Goal: Task Accomplishment & Management: Manage account settings

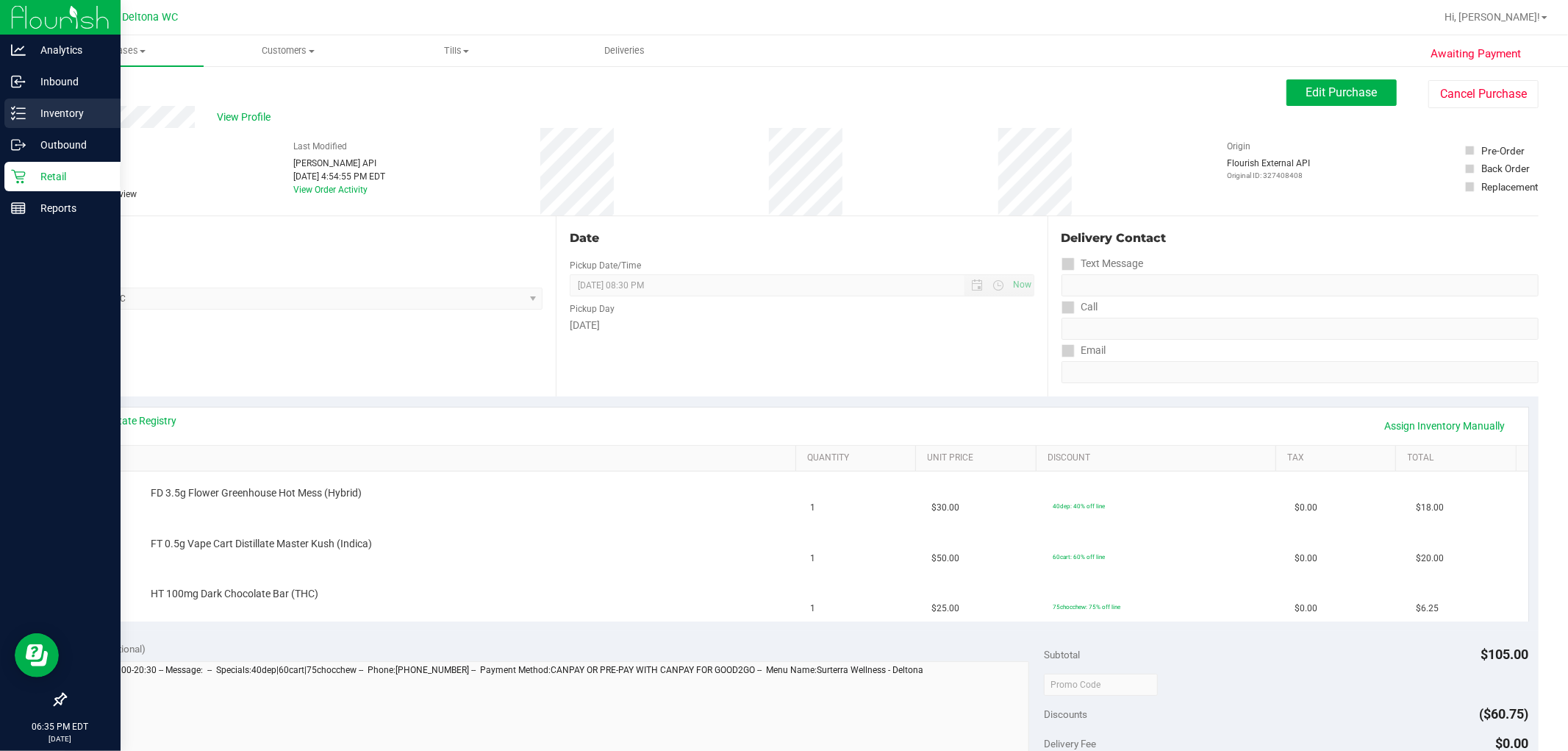
click at [41, 113] on p "Inventory" at bounding box center [69, 113] width 88 height 17
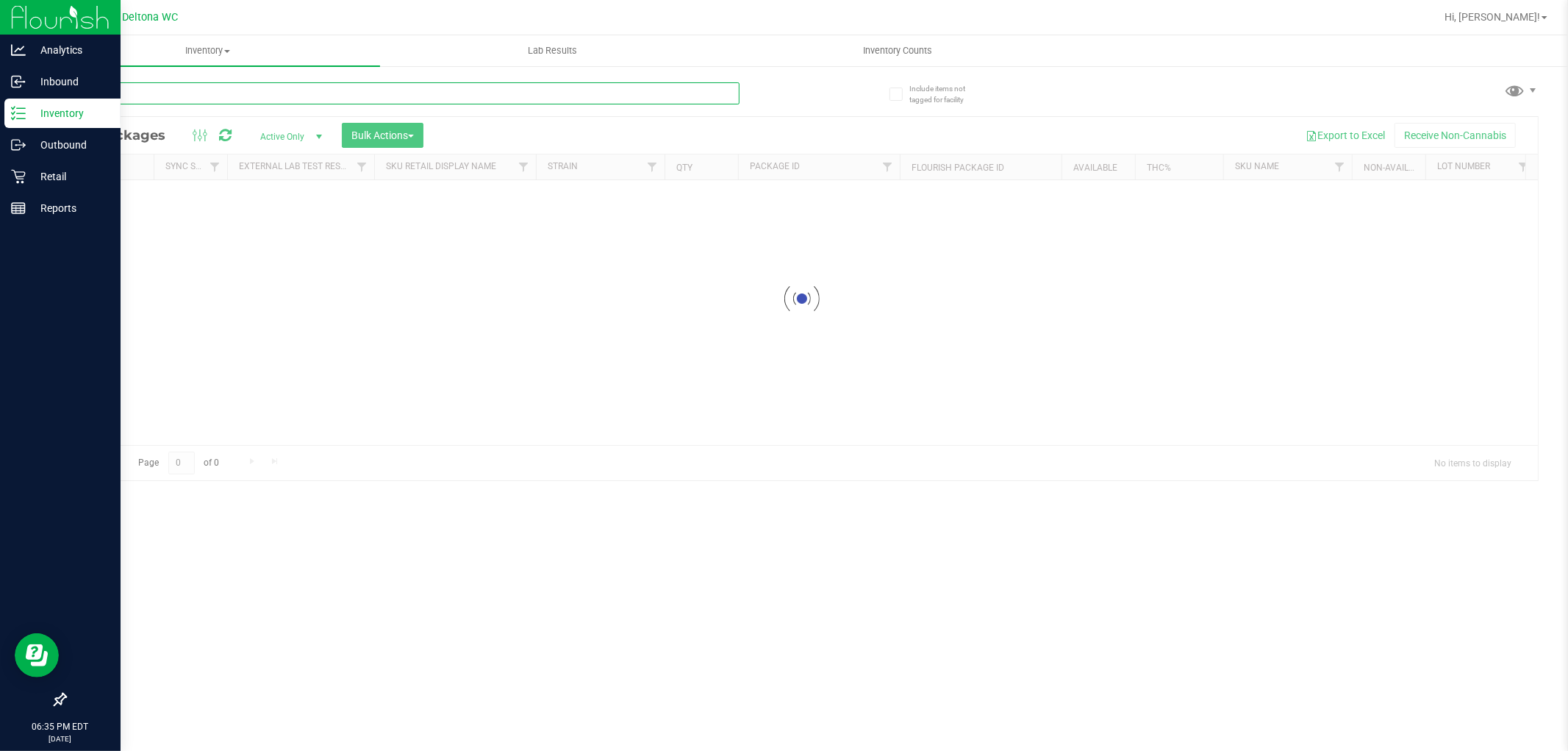
click at [250, 96] on div "Inventory All packages All inventory Waste log Create inventory Lab Results Inv…" at bounding box center [802, 393] width 1533 height 716
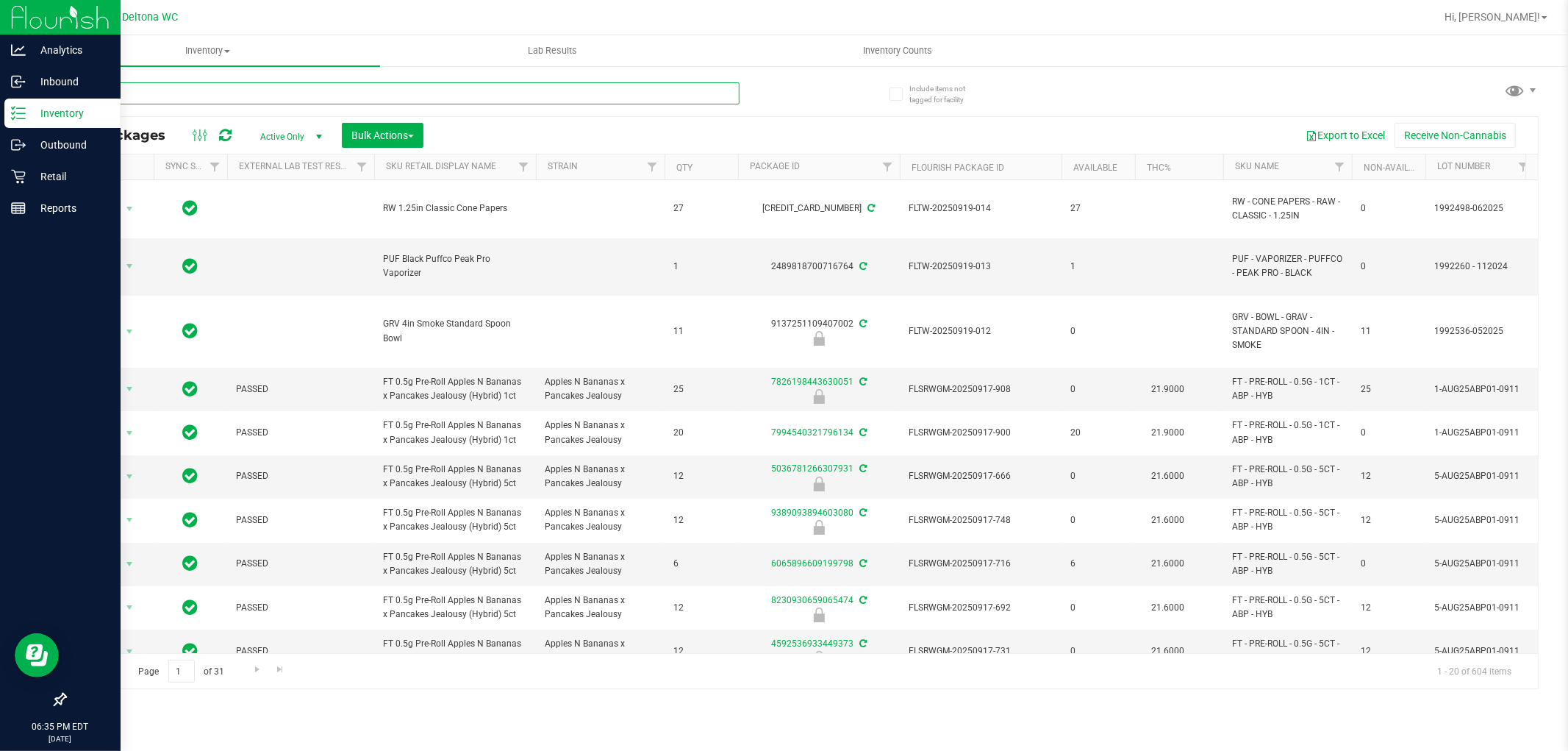
type input "grav"
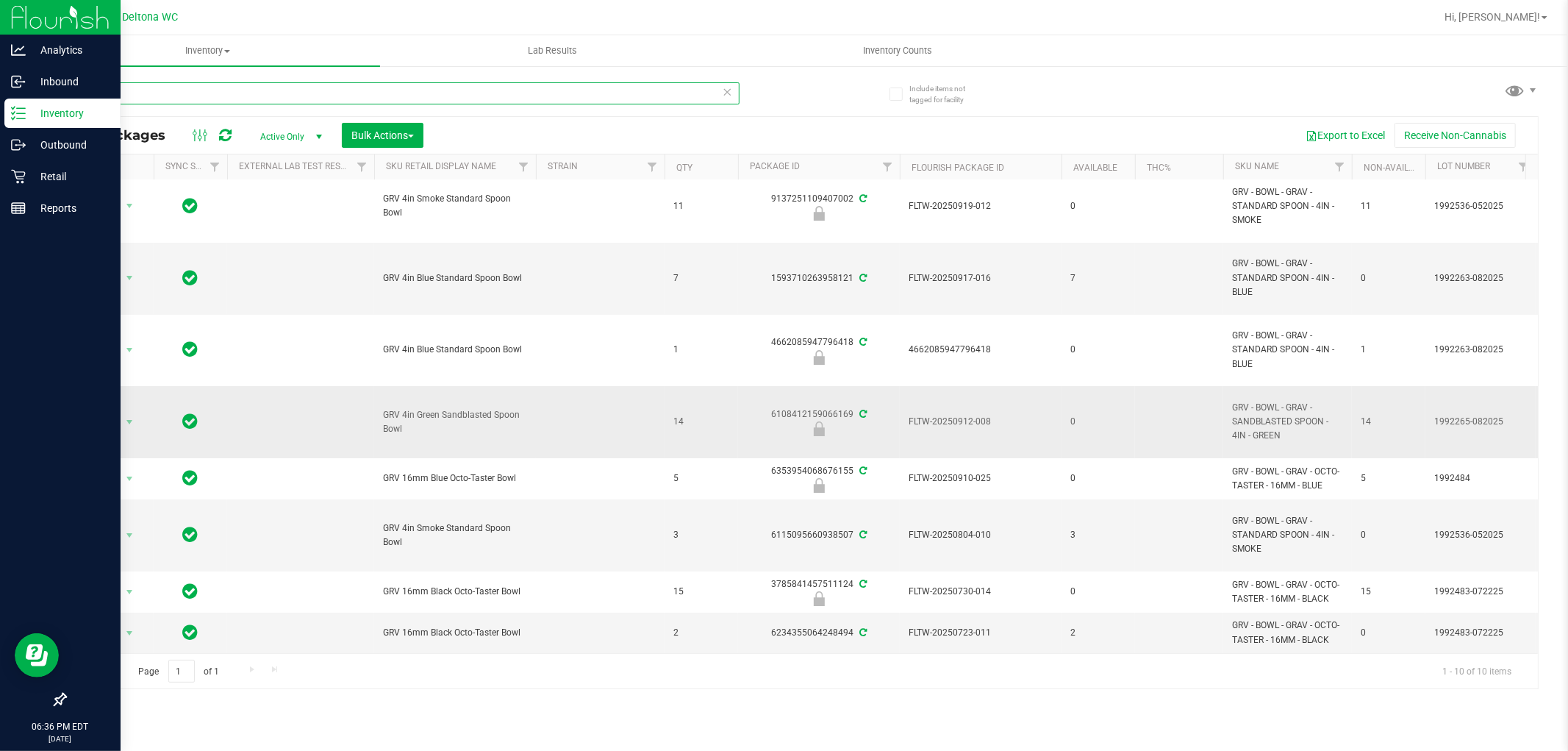
scroll to position [2, 0]
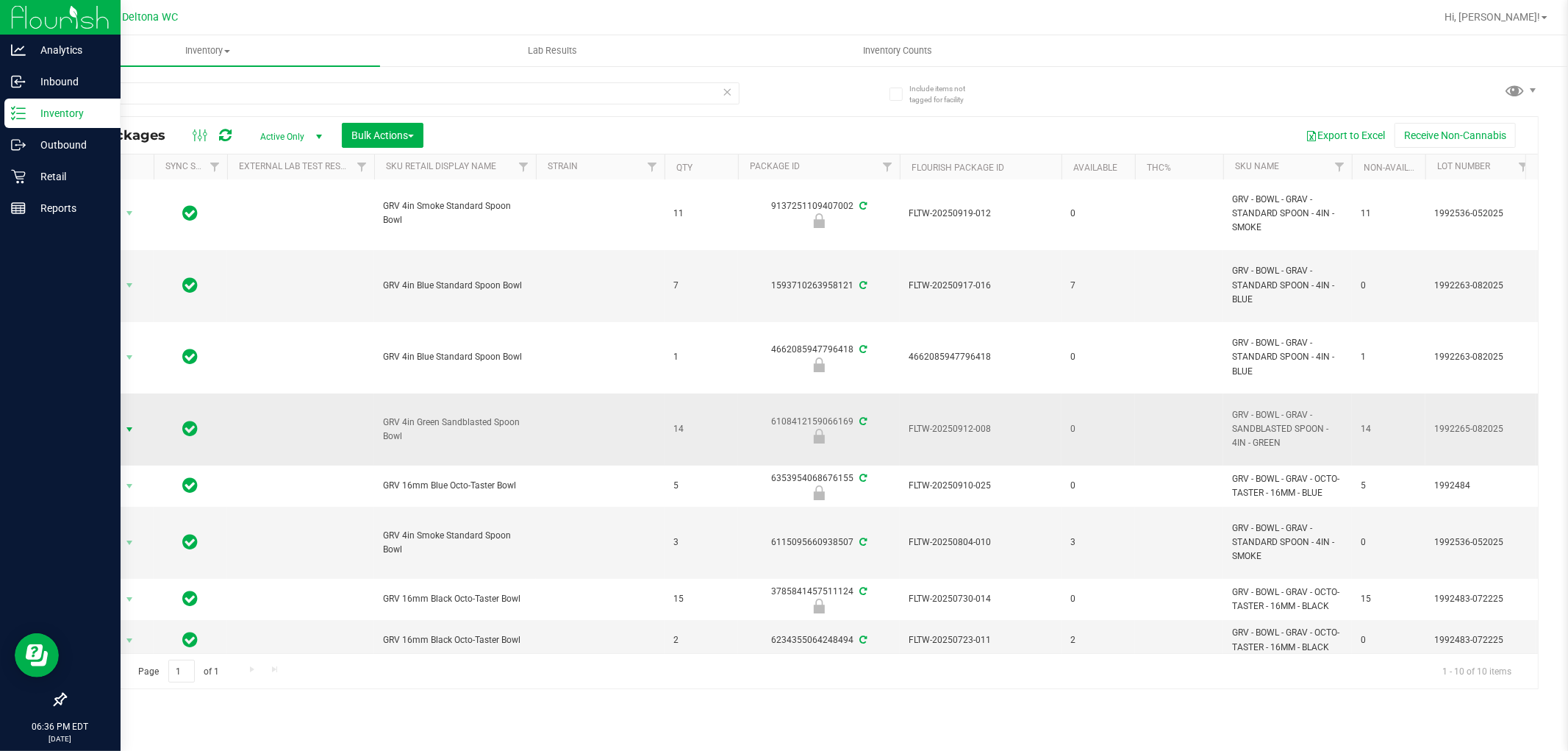
click at [114, 425] on span "Action" at bounding box center [100, 429] width 40 height 21
click at [123, 612] on li "Unlock package" at bounding box center [128, 604] width 94 height 22
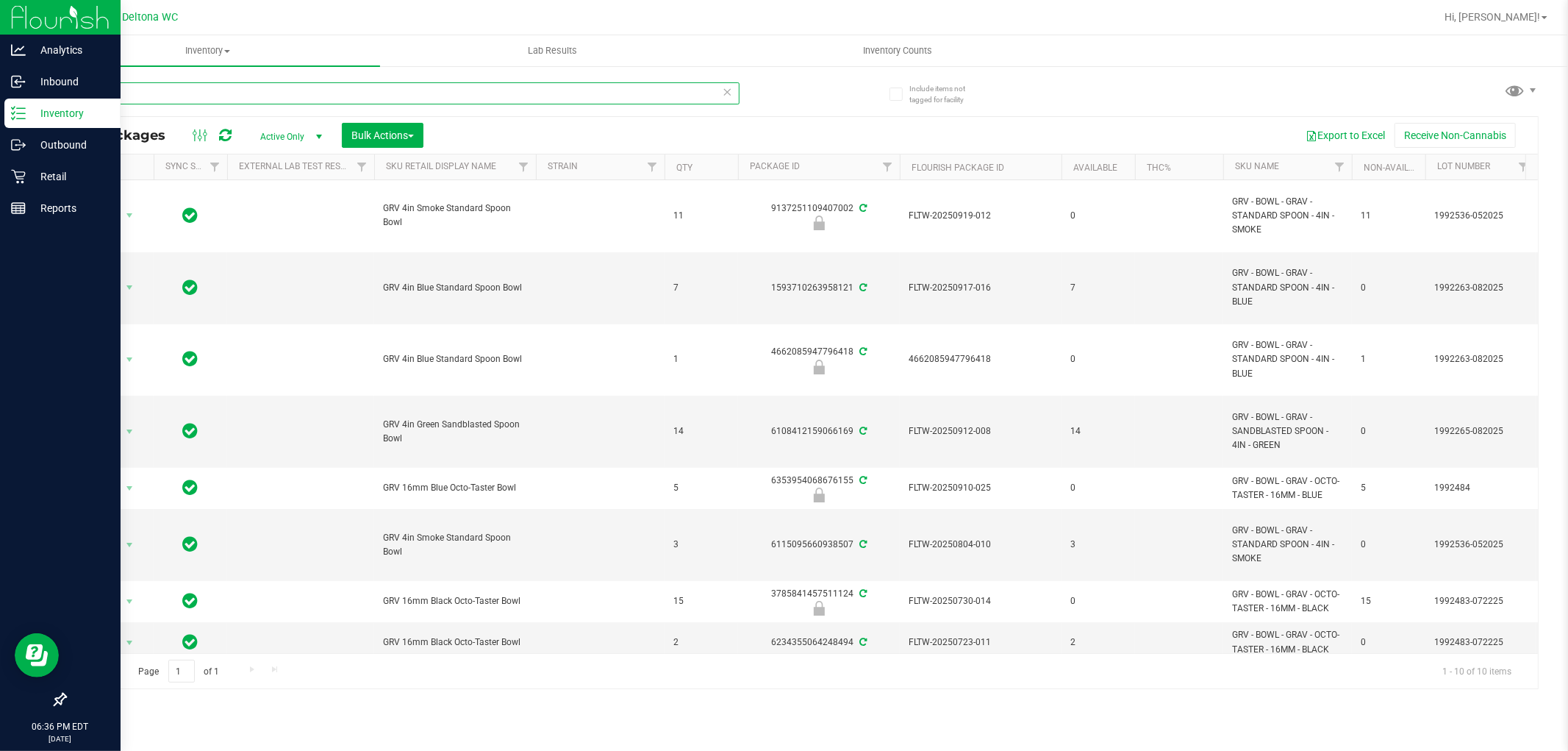
click at [450, 101] on input "grav" at bounding box center [402, 93] width 675 height 22
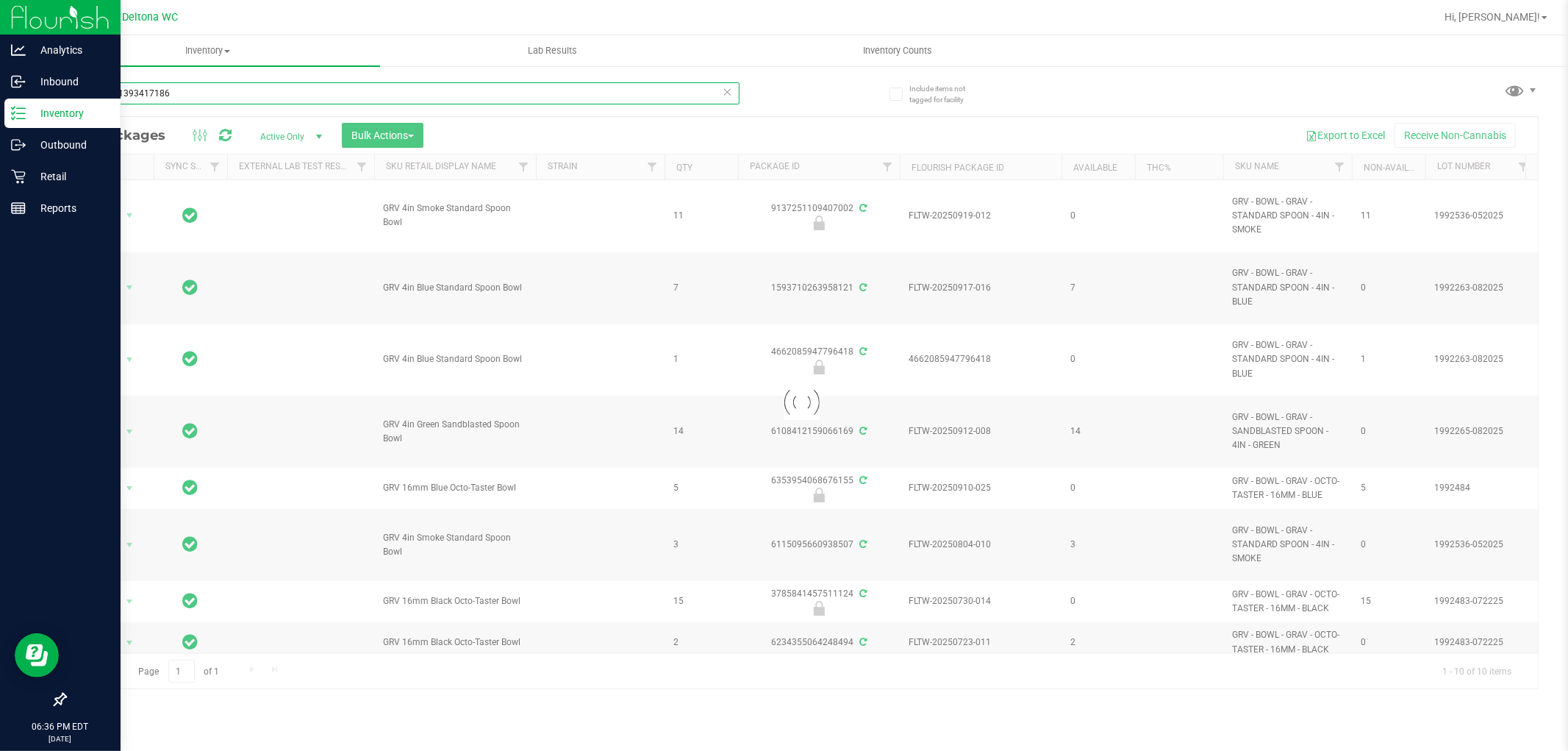
type input "0653161393417186"
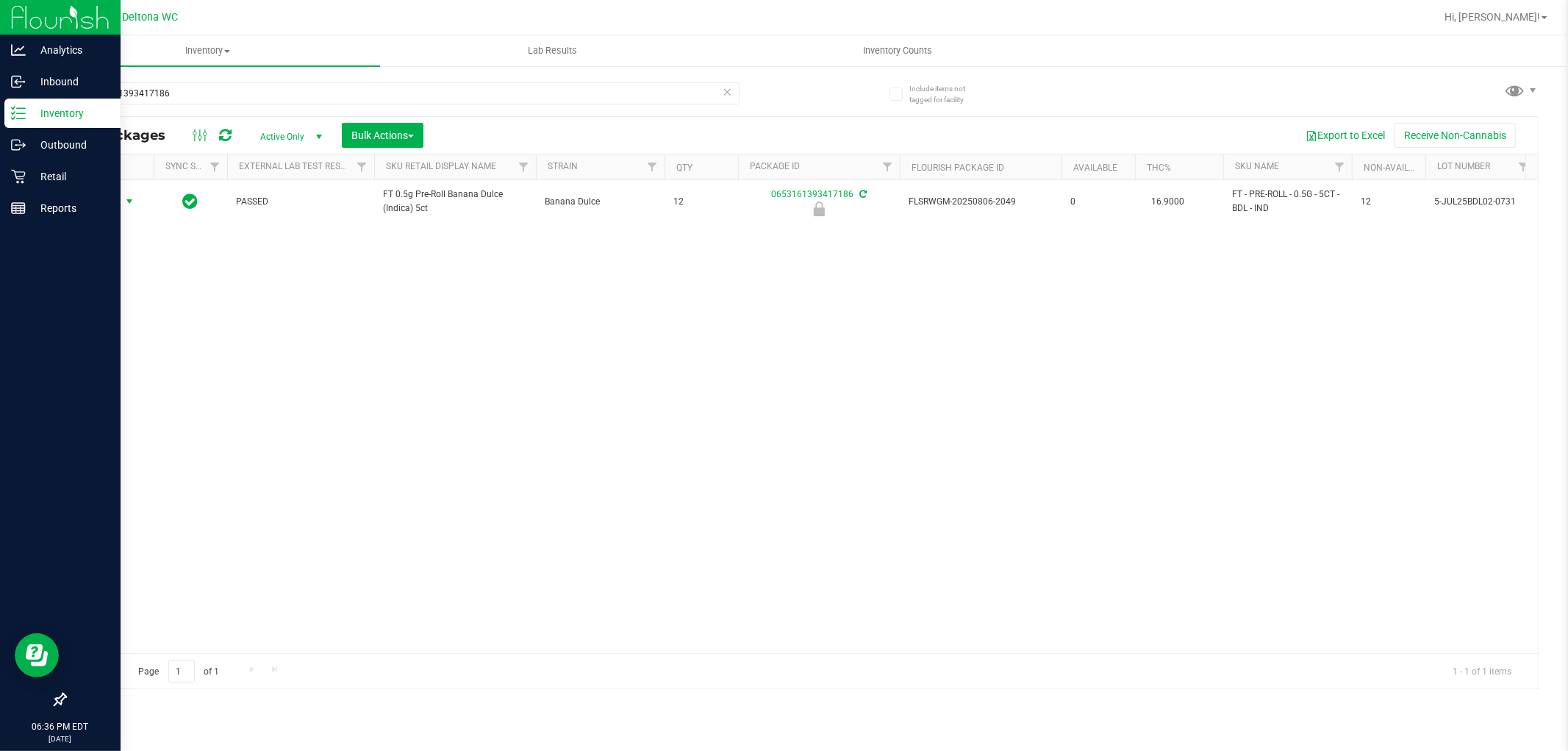
click at [124, 203] on span "select" at bounding box center [129, 201] width 12 height 12
click at [147, 378] on li "Unlock package" at bounding box center [128, 376] width 94 height 22
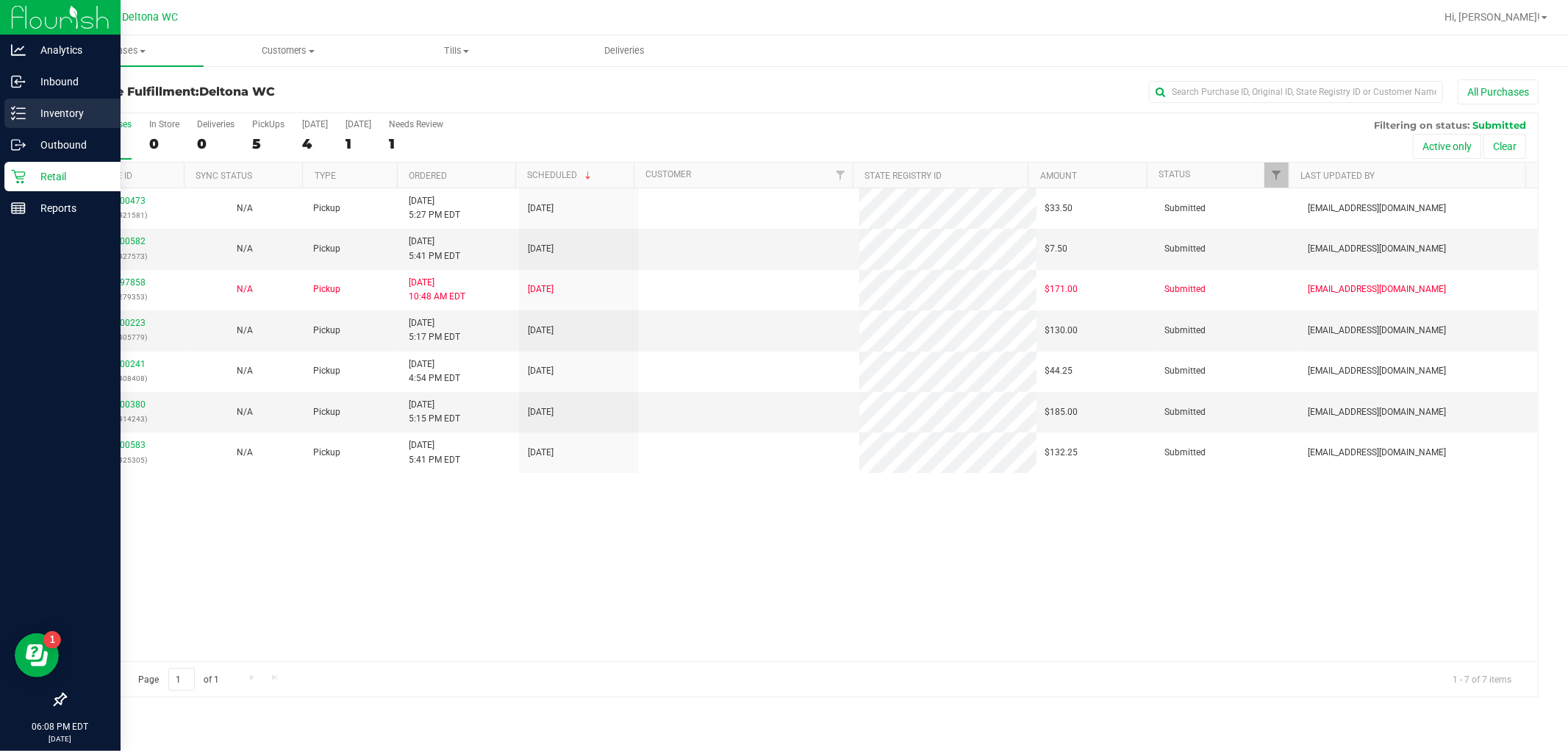
drag, startPoint x: 82, startPoint y: 106, endPoint x: 105, endPoint y: 118, distance: 25.9
click at [83, 106] on p "Inventory" at bounding box center [69, 113] width 88 height 17
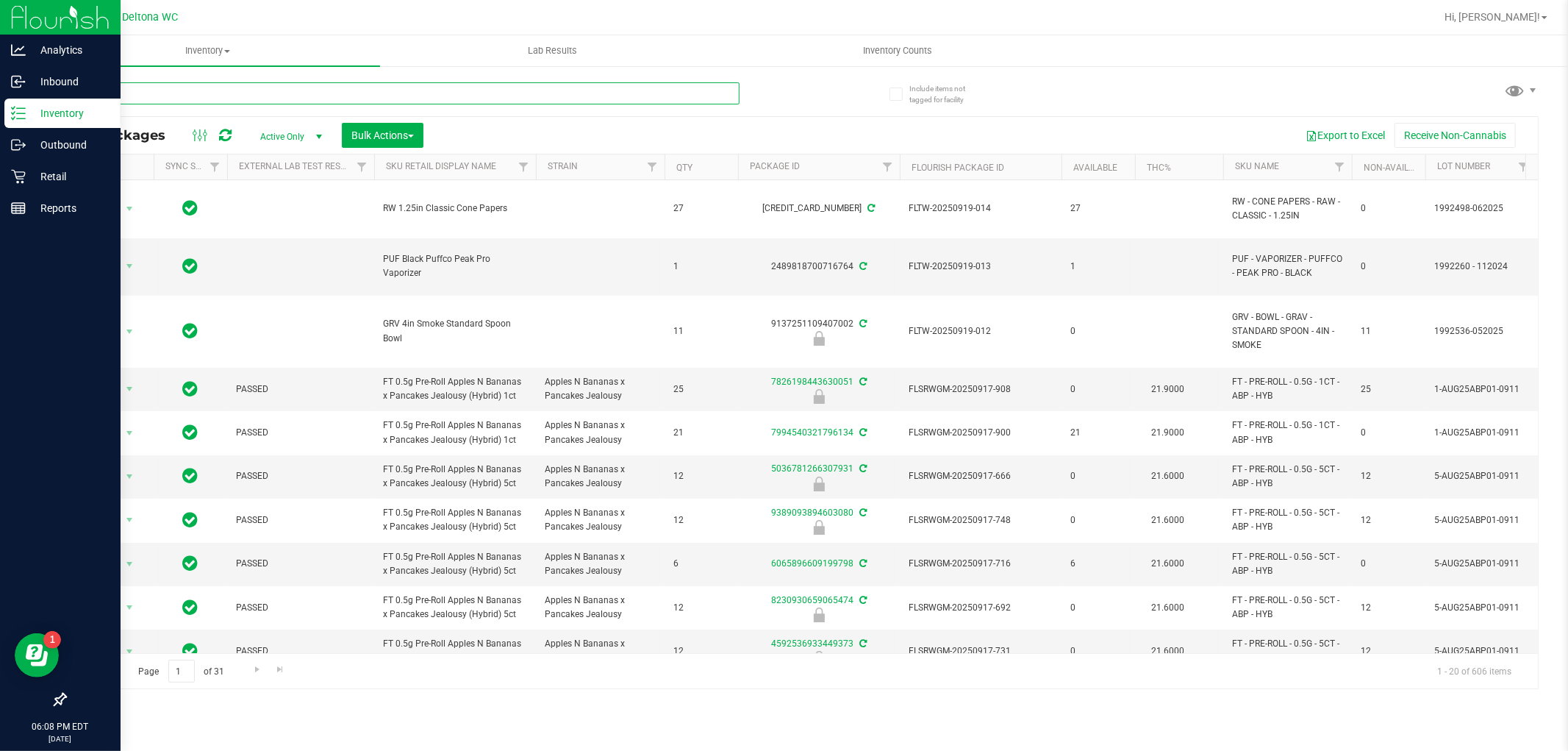
drag, startPoint x: 338, startPoint y: 104, endPoint x: 341, endPoint y: 92, distance: 12.4
click at [341, 92] on input "text" at bounding box center [402, 93] width 675 height 22
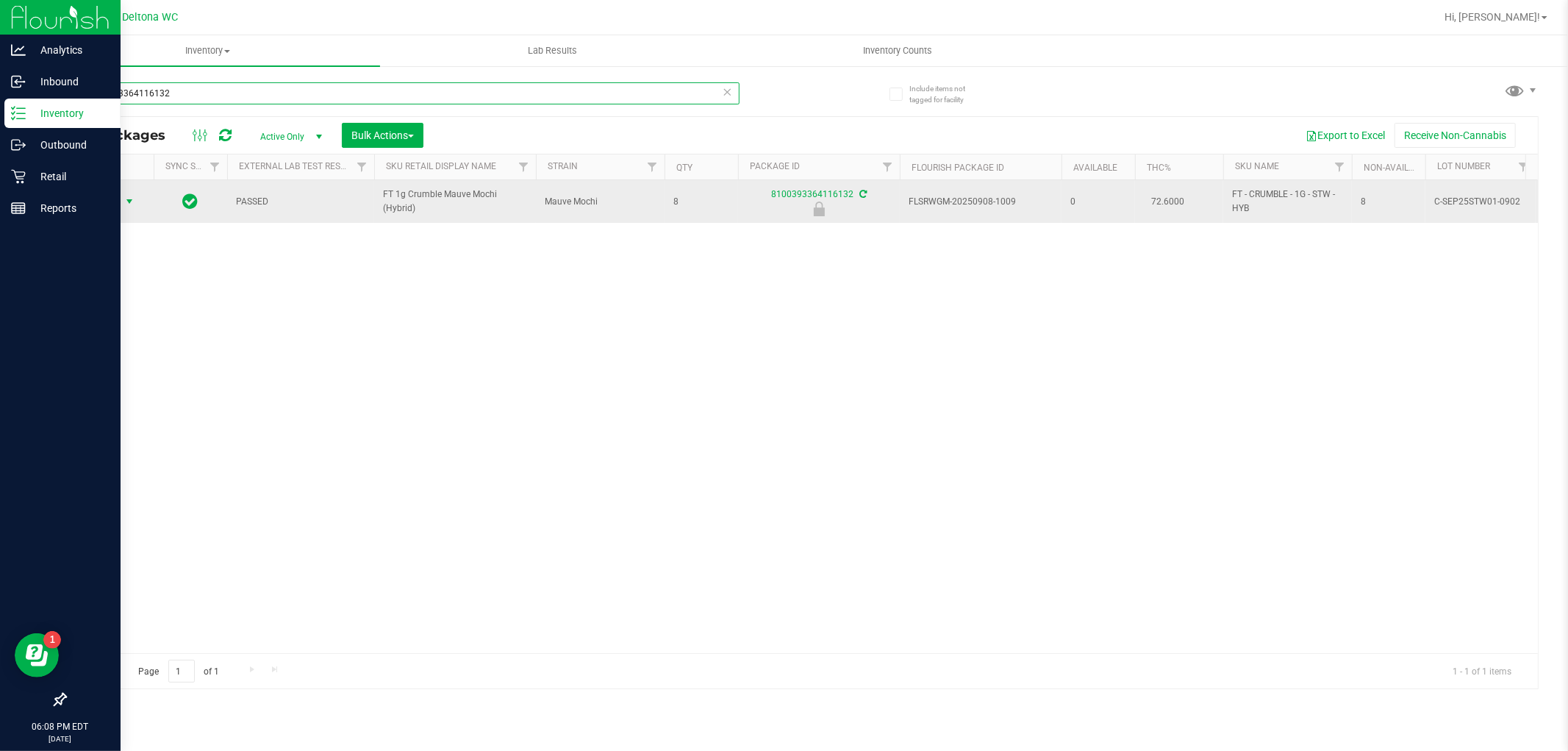
type input "8100393364116132"
click at [105, 201] on span "Action" at bounding box center [100, 201] width 40 height 21
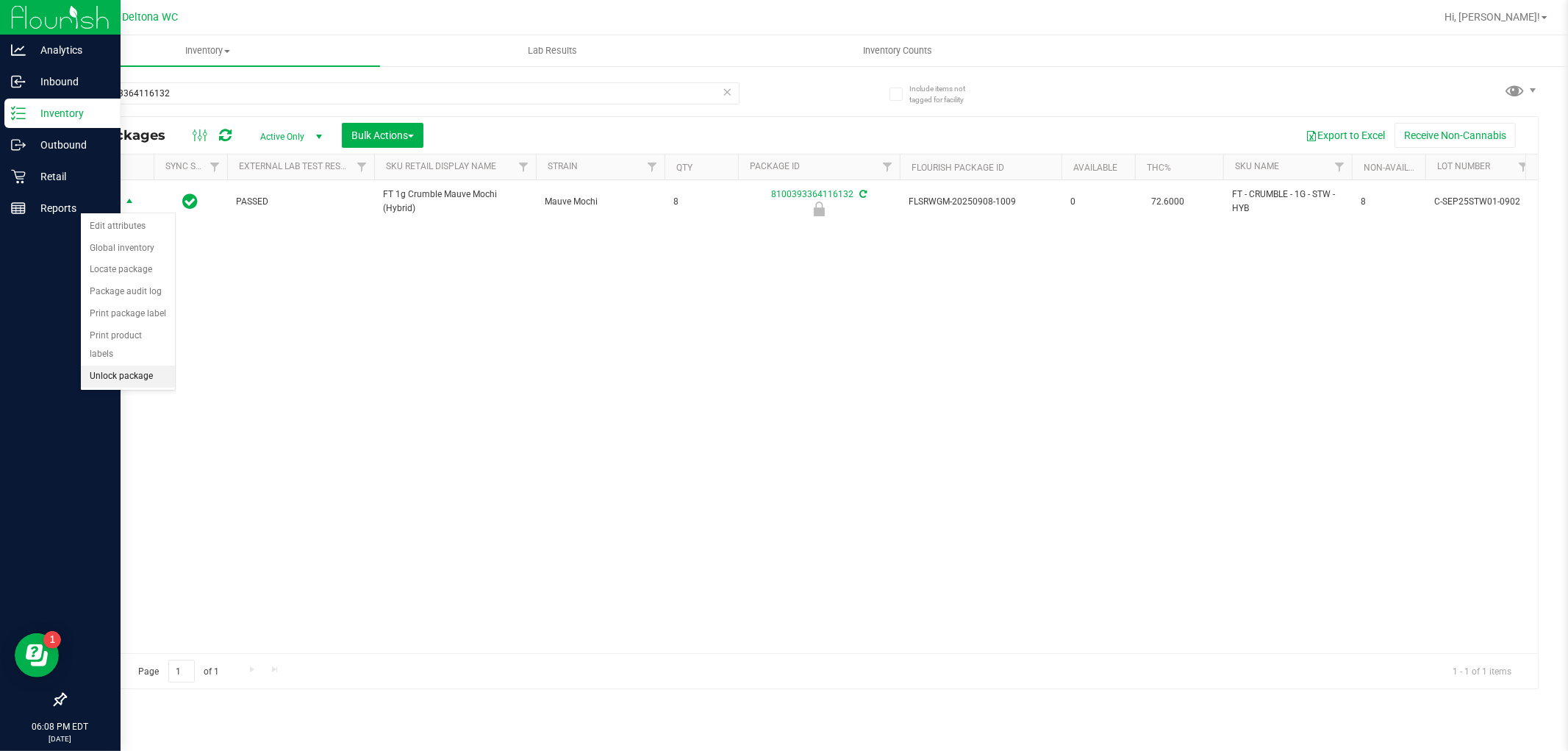
click at [156, 377] on li "Unlock package" at bounding box center [128, 376] width 94 height 22
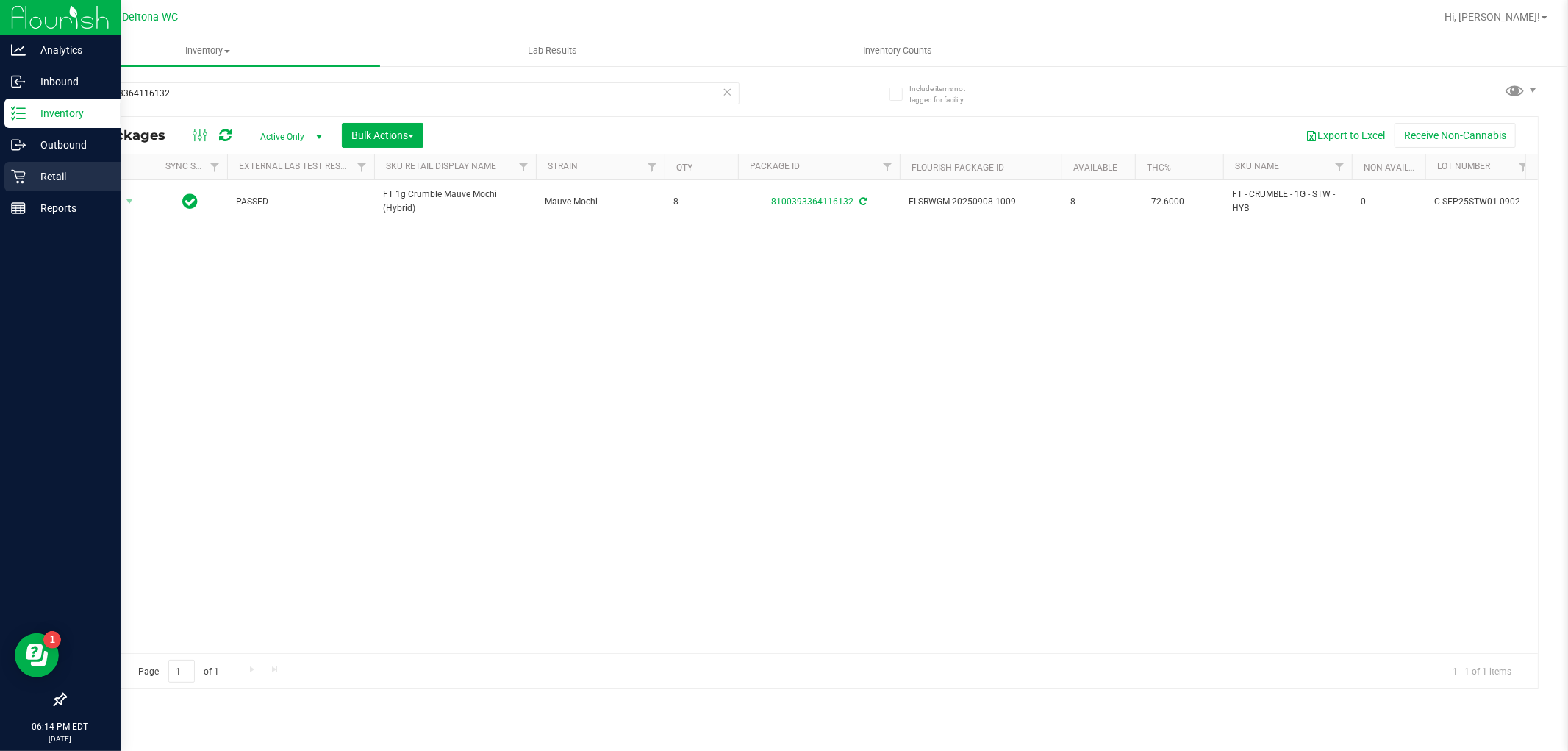
drag, startPoint x: 62, startPoint y: 171, endPoint x: 75, endPoint y: 175, distance: 13.6
click at [64, 172] on p "Retail" at bounding box center [69, 176] width 88 height 17
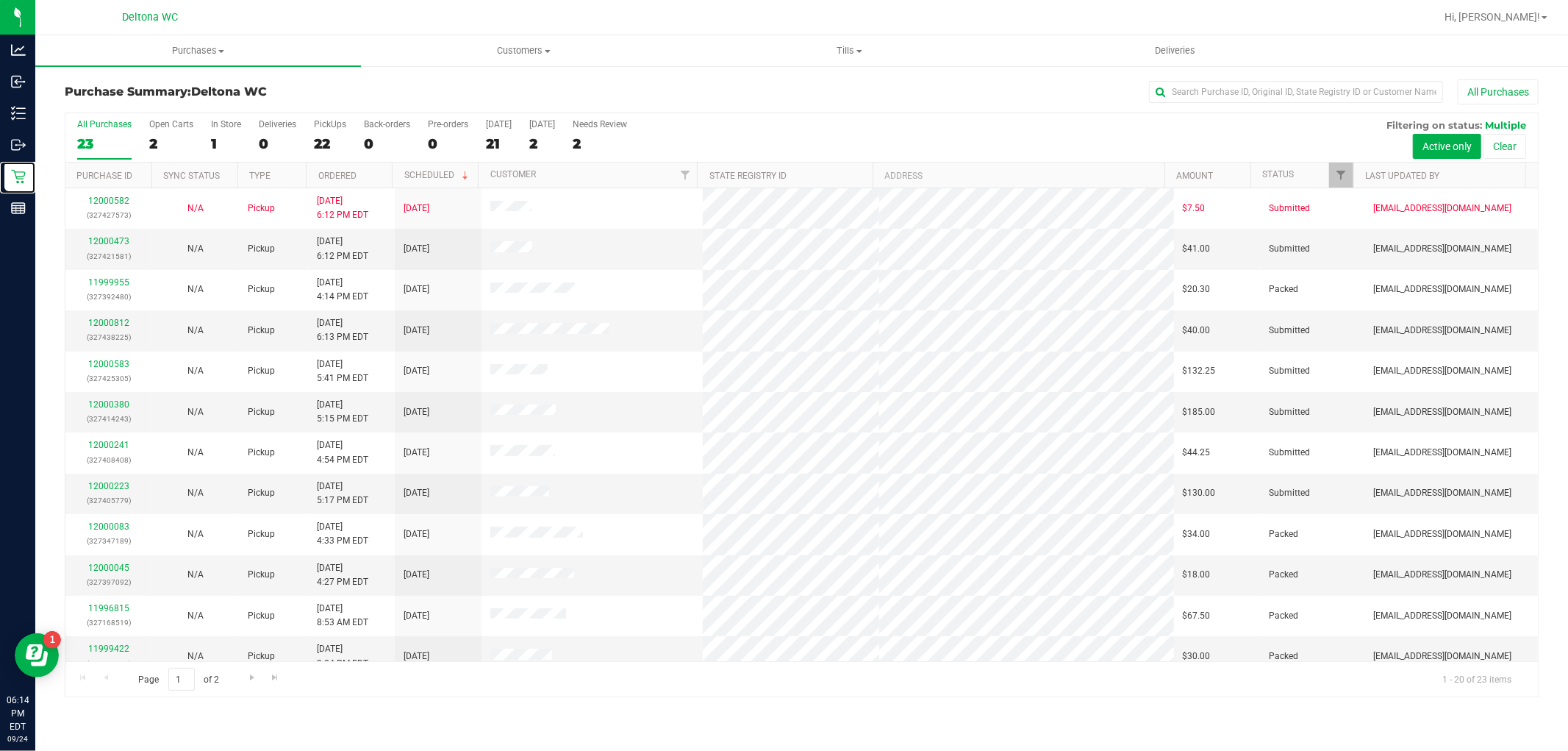
click at [1351, 170] on div at bounding box center [1353, 175] width 7 height 26
click at [1341, 178] on span "Filter" at bounding box center [1341, 175] width 12 height 12
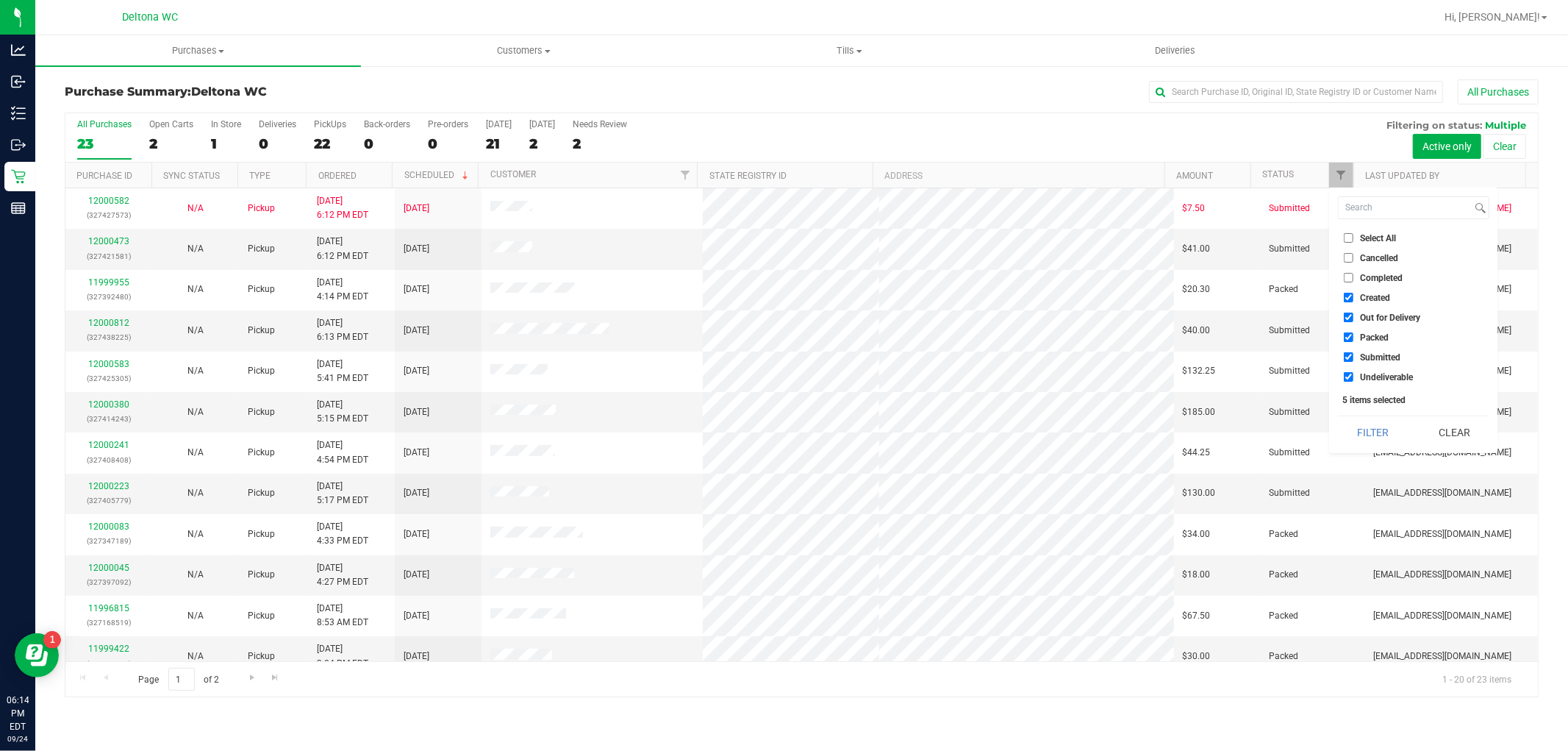
click at [1344, 293] on input "Created" at bounding box center [1349, 298] width 10 height 10
checkbox input "false"
click at [1342, 315] on li "Out for Delivery" at bounding box center [1414, 317] width 152 height 16
drag, startPoint x: 1353, startPoint y: 313, endPoint x: 1346, endPoint y: 318, distance: 8.6
click at [1353, 315] on label "Out for Delivery" at bounding box center [1382, 317] width 77 height 10
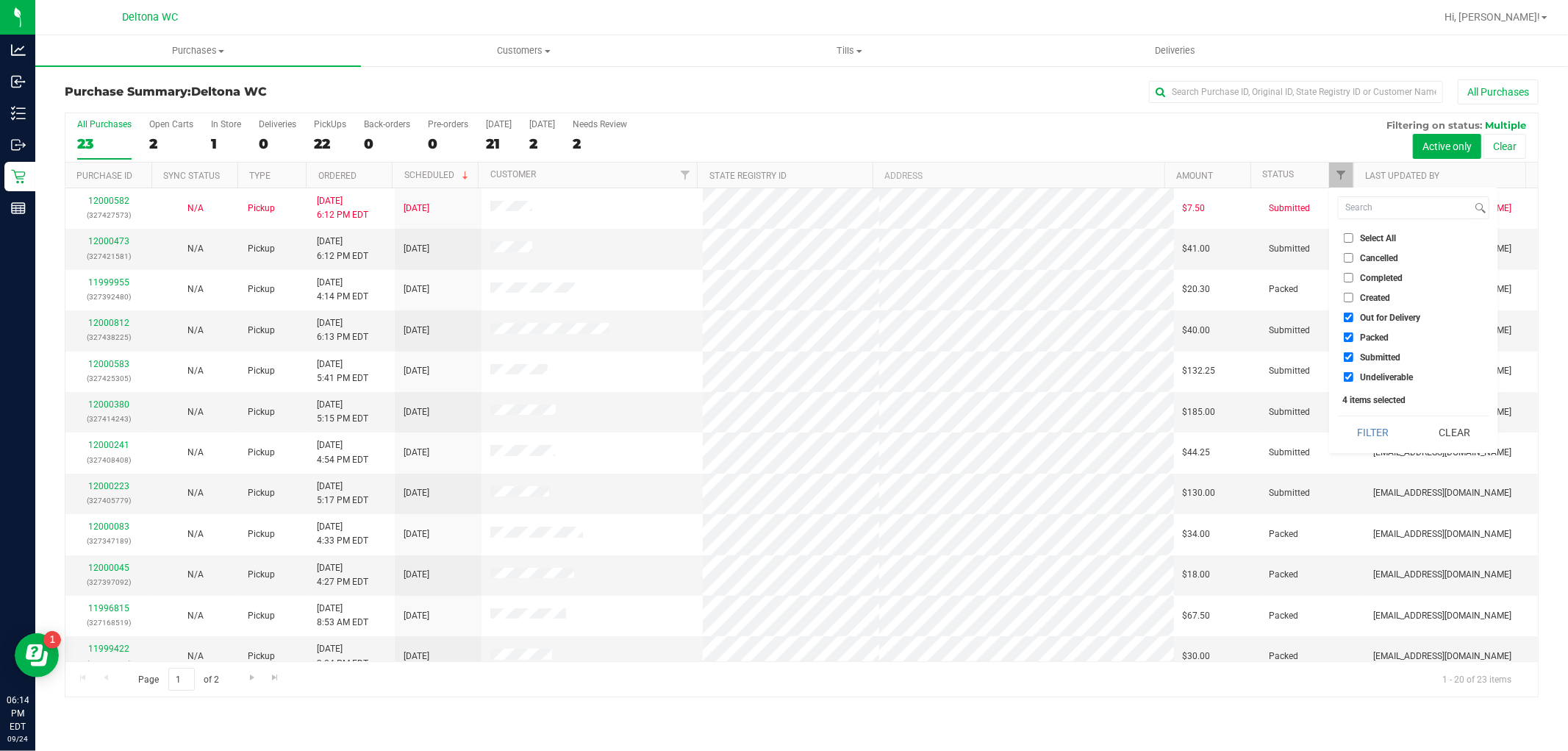
click at [1353, 315] on input "Out for Delivery" at bounding box center [1349, 317] width 10 height 10
click at [1346, 318] on input "Out for Delivery" at bounding box center [1349, 317] width 10 height 10
click at [1350, 321] on input "Out for Delivery" at bounding box center [1349, 317] width 10 height 10
checkbox input "false"
click at [1346, 338] on input "Packed" at bounding box center [1349, 337] width 10 height 10
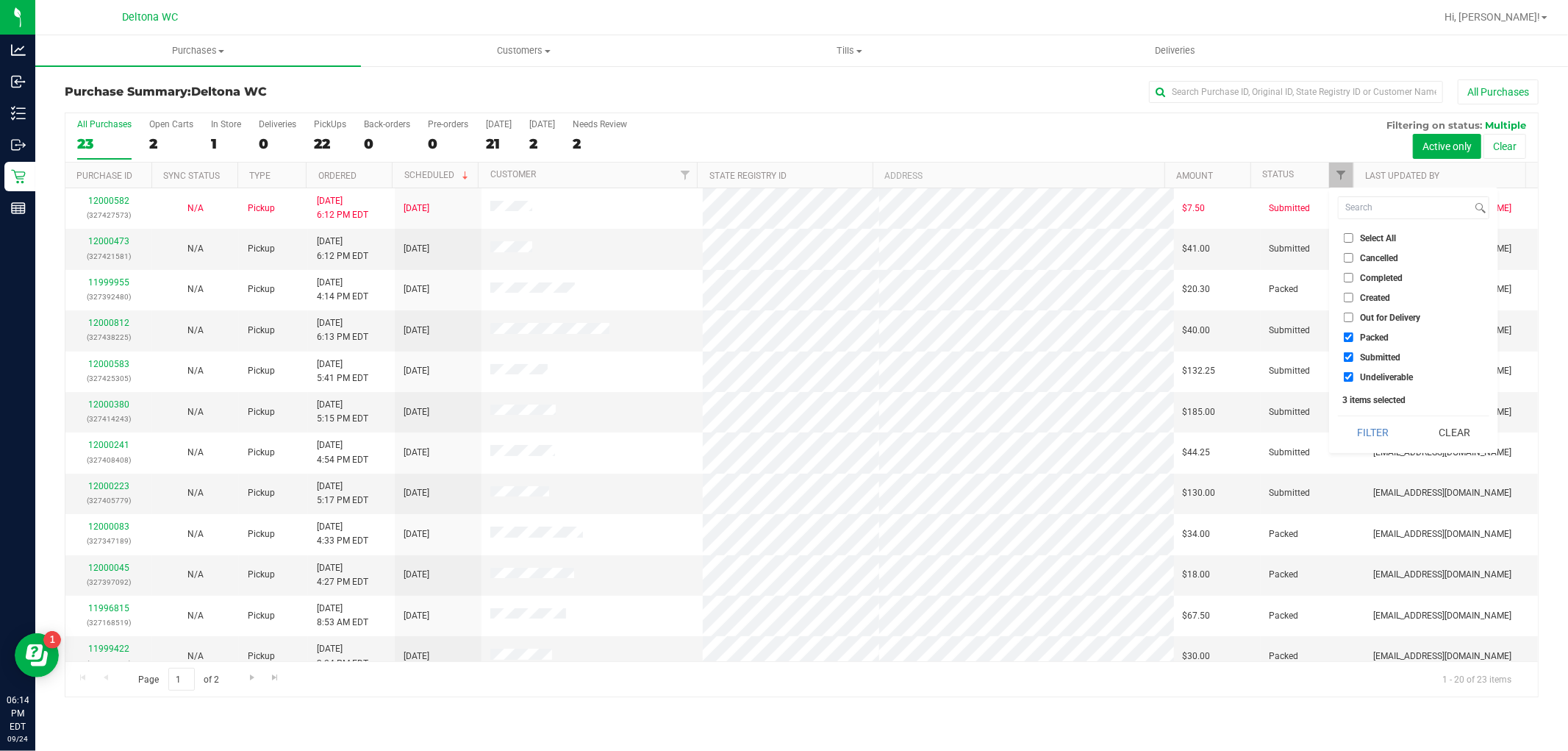
checkbox input "false"
click at [1351, 379] on input "Undeliverable" at bounding box center [1349, 377] width 10 height 10
checkbox input "false"
drag, startPoint x: 1392, startPoint y: 434, endPoint x: 1360, endPoint y: 438, distance: 32.2
click at [1388, 435] on button "Filter" at bounding box center [1374, 432] width 71 height 32
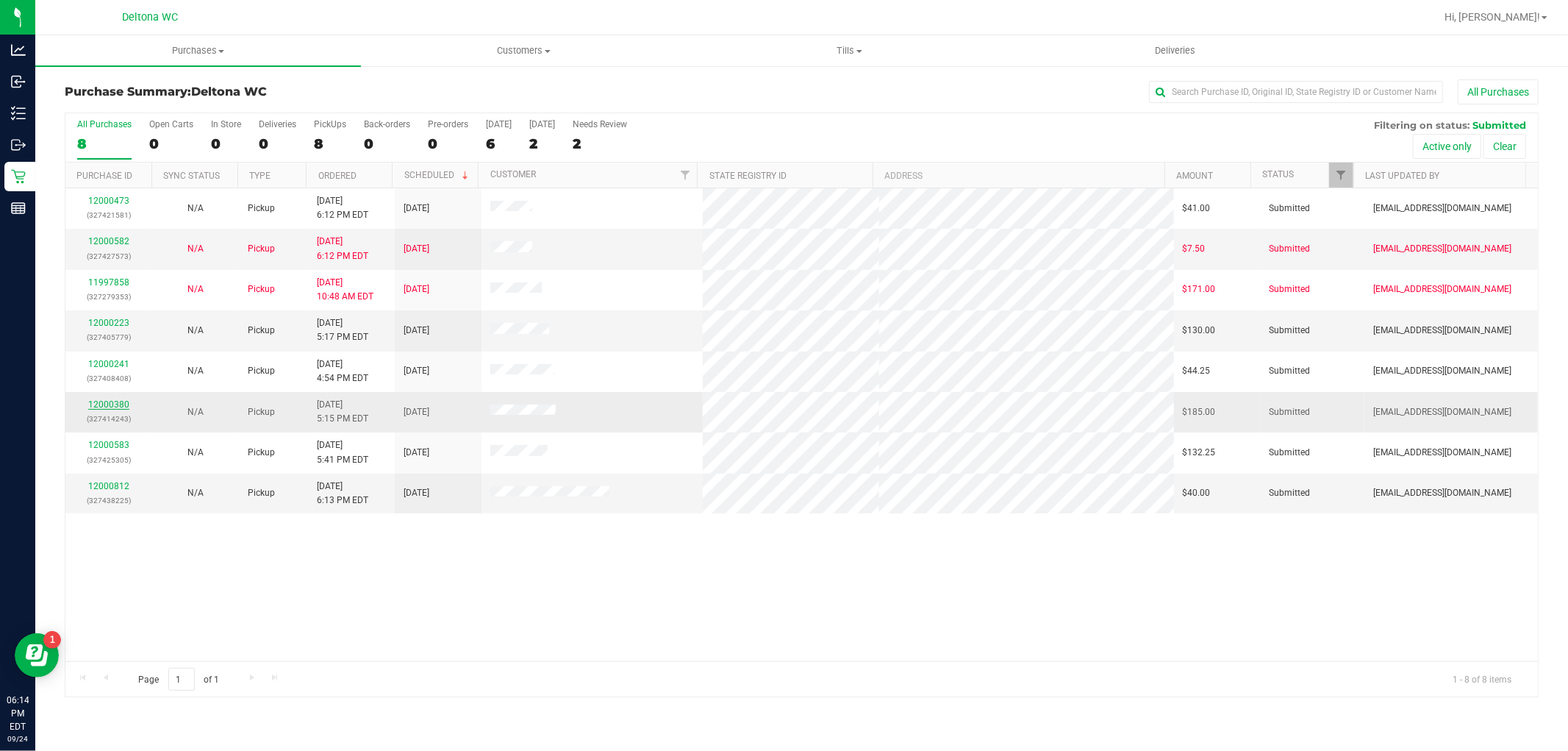
click at [120, 401] on link "12000380" at bounding box center [109, 404] width 41 height 10
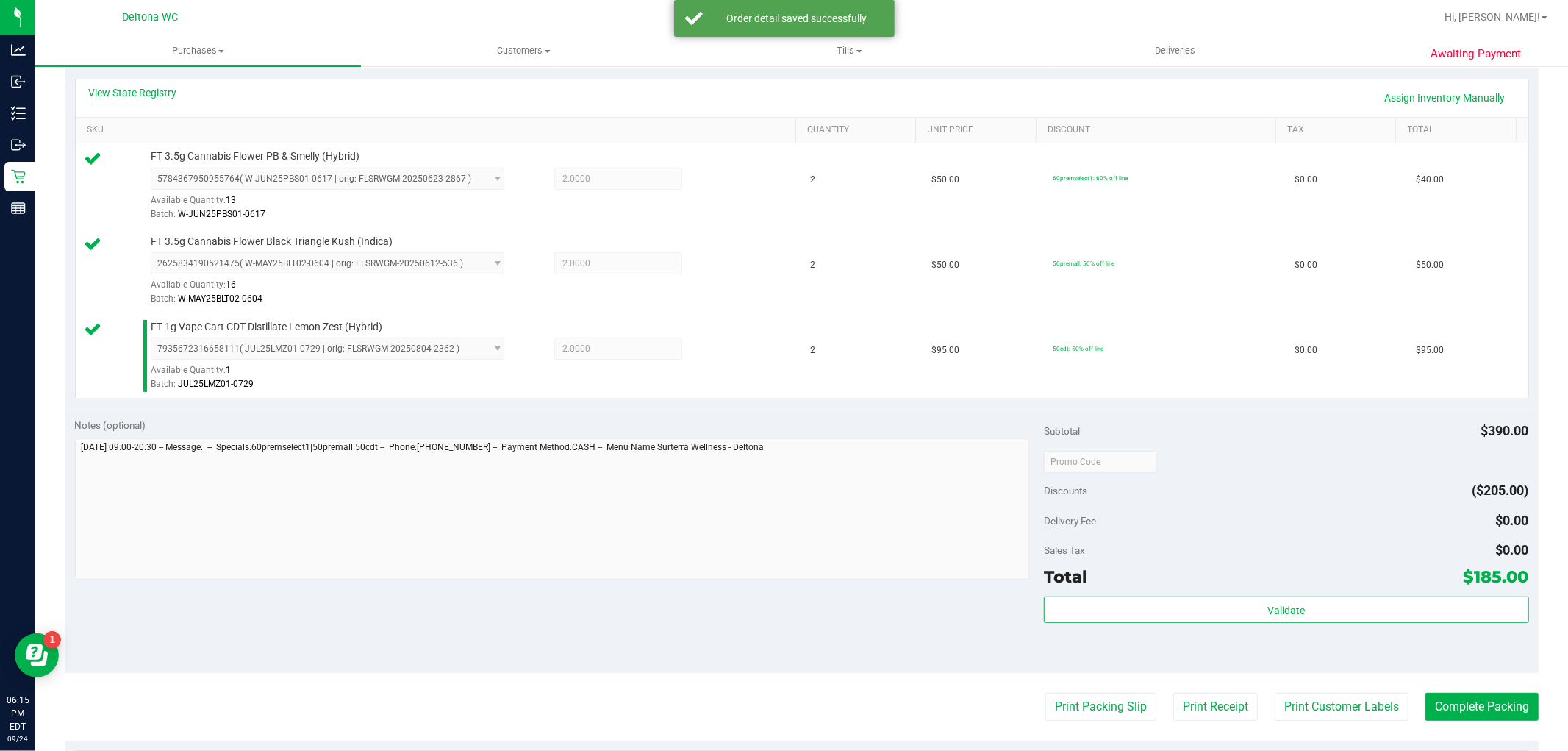
scroll to position [408, 0]
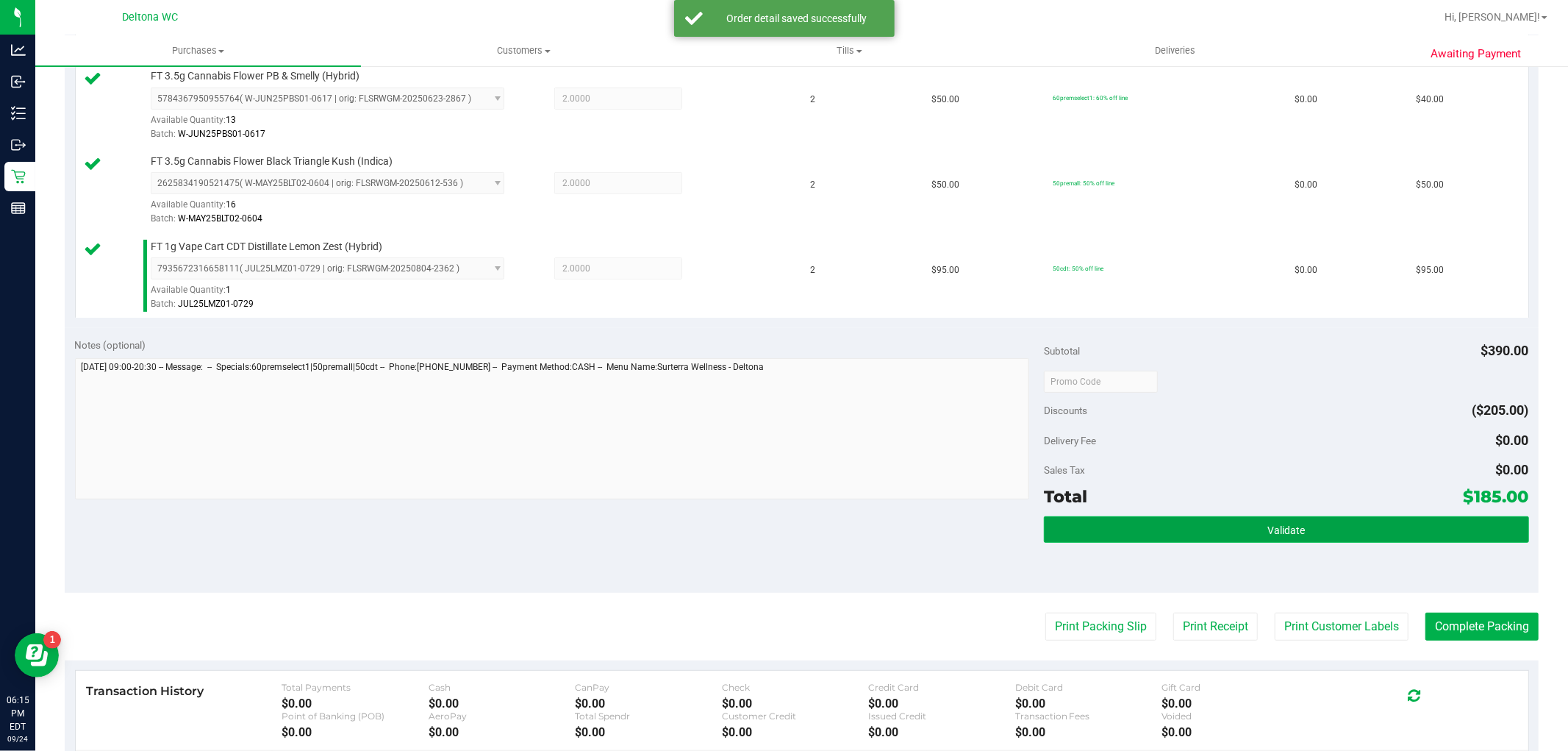
drag, startPoint x: 1284, startPoint y: 523, endPoint x: 1255, endPoint y: 516, distance: 29.8
click at [1276, 519] on button "Validate" at bounding box center [1286, 529] width 484 height 26
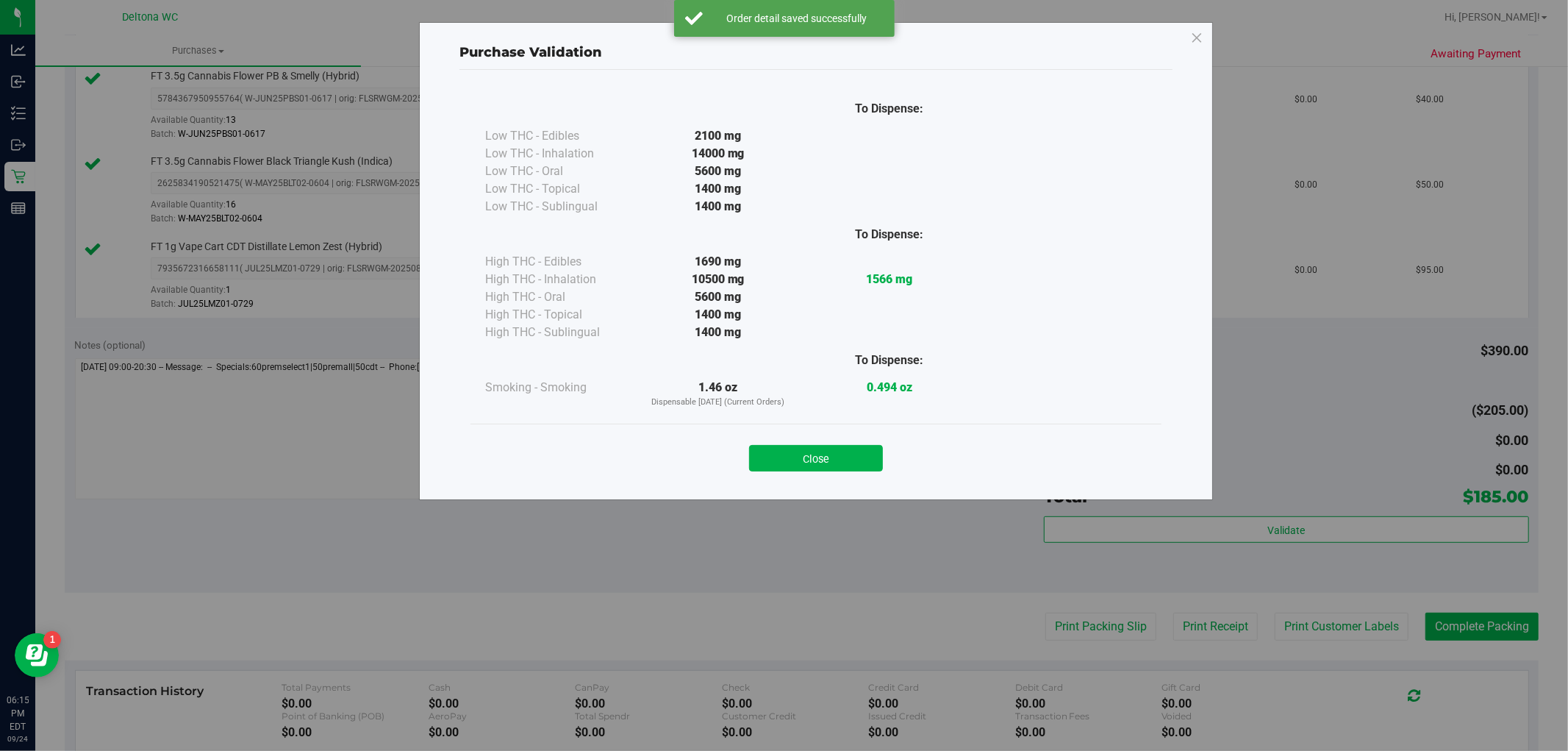
drag, startPoint x: 763, startPoint y: 456, endPoint x: 737, endPoint y: 457, distance: 26.0
click at [760, 457] on button "Close" at bounding box center [816, 458] width 133 height 26
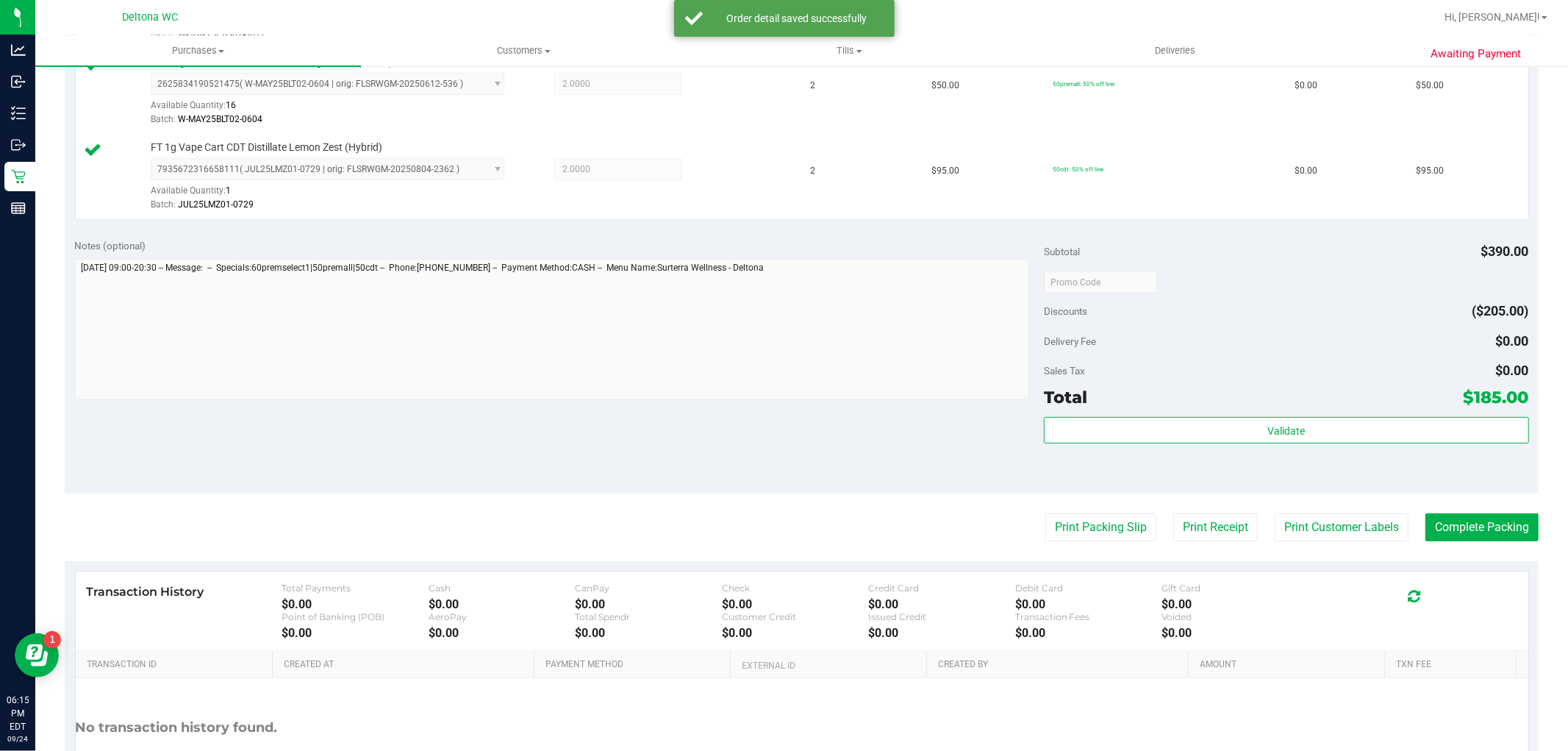
scroll to position [623, 0]
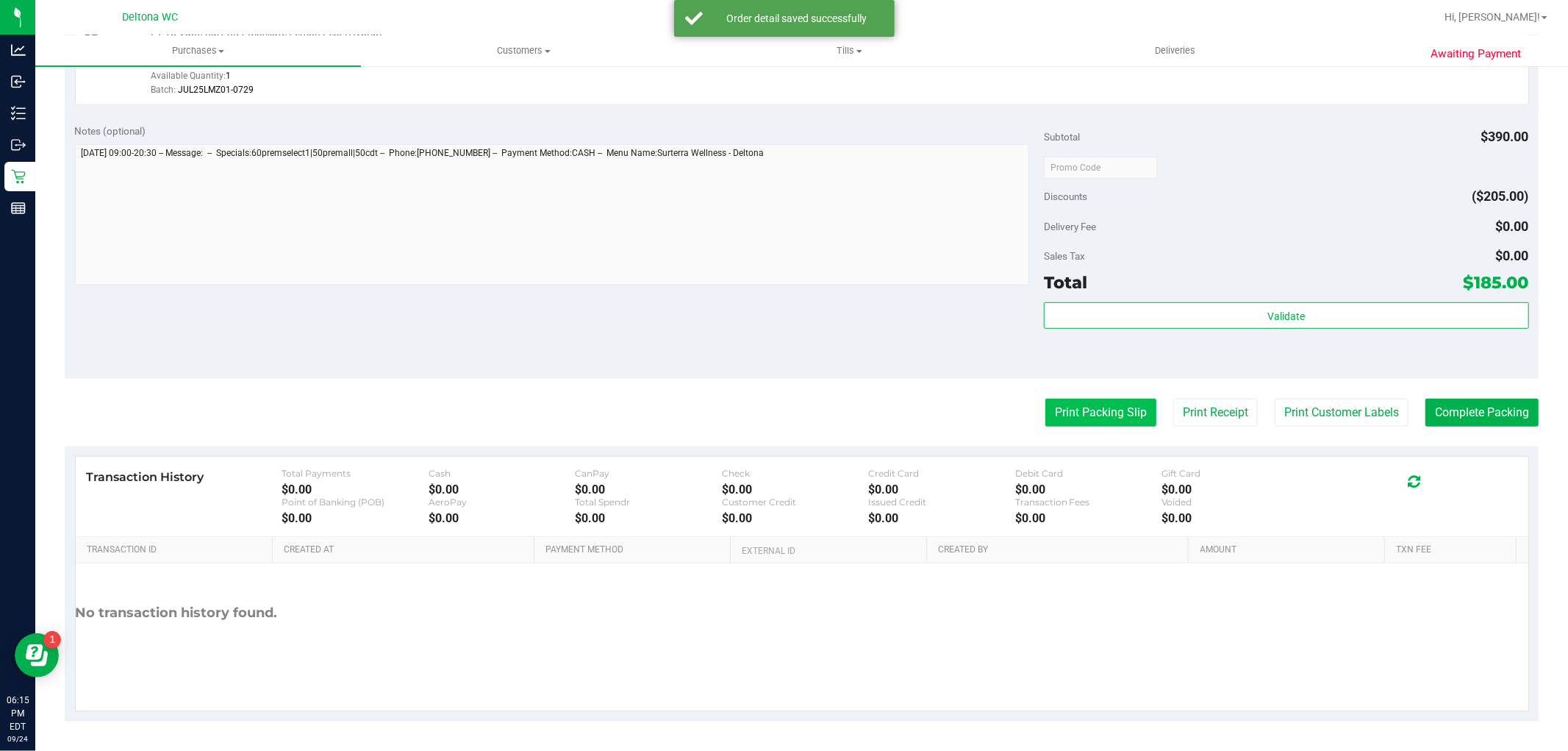
drag, startPoint x: 1075, startPoint y: 399, endPoint x: 1057, endPoint y: 402, distance: 18.2
click at [1057, 402] on button "Print Packing Slip" at bounding box center [1101, 413] width 111 height 28
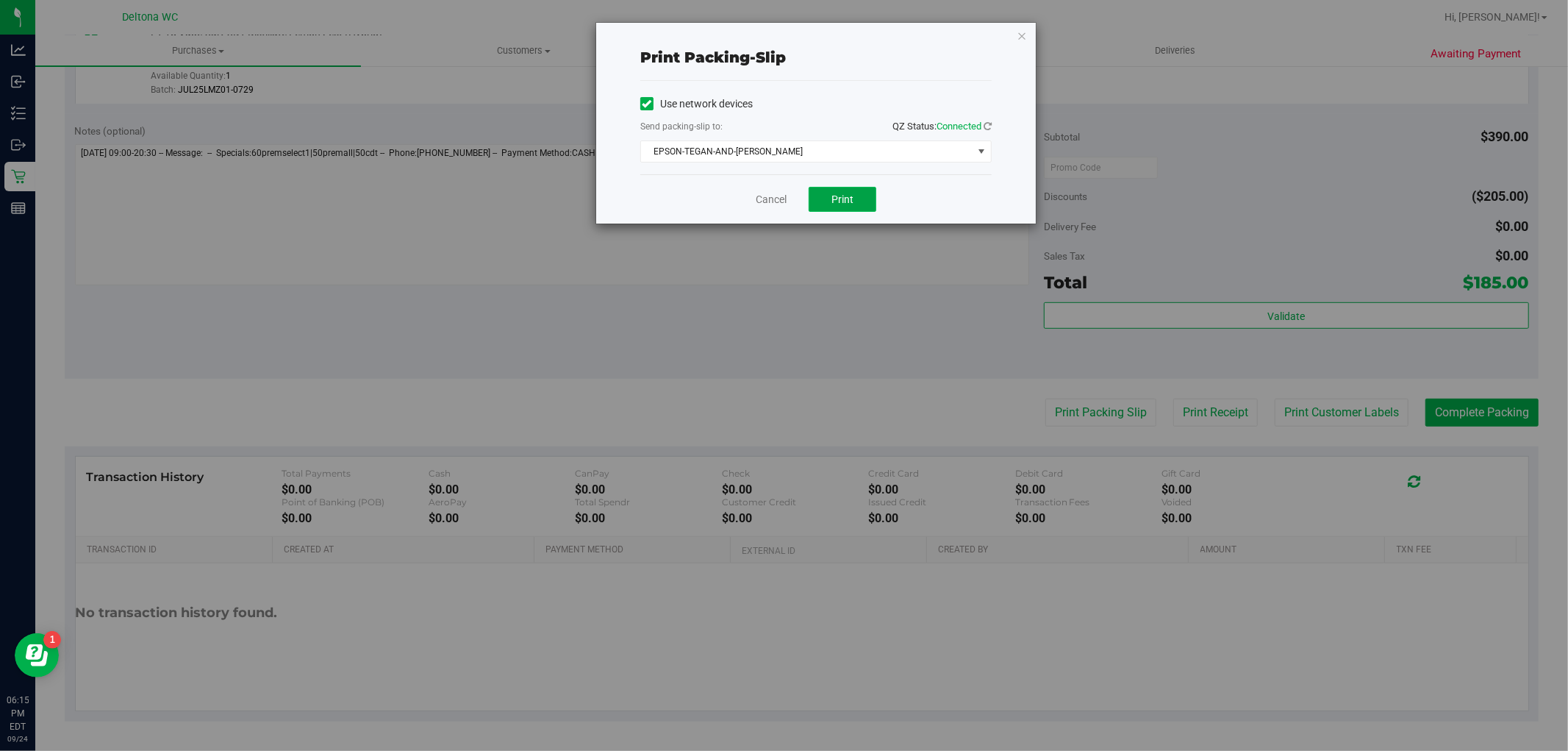
click at [821, 189] on button "Print" at bounding box center [842, 199] width 68 height 25
click at [1023, 31] on icon "button" at bounding box center [1022, 35] width 10 height 17
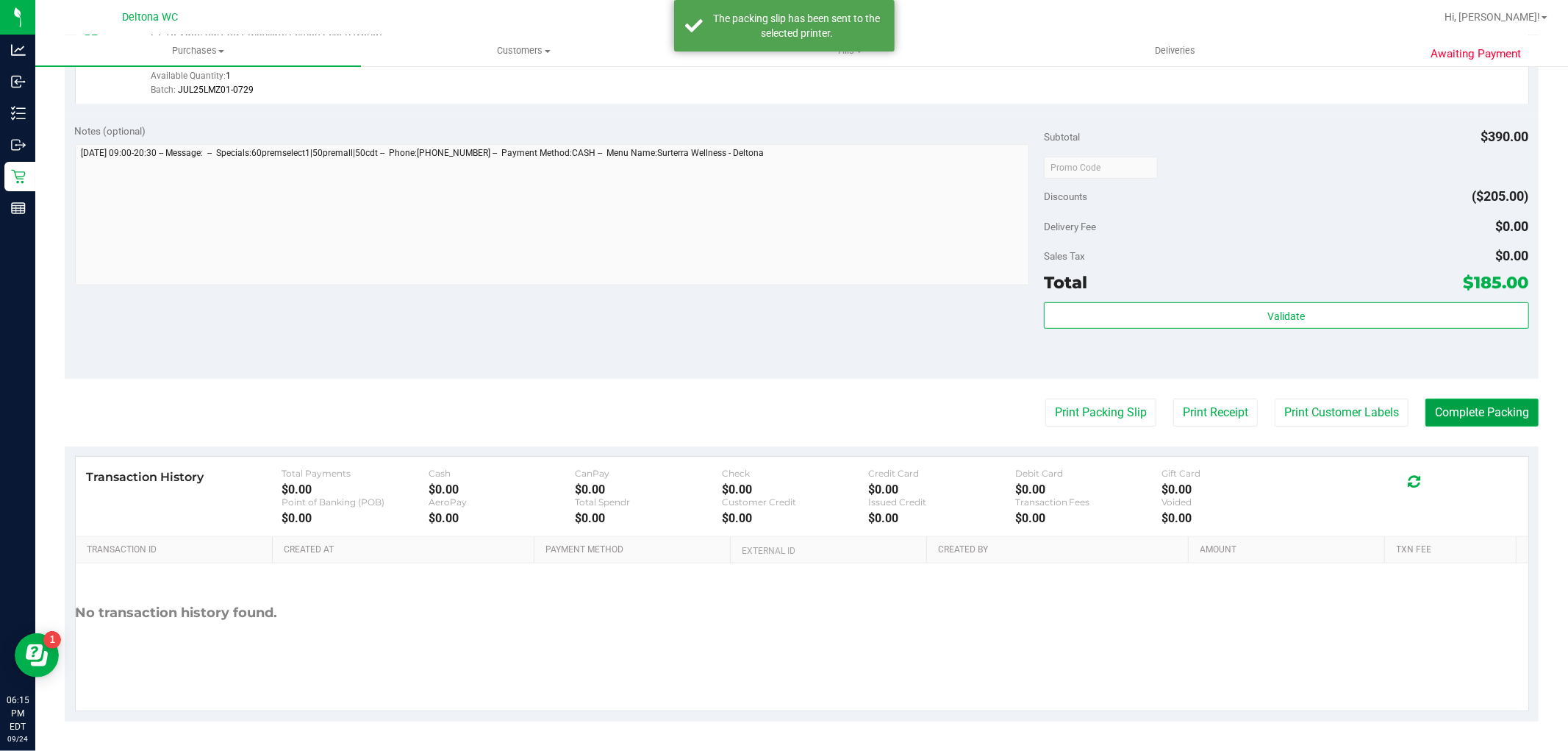
click at [1443, 411] on button "Complete Packing" at bounding box center [1481, 413] width 113 height 28
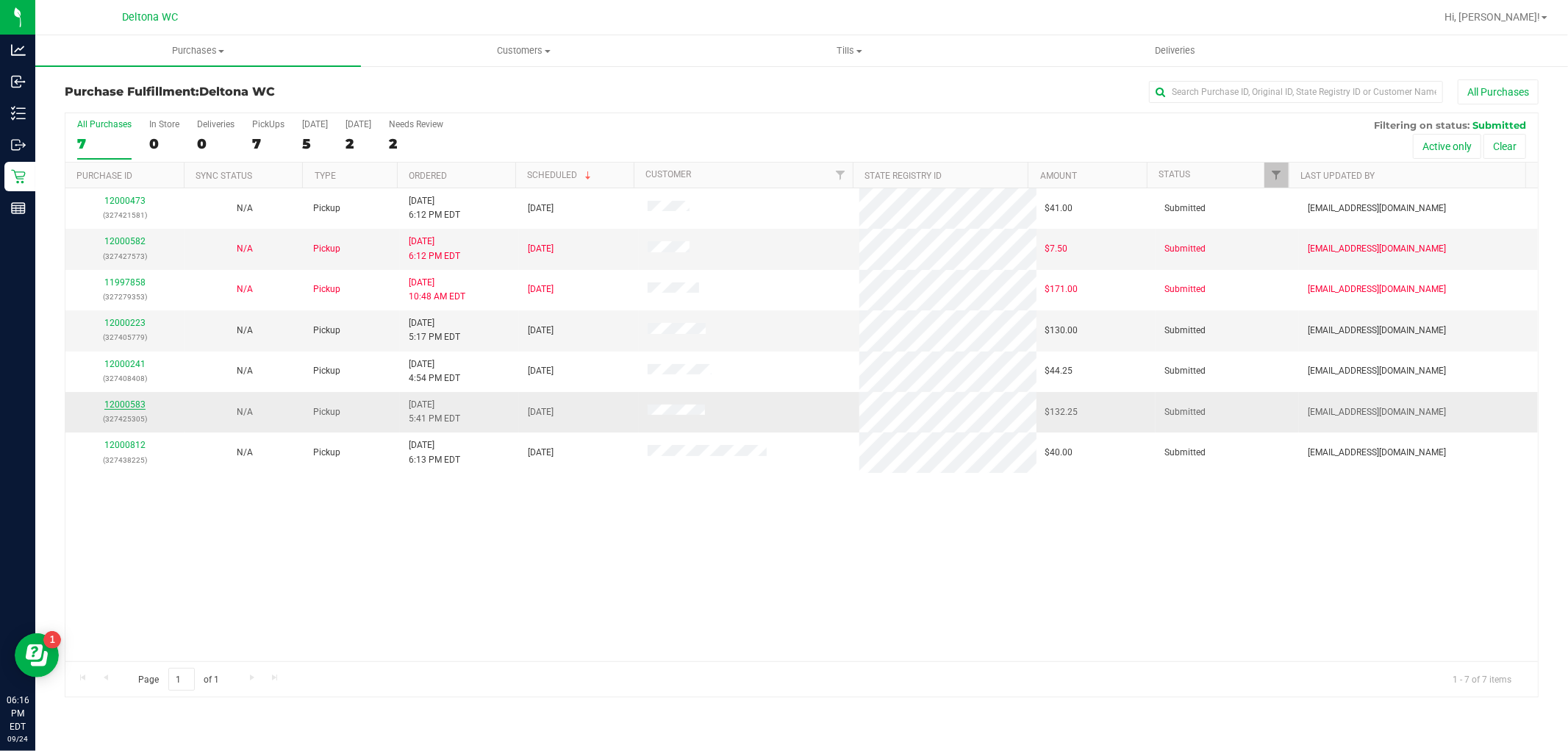
click at [135, 406] on link "12000583" at bounding box center [125, 404] width 41 height 10
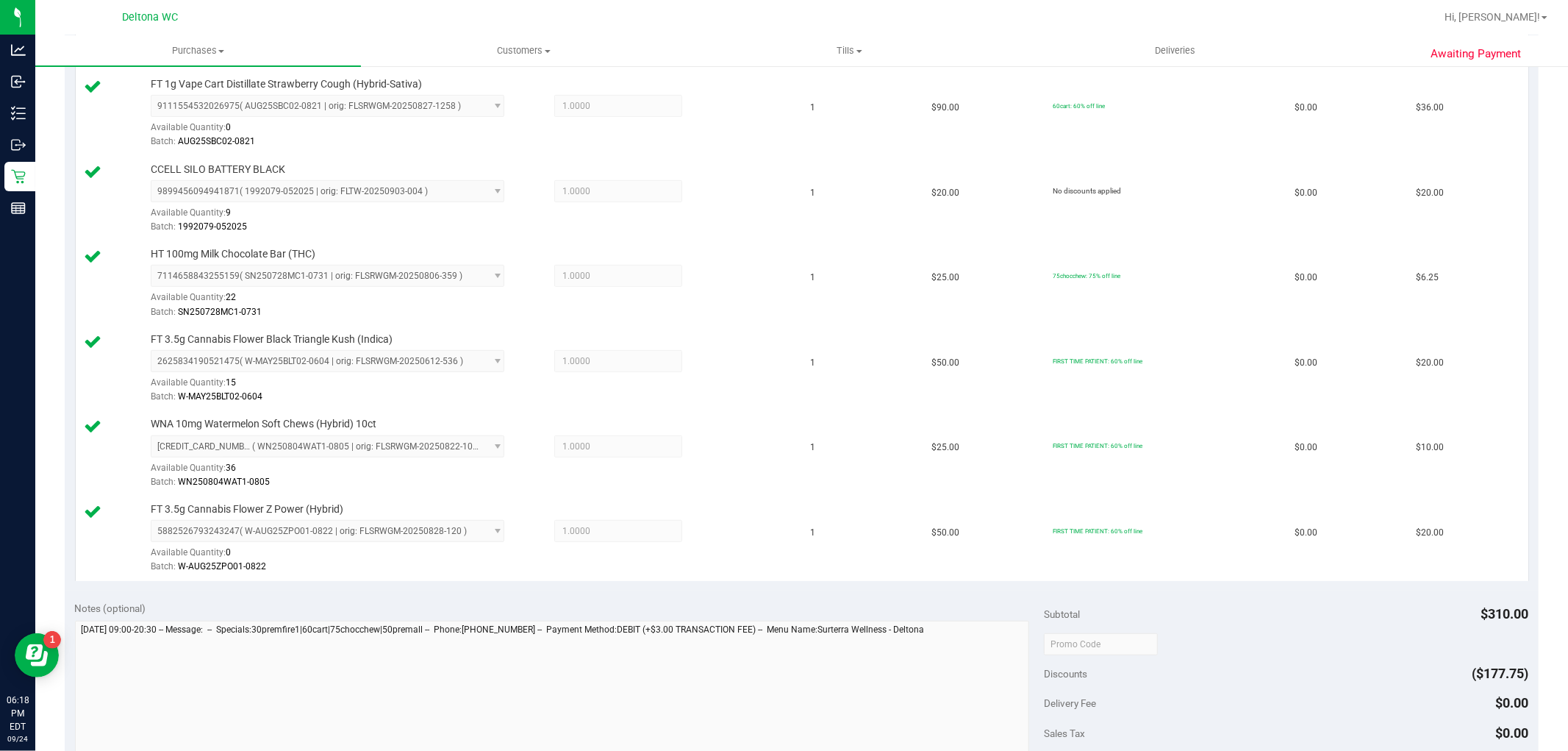
scroll to position [735, 0]
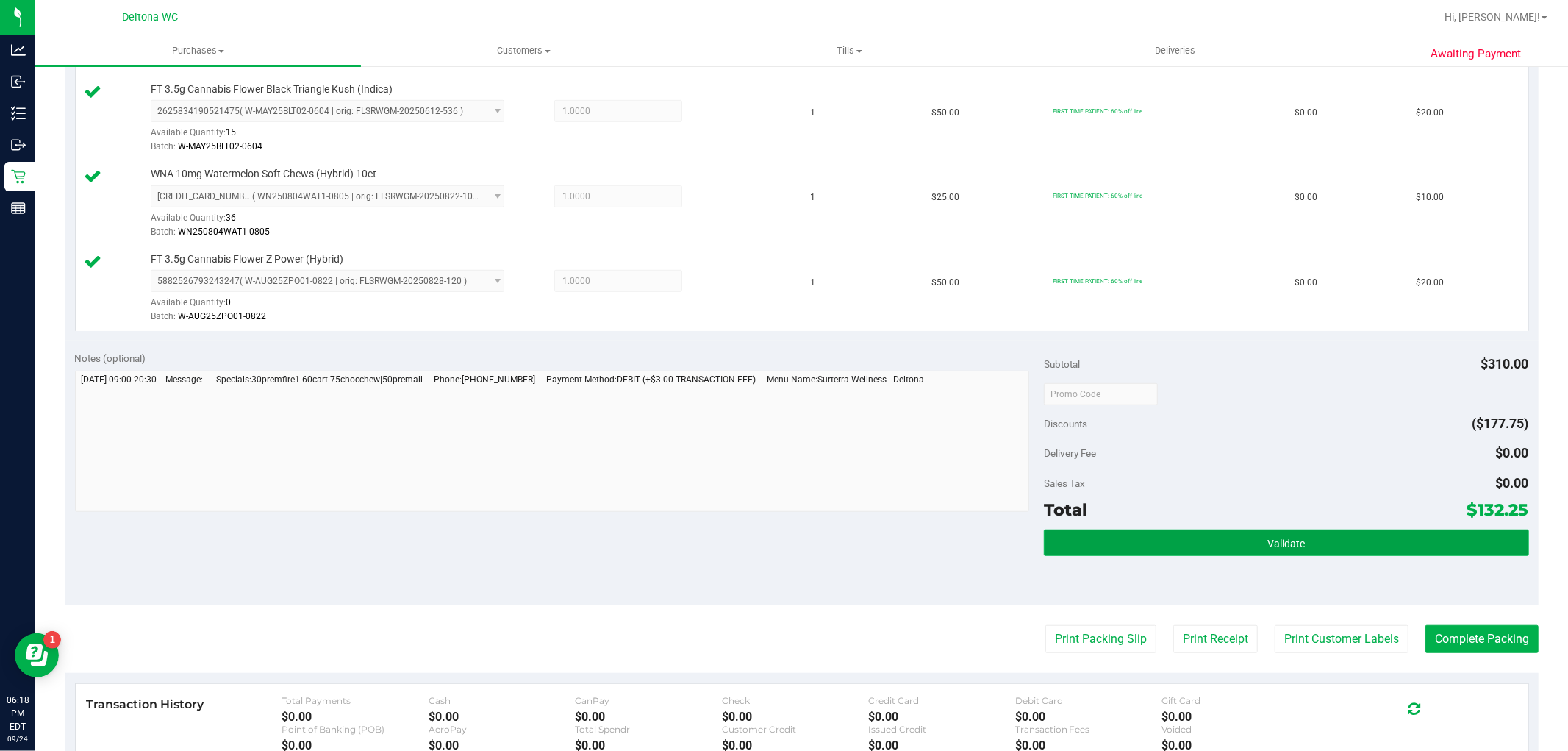
click at [1149, 547] on button "Validate" at bounding box center [1286, 542] width 484 height 26
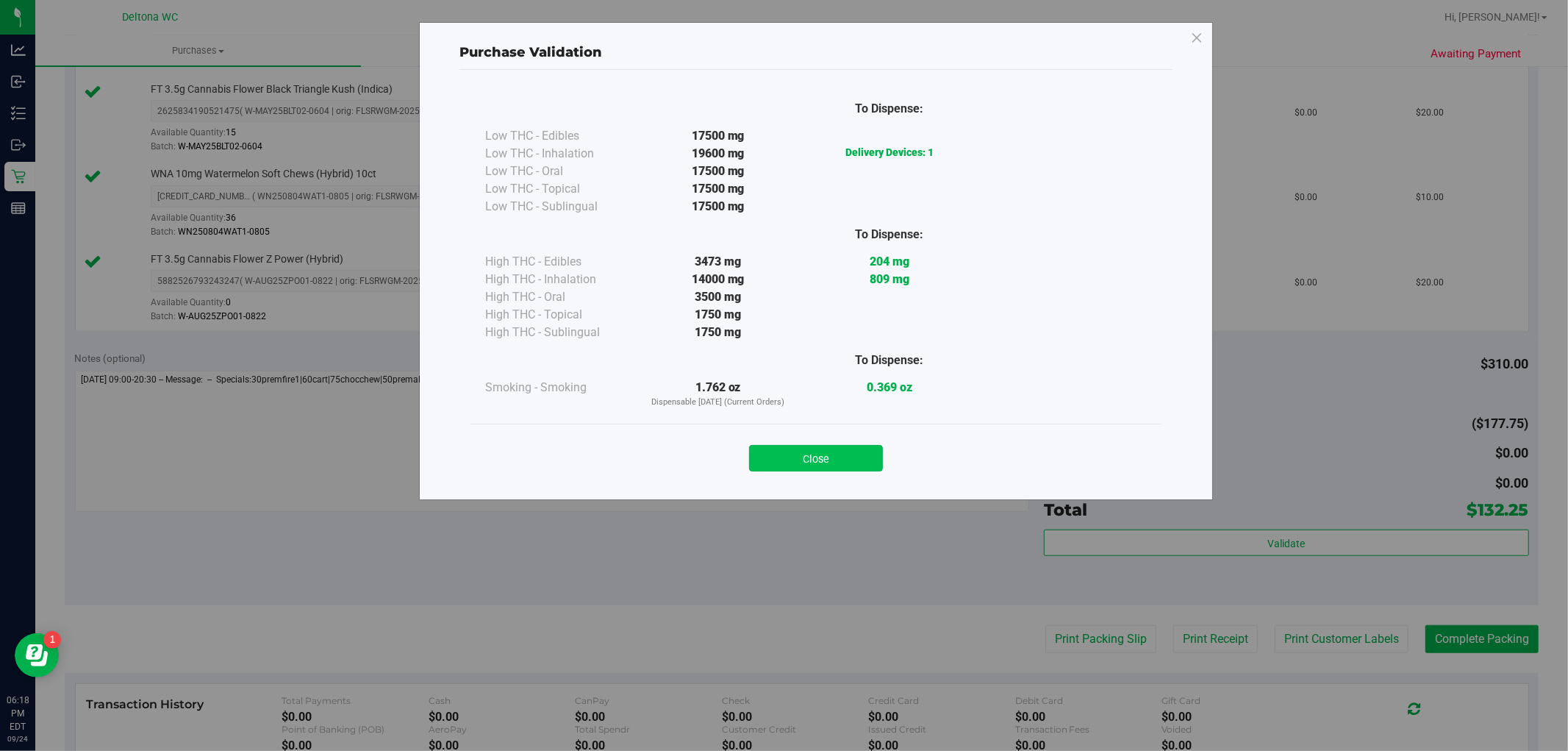
click at [828, 447] on button "Close" at bounding box center [816, 458] width 133 height 26
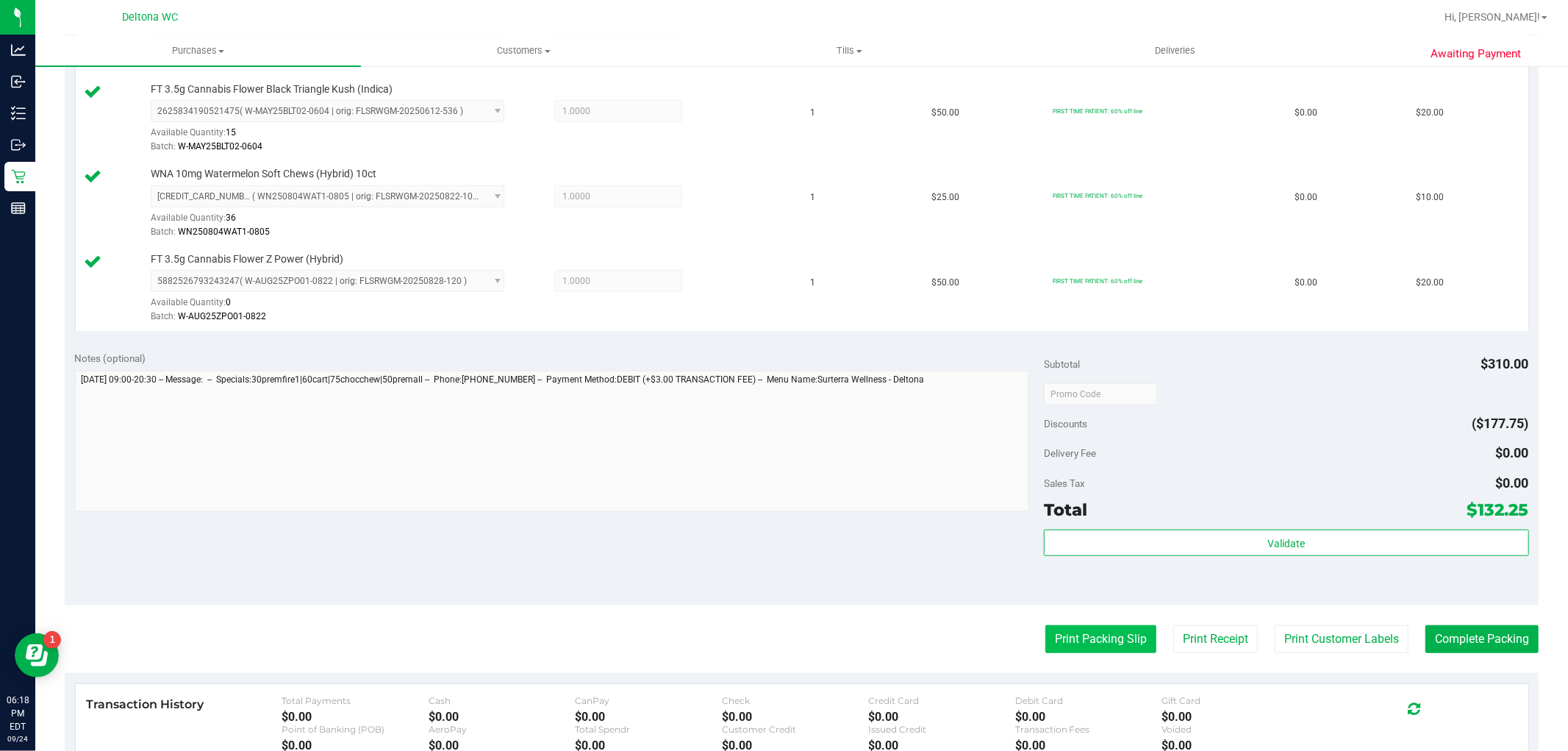
click at [1078, 652] on button "Print Packing Slip" at bounding box center [1101, 639] width 111 height 28
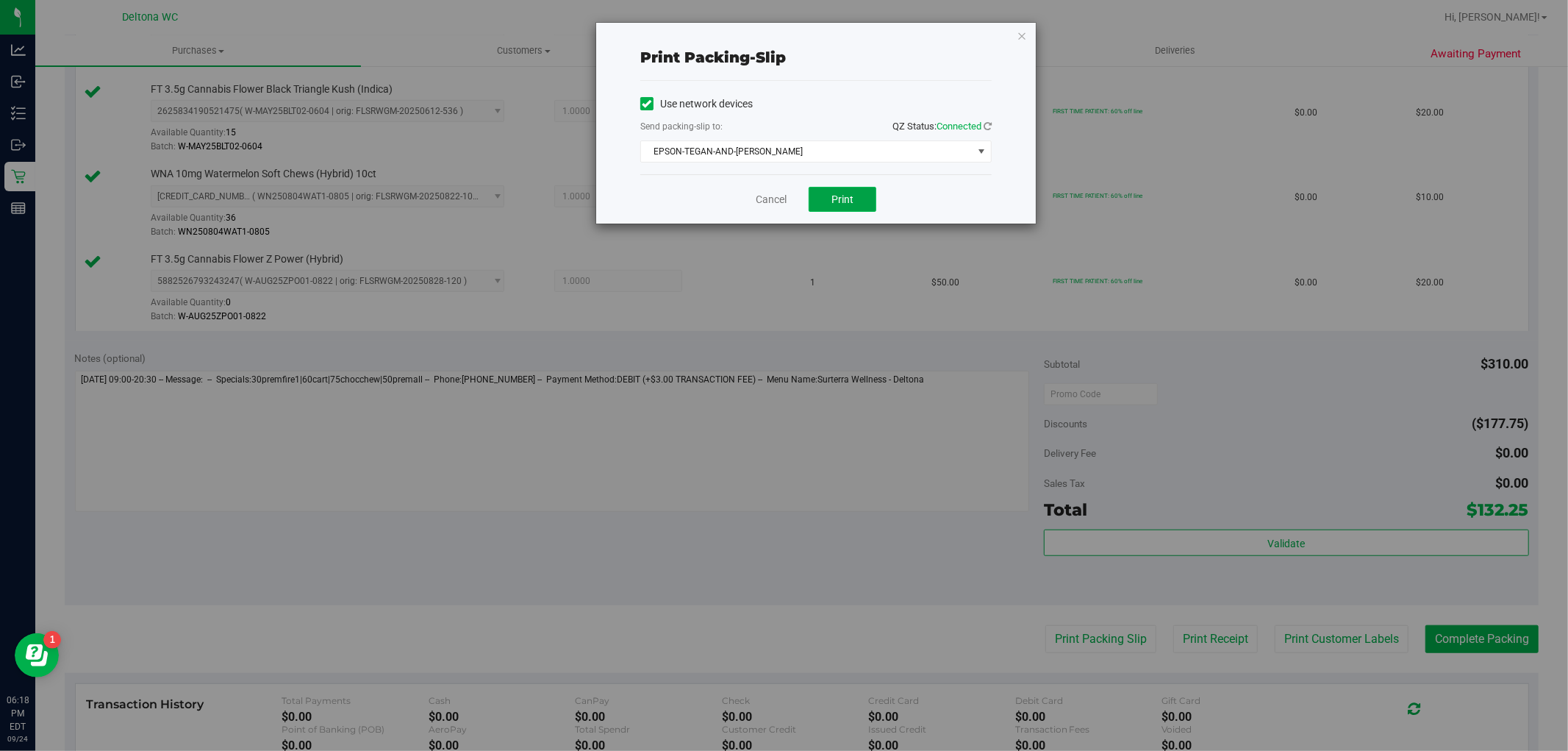
click at [834, 195] on button "Print" at bounding box center [842, 199] width 68 height 25
click at [1023, 34] on icon "button" at bounding box center [1022, 35] width 10 height 17
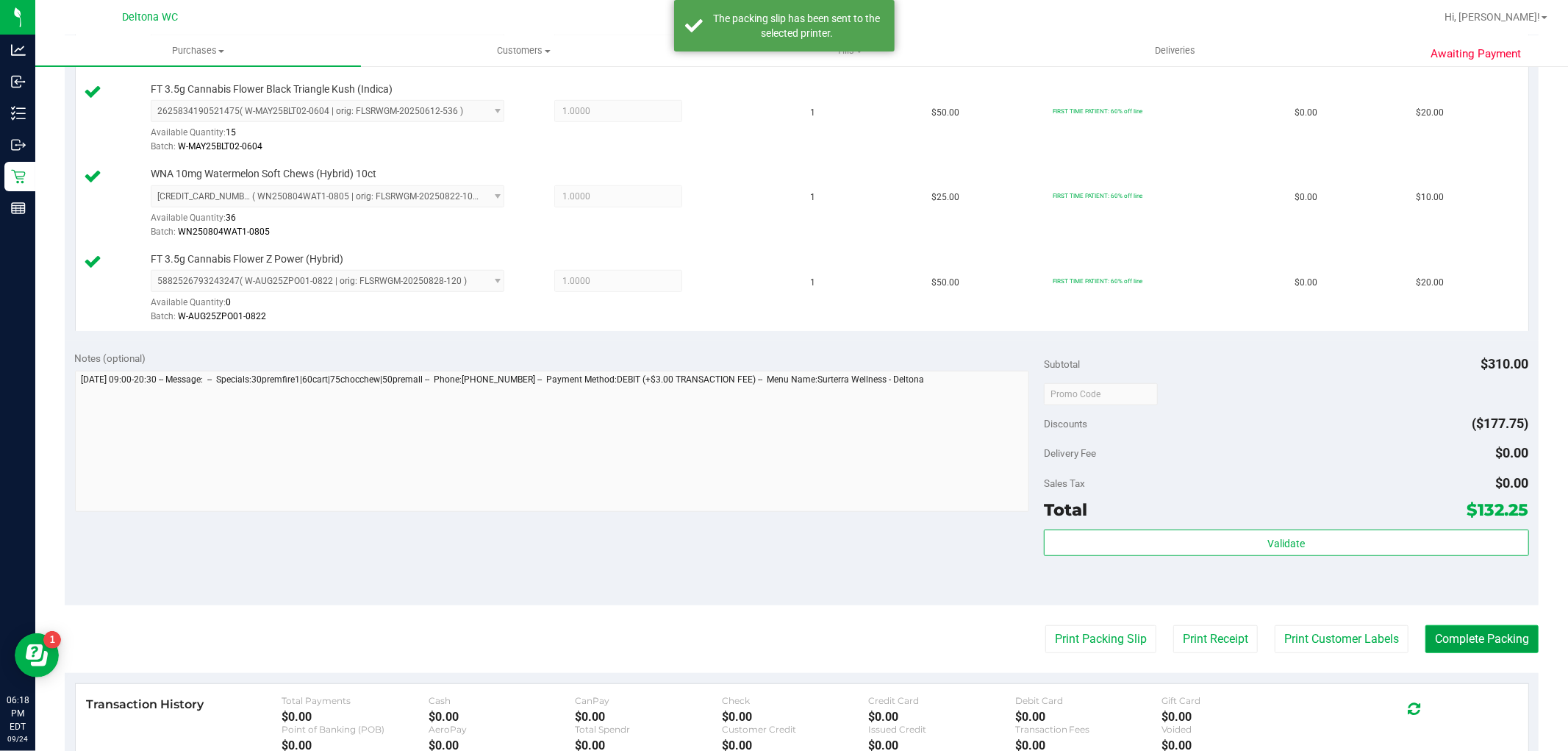
click at [1450, 641] on button "Complete Packing" at bounding box center [1481, 639] width 113 height 28
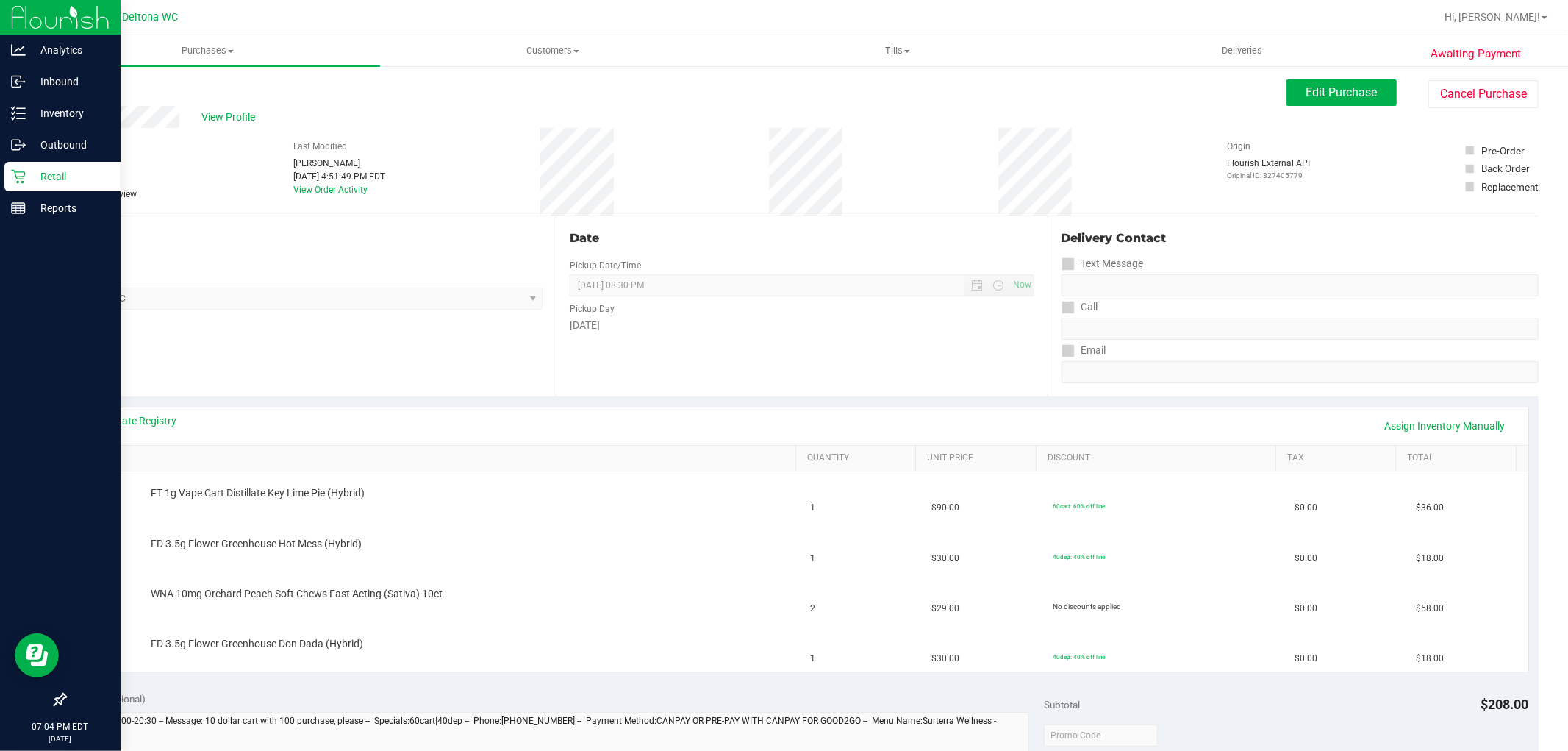
click at [30, 175] on p "Retail" at bounding box center [69, 176] width 88 height 17
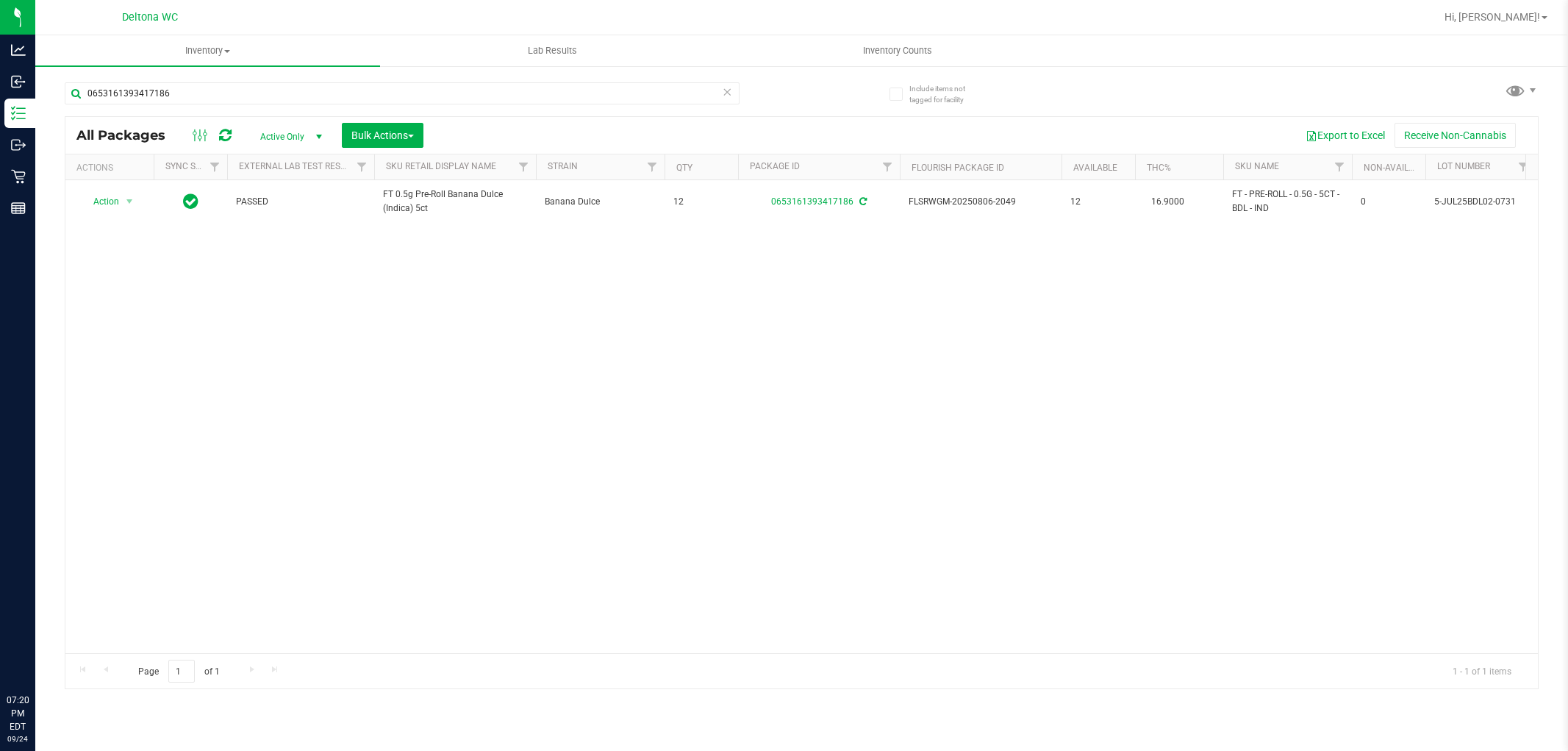
click at [461, 86] on input "0653161393417186" at bounding box center [402, 93] width 675 height 22
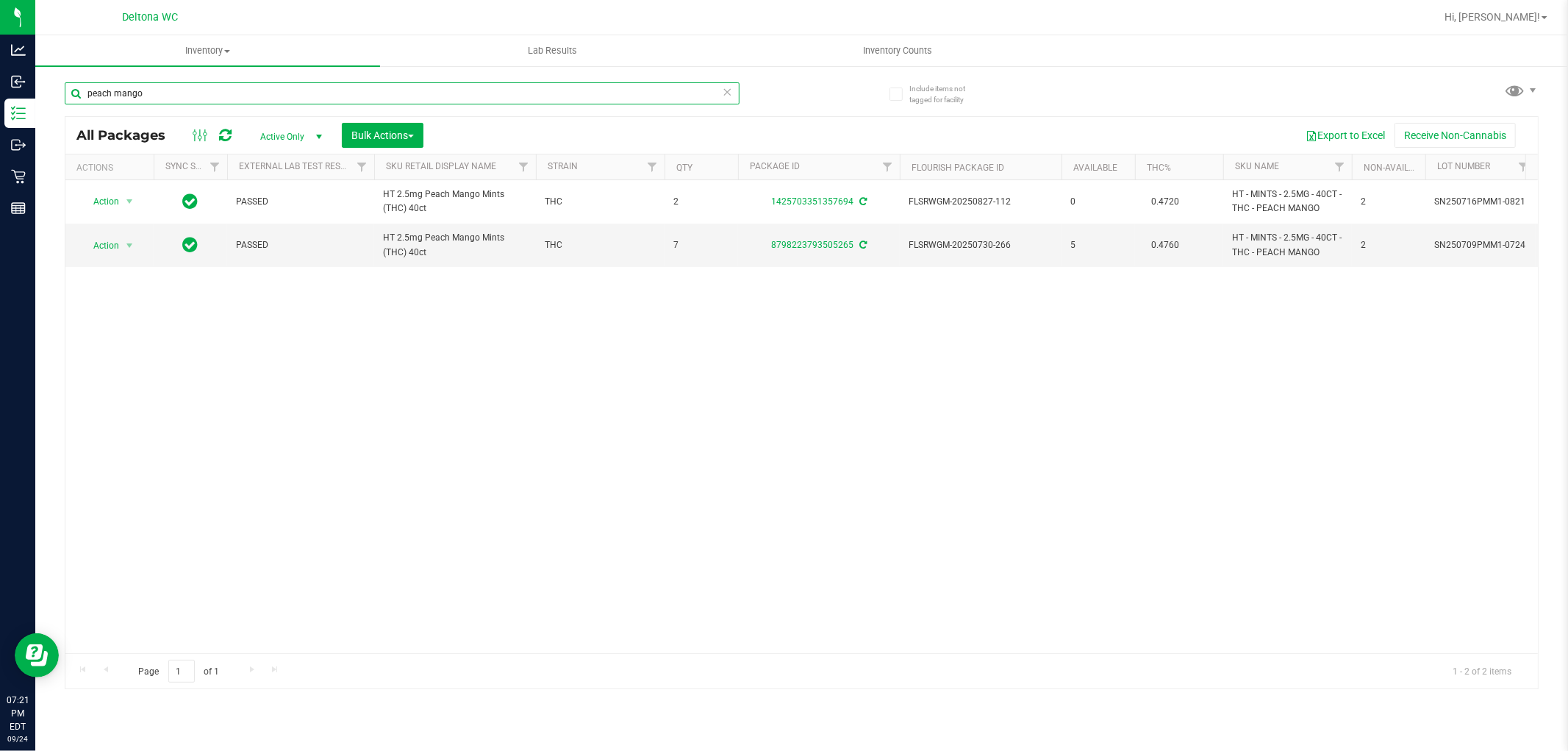
click at [498, 100] on input "peach mango" at bounding box center [402, 93] width 675 height 22
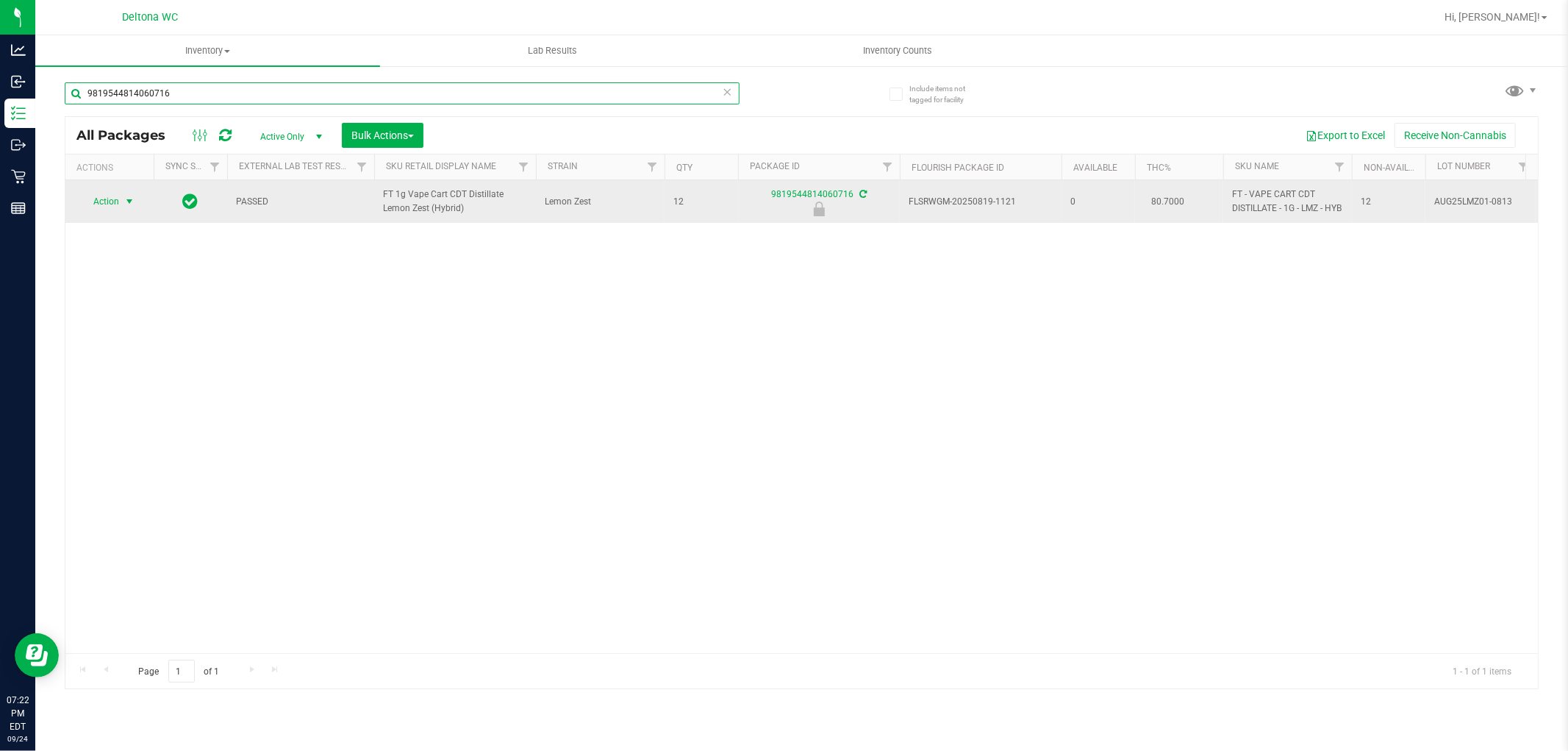
type input "9819544814060716"
click at [91, 210] on span "Action" at bounding box center [100, 201] width 40 height 21
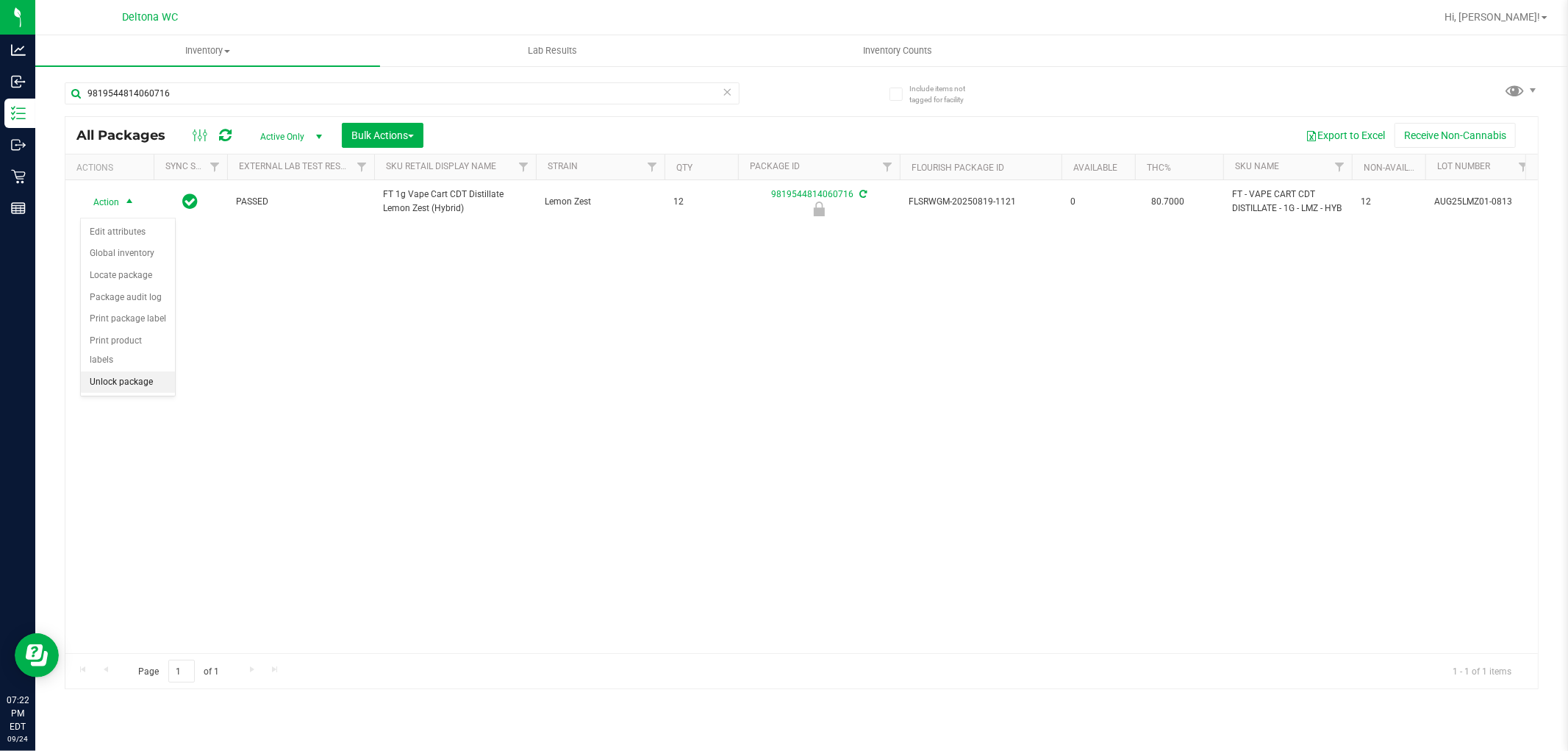
click at [149, 383] on li "Unlock package" at bounding box center [128, 383] width 94 height 22
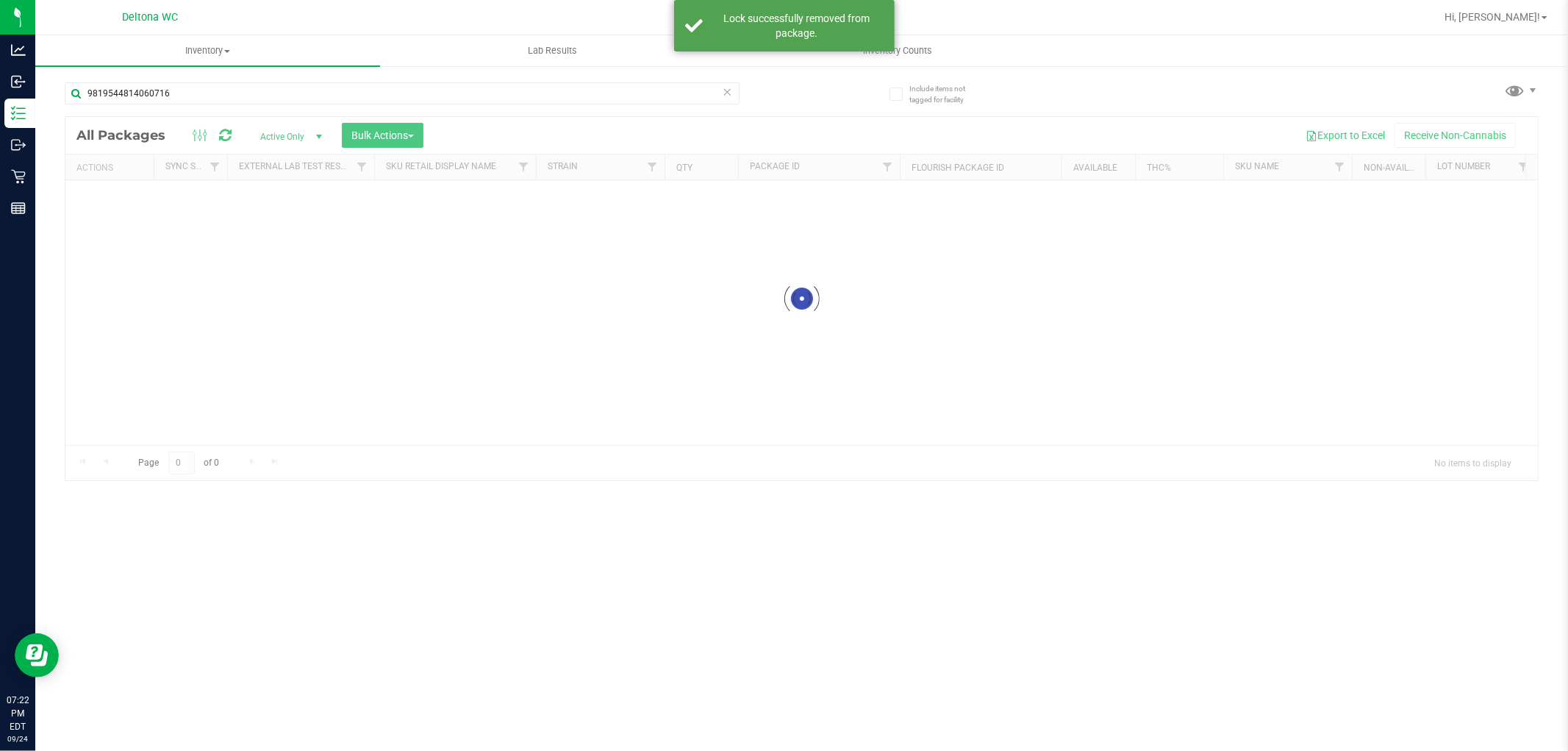
click at [211, 85] on input "9819544814060716" at bounding box center [402, 93] width 675 height 22
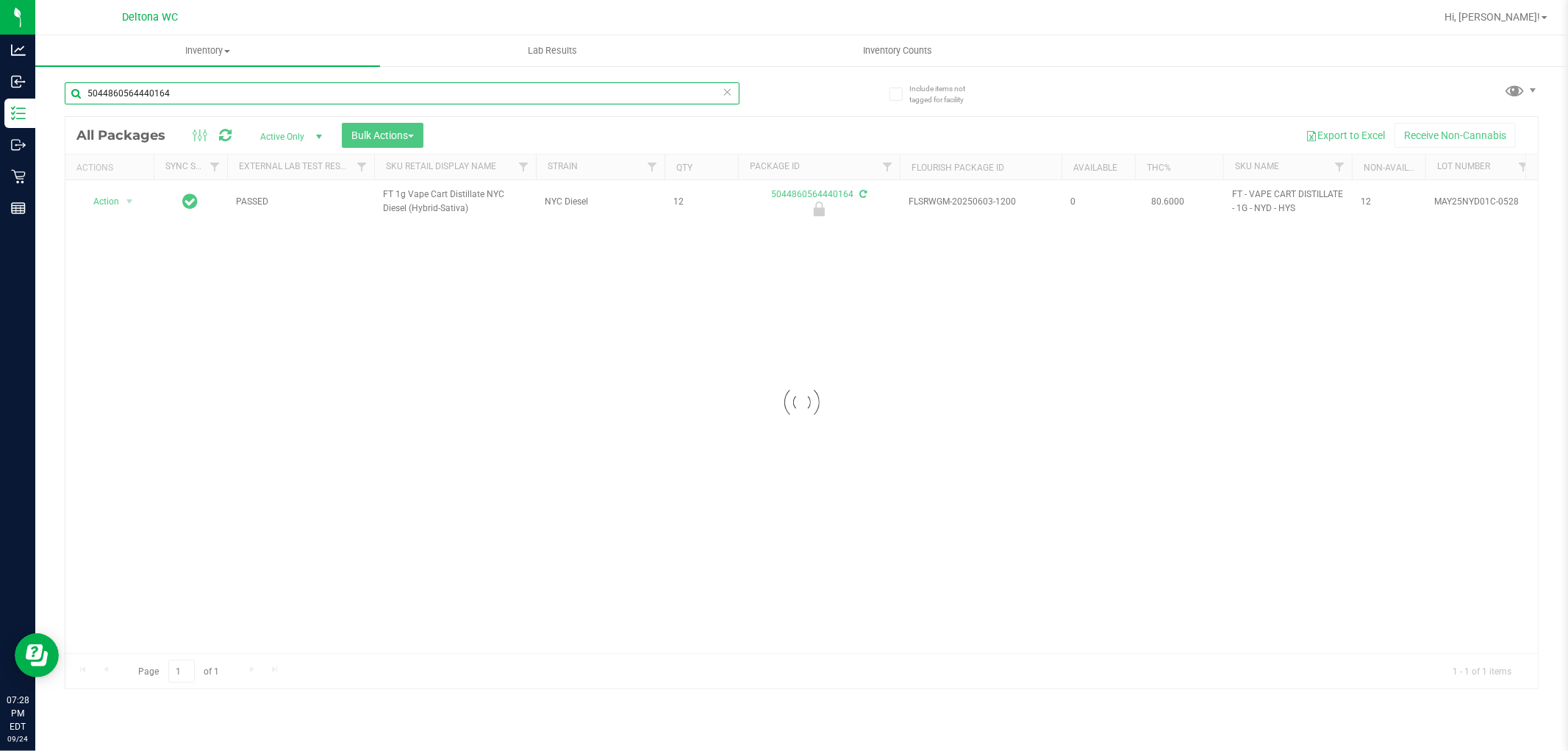
type input "5044860564440164"
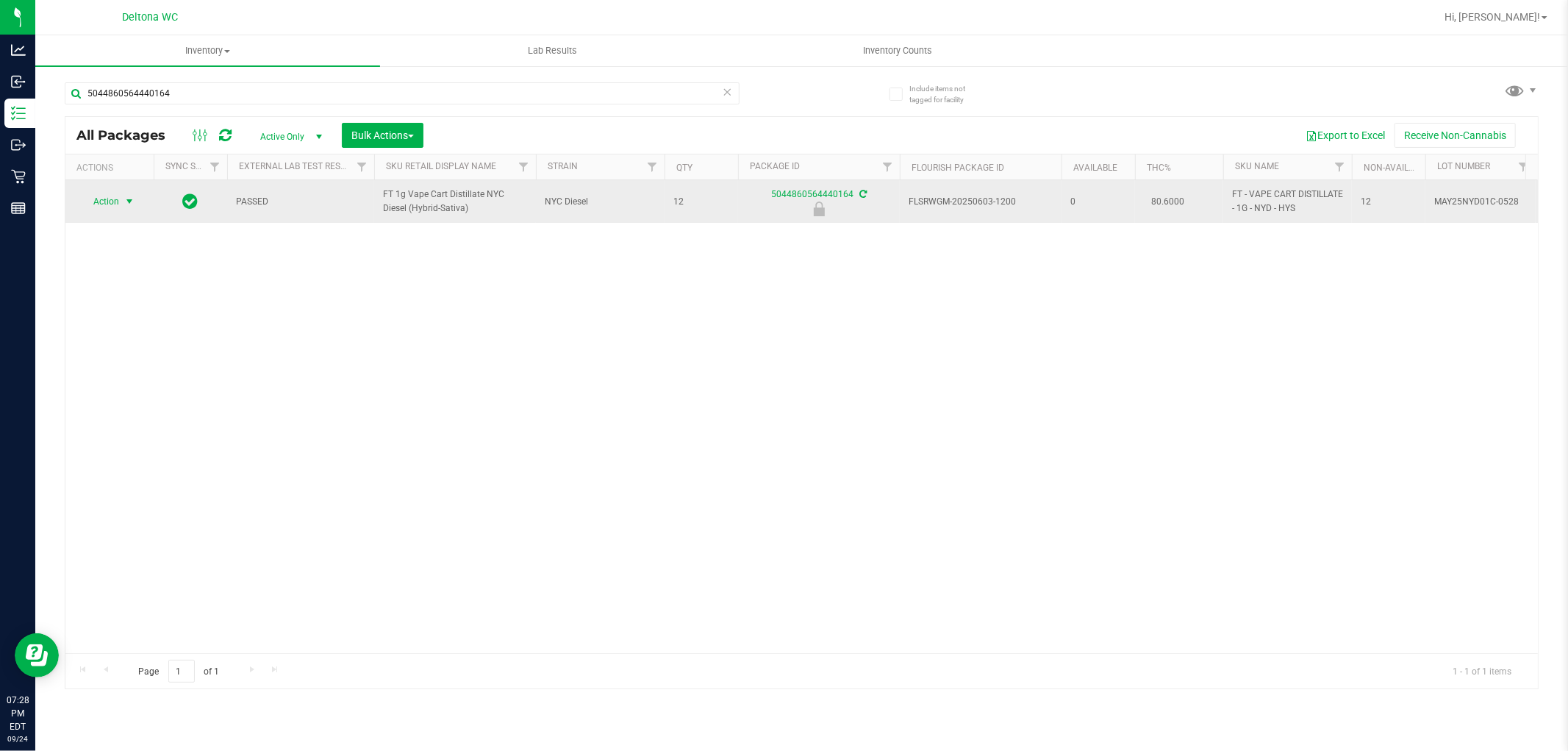
click at [125, 206] on span "select" at bounding box center [129, 201] width 12 height 12
click at [126, 204] on span "select" at bounding box center [129, 202] width 12 height 12
click at [126, 204] on span "select" at bounding box center [129, 201] width 12 height 12
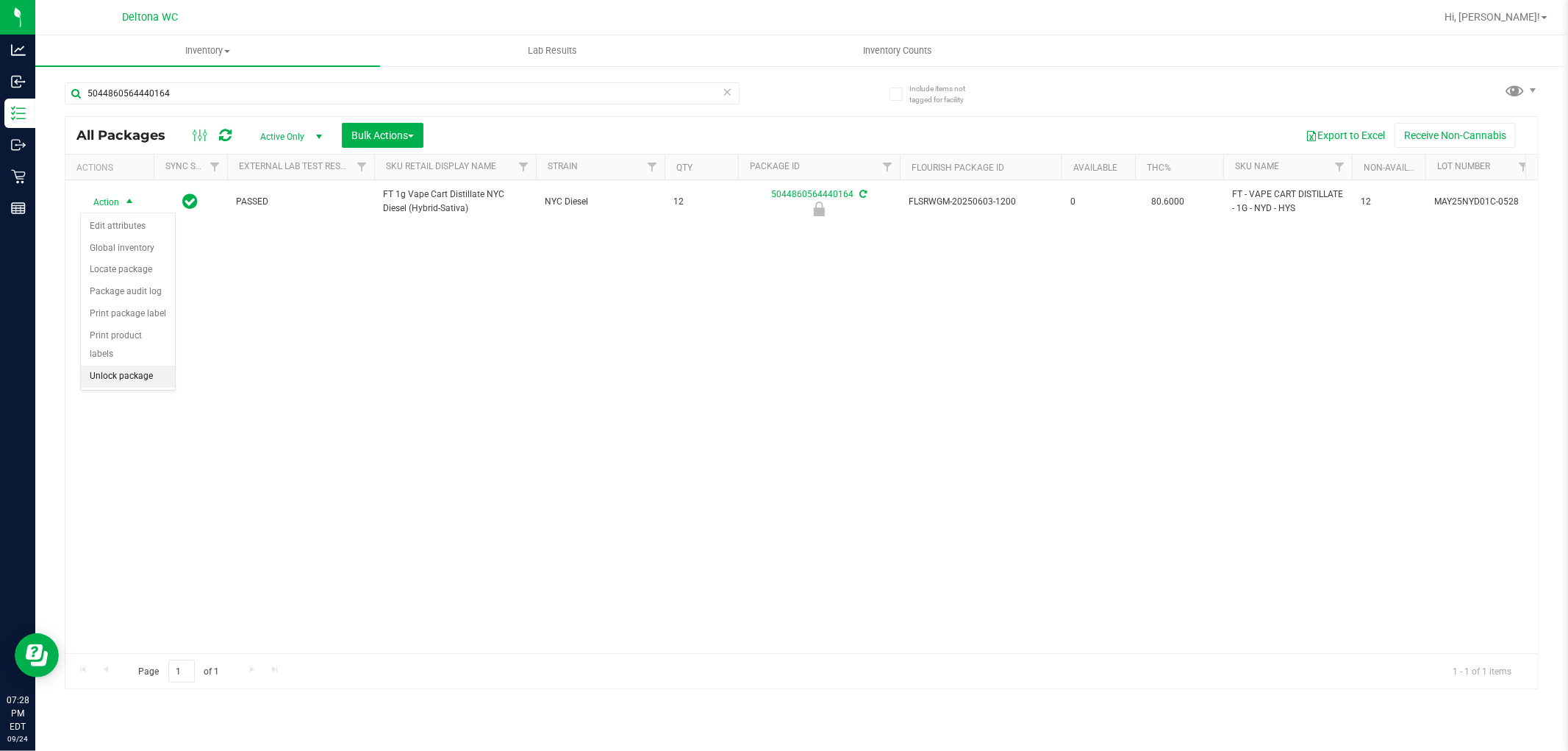
click at [142, 380] on li "Unlock package" at bounding box center [128, 376] width 94 height 22
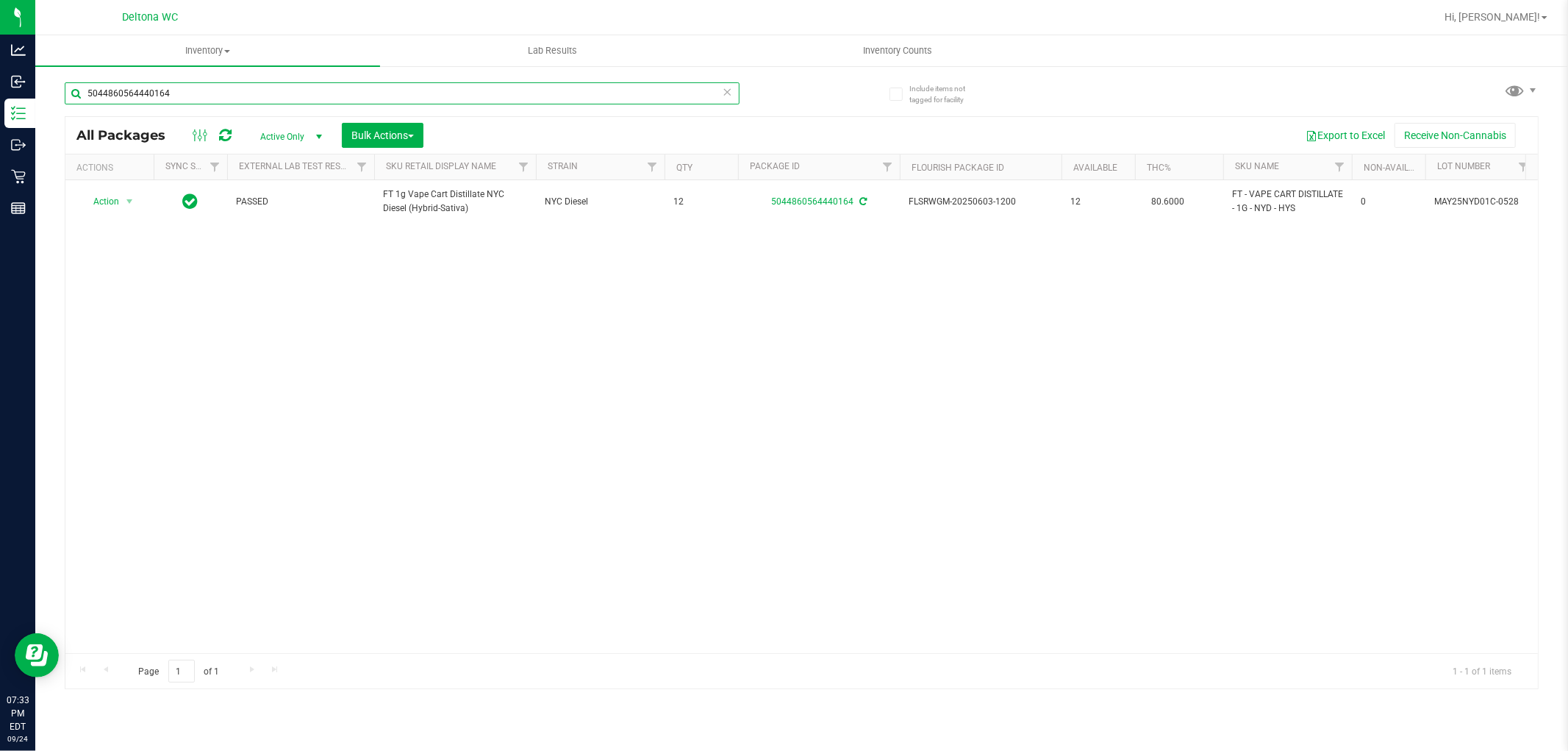
click at [313, 87] on input "5044860564440164" at bounding box center [402, 93] width 675 height 22
type input "5"
type input "lmn"
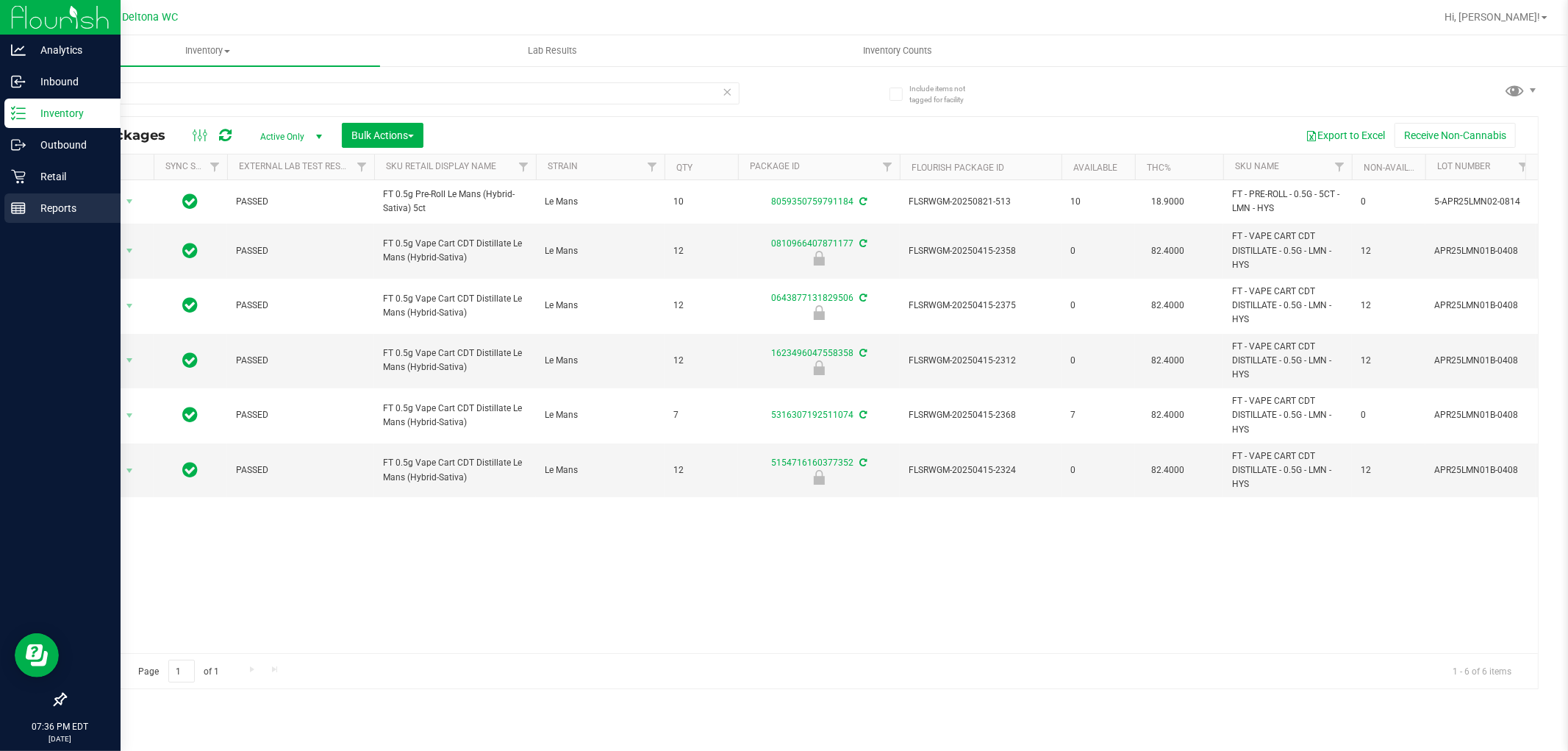
click at [11, 214] on icon at bounding box center [18, 209] width 15 height 15
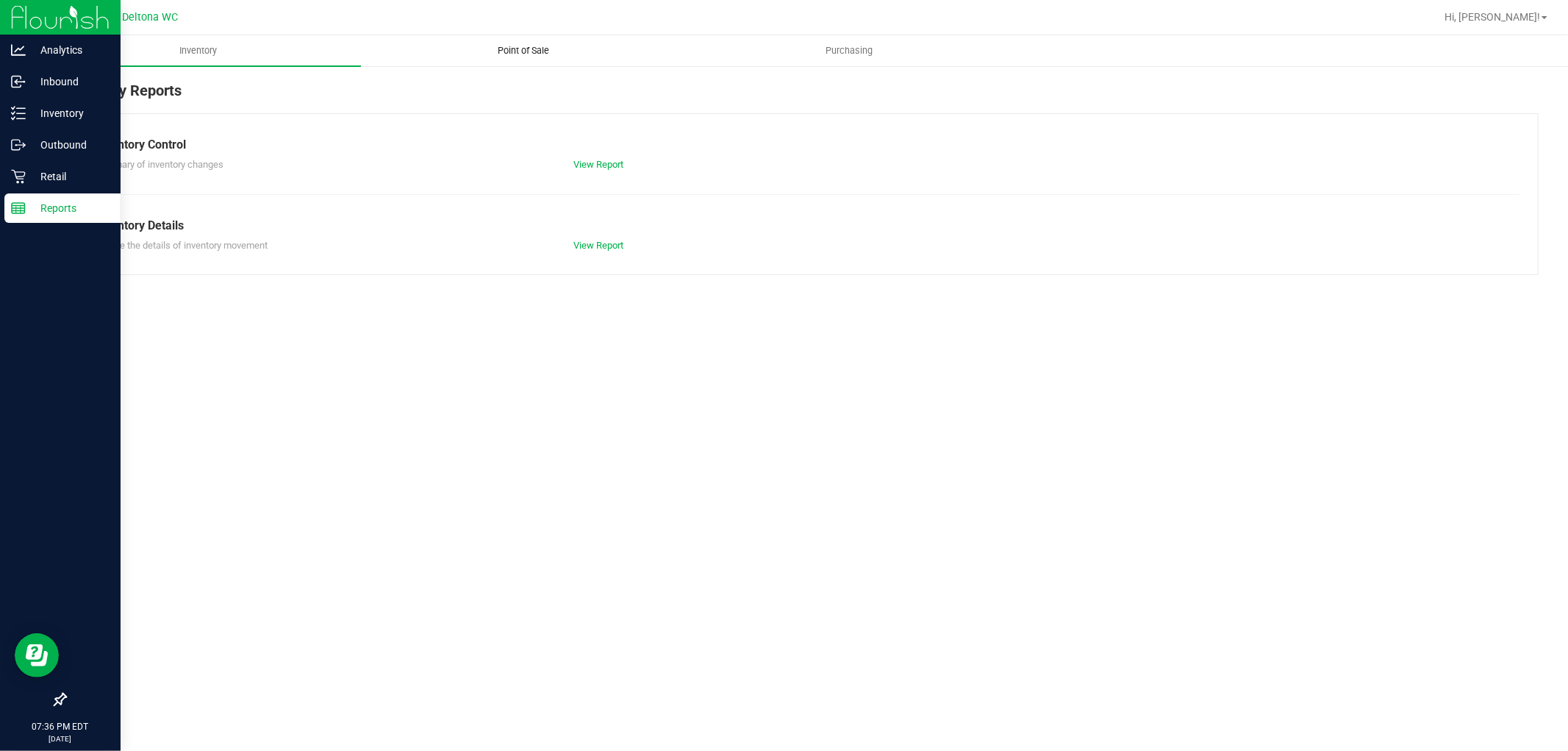
click at [521, 42] on uib-tab-heading "Point of Sale" at bounding box center [523, 51] width 324 height 30
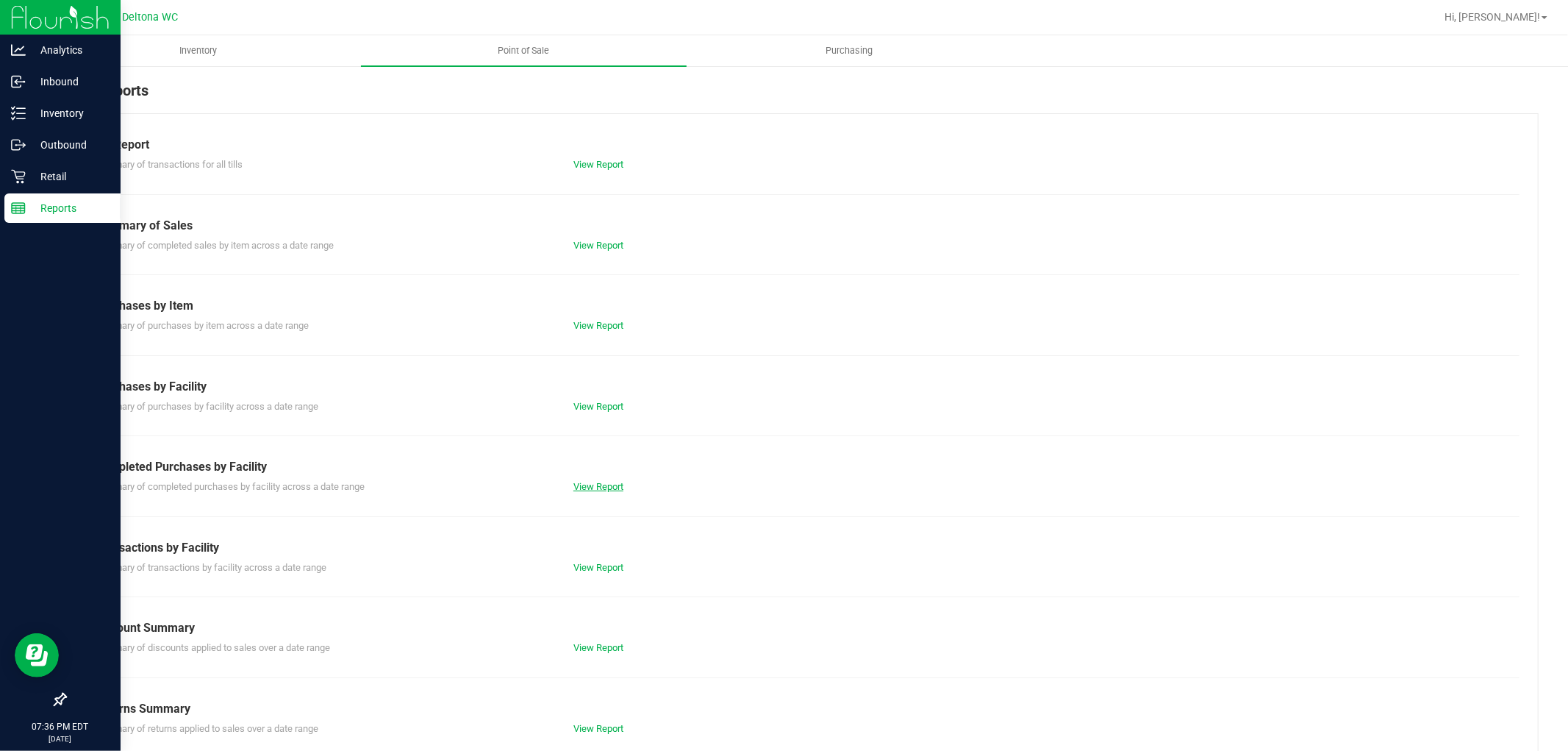
click at [586, 481] on link "View Report" at bounding box center [598, 486] width 50 height 11
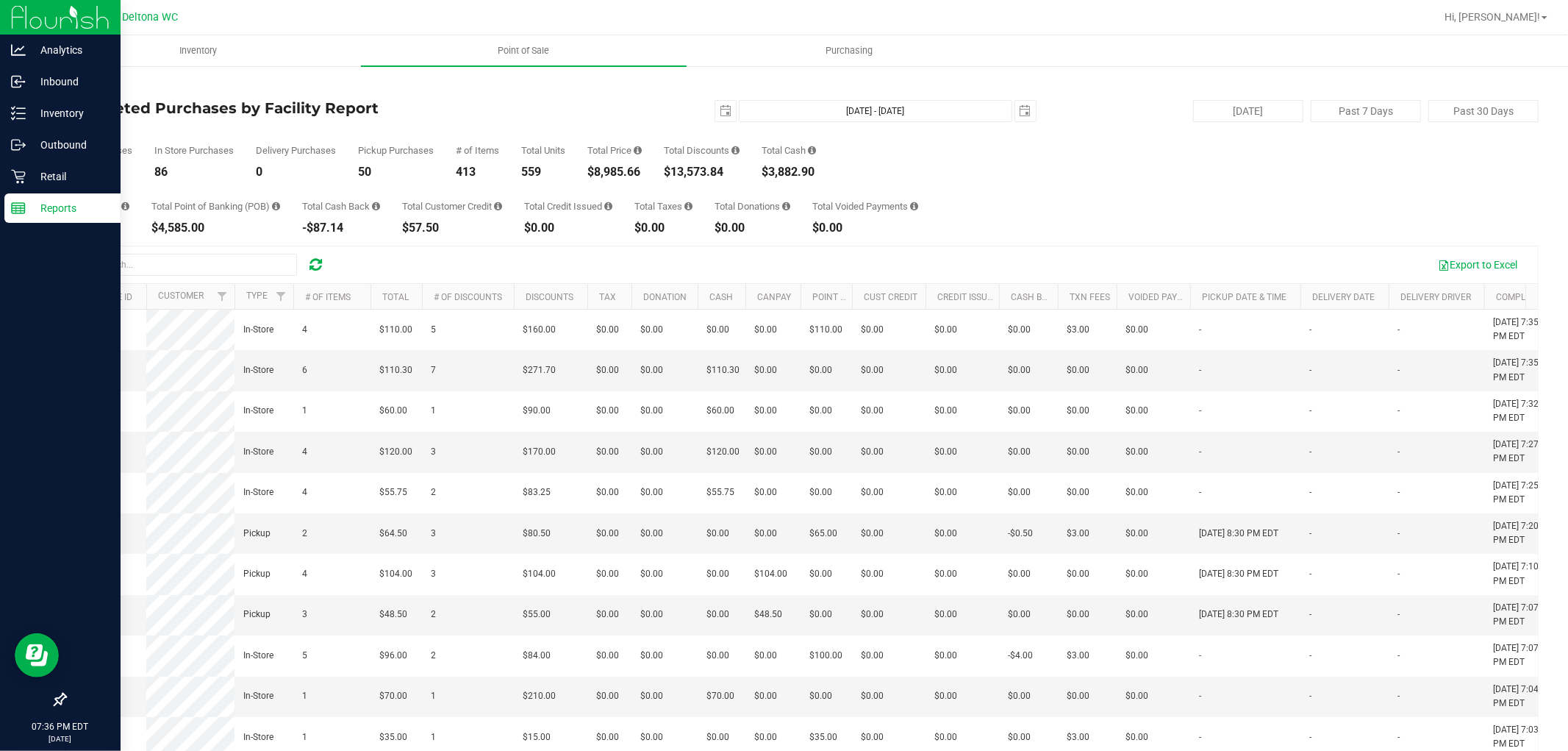
click at [81, 78] on div "Back Completed Purchases by Facility Report 2025-09-24 Sep 24, 2025 - Sep 24, 2…" at bounding box center [802, 449] width 1533 height 768
click at [85, 88] on link "Back" at bounding box center [76, 86] width 22 height 10
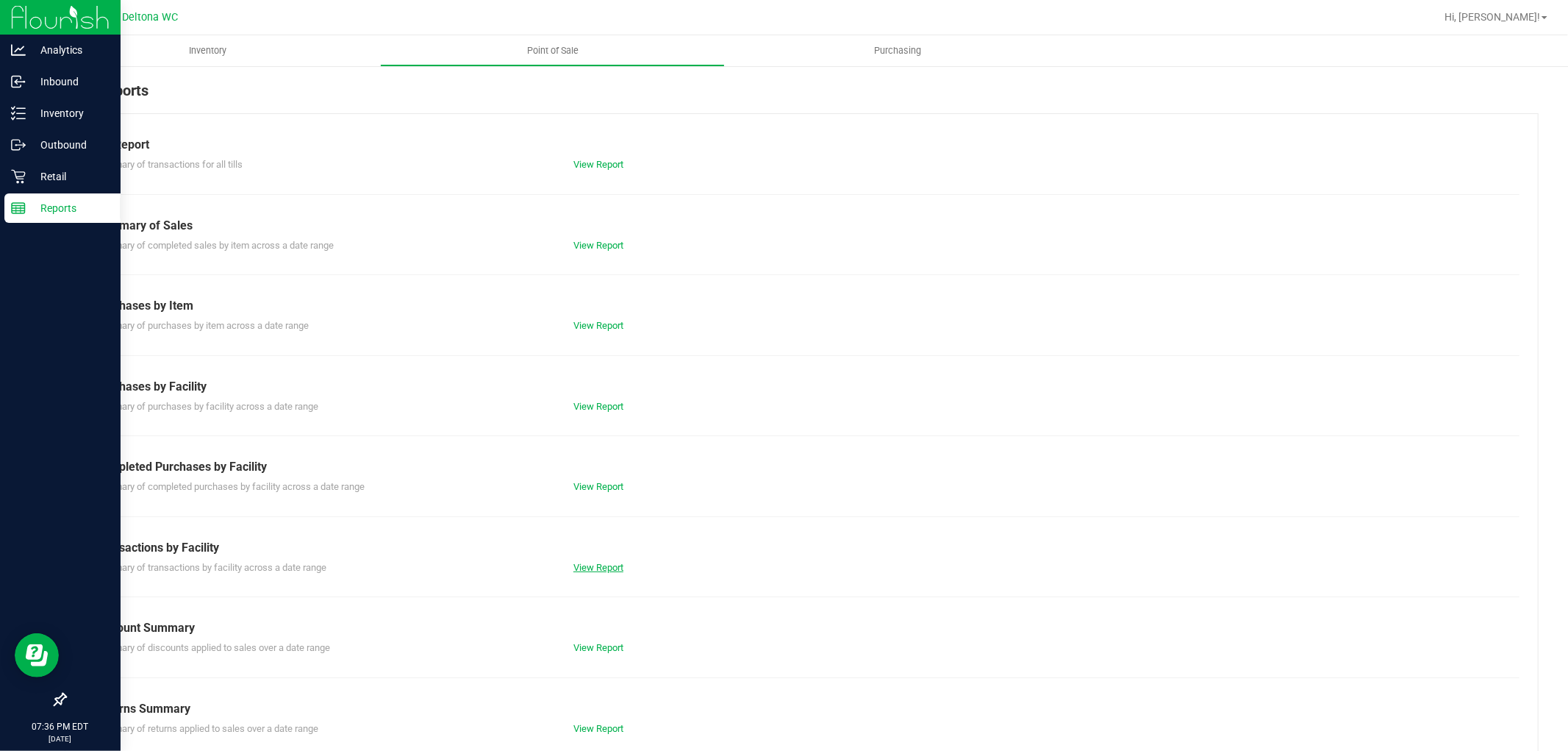
click at [593, 566] on link "View Report" at bounding box center [598, 567] width 50 height 11
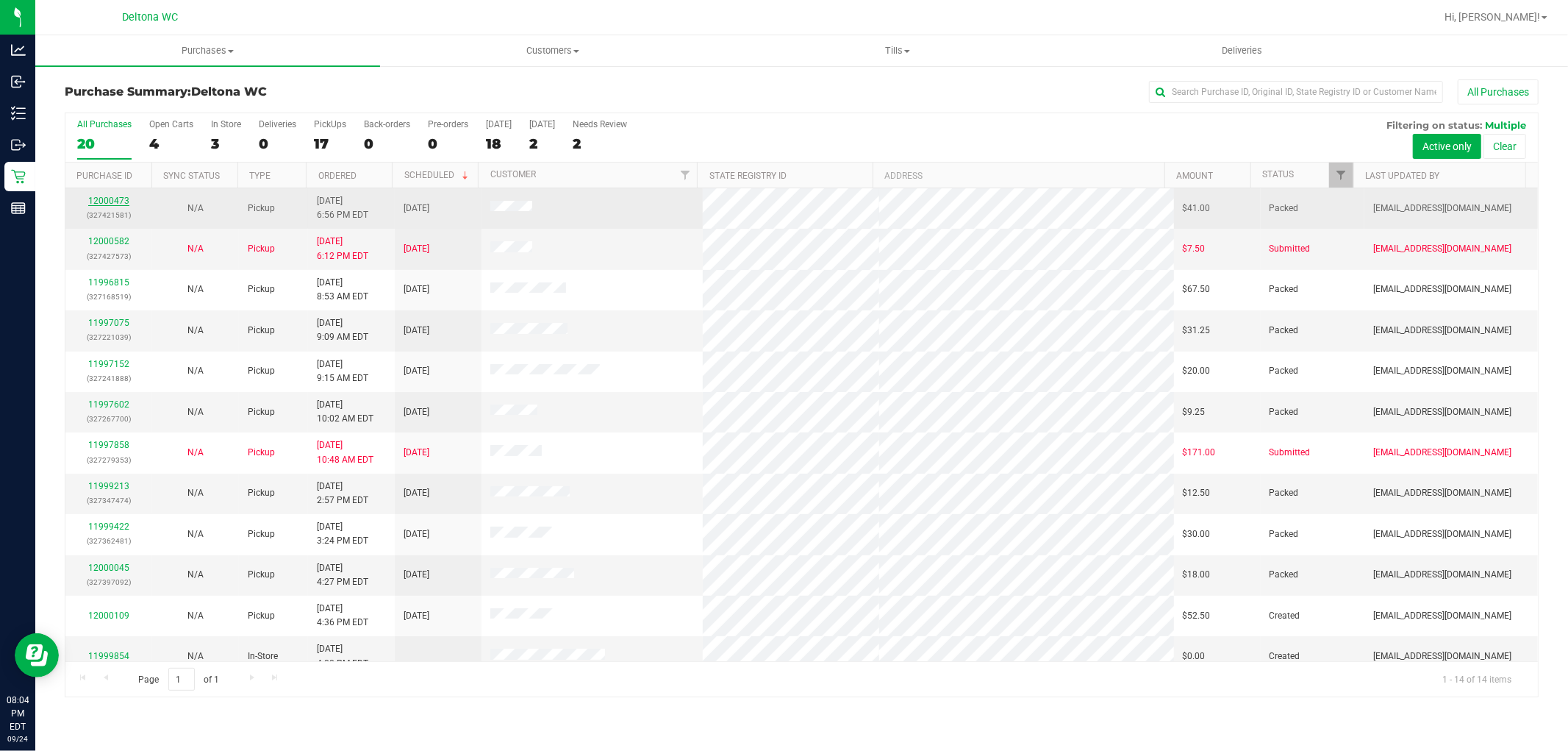
click at [115, 197] on link "12000473" at bounding box center [109, 200] width 41 height 10
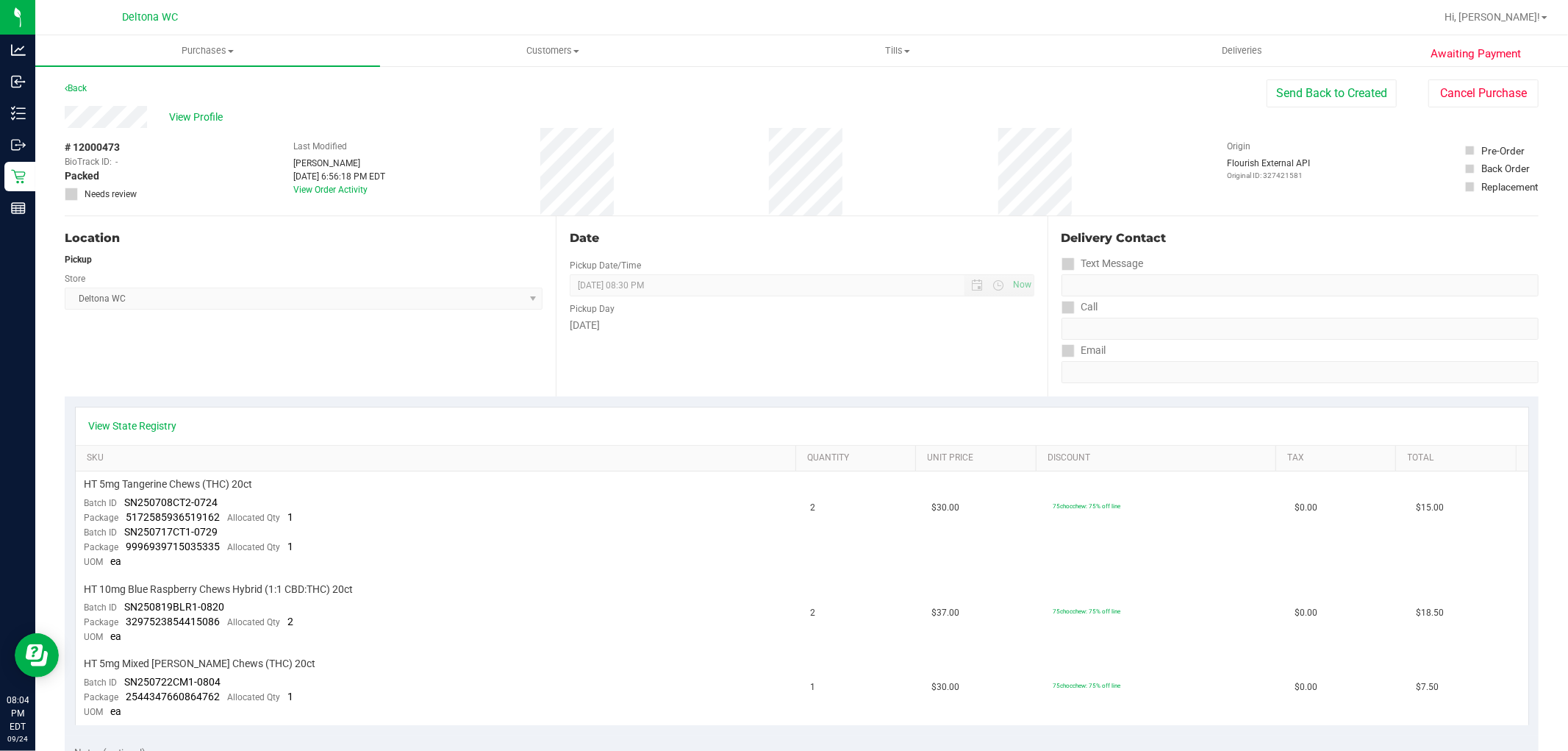
click at [63, 89] on div "Awaiting Payment Back Send Back to Created Cancel Purchase View Profile # 12000…" at bounding box center [802, 719] width 1533 height 1307
click at [68, 87] on link "Back" at bounding box center [76, 88] width 22 height 10
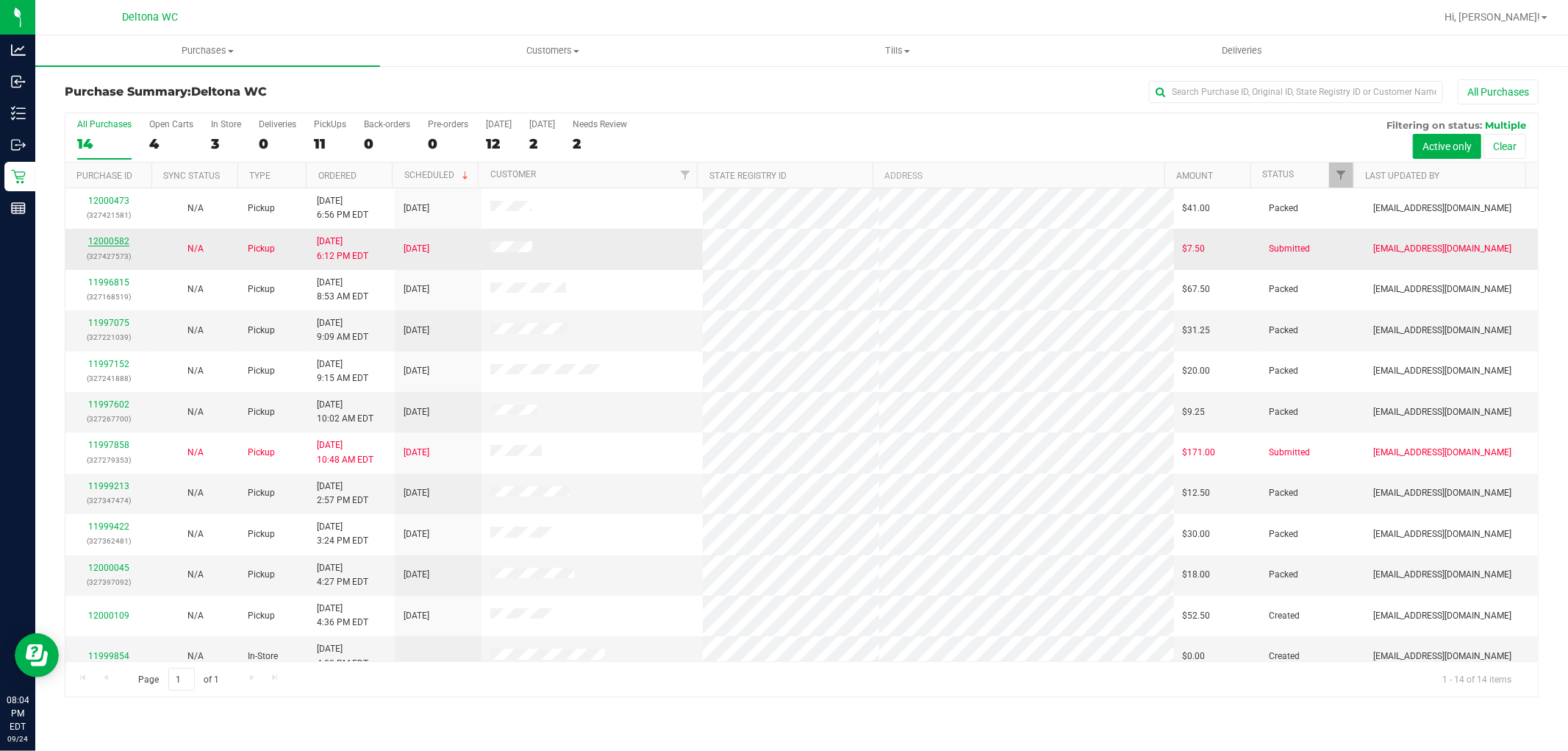
click at [119, 243] on link "12000582" at bounding box center [109, 241] width 41 height 10
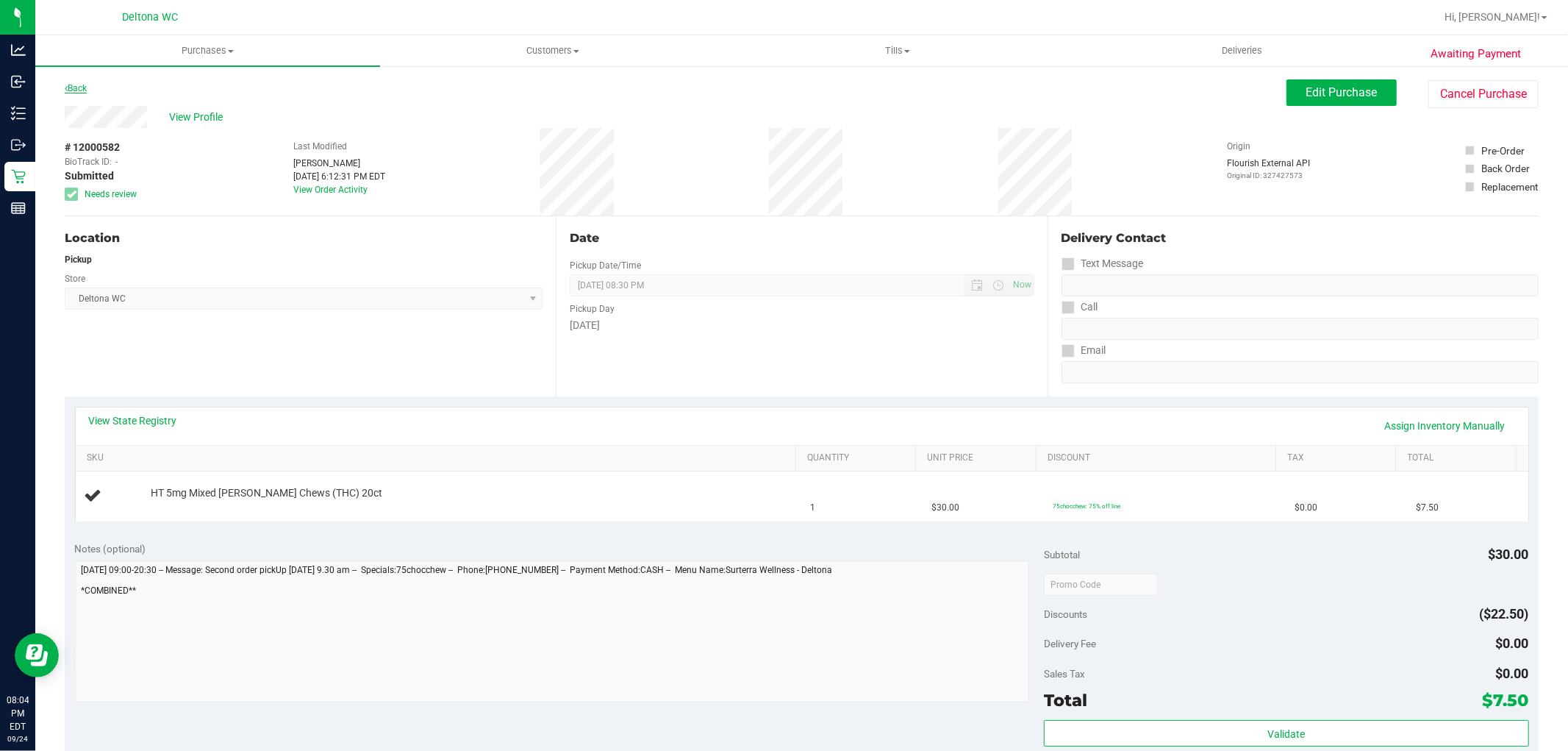
click at [79, 92] on div "Back" at bounding box center [76, 87] width 22 height 17
click at [79, 91] on link "Back" at bounding box center [76, 88] width 22 height 10
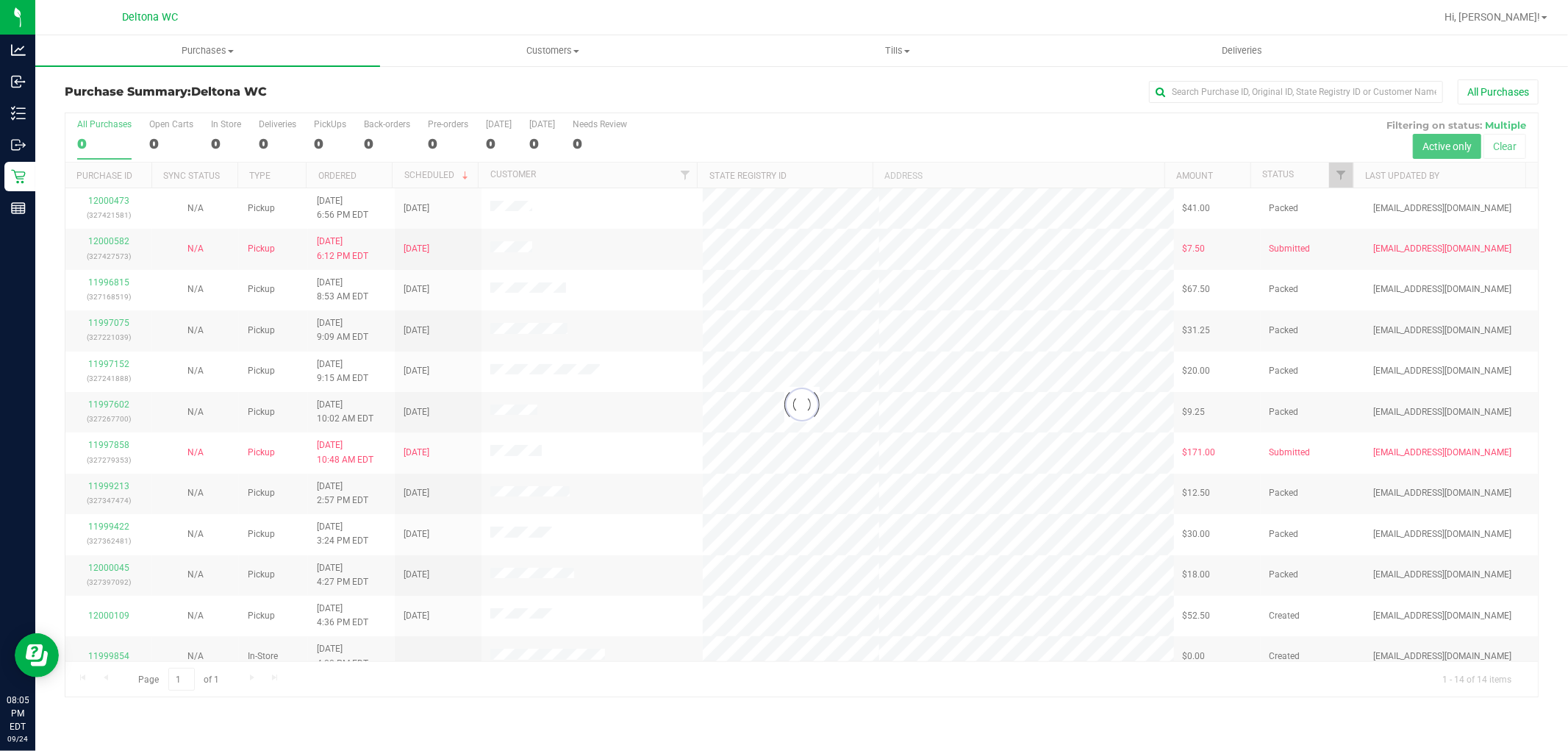
click at [121, 204] on div at bounding box center [801, 404] width 1472 height 583
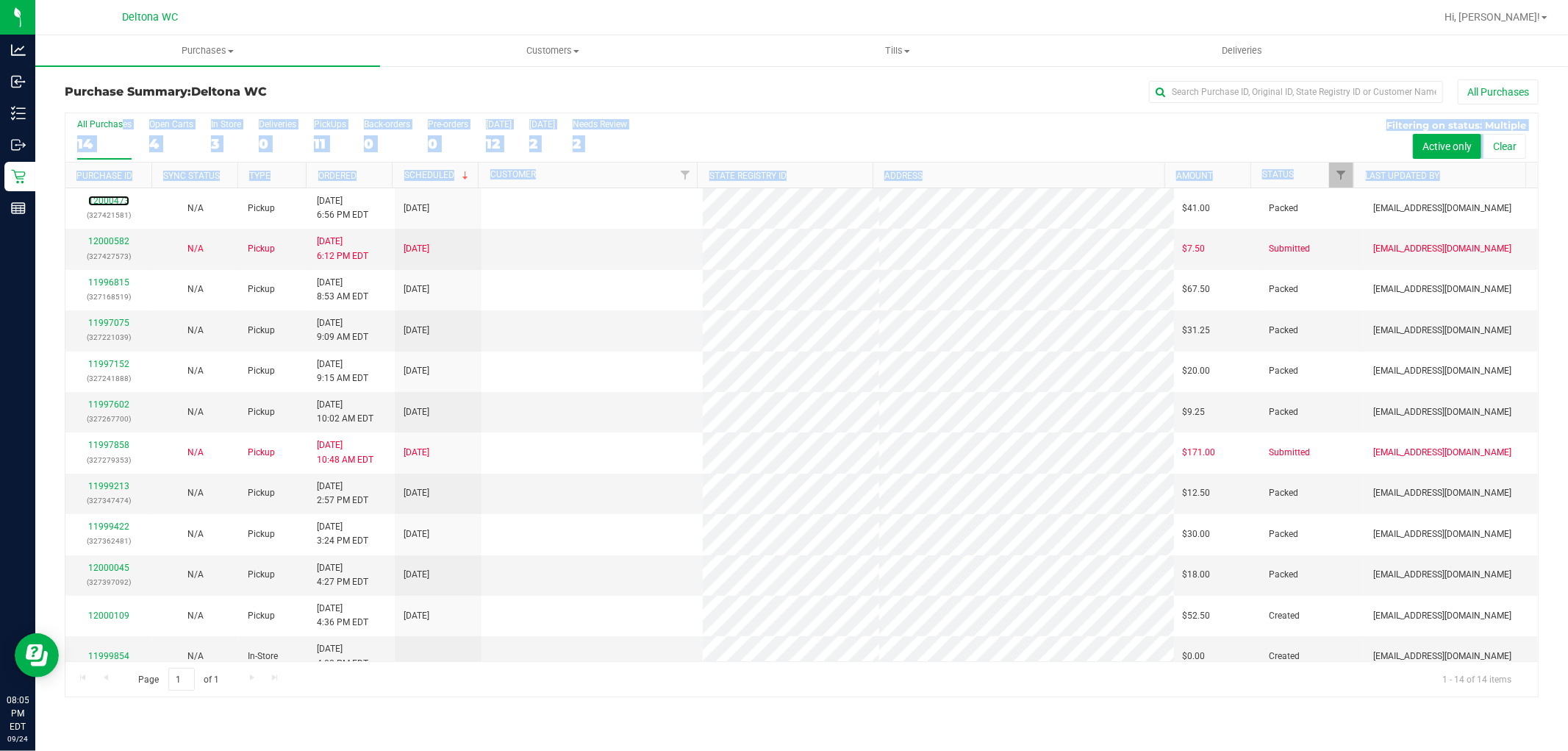
click at [120, 204] on link "12000473" at bounding box center [109, 200] width 41 height 10
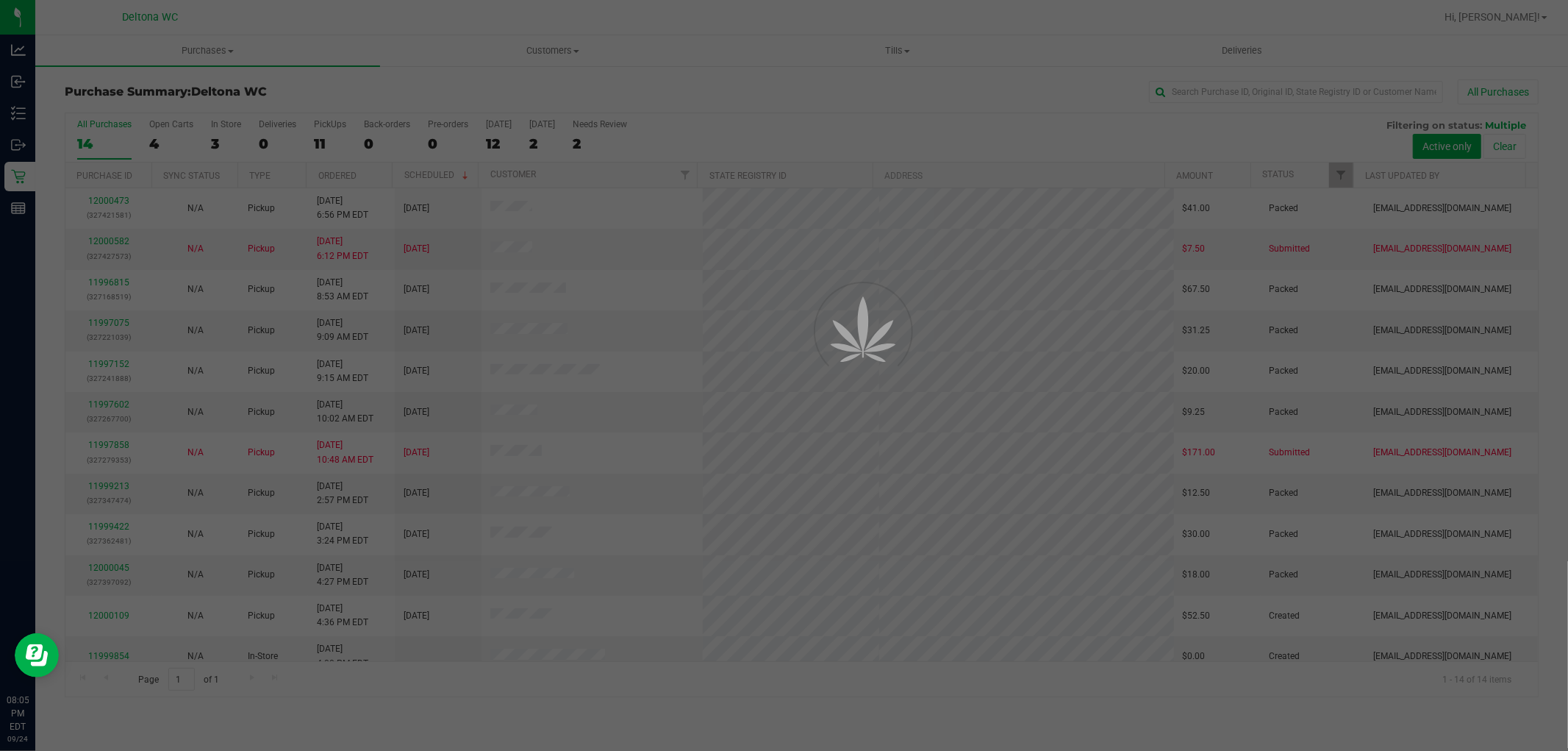
click at [120, 204] on div at bounding box center [784, 375] width 1568 height 751
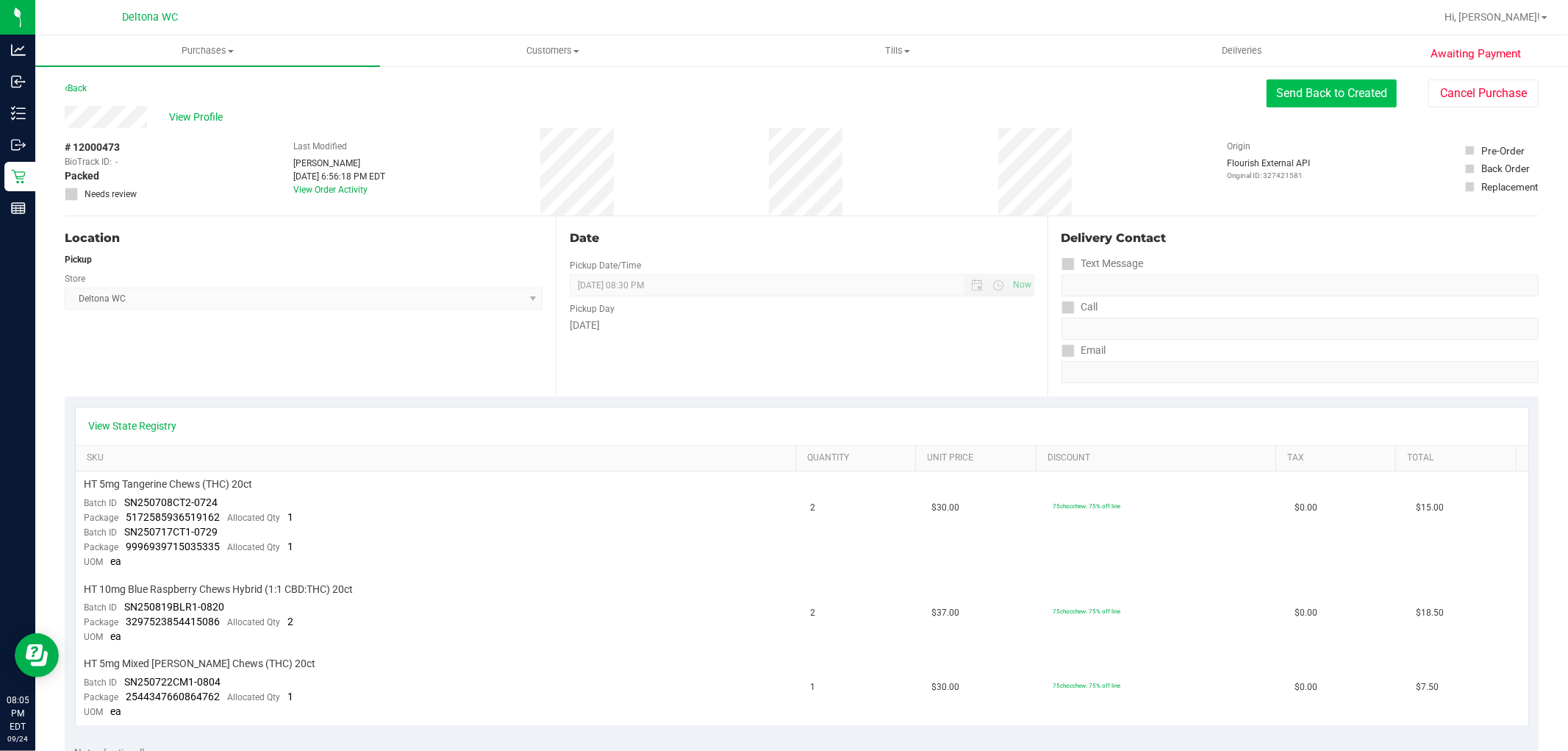
click at [1328, 94] on button "Send Back to Created" at bounding box center [1332, 93] width 130 height 28
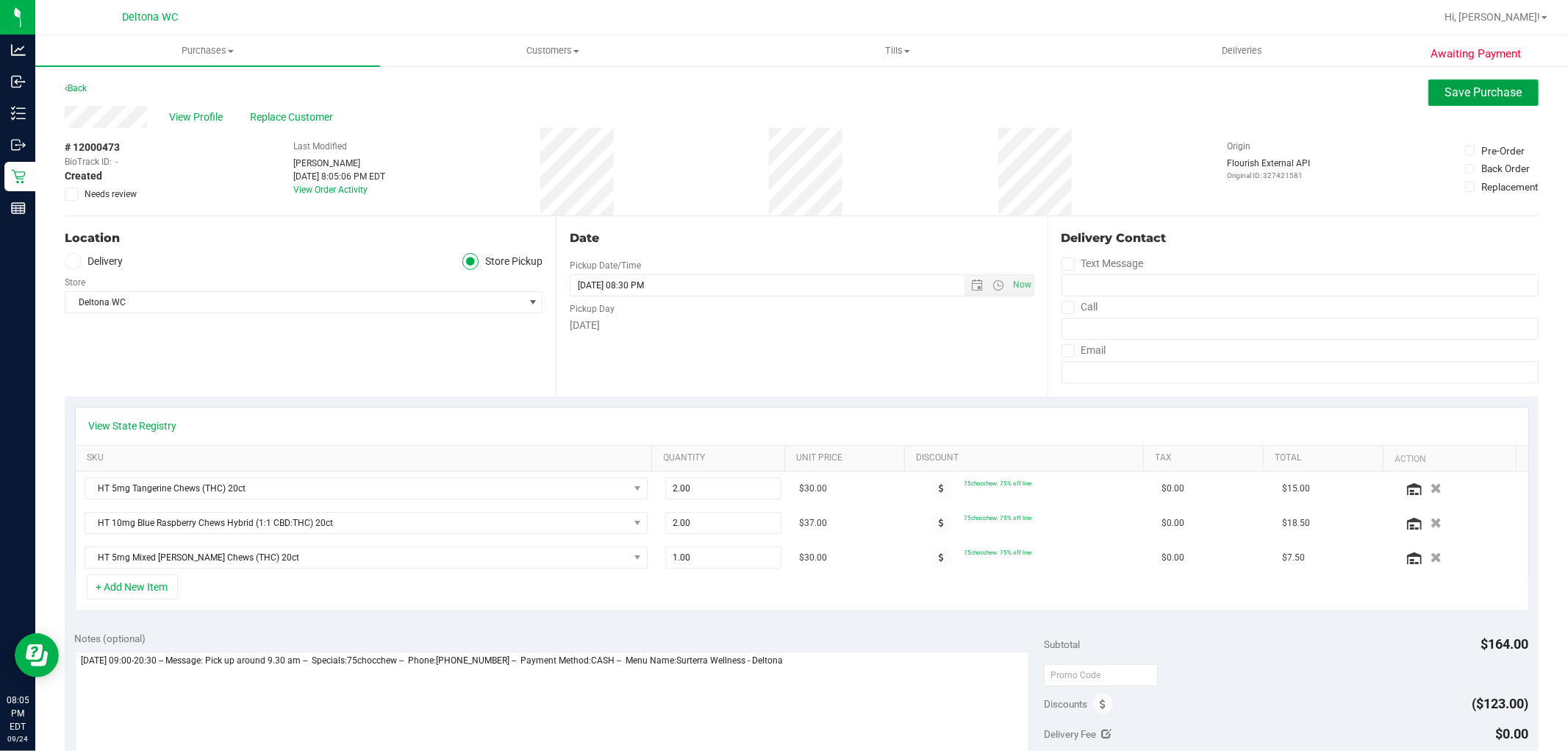
click at [1482, 101] on button "Save Purchase" at bounding box center [1483, 92] width 110 height 26
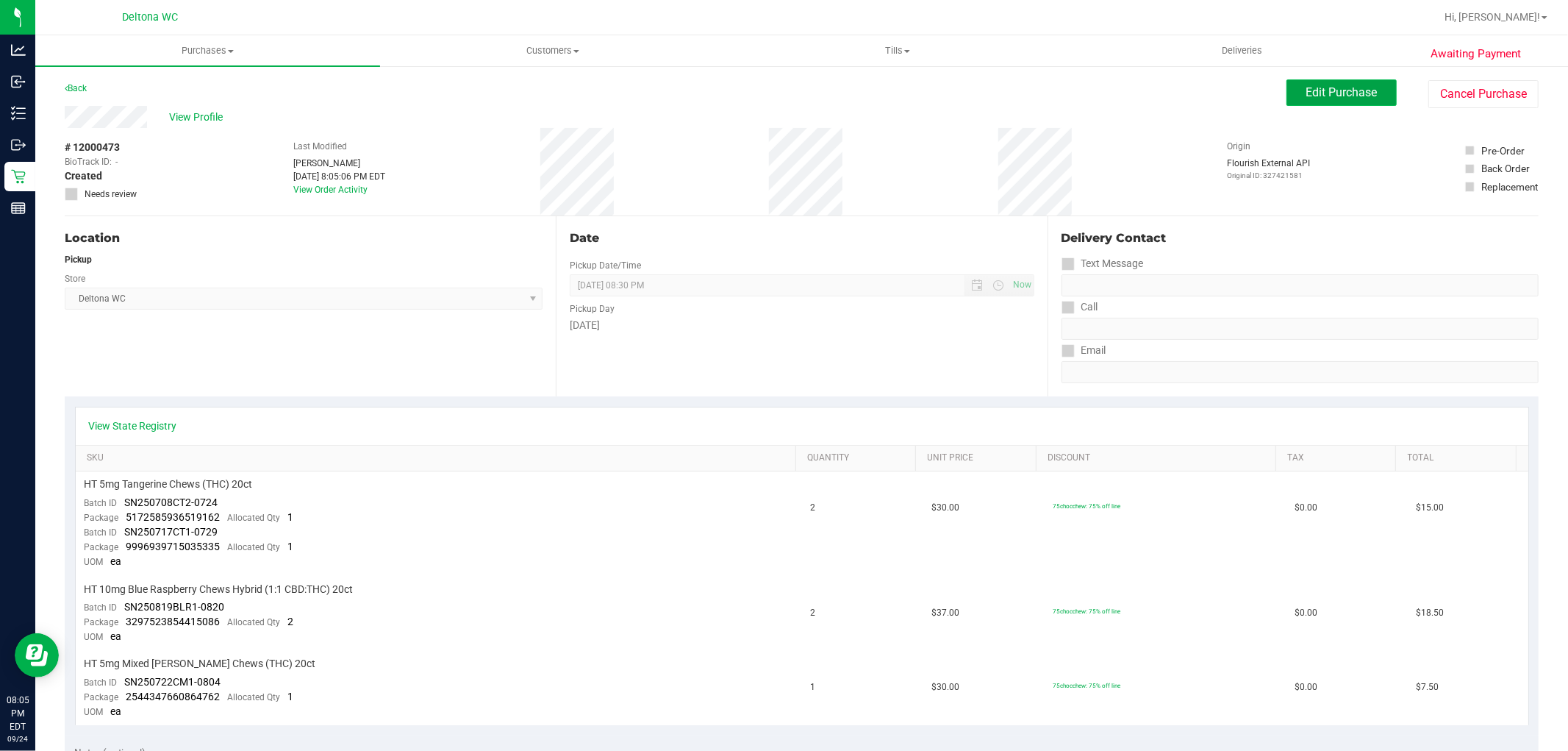
click at [1347, 96] on span "Edit Purchase" at bounding box center [1341, 92] width 72 height 14
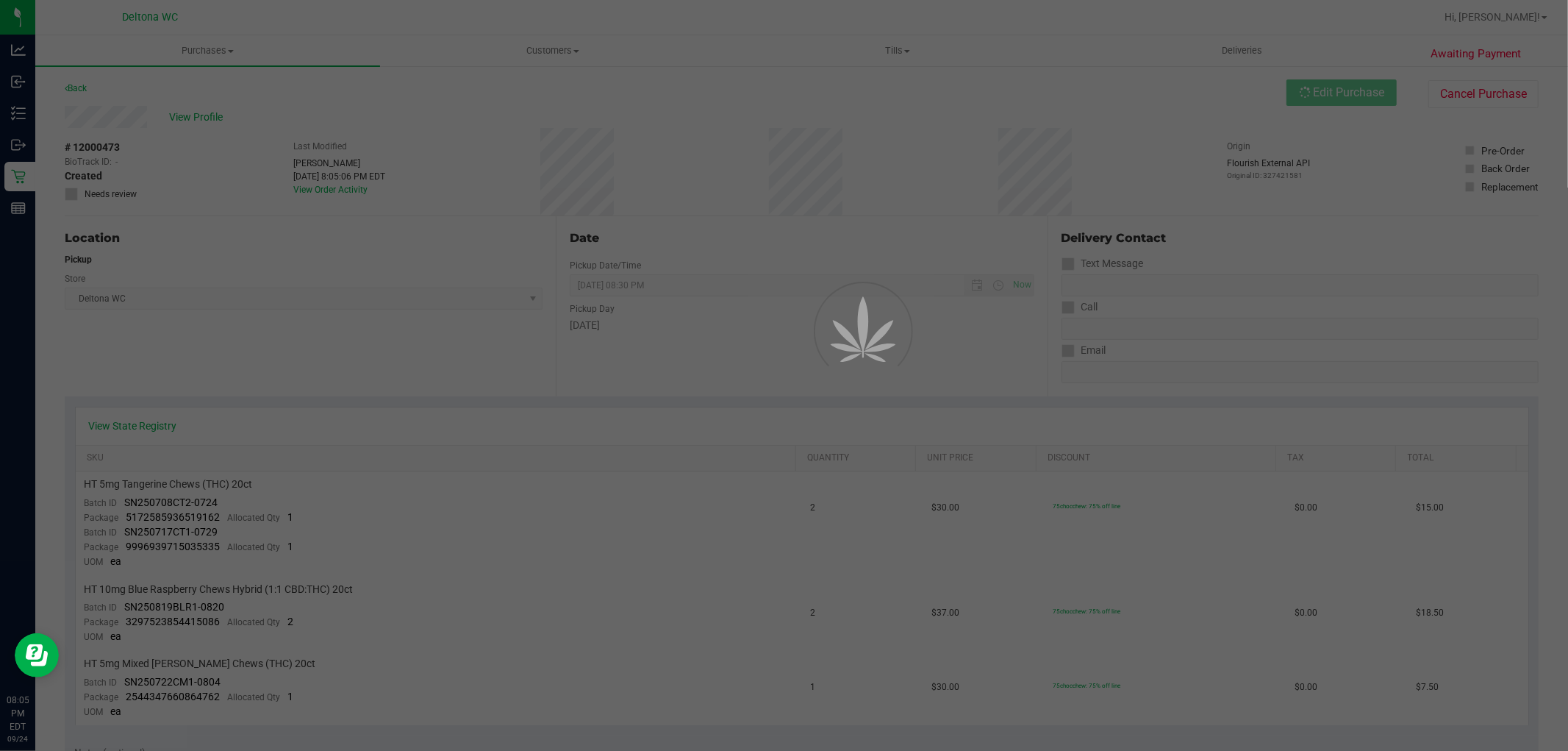
scroll to position [408, 0]
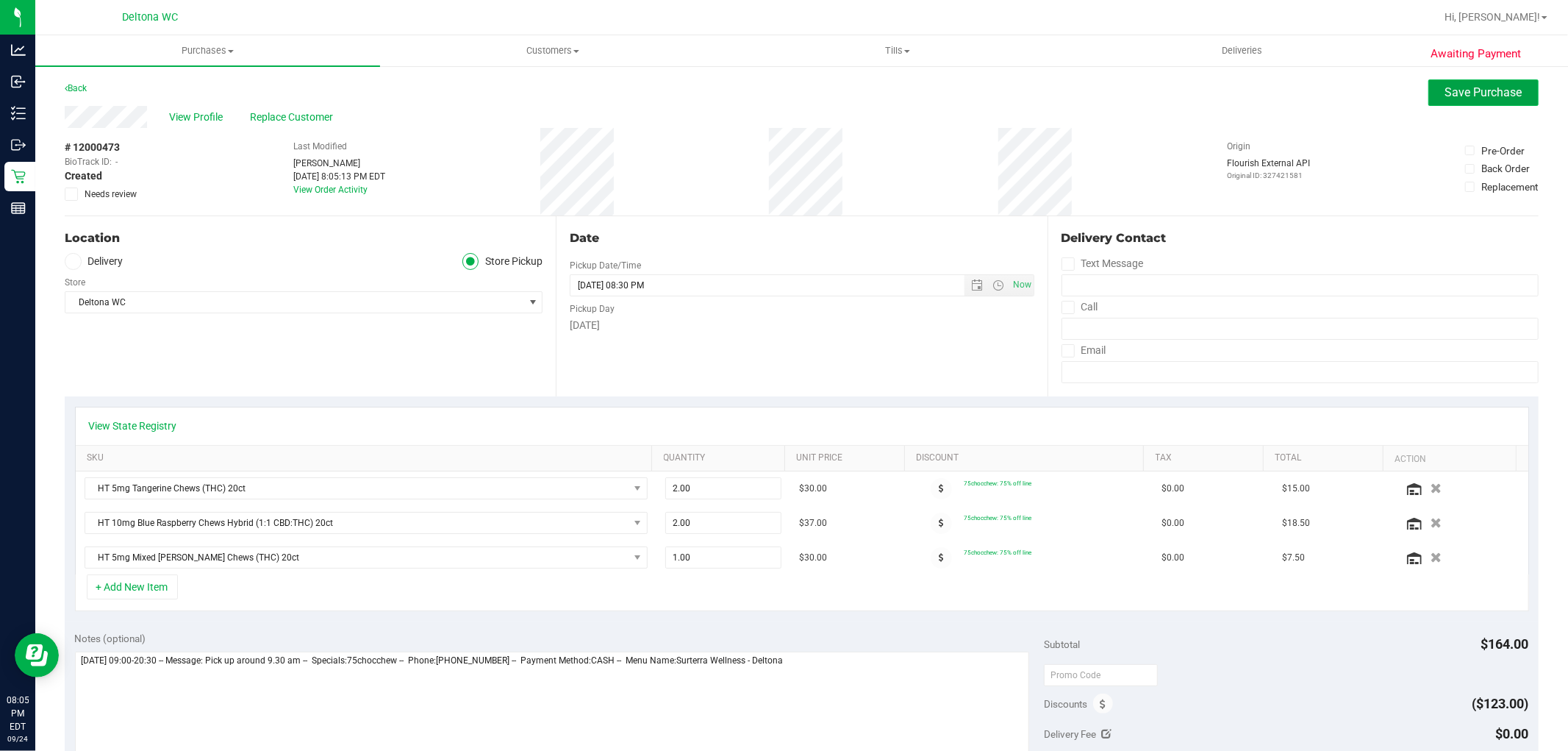
click at [1436, 82] on button "Save Purchase" at bounding box center [1483, 92] width 110 height 26
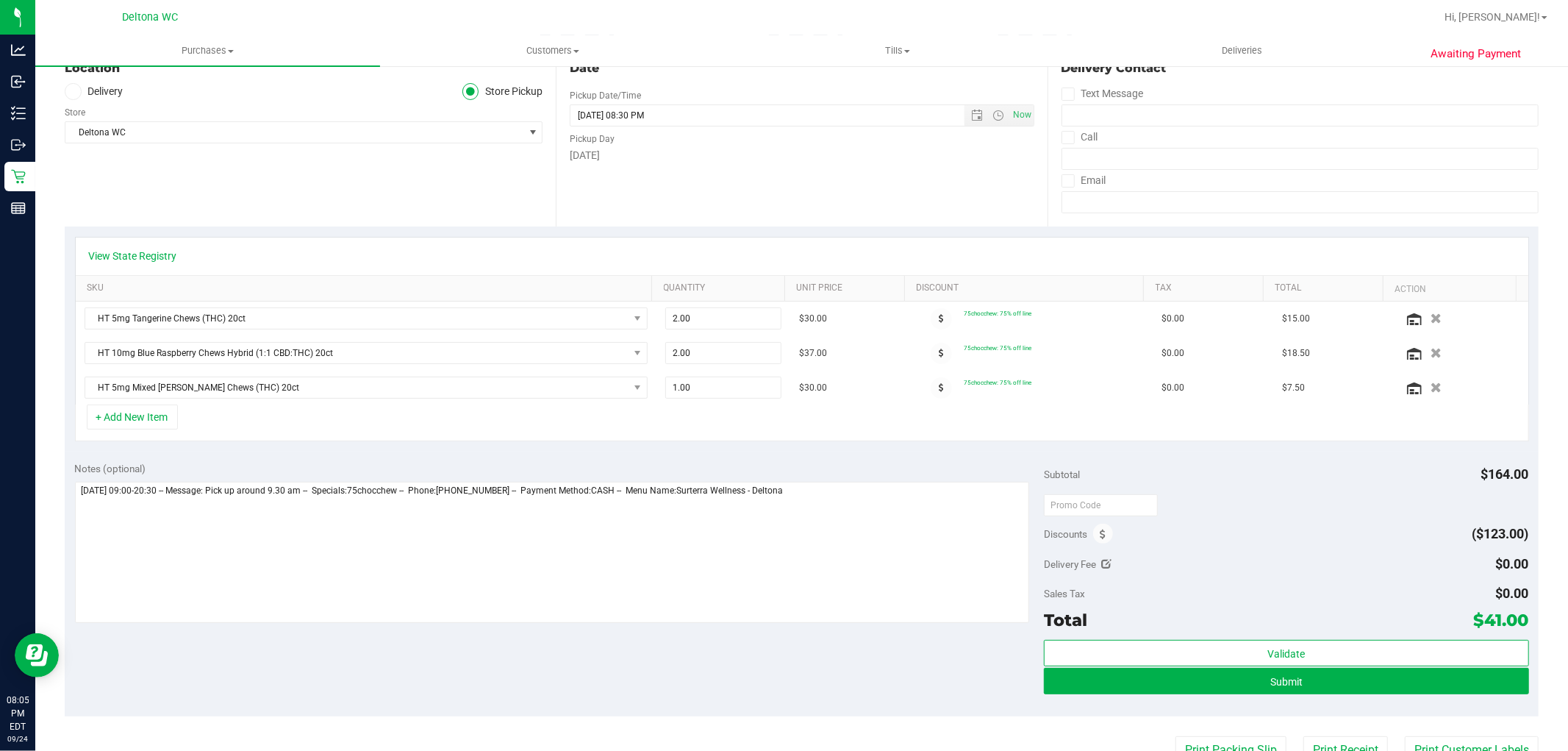
scroll to position [408, 0]
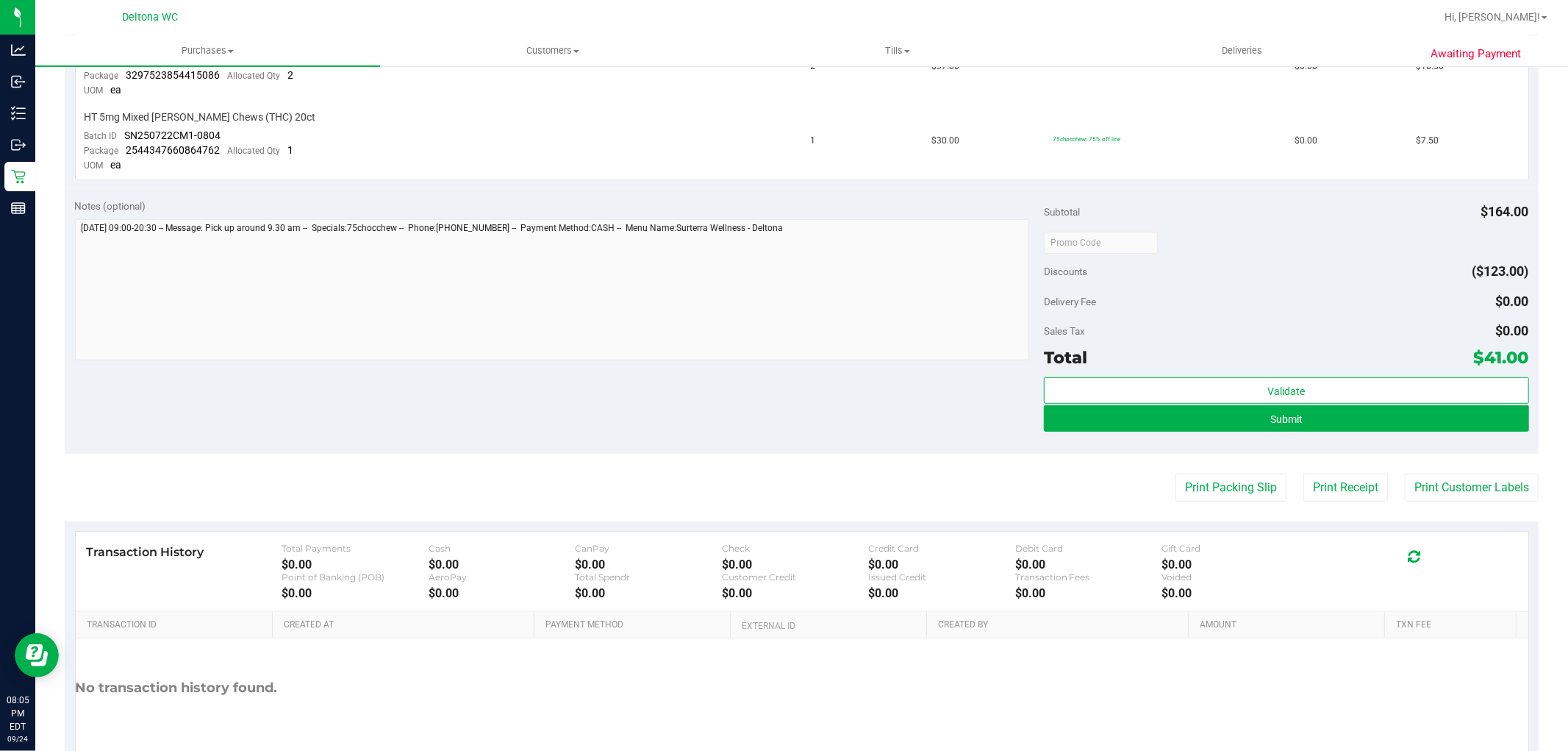
scroll to position [576, 0]
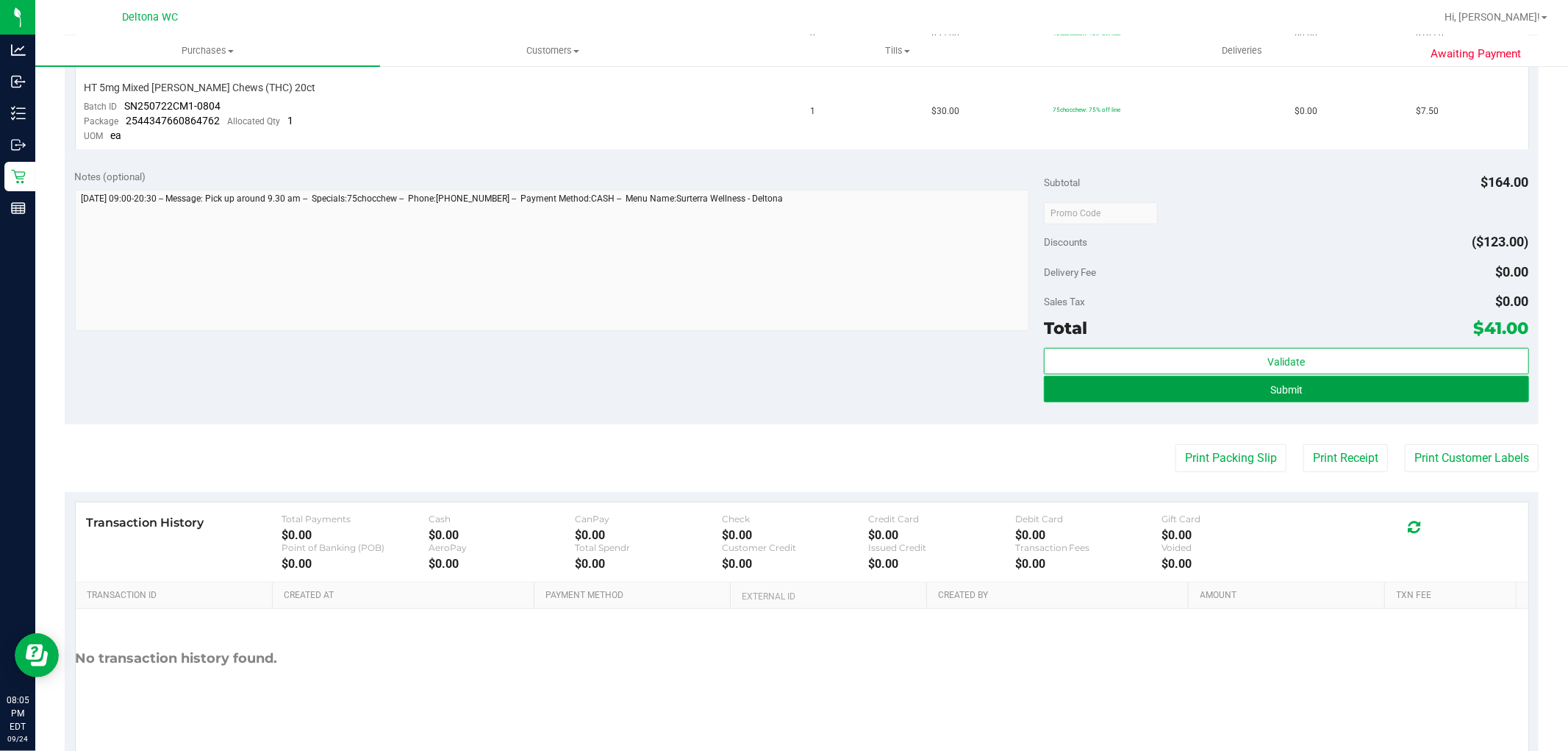
click at [1271, 392] on span "Submit" at bounding box center [1286, 390] width 32 height 12
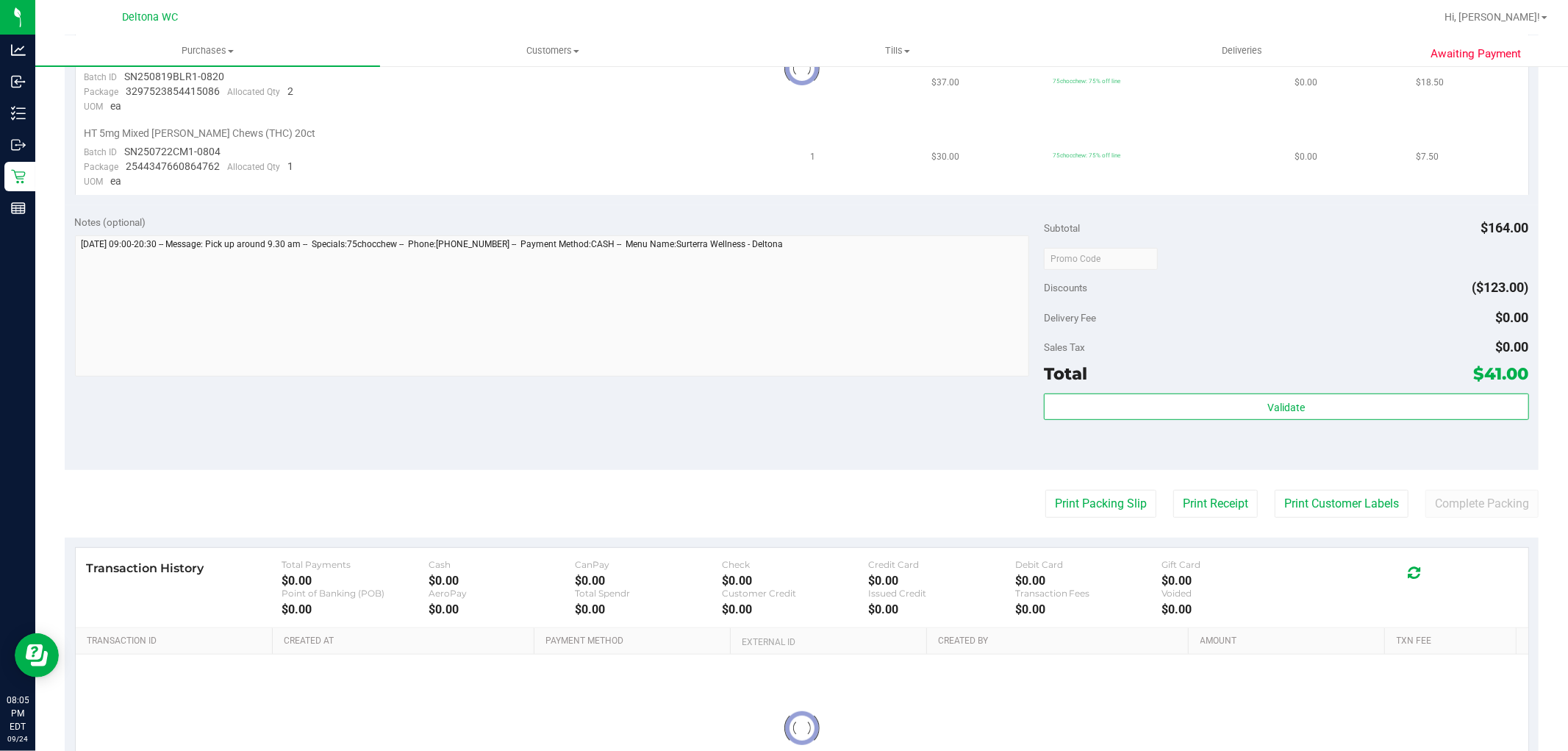
scroll to position [0, 0]
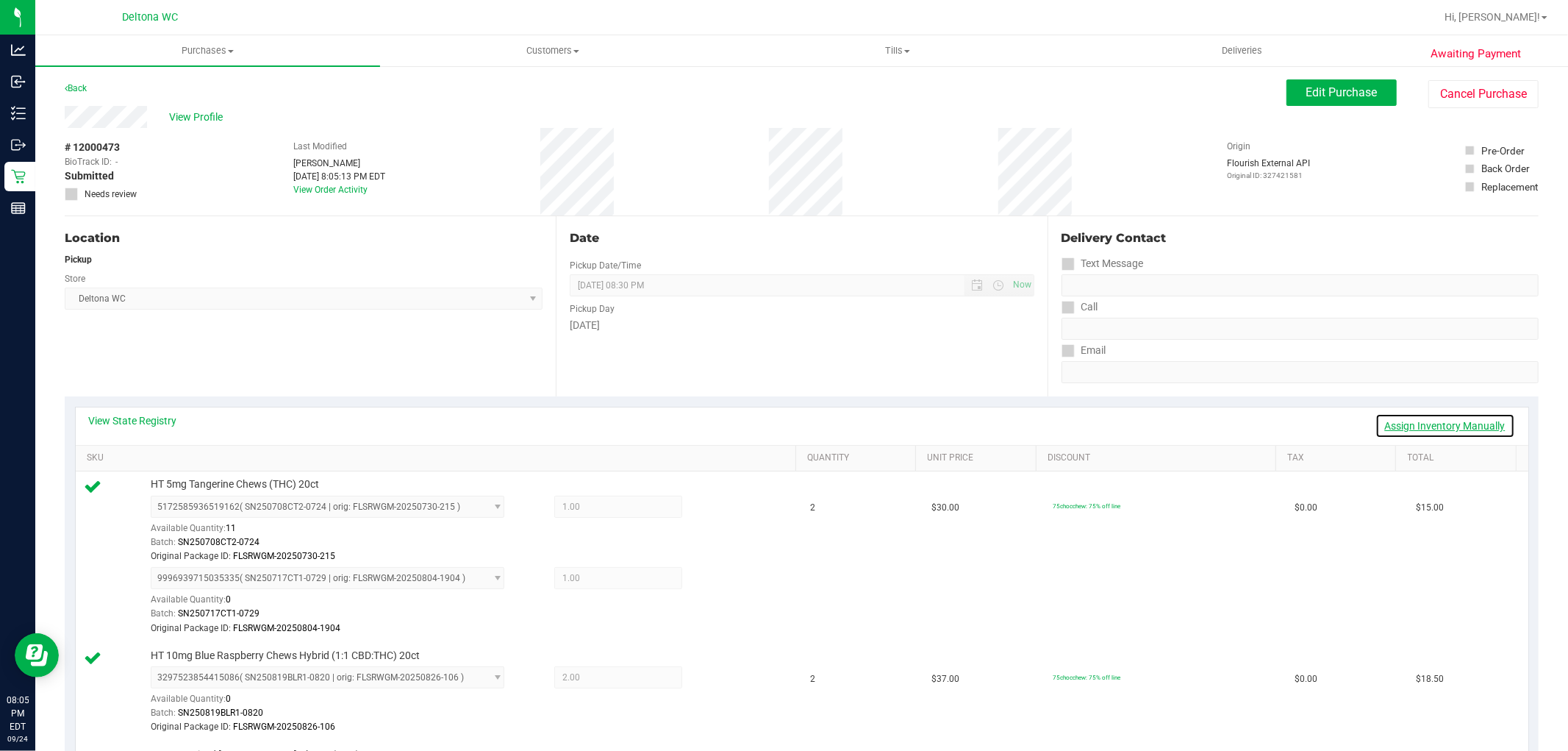
drag, startPoint x: 1452, startPoint y: 427, endPoint x: 1431, endPoint y: 420, distance: 22.1
click at [1452, 426] on link "Assign Inventory Manually" at bounding box center [1445, 425] width 140 height 25
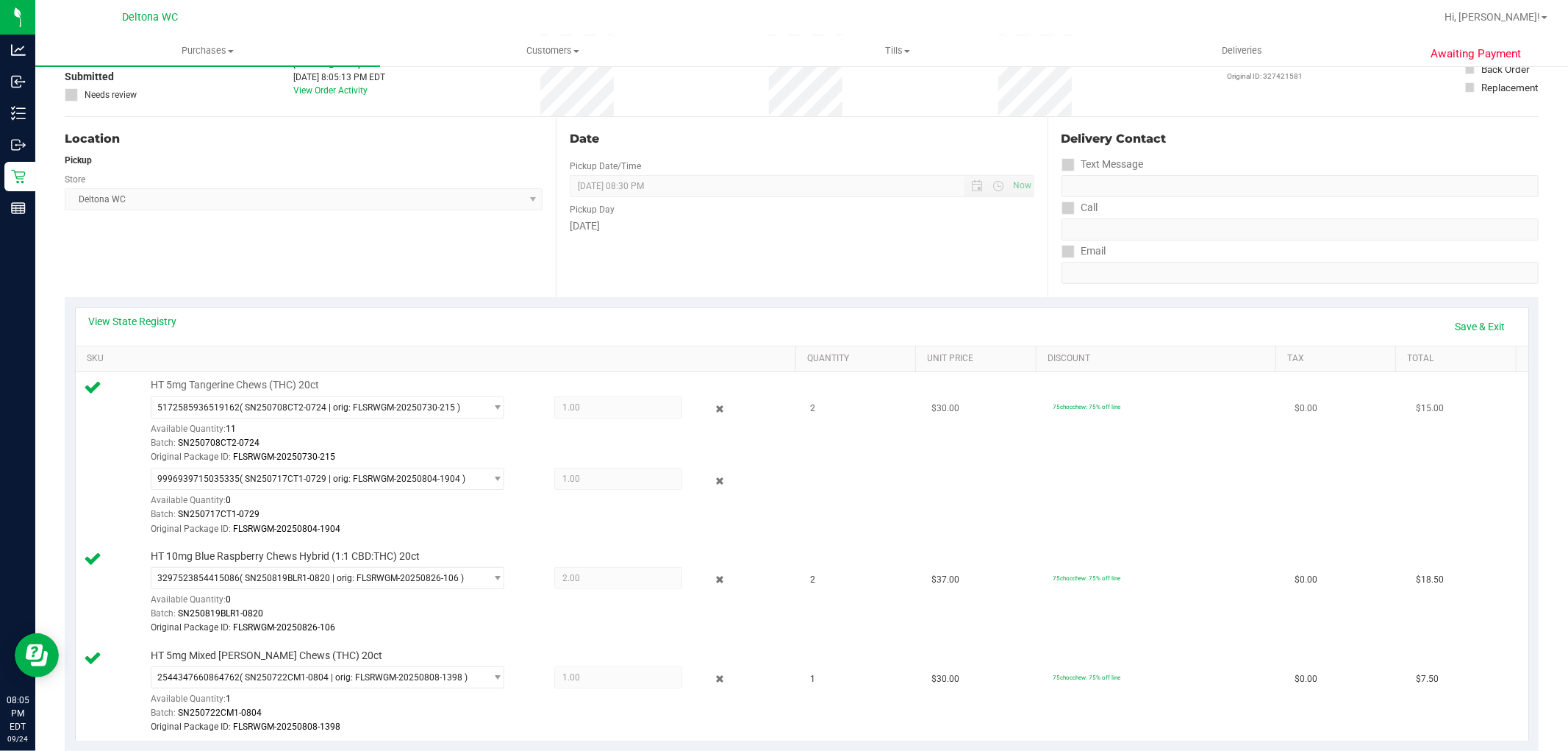
scroll to position [245, 0]
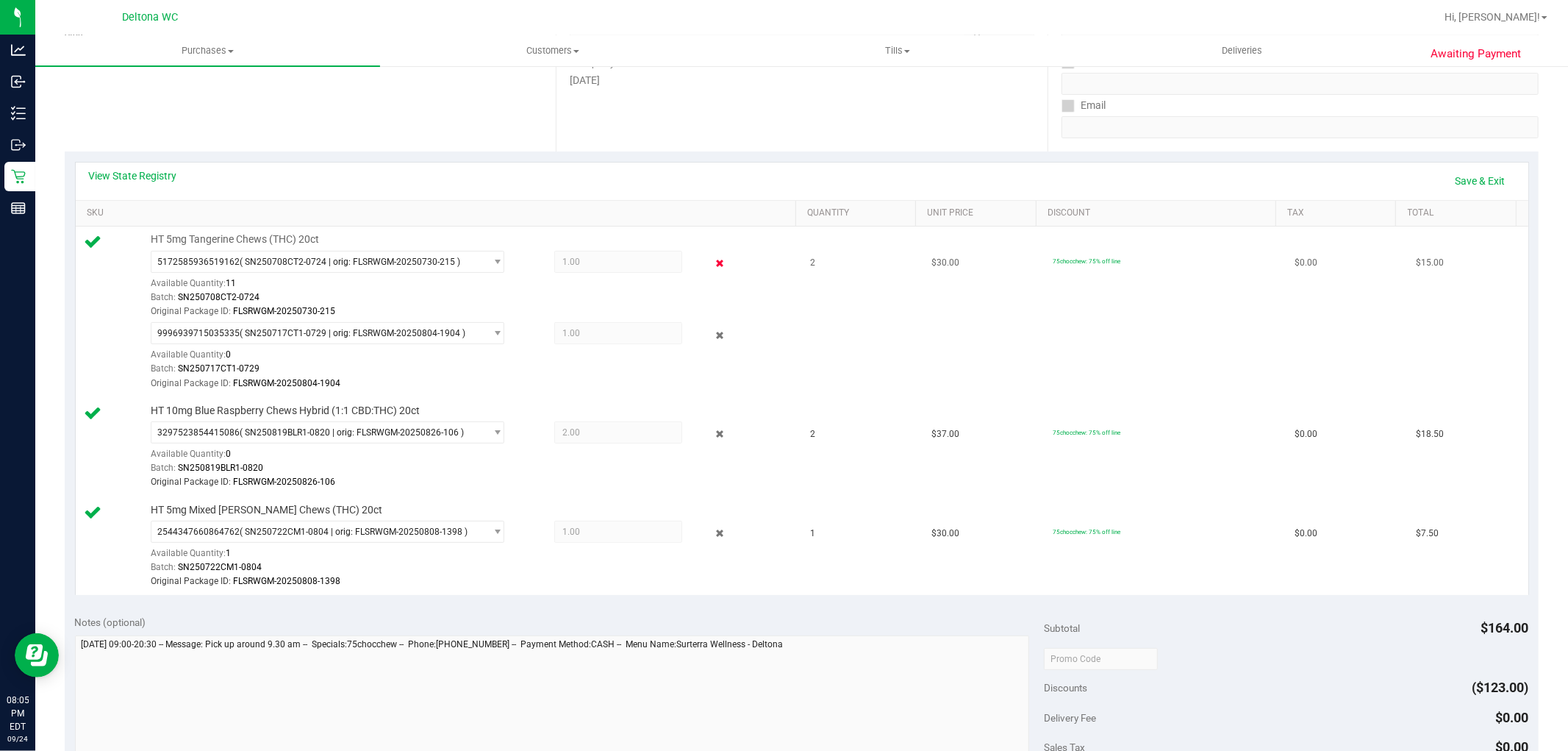
click at [712, 263] on icon at bounding box center [719, 264] width 16 height 17
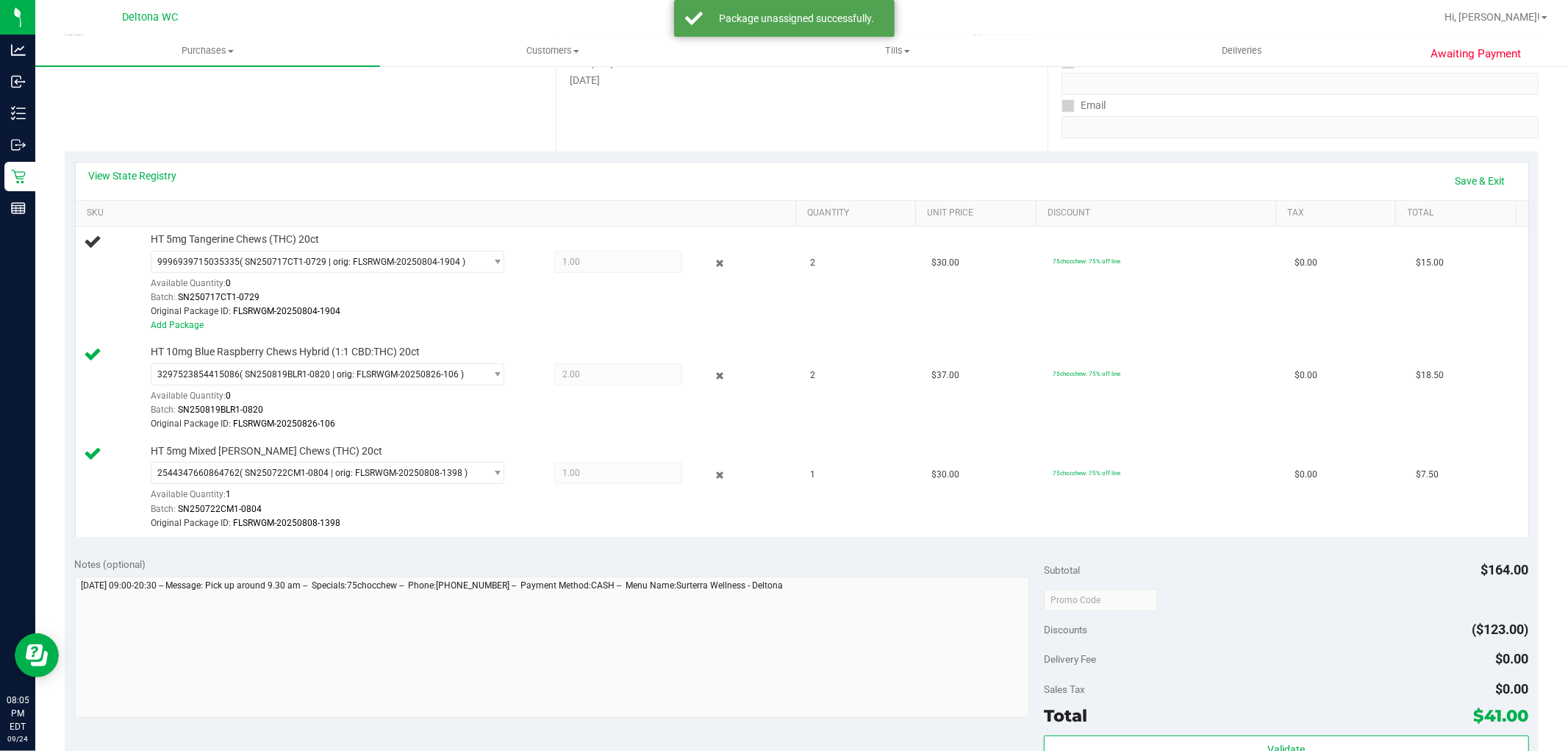
click at [712, 263] on icon at bounding box center [719, 264] width 16 height 17
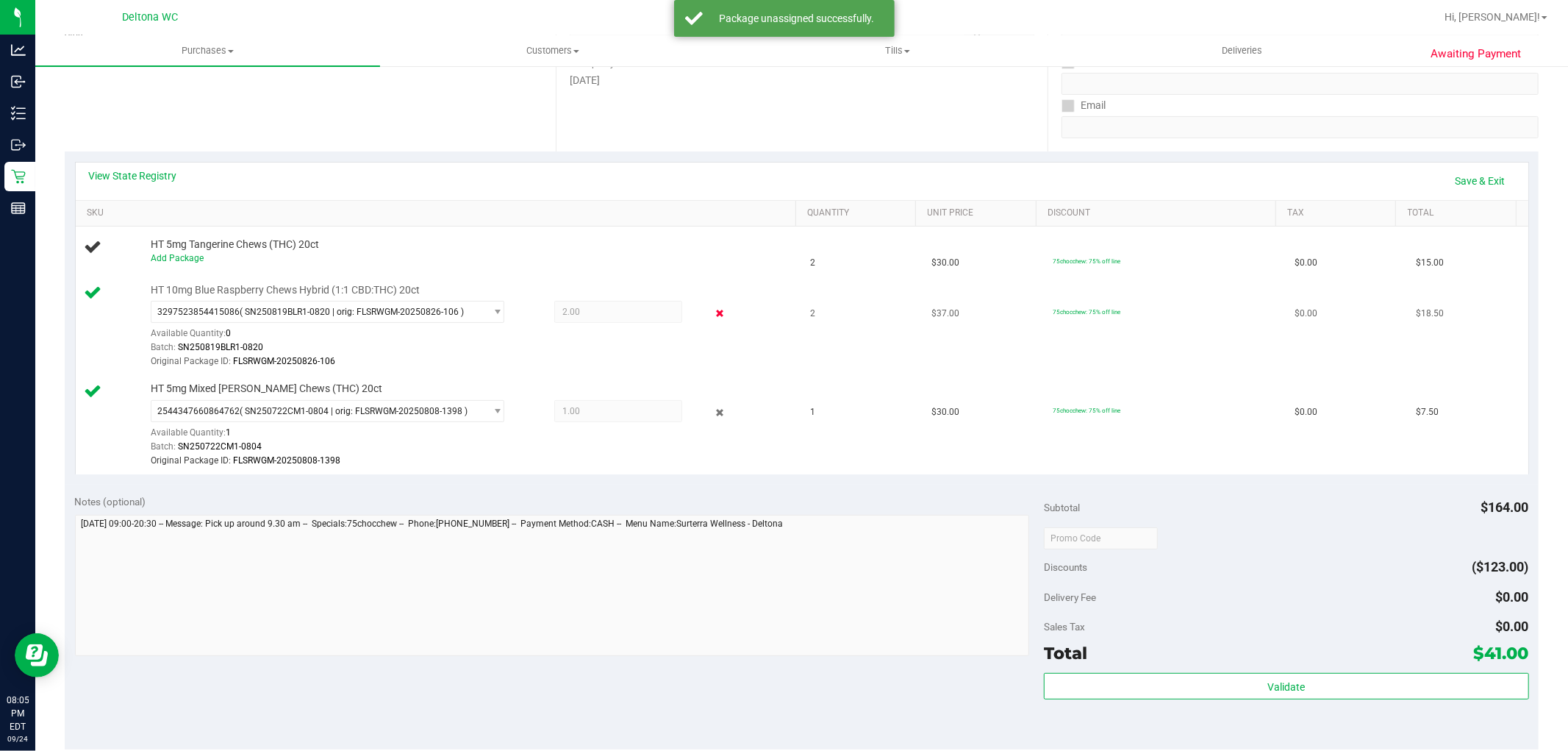
click at [713, 320] on icon at bounding box center [719, 313] width 16 height 17
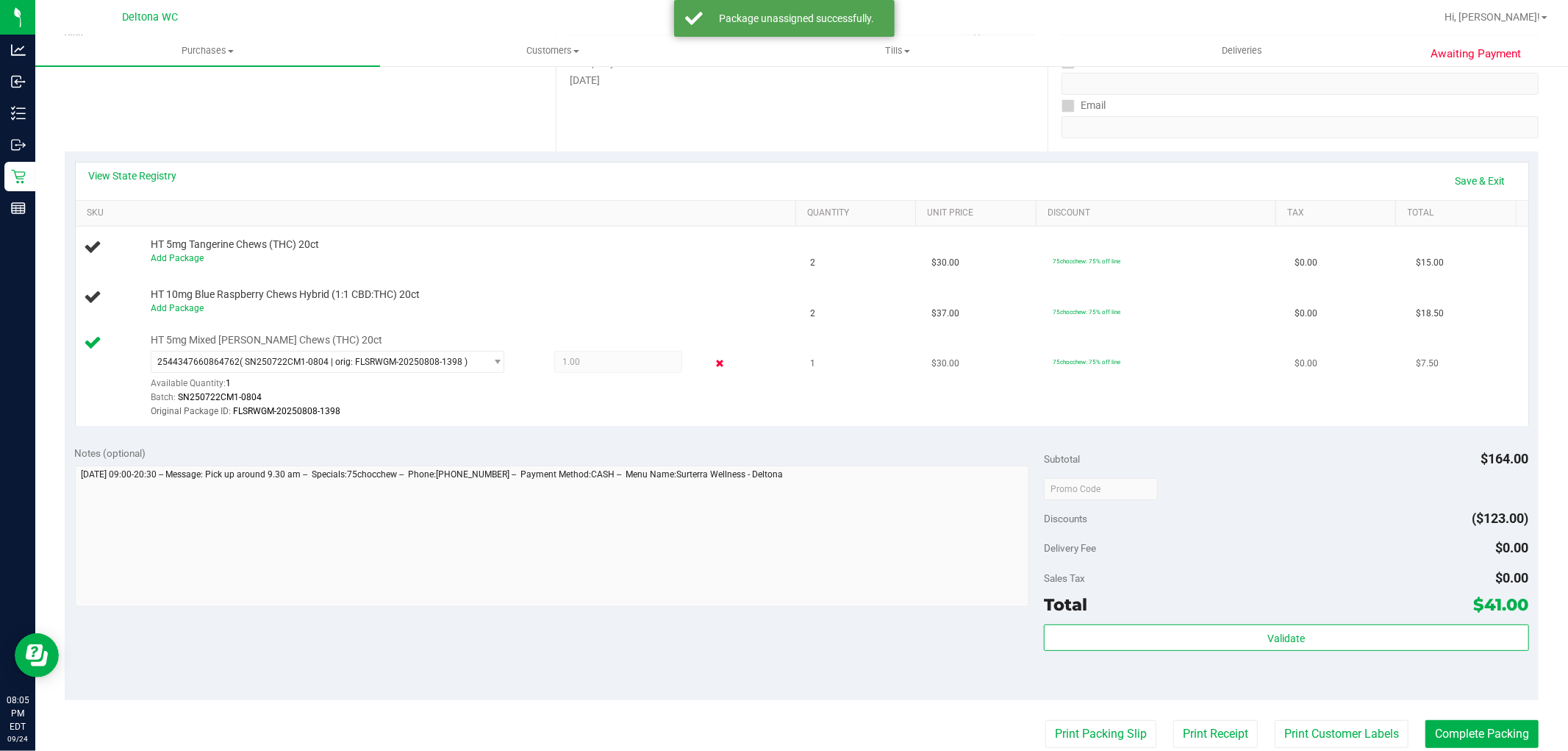
click at [712, 363] on icon at bounding box center [719, 364] width 16 height 17
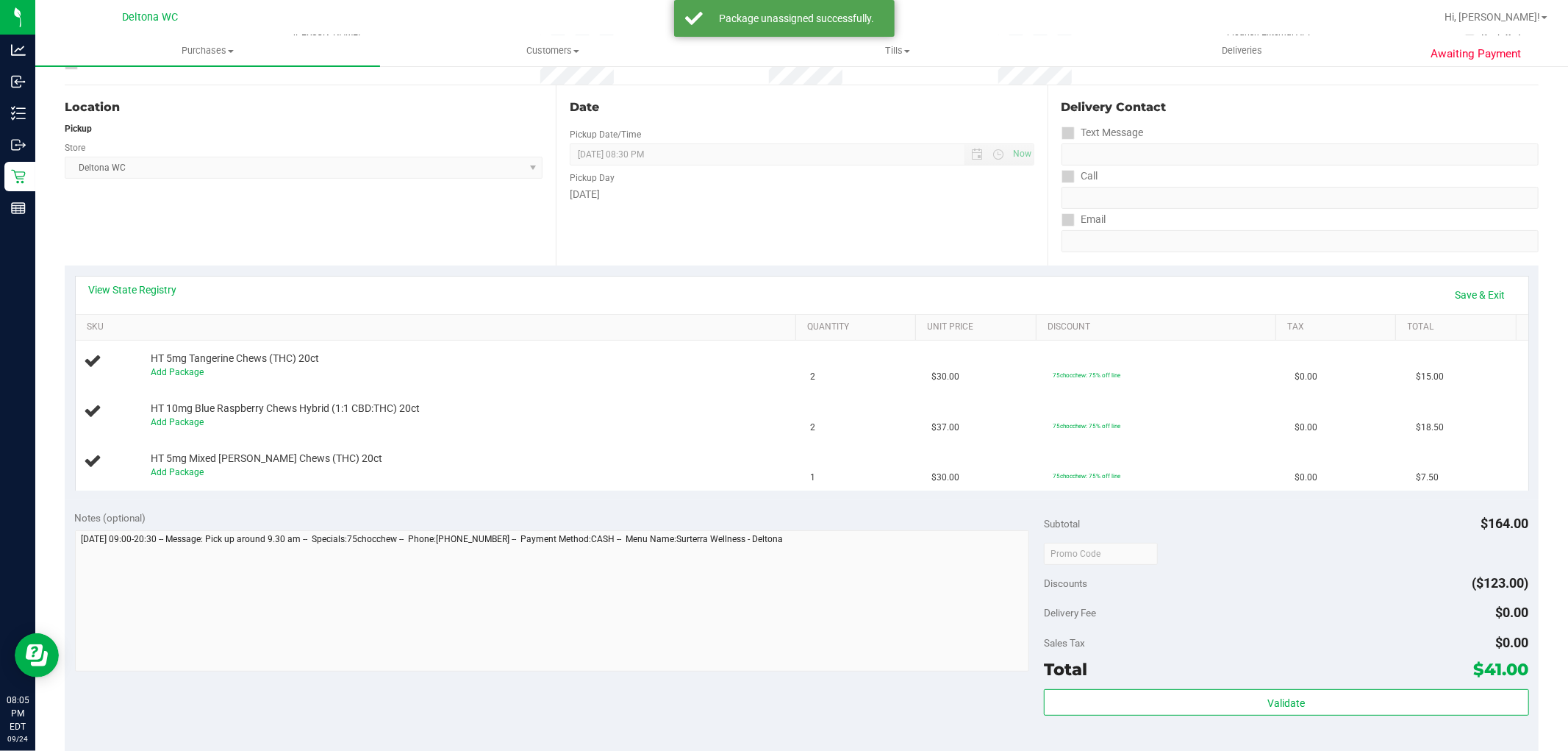
scroll to position [0, 0]
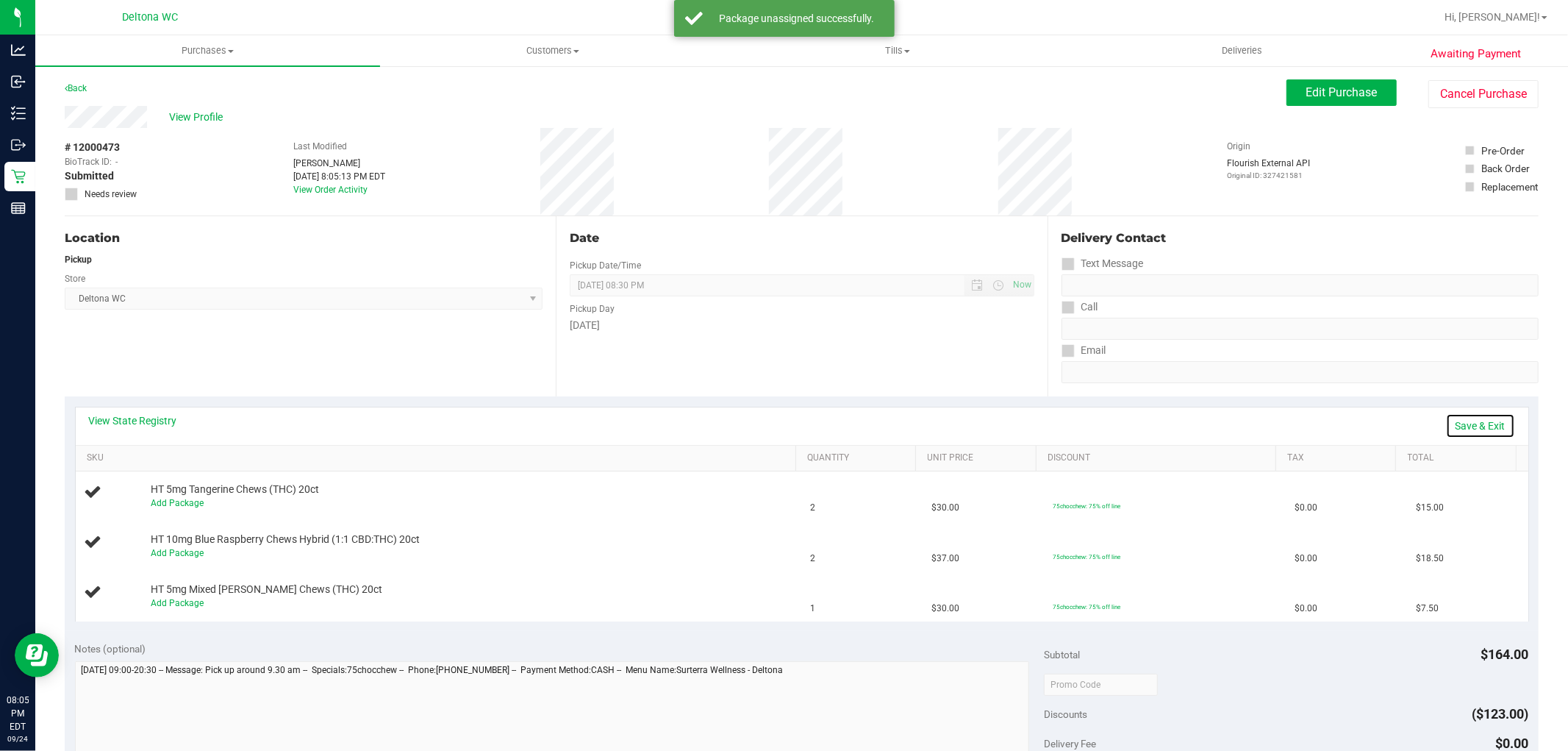
click at [1470, 424] on link "Save & Exit" at bounding box center [1481, 425] width 69 height 25
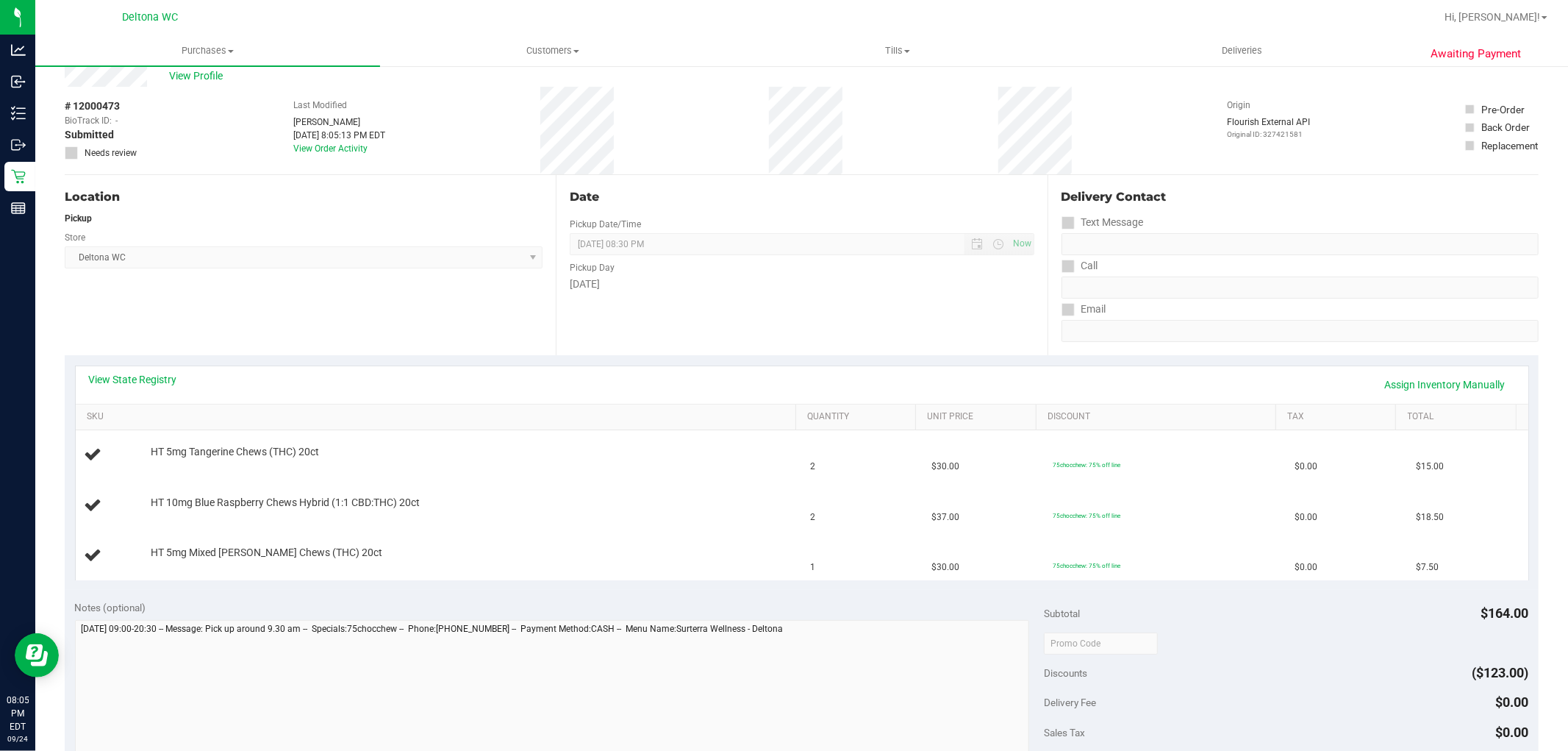
scroll to position [82, 0]
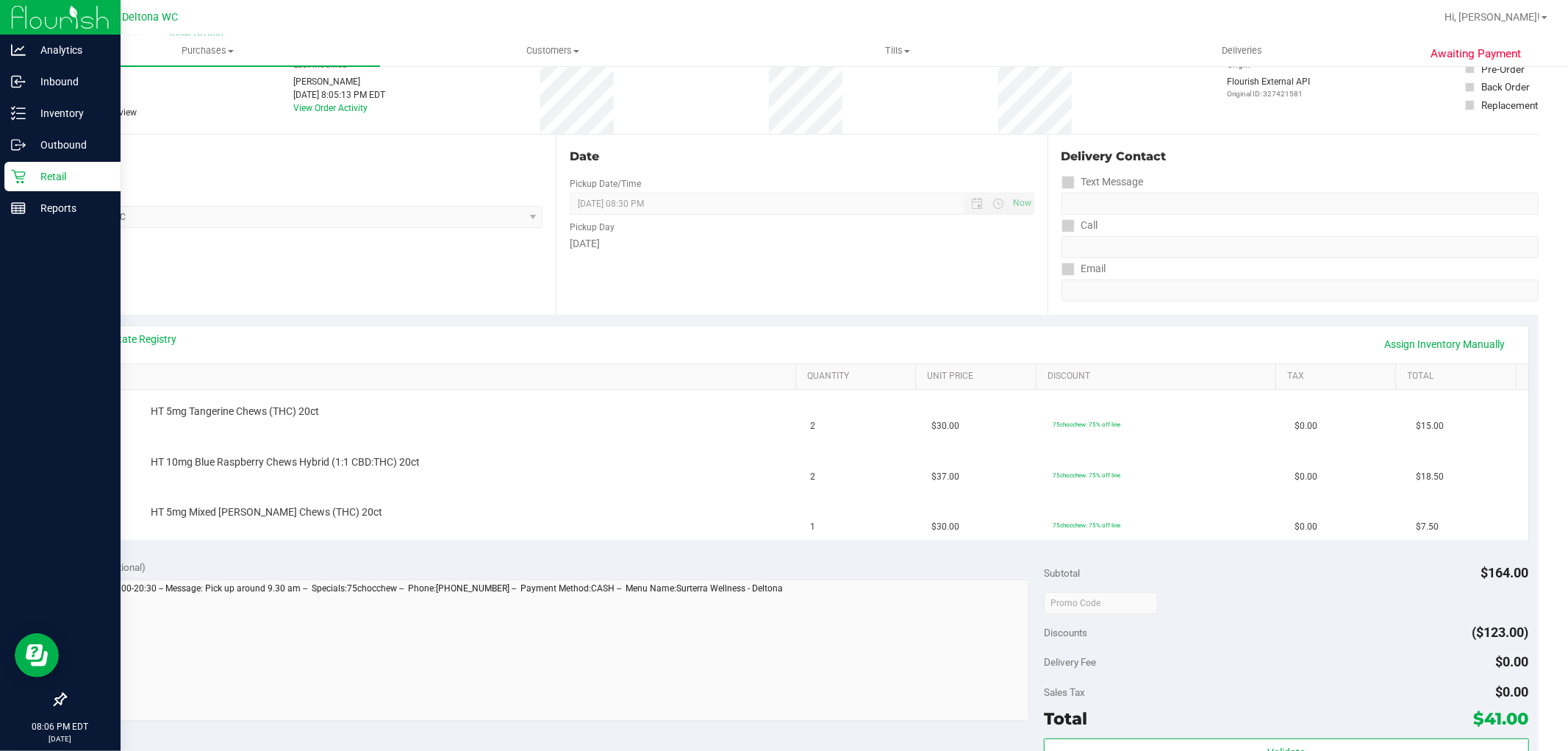
click at [41, 185] on div "Retail" at bounding box center [62, 176] width 116 height 30
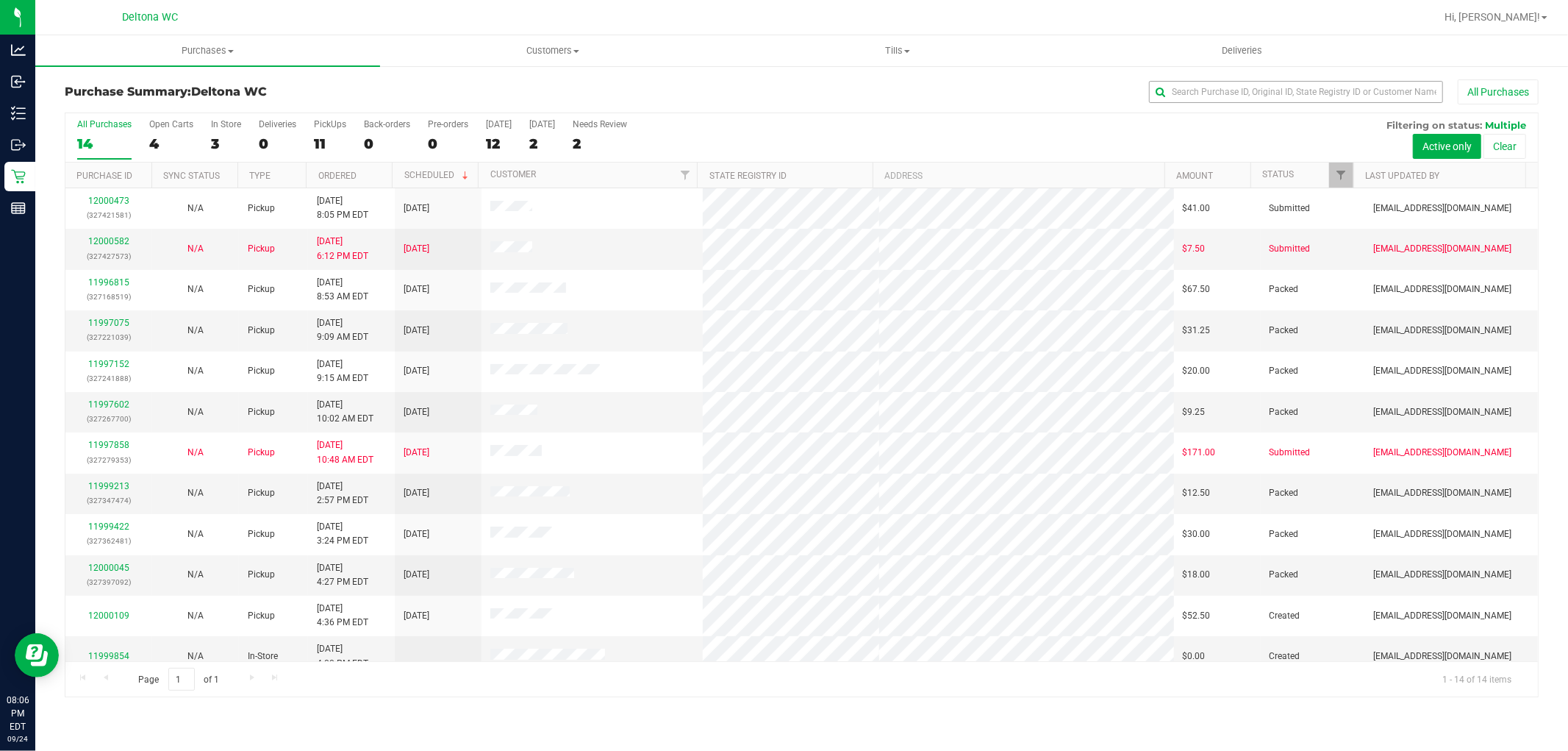
drag, startPoint x: 1281, startPoint y: 104, endPoint x: 1280, endPoint y: 93, distance: 11.0
click at [1280, 101] on div "Purchase Summary: Deltona WC All Purchases" at bounding box center [802, 95] width 1474 height 32
click at [1280, 93] on input "text" at bounding box center [1295, 92] width 294 height 22
click at [1280, 94] on input "text" at bounding box center [1295, 92] width 294 height 22
click at [1280, 93] on input "text" at bounding box center [1295, 92] width 294 height 22
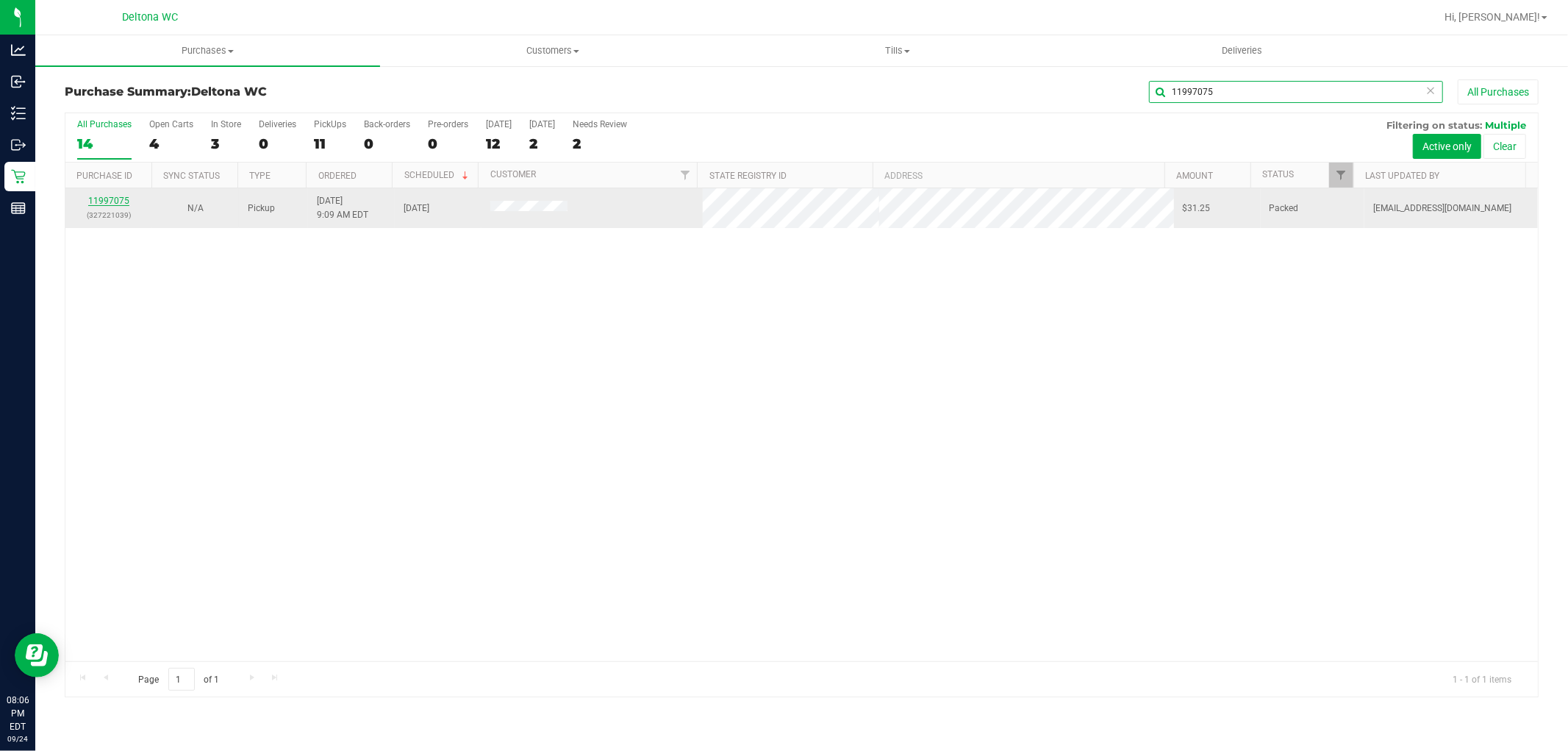
type input "11997075"
click at [119, 203] on link "11997075" at bounding box center [109, 200] width 41 height 10
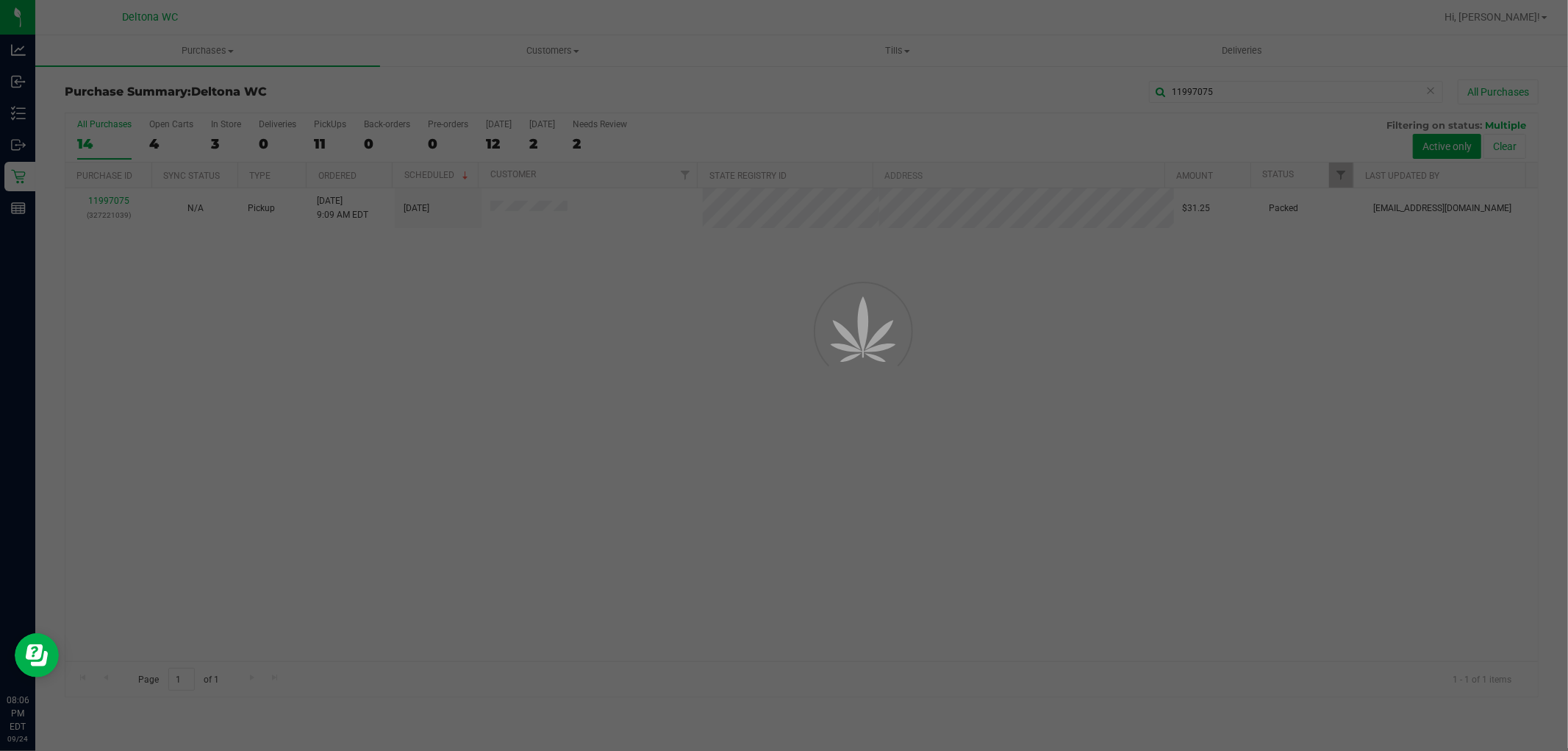
click at [1477, 87] on div at bounding box center [784, 375] width 1568 height 751
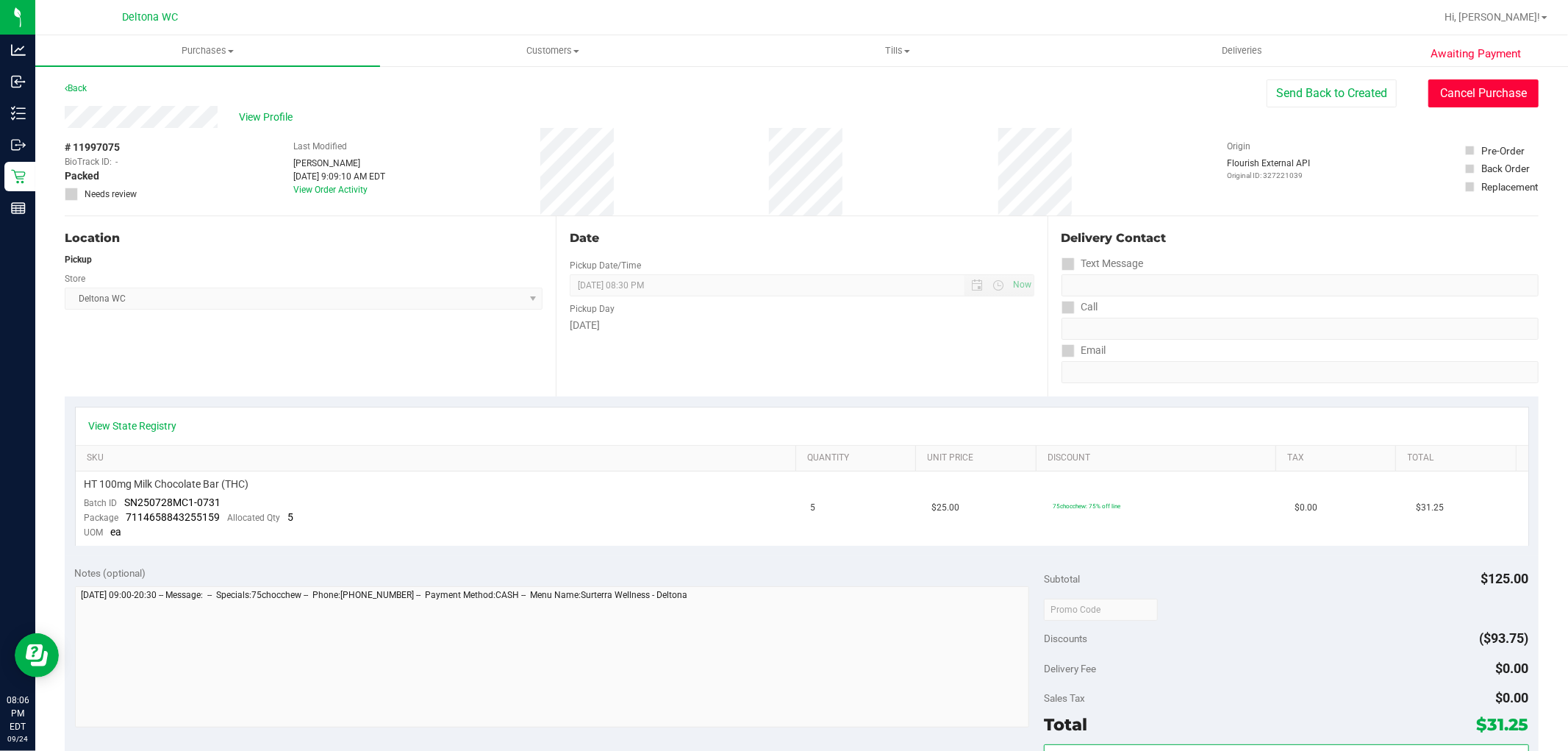
click at [1477, 87] on button "Cancel Purchase" at bounding box center [1483, 93] width 110 height 28
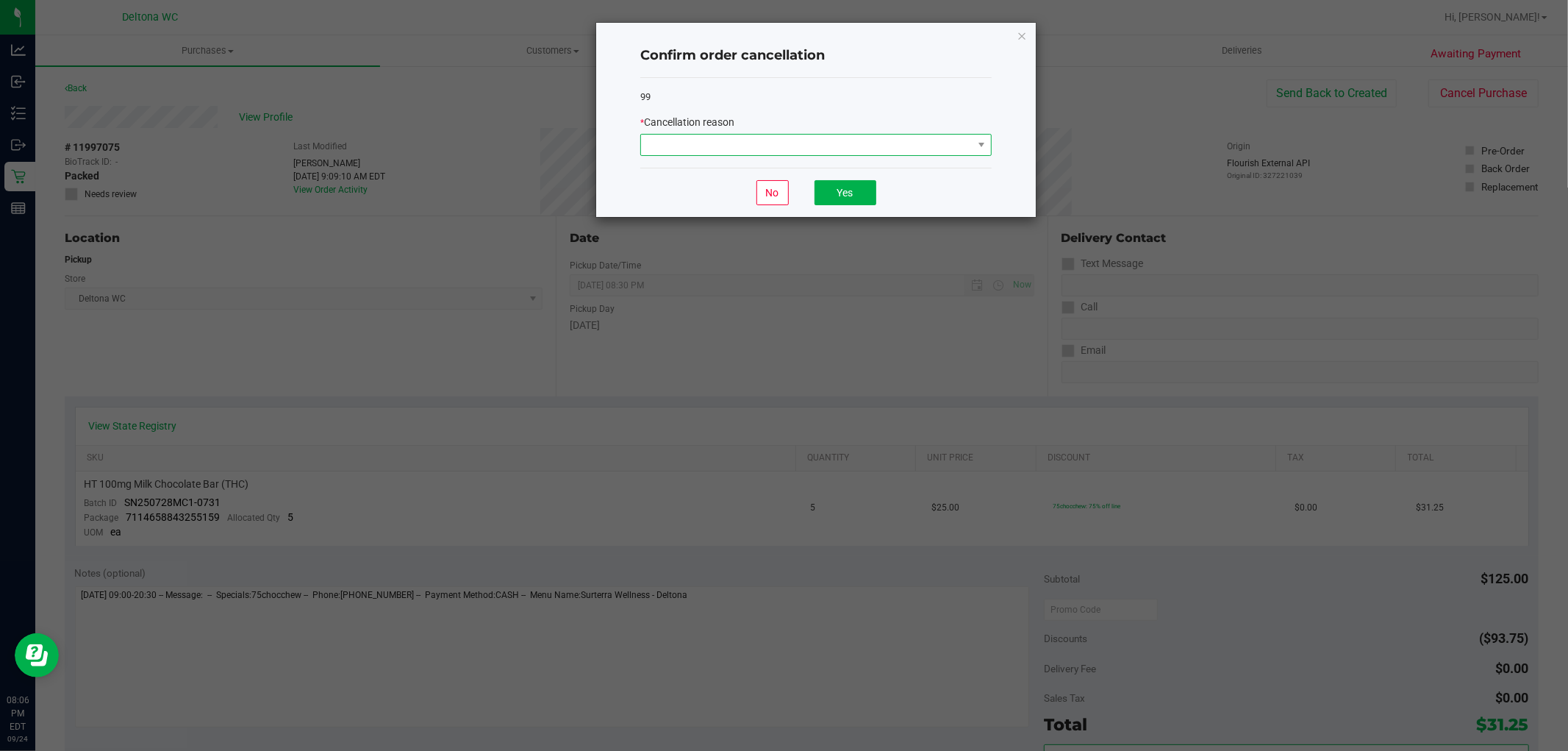
click at [904, 144] on span at bounding box center [807, 144] width 331 height 21
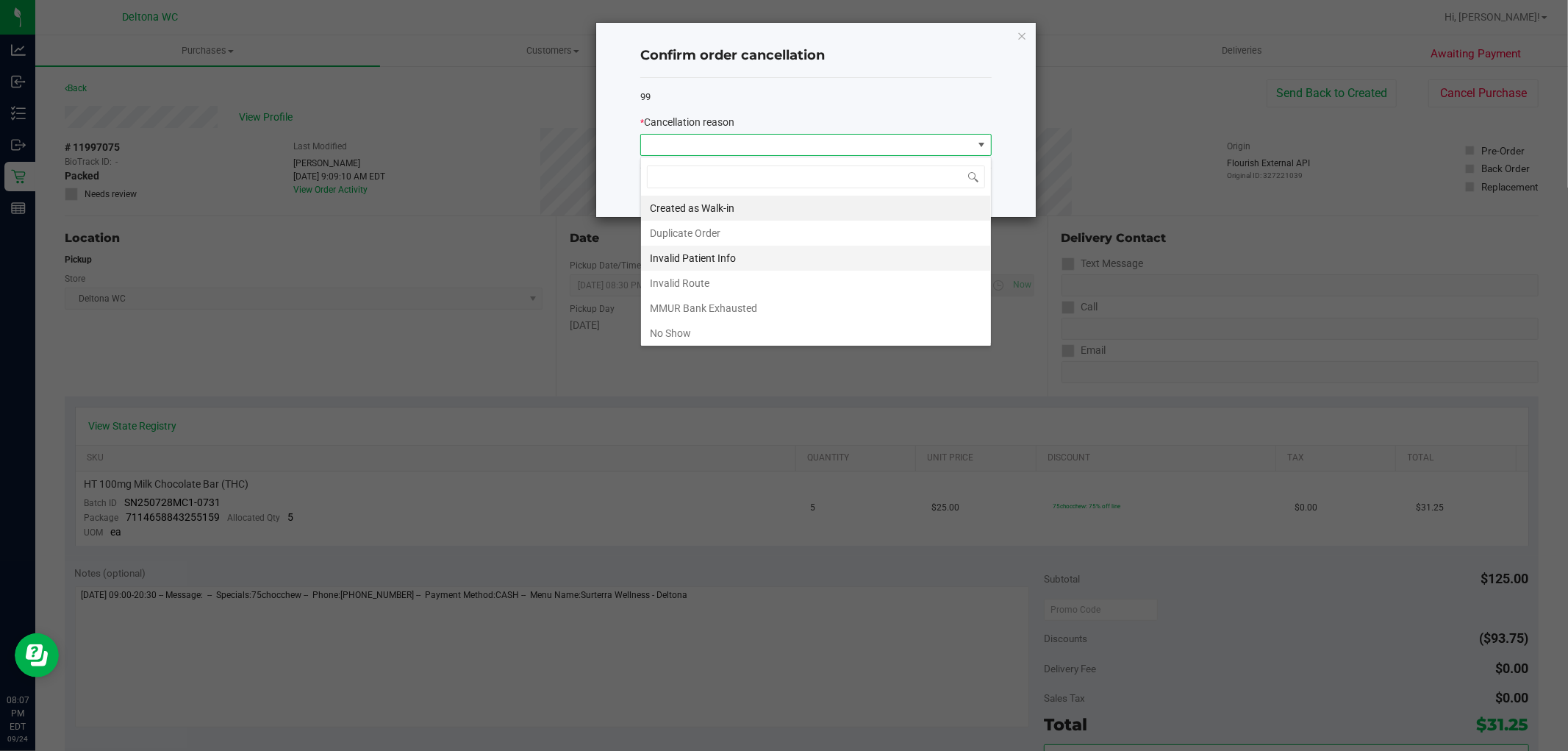
scroll to position [78, 0]
click at [737, 284] on li "Other" at bounding box center [816, 280] width 350 height 25
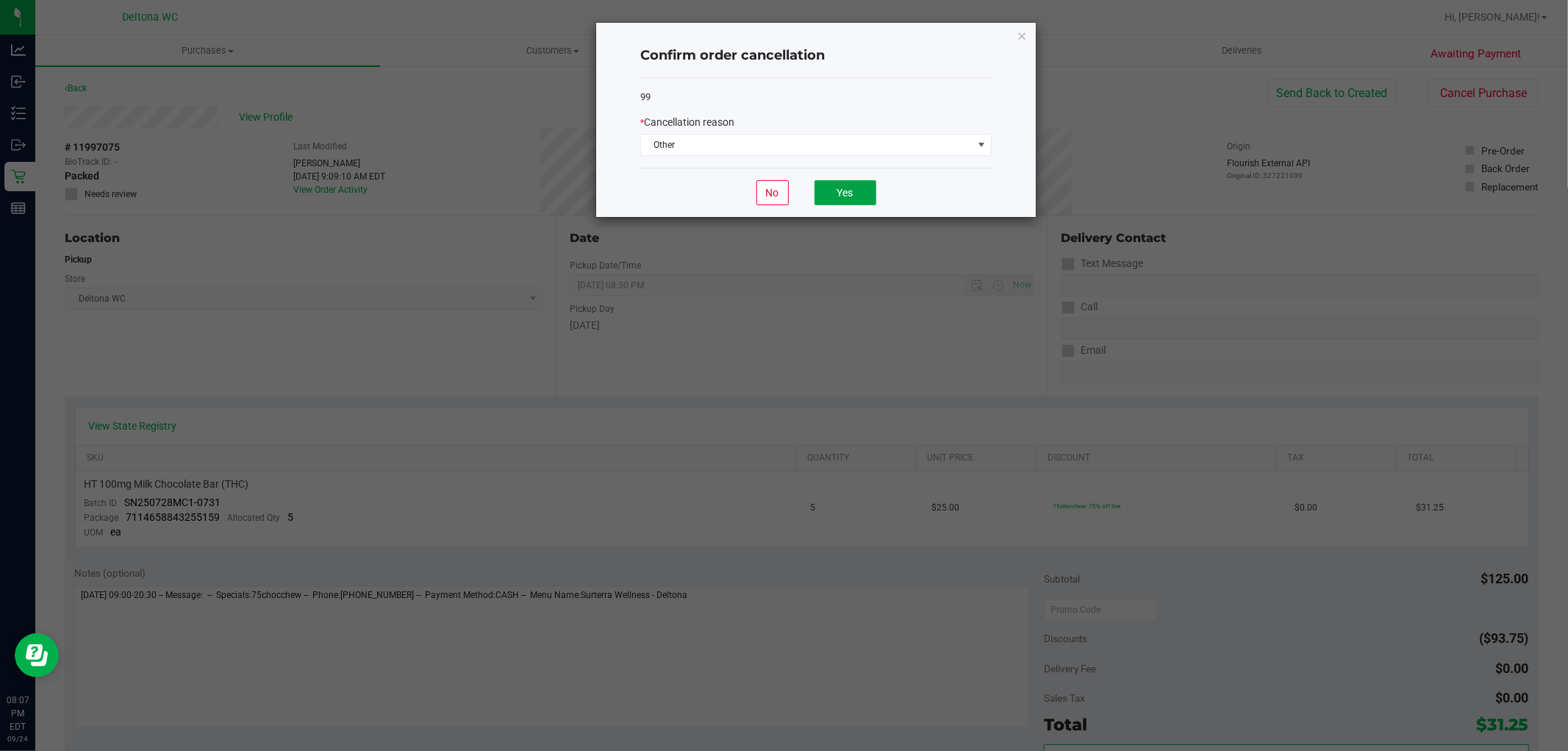
click at [864, 184] on button "Yes" at bounding box center [845, 193] width 62 height 25
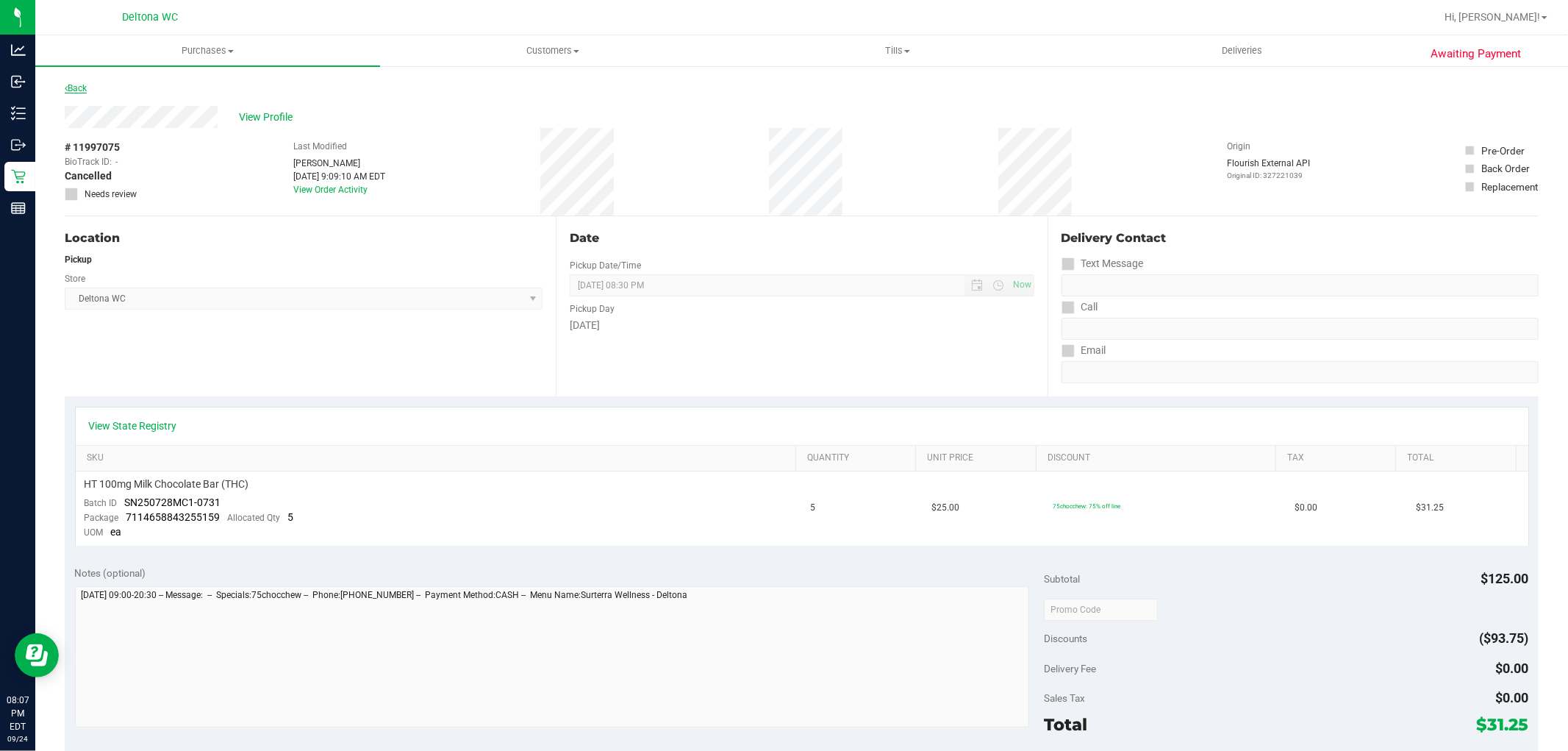
click at [78, 90] on link "Back" at bounding box center [76, 88] width 22 height 10
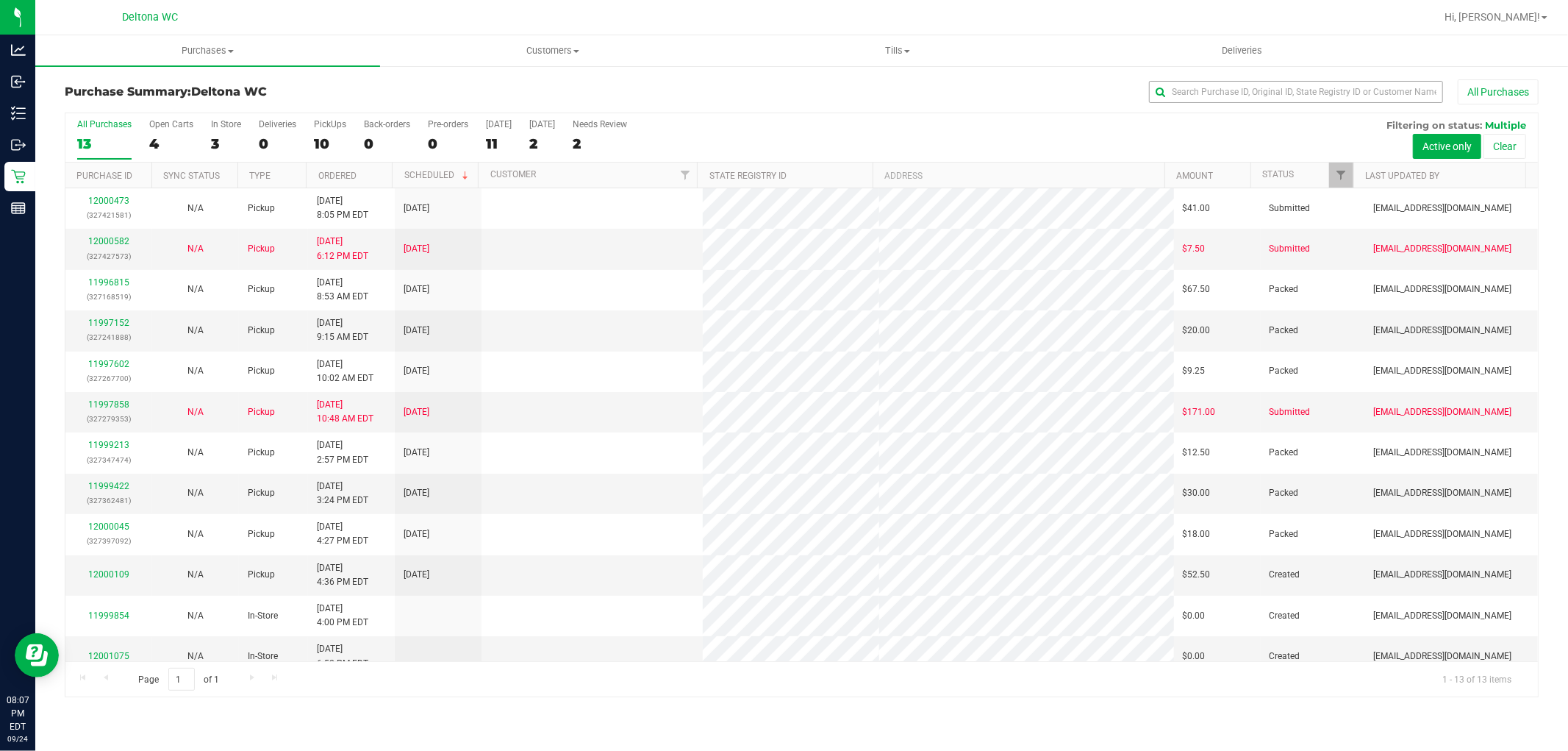
click at [1311, 94] on div "All Purchases" at bounding box center [1046, 92] width 983 height 25
click at [1317, 85] on input "text" at bounding box center [1295, 92] width 294 height 22
click at [1318, 86] on input "text" at bounding box center [1295, 92] width 294 height 22
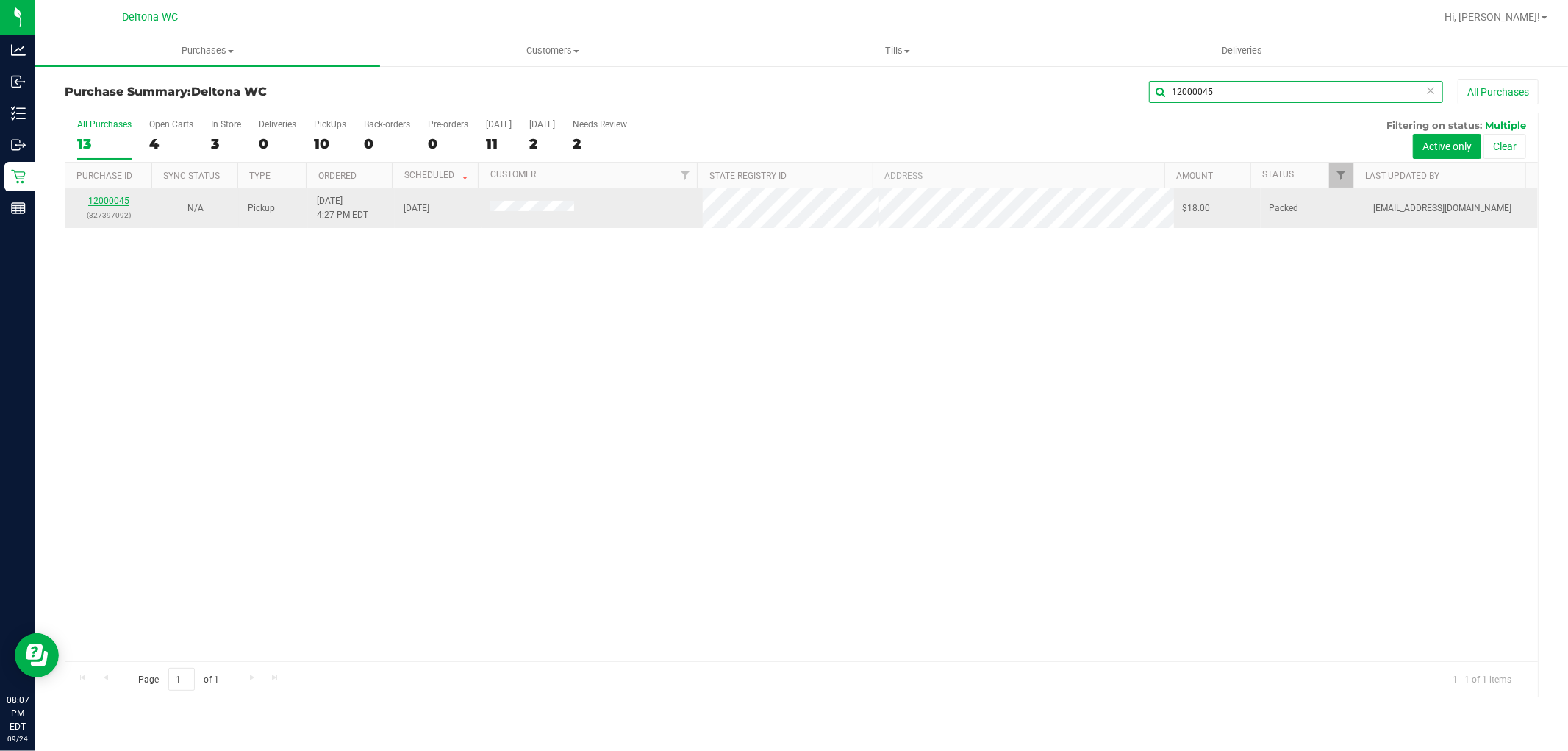
type input "12000045"
click at [114, 202] on link "12000045" at bounding box center [109, 200] width 41 height 10
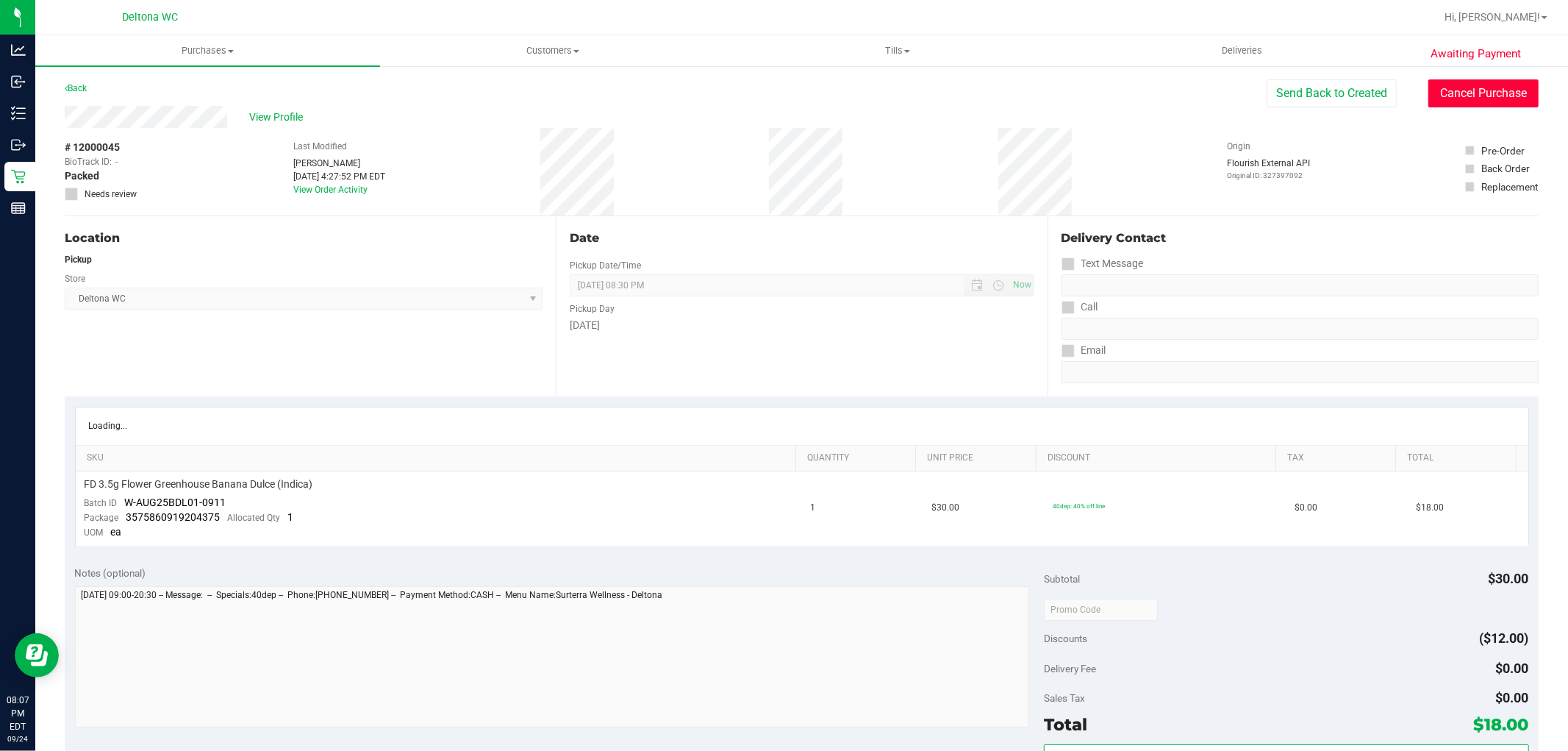
click at [1428, 101] on button "Cancel Purchase" at bounding box center [1483, 93] width 110 height 28
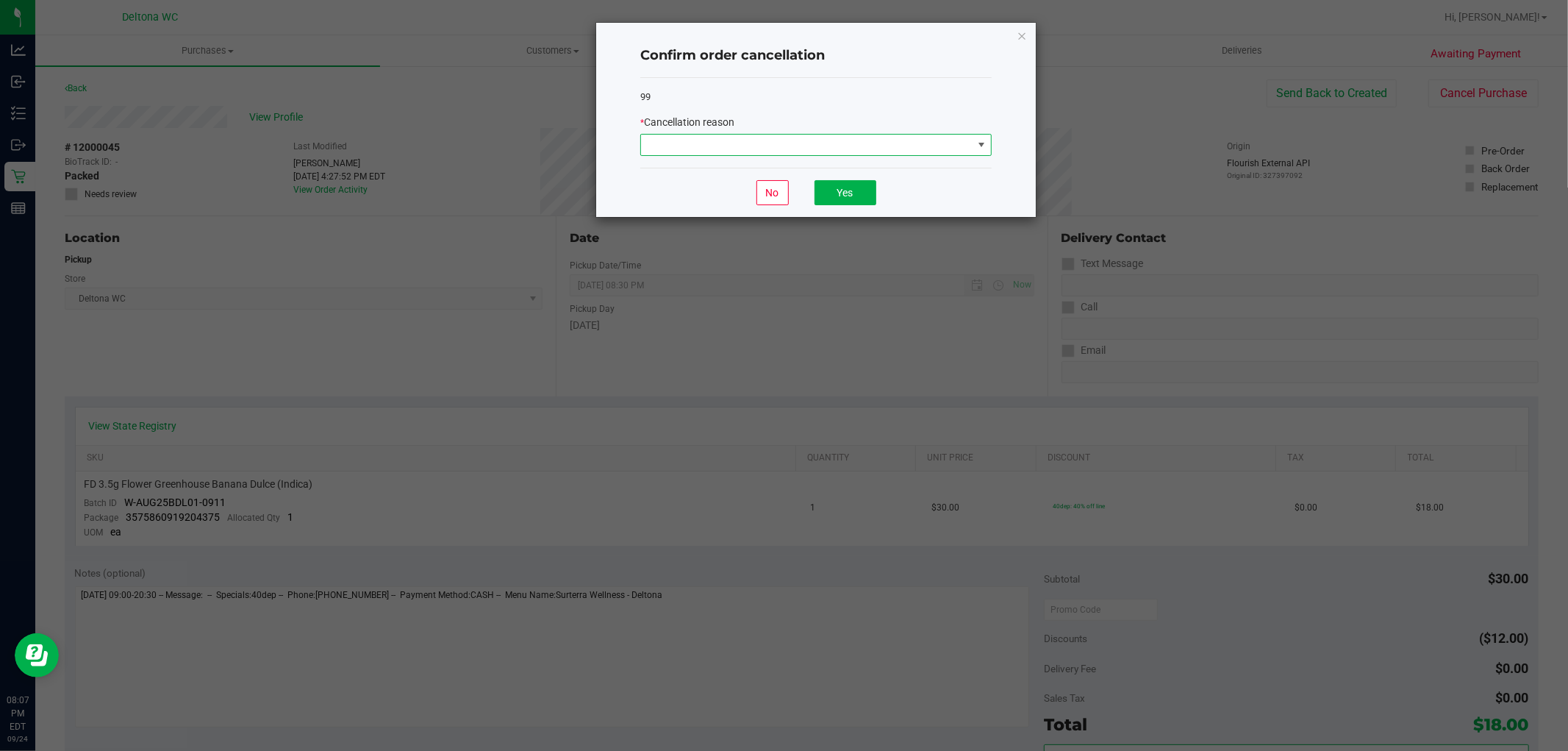
click at [965, 148] on span at bounding box center [807, 144] width 331 height 21
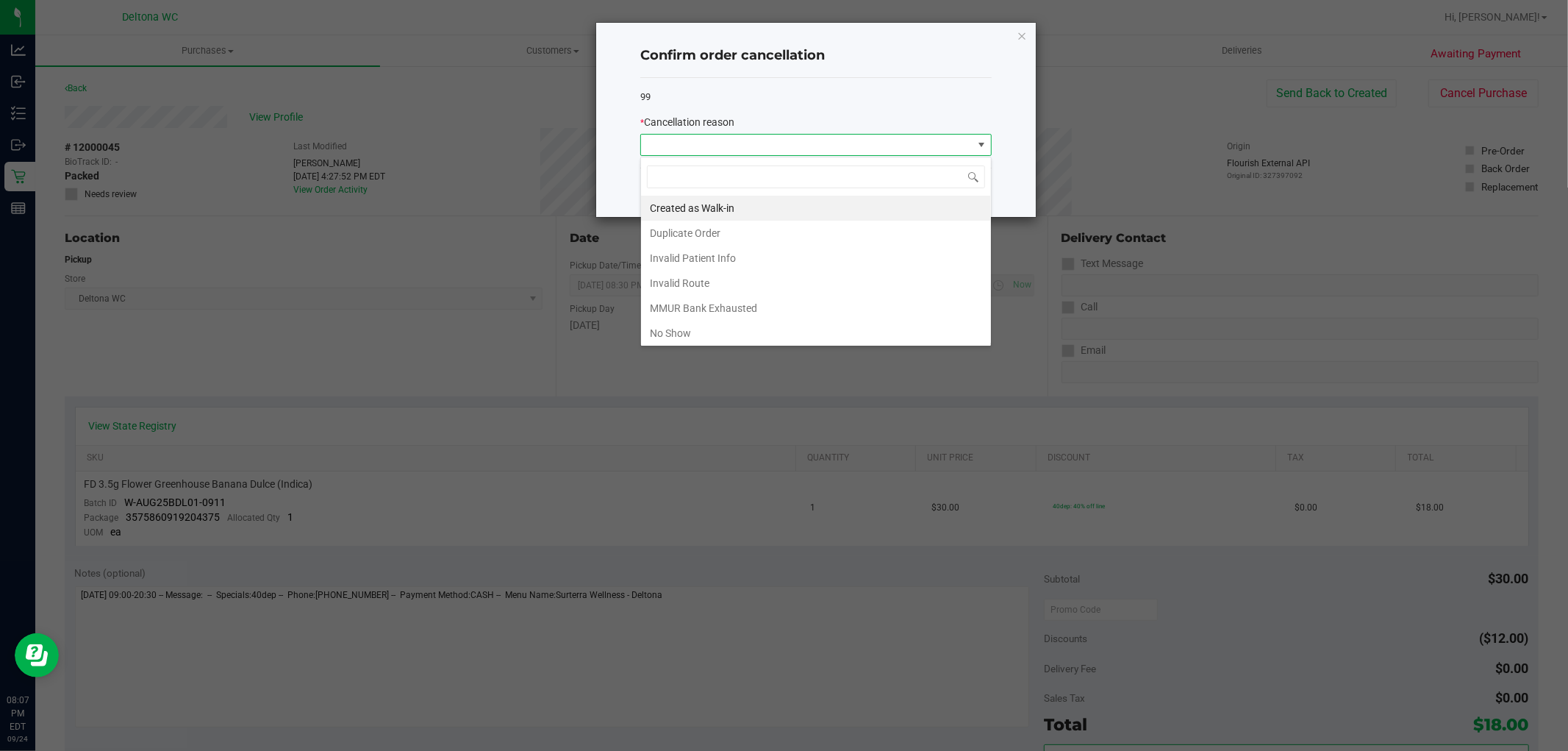
scroll to position [22, 351]
click at [714, 345] on ngb-modal-window "Confirm order cancellation 99 * Cancellation reason No Yes" at bounding box center [789, 375] width 1579 height 751
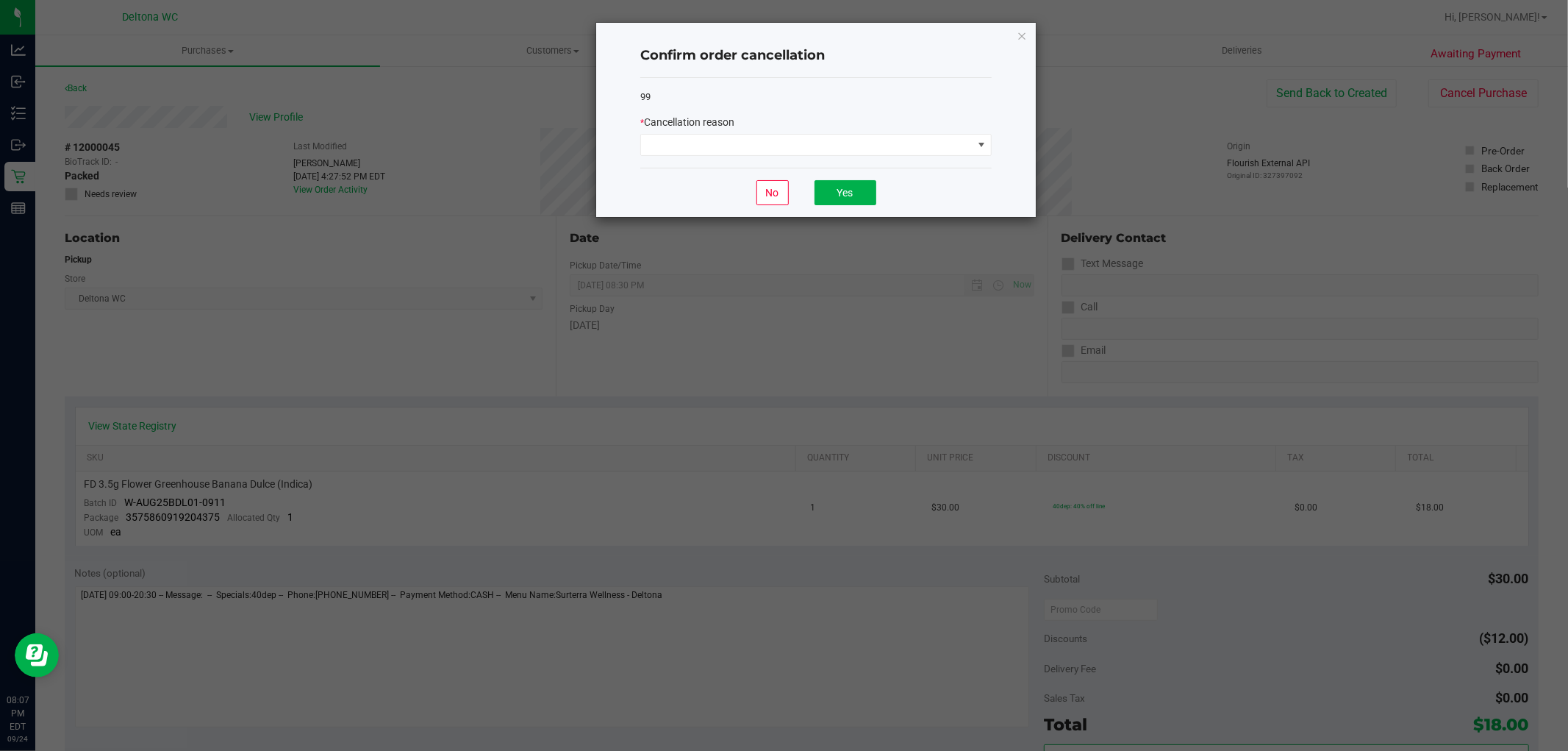
click at [820, 122] on div "* Cancellation reason" at bounding box center [816, 122] width 351 height 16
click at [816, 138] on span at bounding box center [807, 144] width 331 height 21
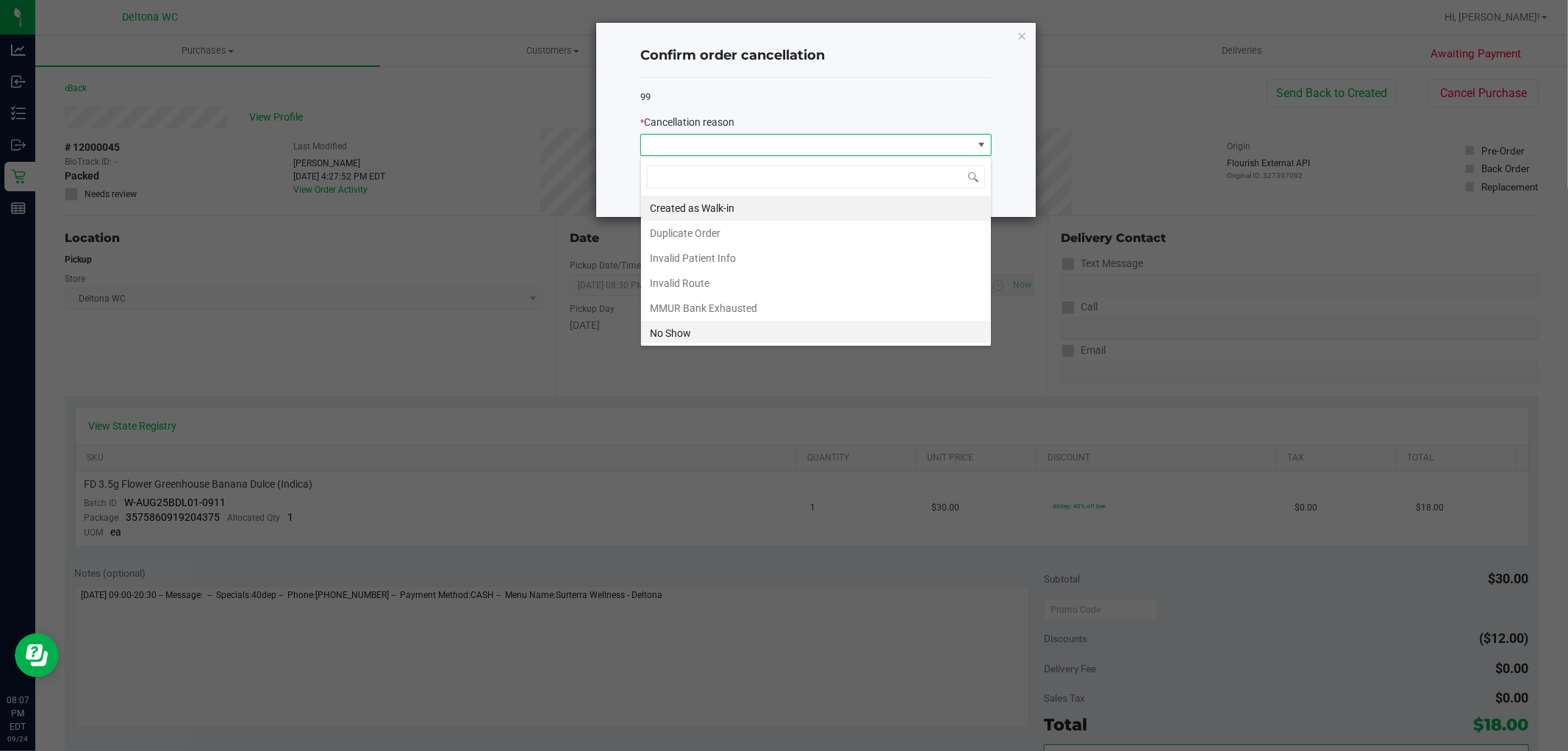
click at [742, 321] on li "No Show" at bounding box center [816, 333] width 350 height 25
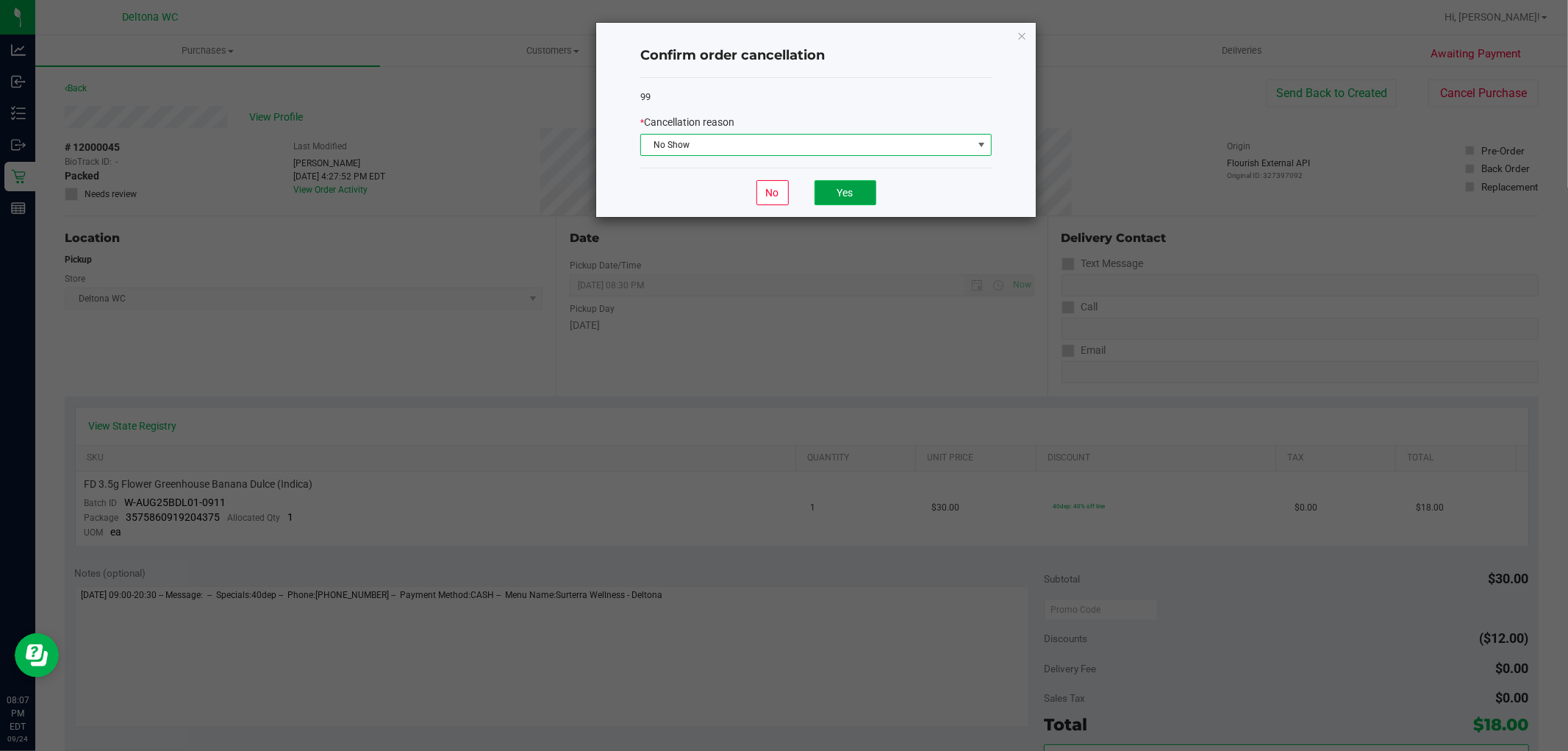
click at [836, 200] on button "Yes" at bounding box center [845, 193] width 62 height 25
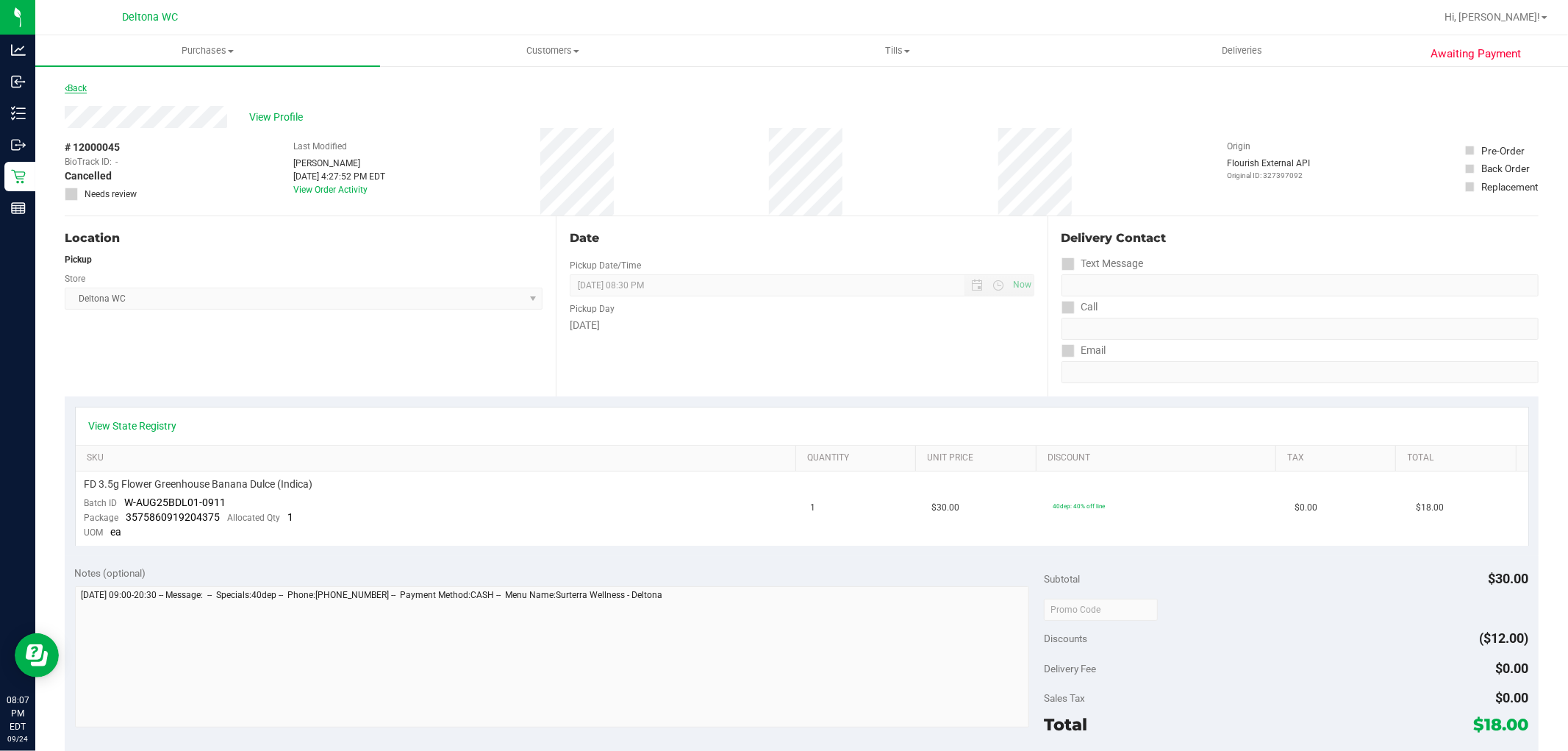
click at [72, 89] on link "Back" at bounding box center [76, 88] width 22 height 10
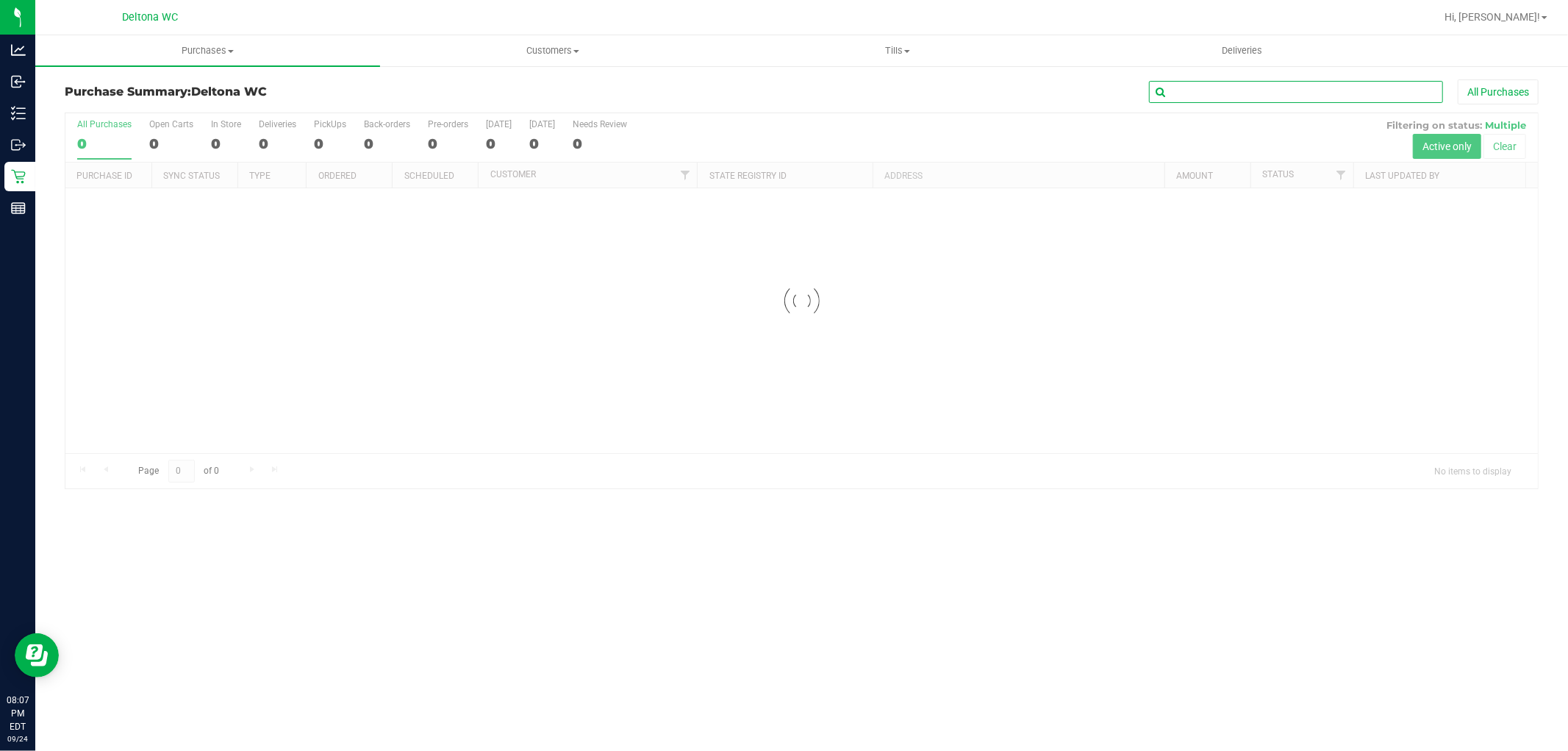
click at [1191, 97] on input "text" at bounding box center [1295, 92] width 294 height 22
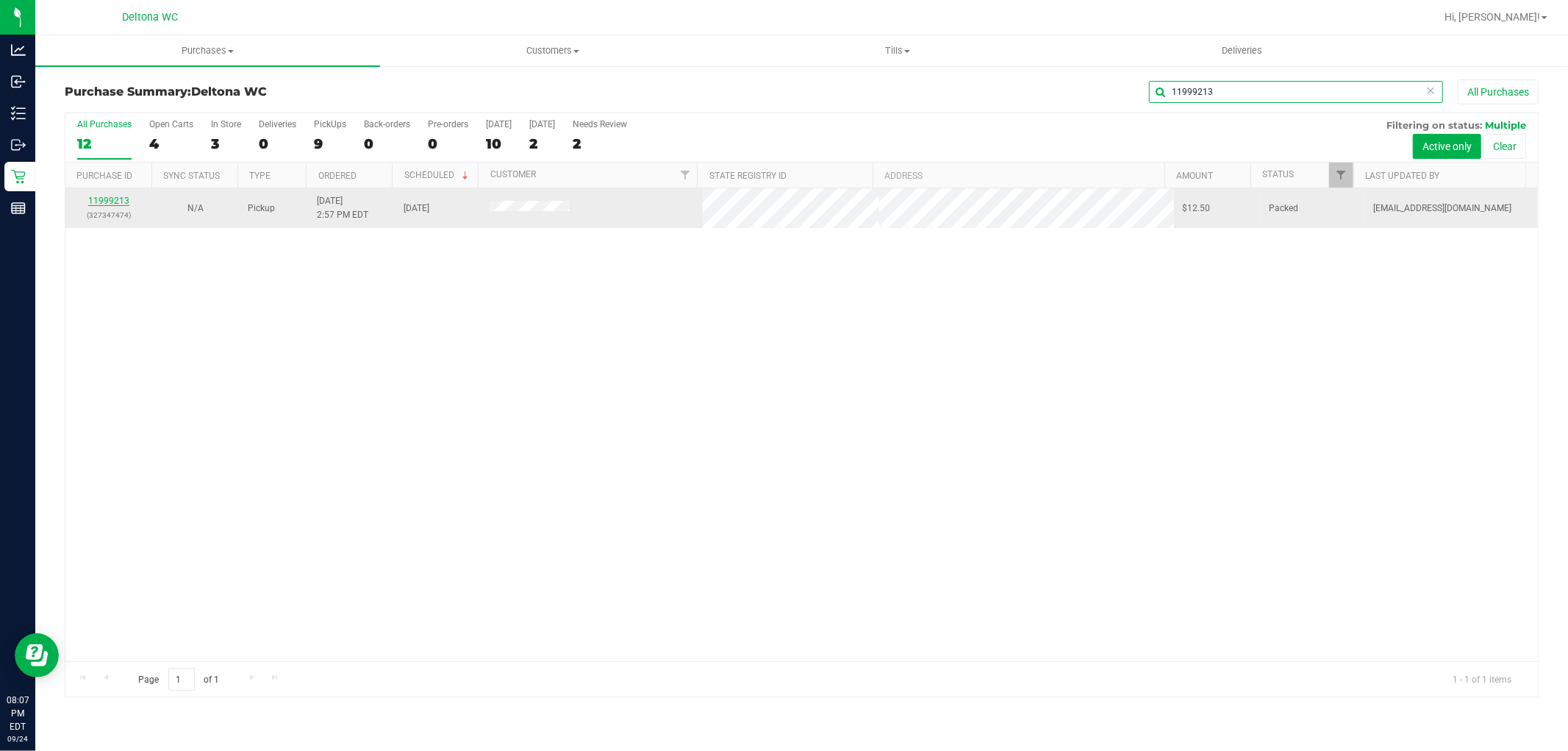
type input "11999213"
click at [91, 206] on link "11999213" at bounding box center [109, 200] width 41 height 10
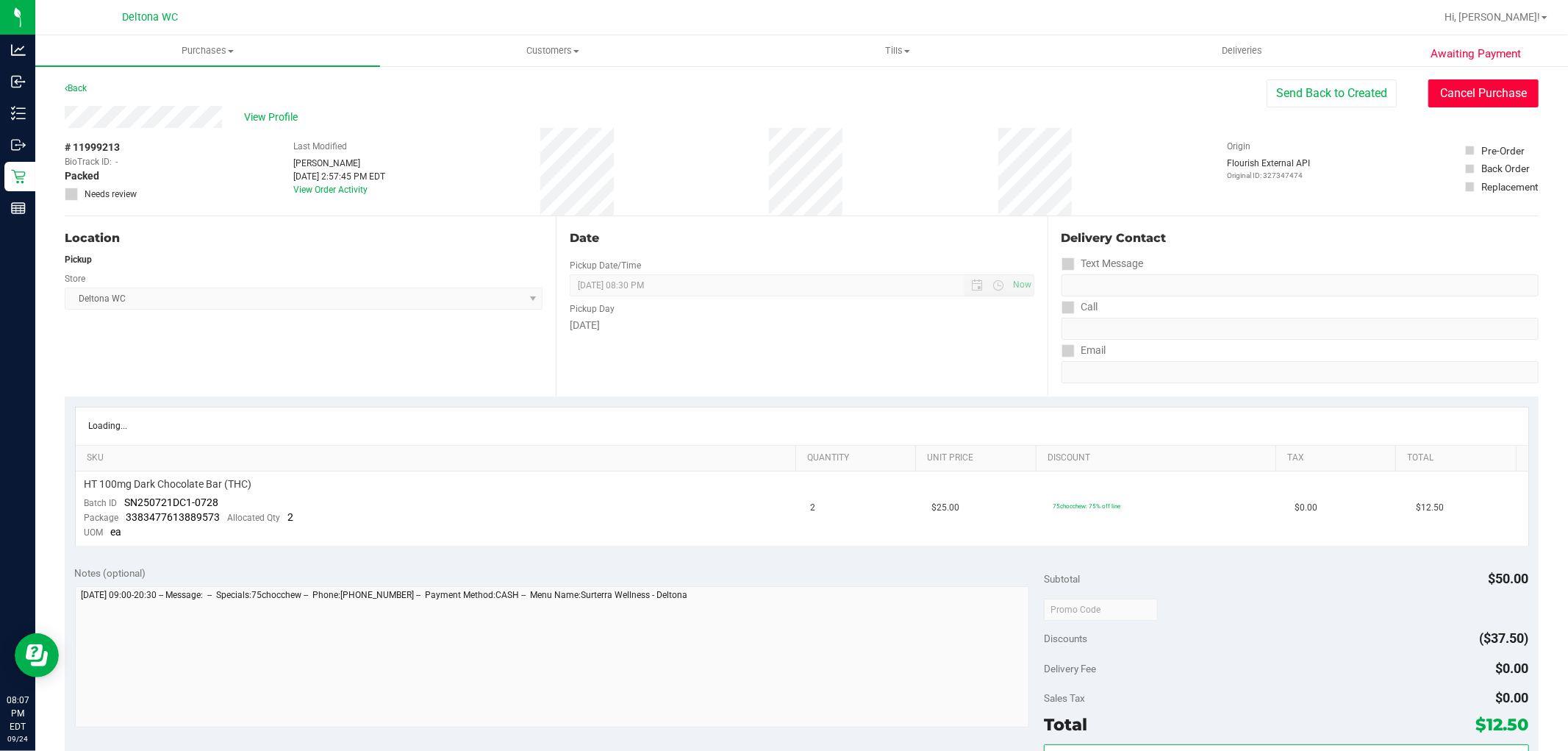
click at [1476, 82] on button "Cancel Purchase" at bounding box center [1483, 93] width 110 height 28
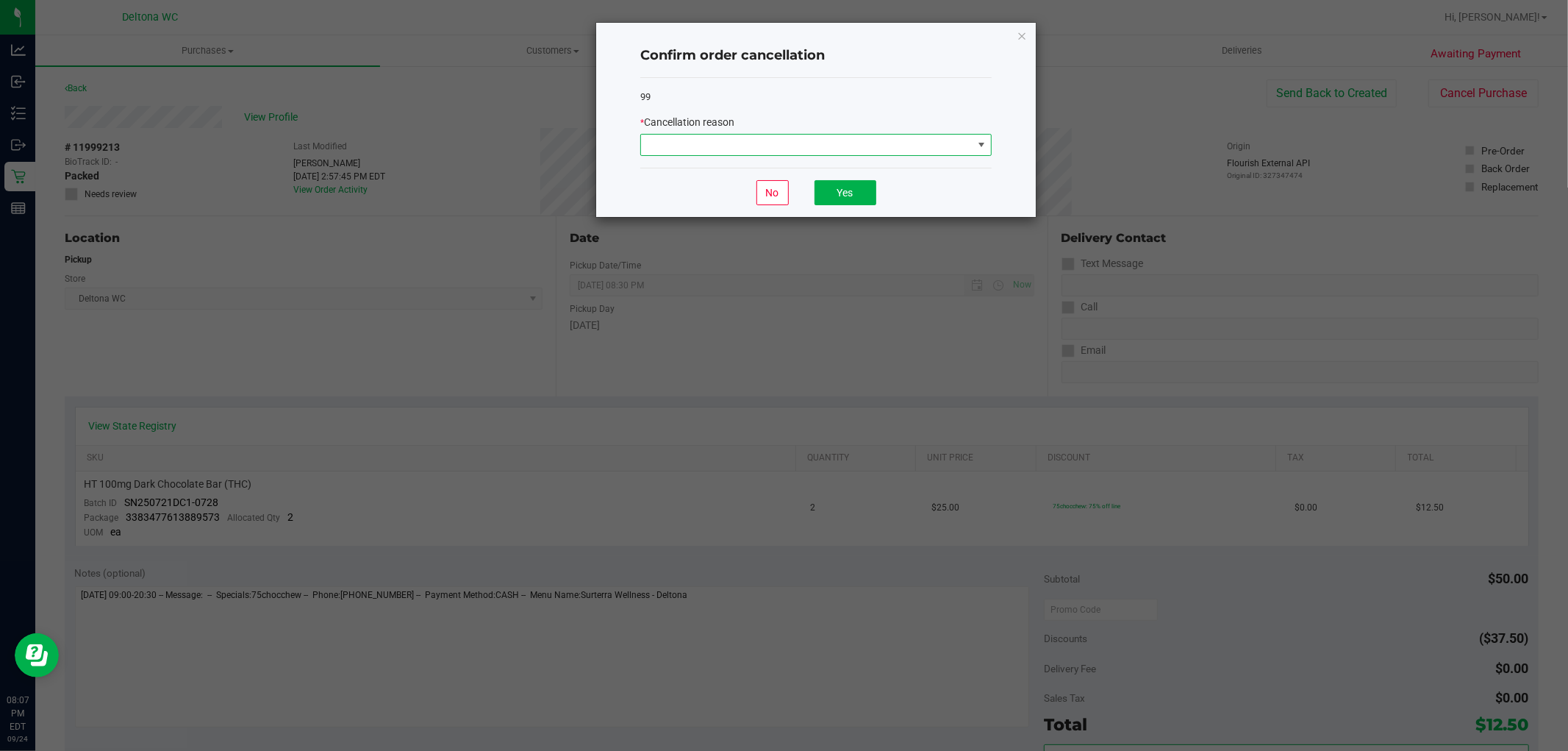
drag, startPoint x: 917, startPoint y: 152, endPoint x: 910, endPoint y: 148, distance: 8.1
click at [913, 144] on span at bounding box center [807, 144] width 331 height 21
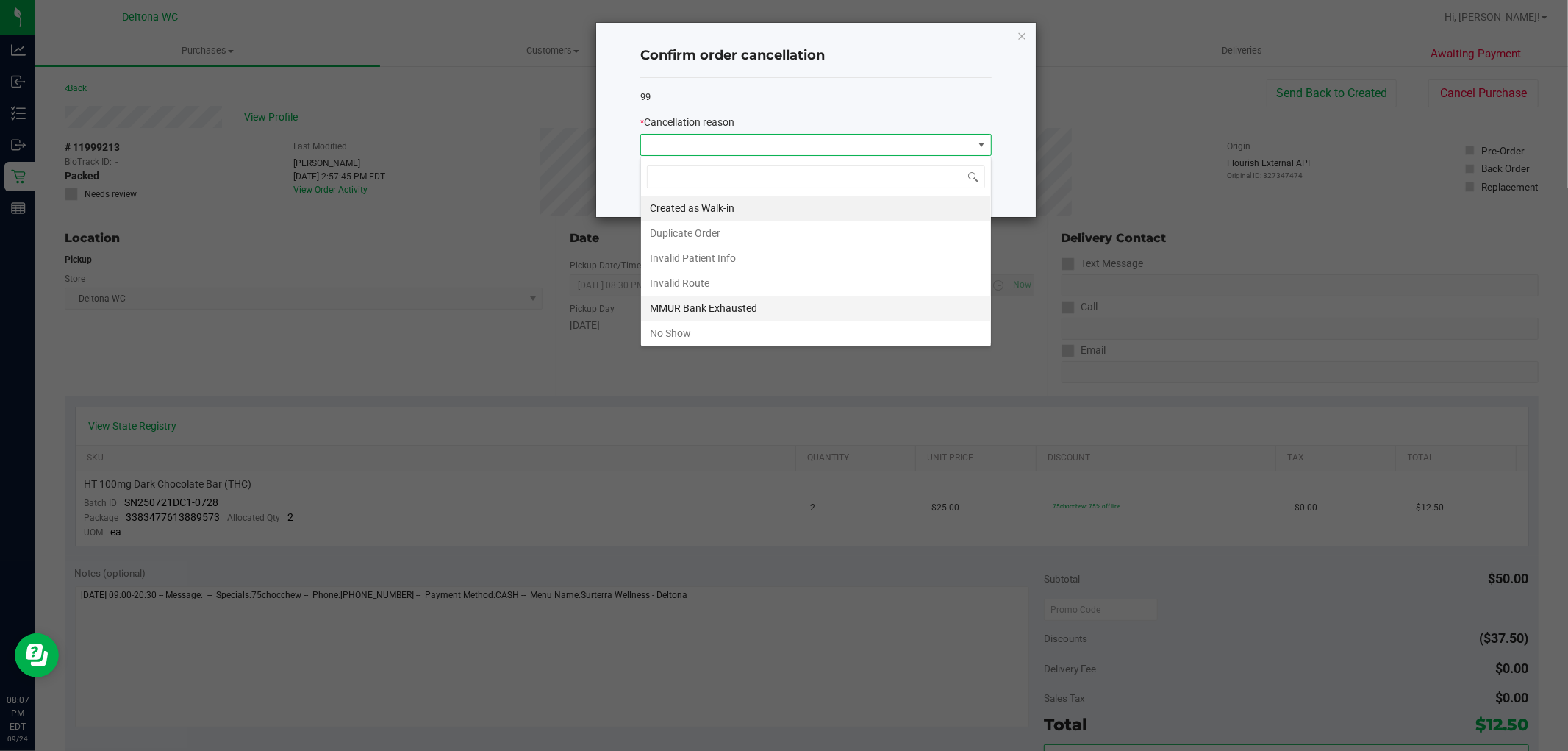
scroll to position [22, 351]
click at [777, 338] on li "No Show" at bounding box center [816, 333] width 350 height 25
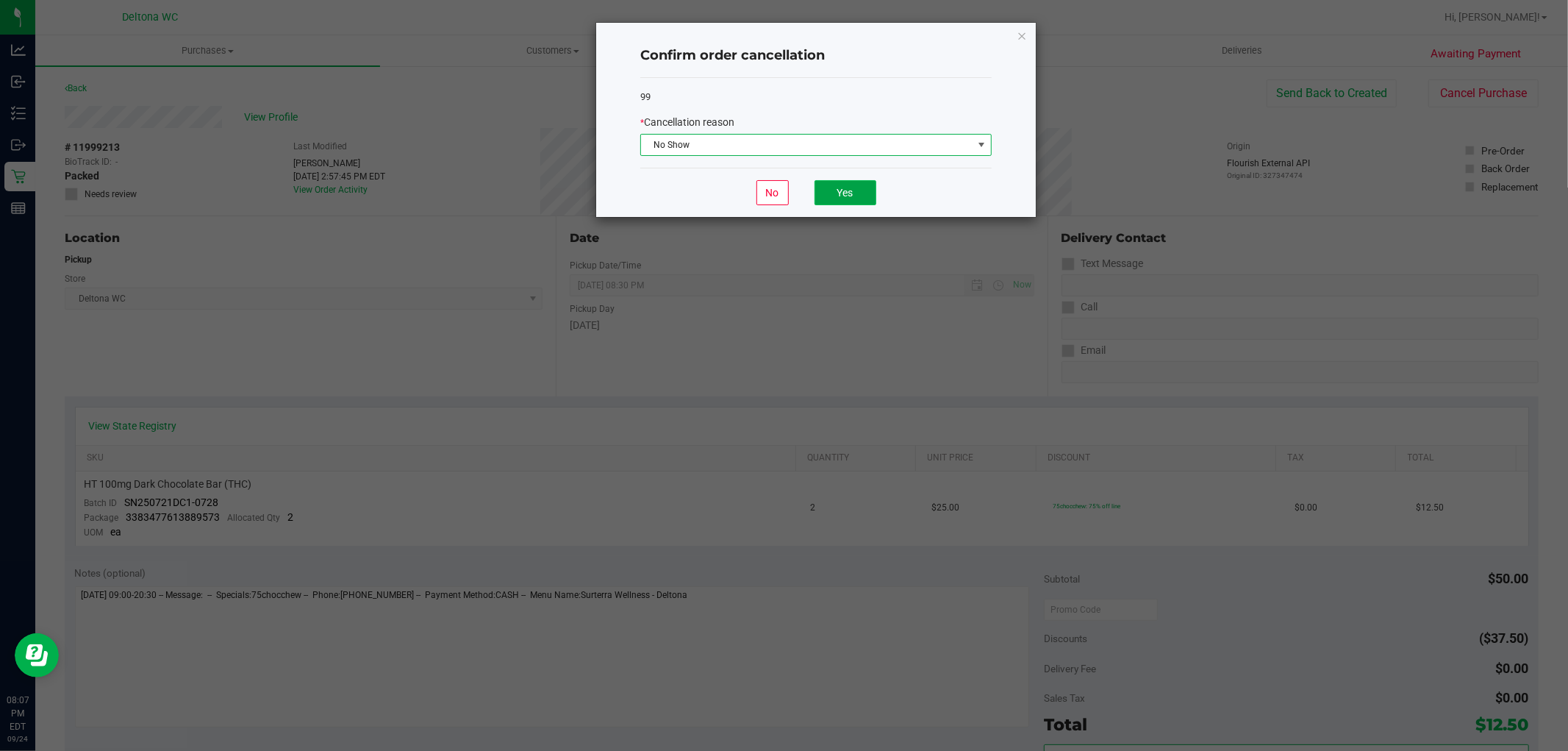
click at [864, 184] on button "Yes" at bounding box center [845, 193] width 62 height 25
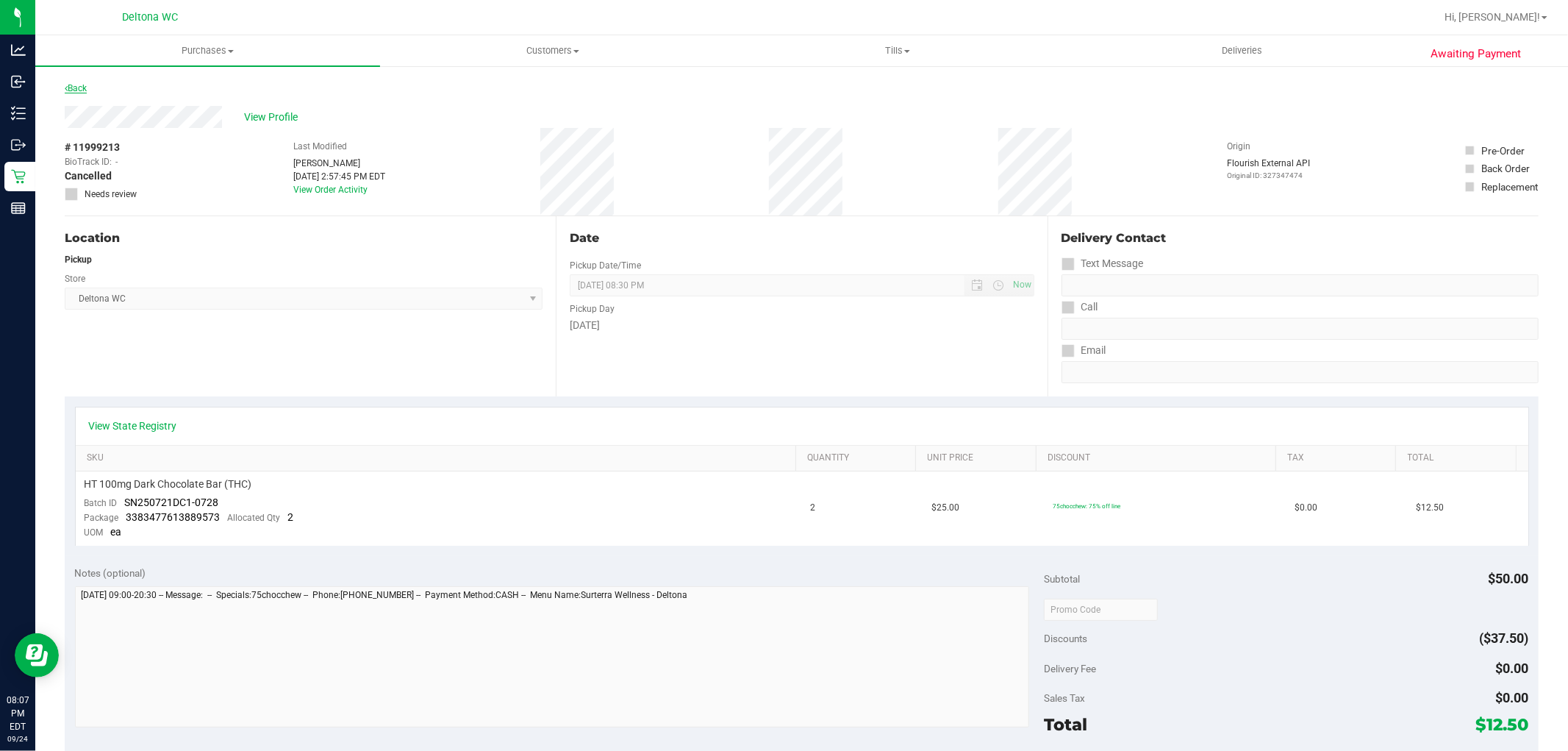
click at [84, 89] on link "Back" at bounding box center [76, 88] width 22 height 10
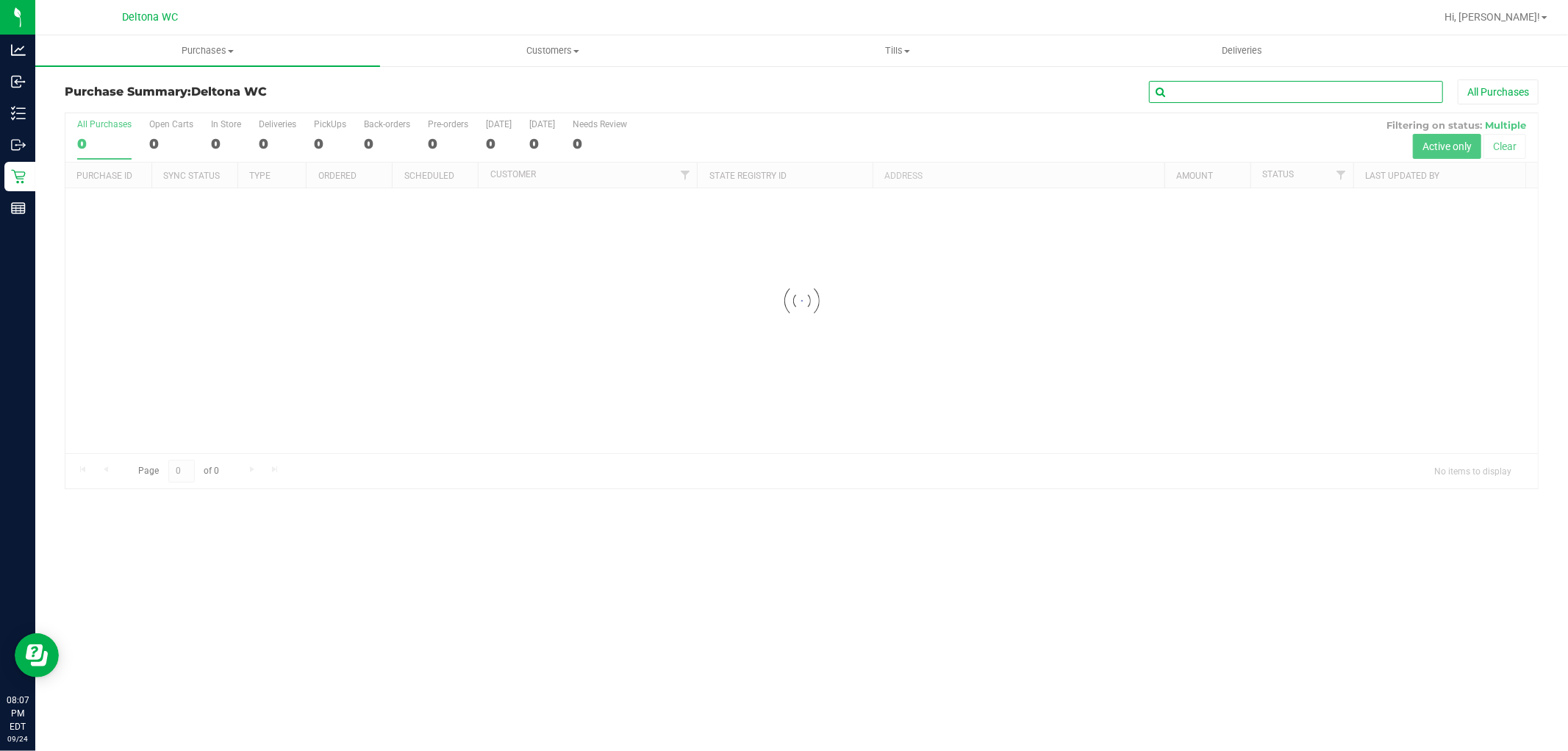
click at [1206, 94] on input "text" at bounding box center [1295, 92] width 294 height 22
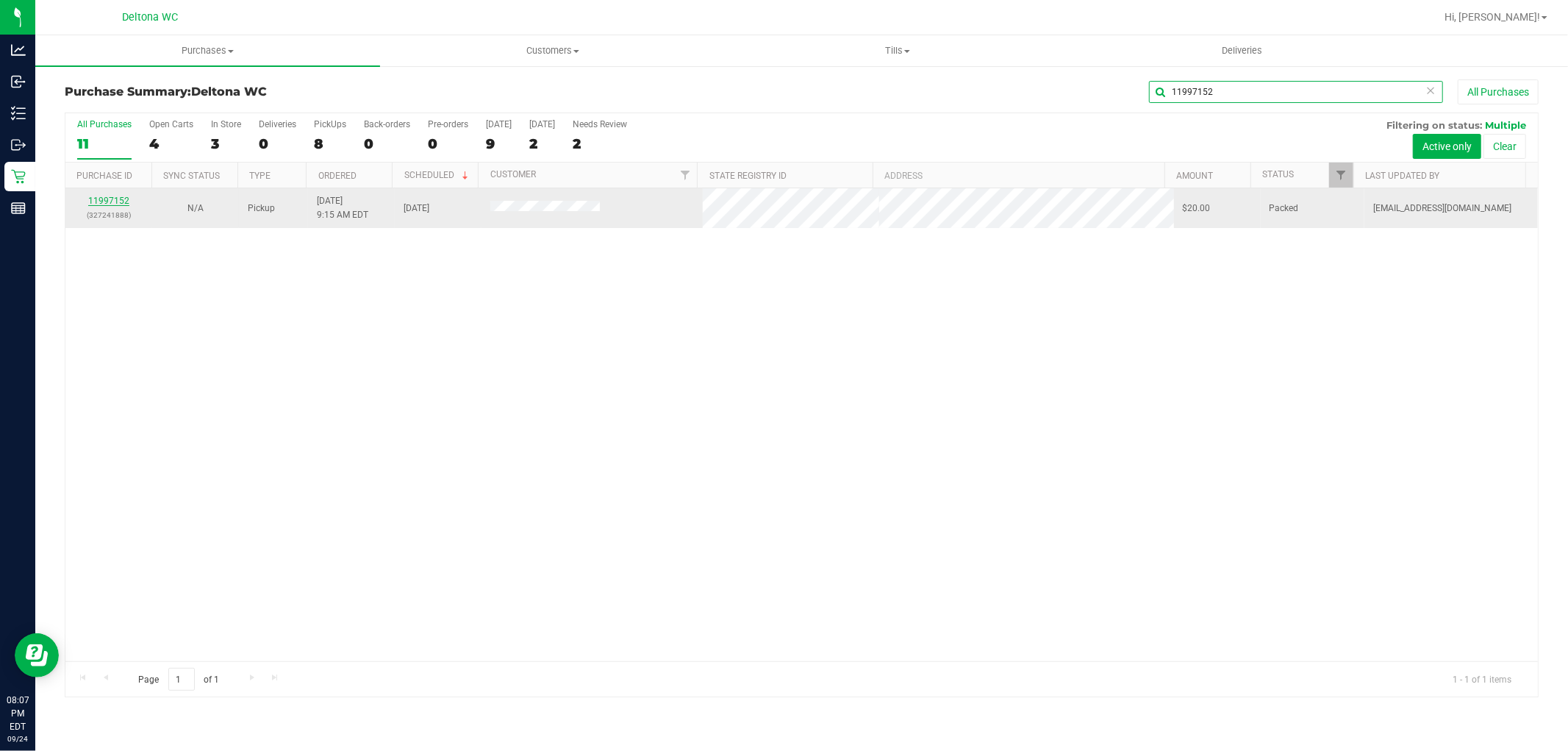
type input "11997152"
click at [107, 206] on link "11997152" at bounding box center [109, 200] width 41 height 10
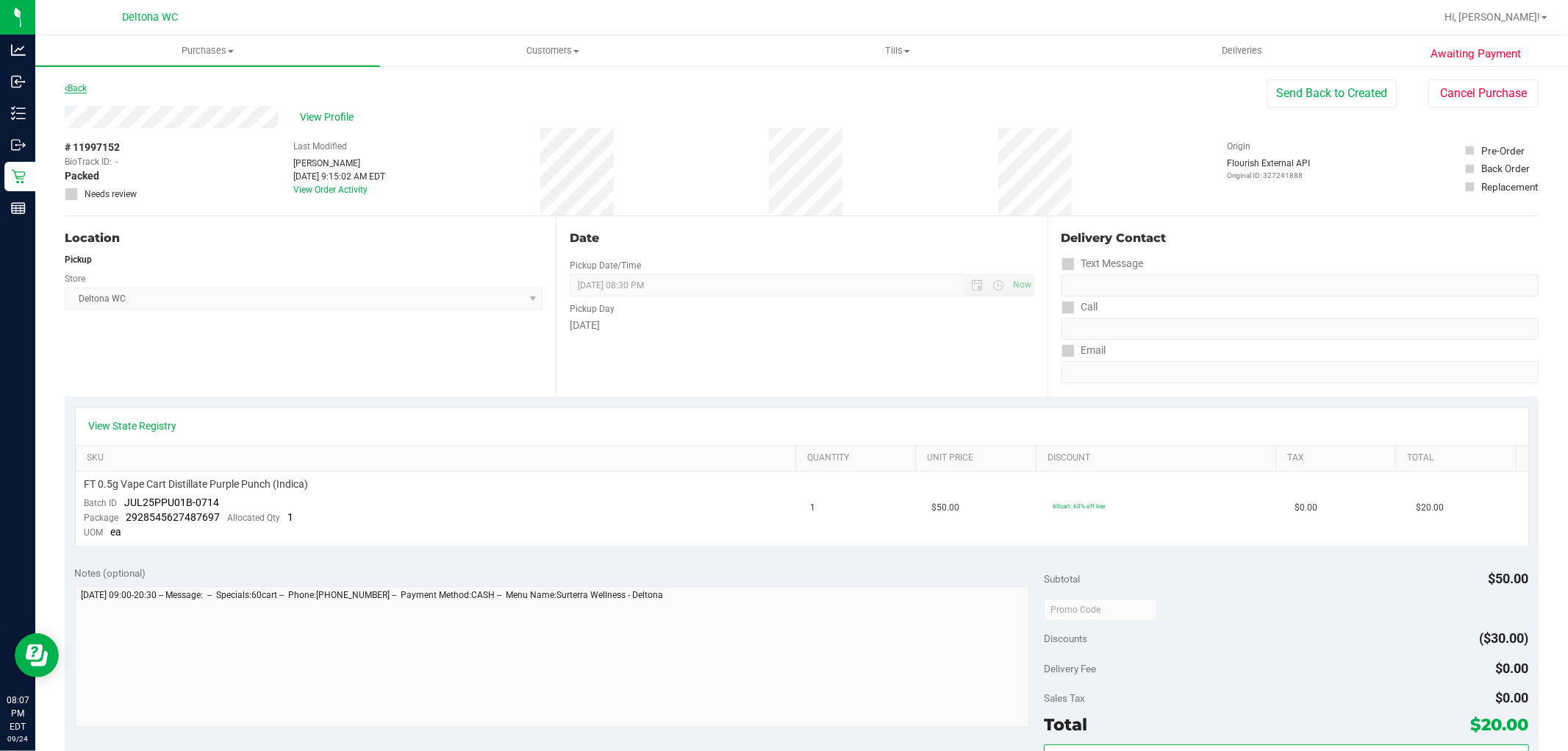
click at [79, 87] on link "Back" at bounding box center [76, 88] width 22 height 10
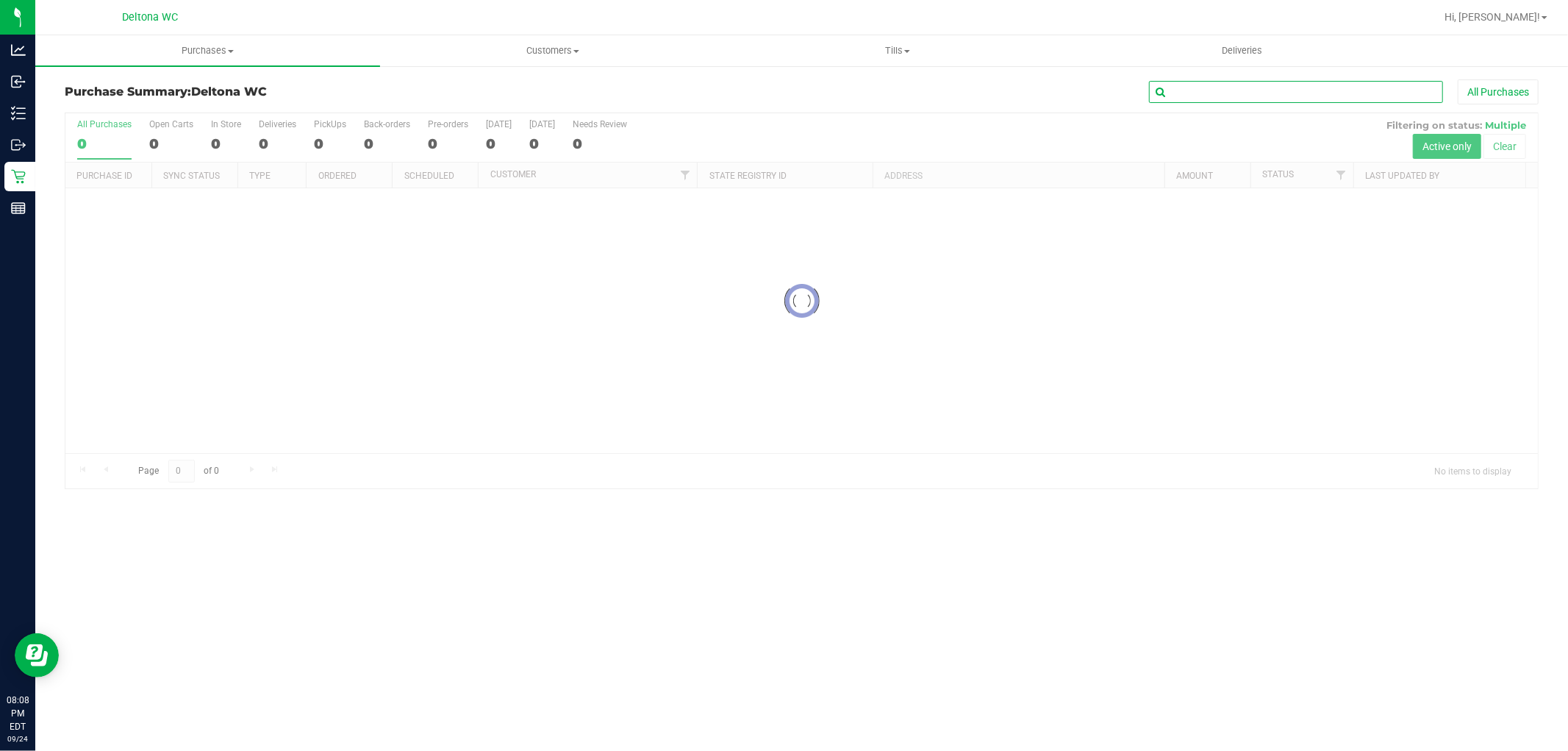
click at [1216, 103] on input "text" at bounding box center [1295, 92] width 294 height 22
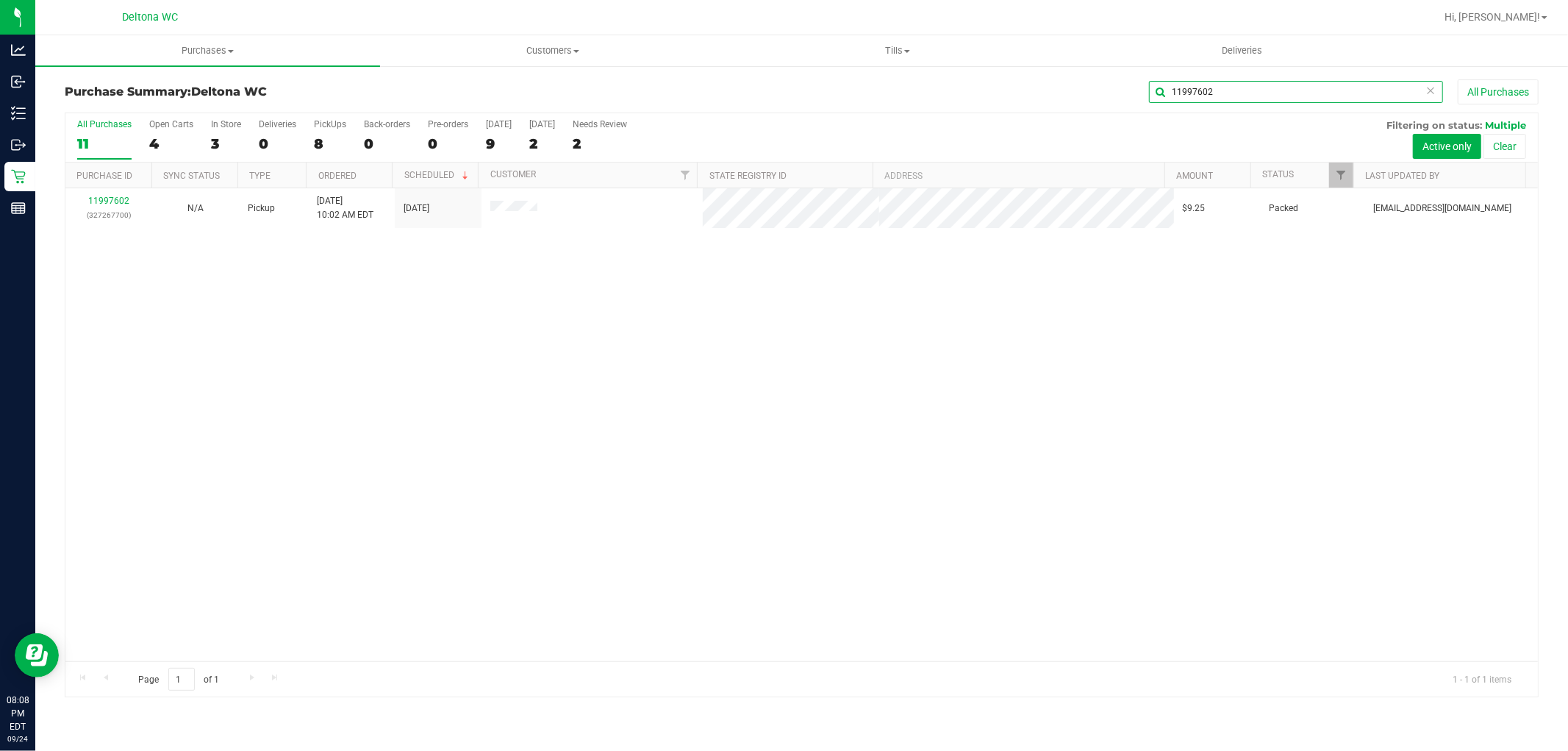
type input "11997602"
click at [118, 204] on link "11997602" at bounding box center [109, 200] width 41 height 10
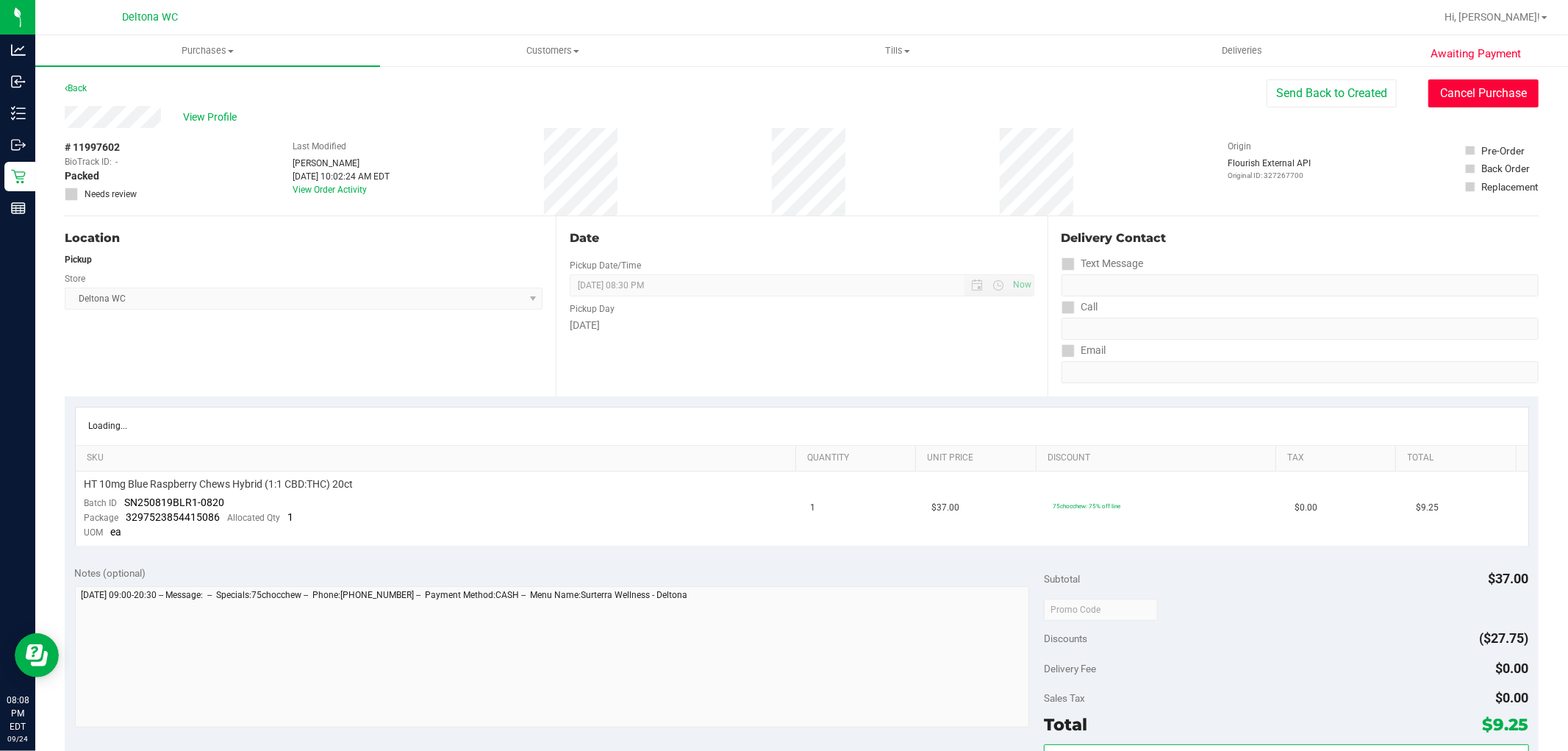
click at [1500, 99] on button "Cancel Purchase" at bounding box center [1483, 93] width 110 height 28
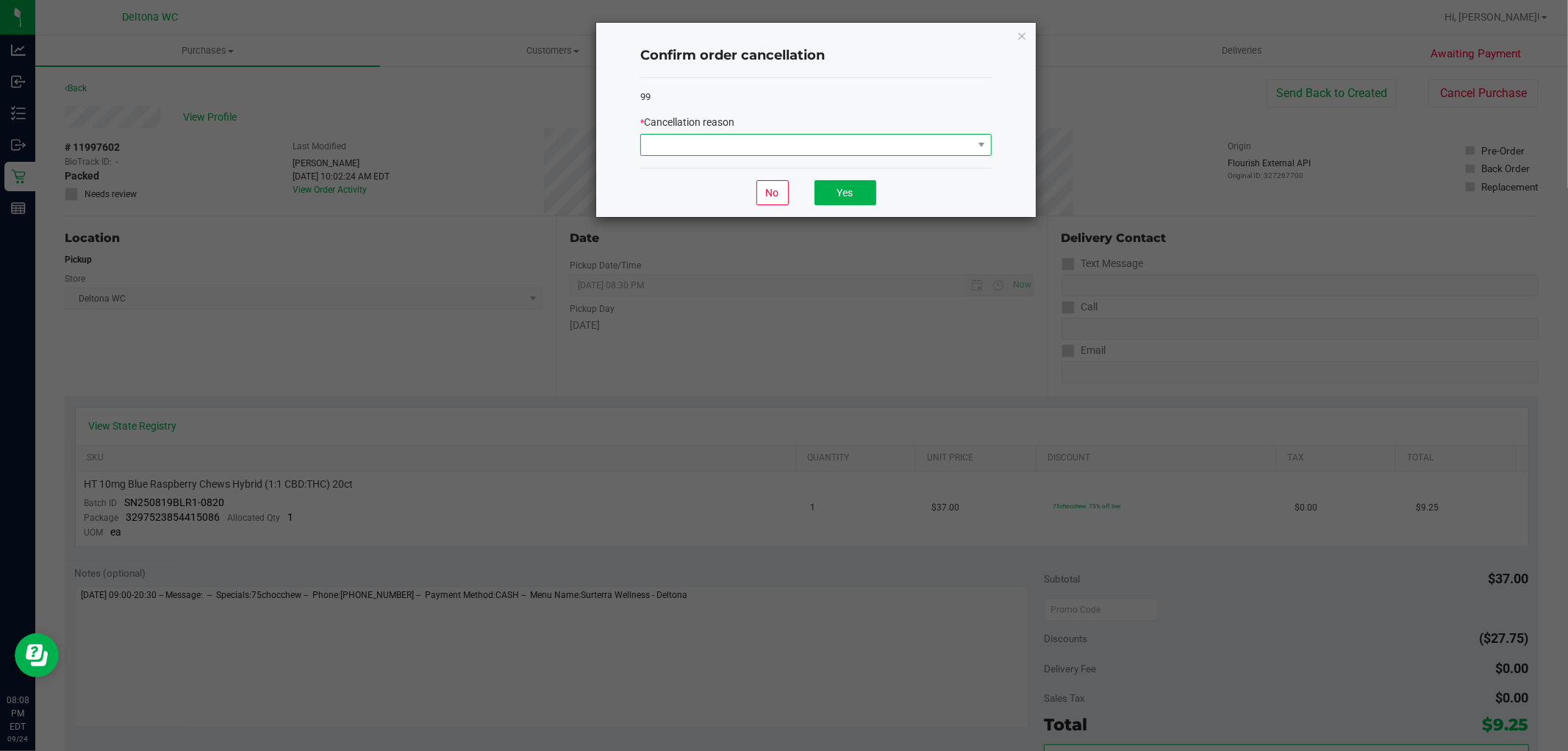
click at [821, 150] on span at bounding box center [807, 144] width 331 height 21
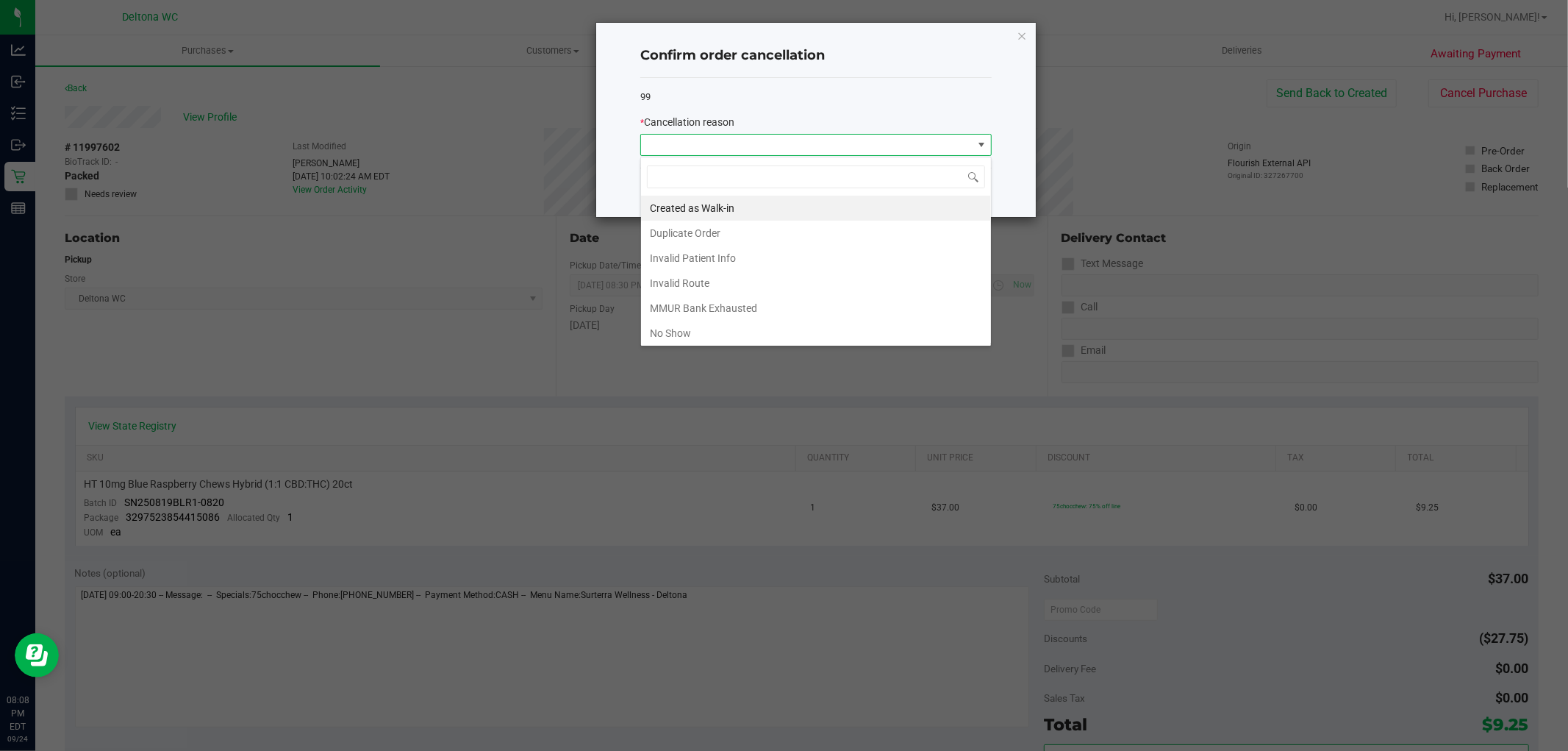
scroll to position [22, 351]
click at [733, 324] on li "No Show" at bounding box center [816, 333] width 350 height 25
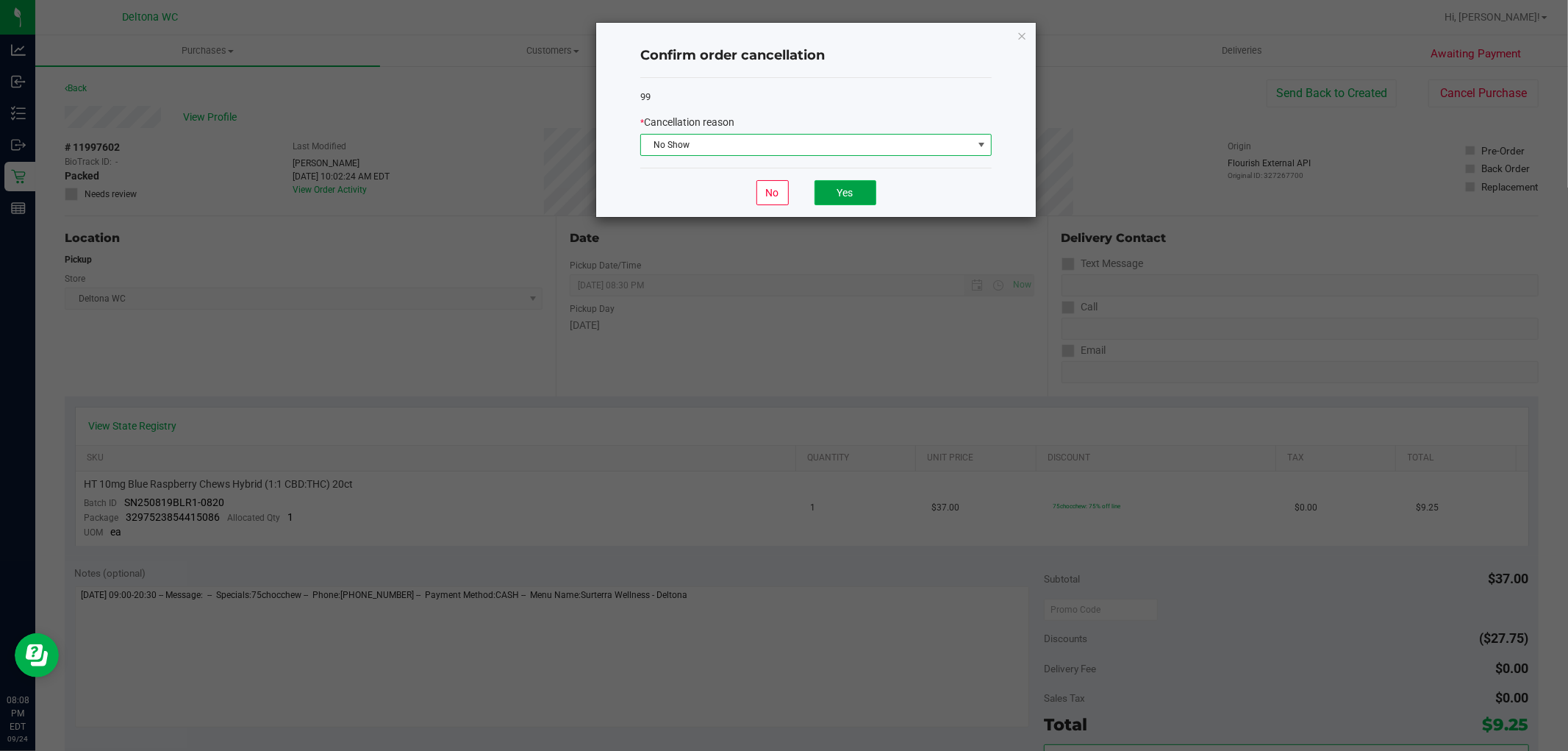
click at [856, 199] on button "Yes" at bounding box center [845, 193] width 62 height 25
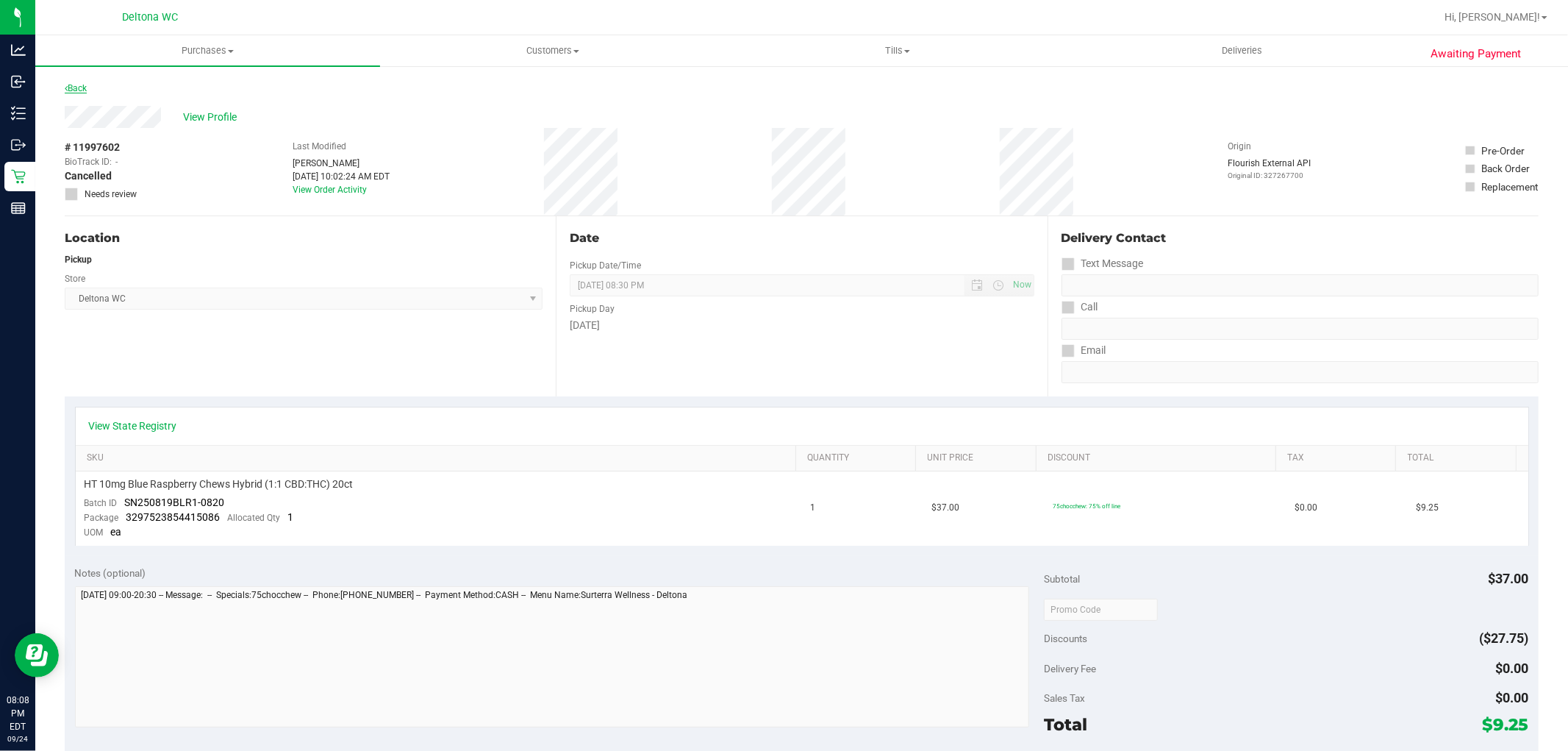
click at [87, 92] on link "Back" at bounding box center [76, 88] width 22 height 10
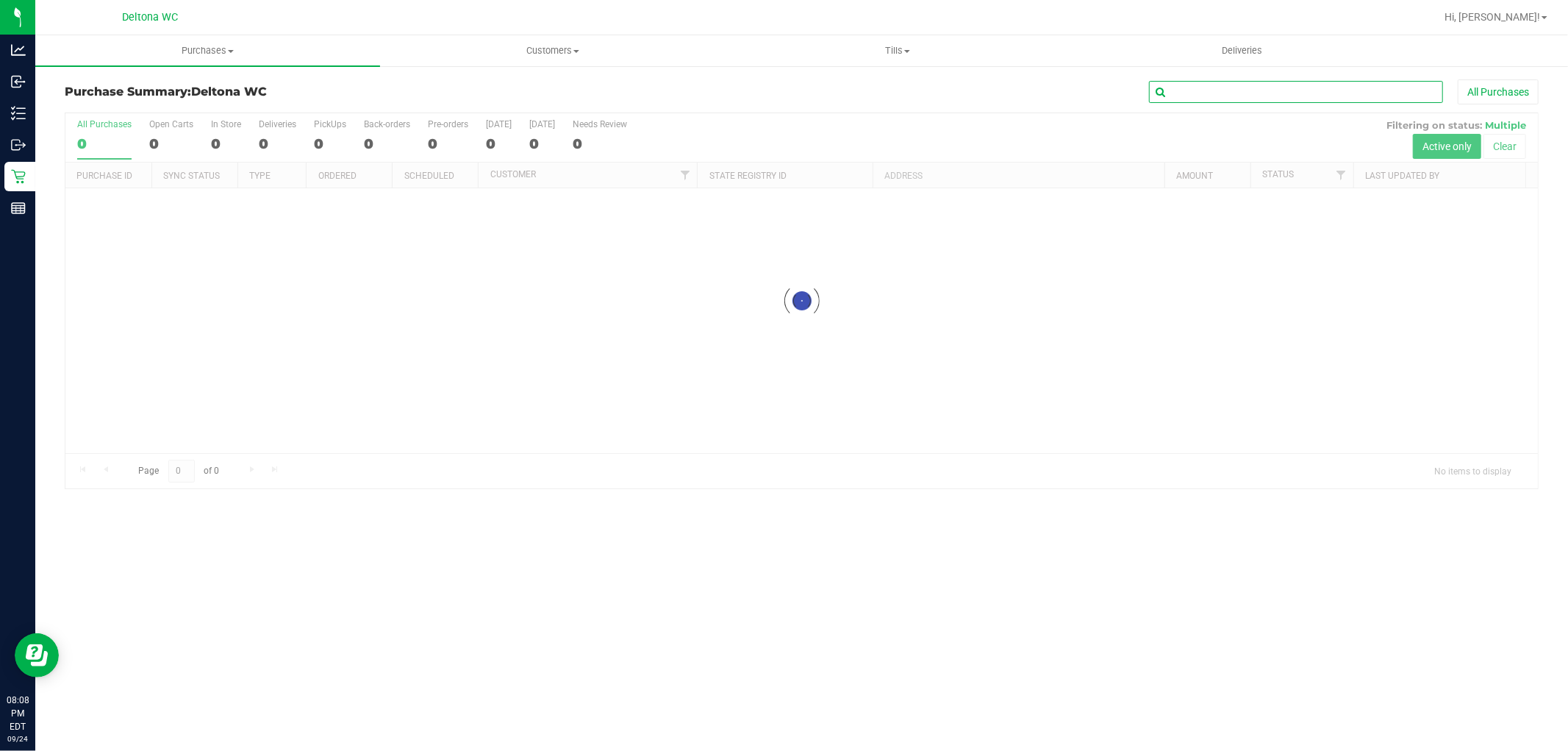
click at [1291, 94] on input "text" at bounding box center [1295, 92] width 294 height 22
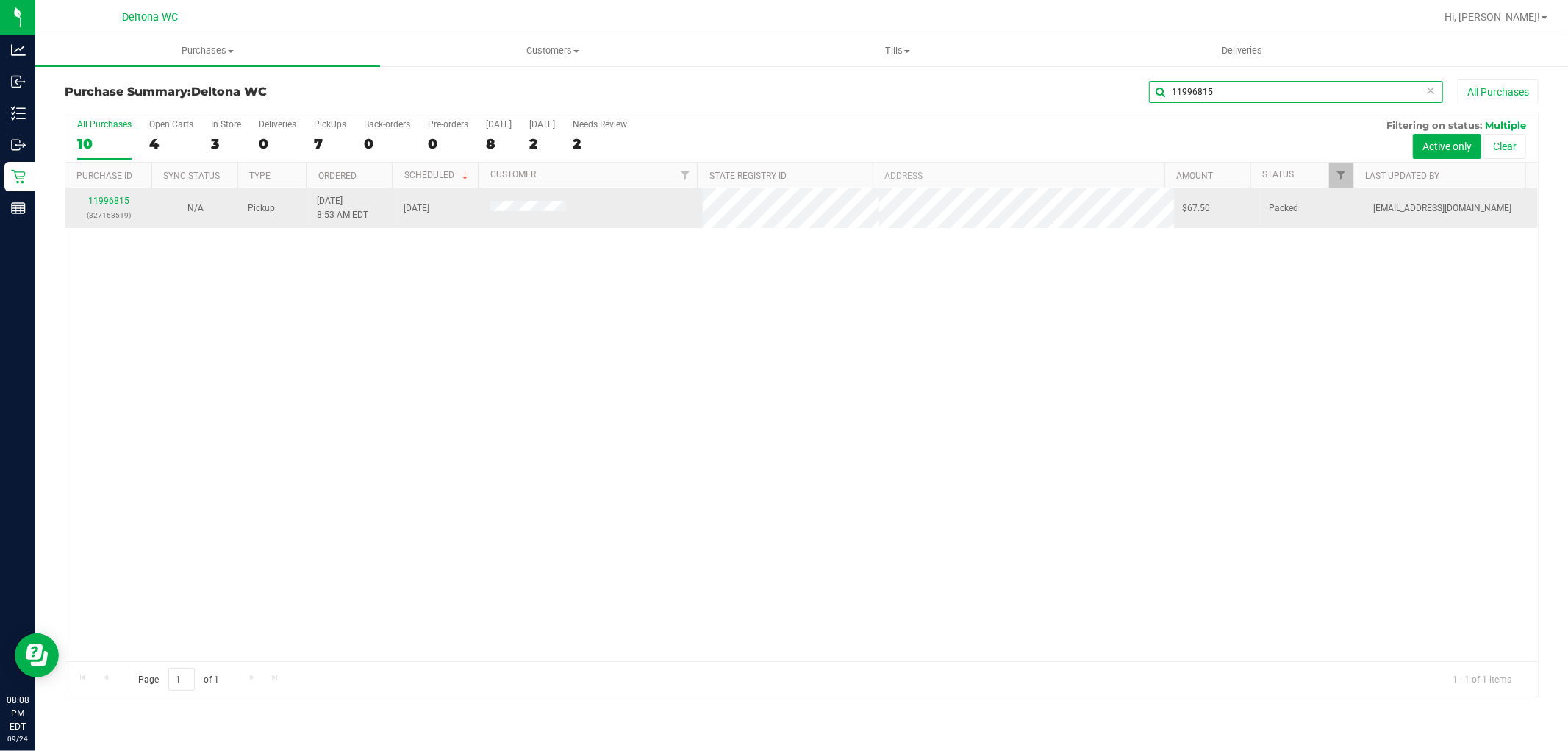
type input "11996815"
click at [129, 196] on div "11996815 (327168519)" at bounding box center [109, 209] width 69 height 28
click at [126, 199] on link "11996815" at bounding box center [109, 200] width 41 height 10
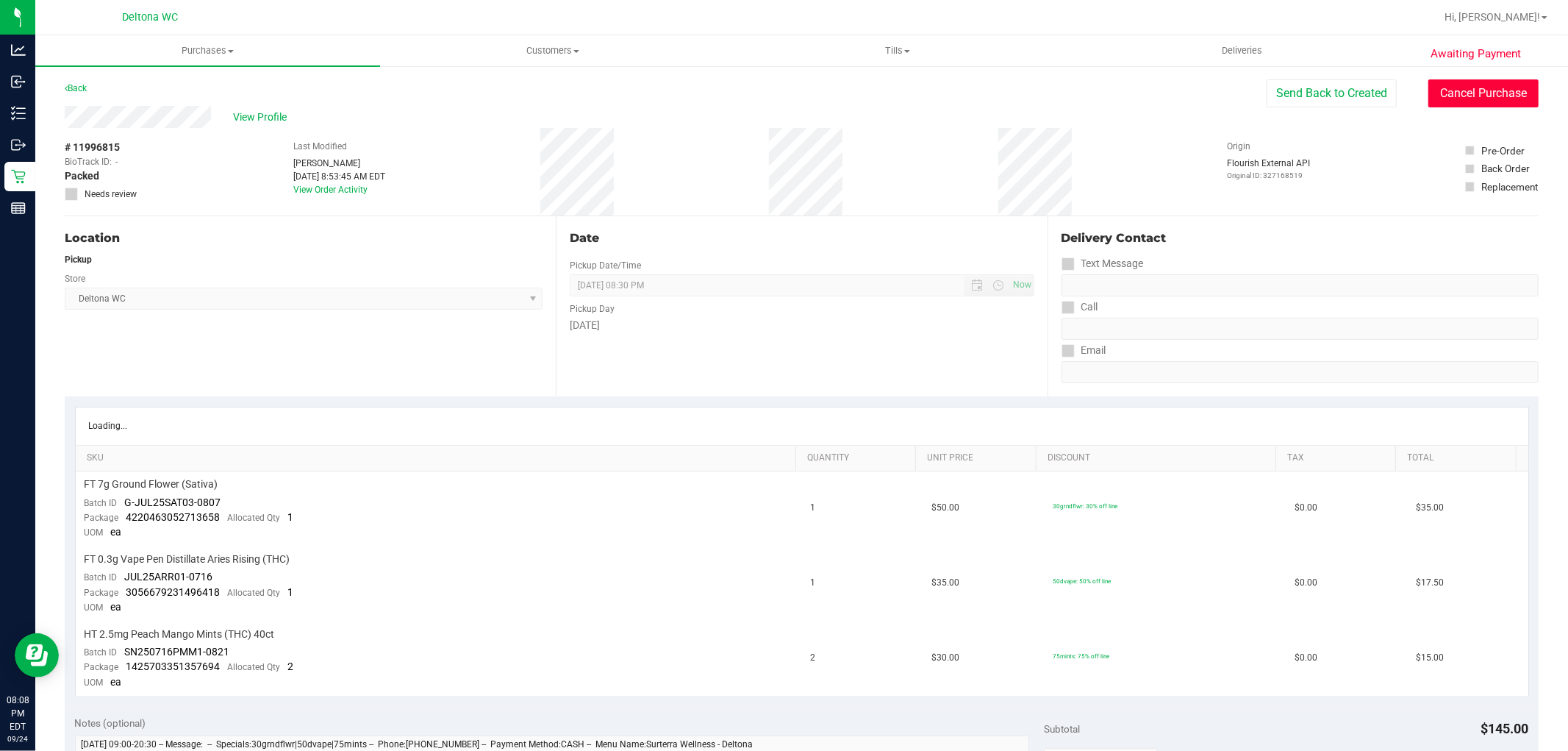
click at [1477, 88] on button "Cancel Purchase" at bounding box center [1483, 93] width 110 height 28
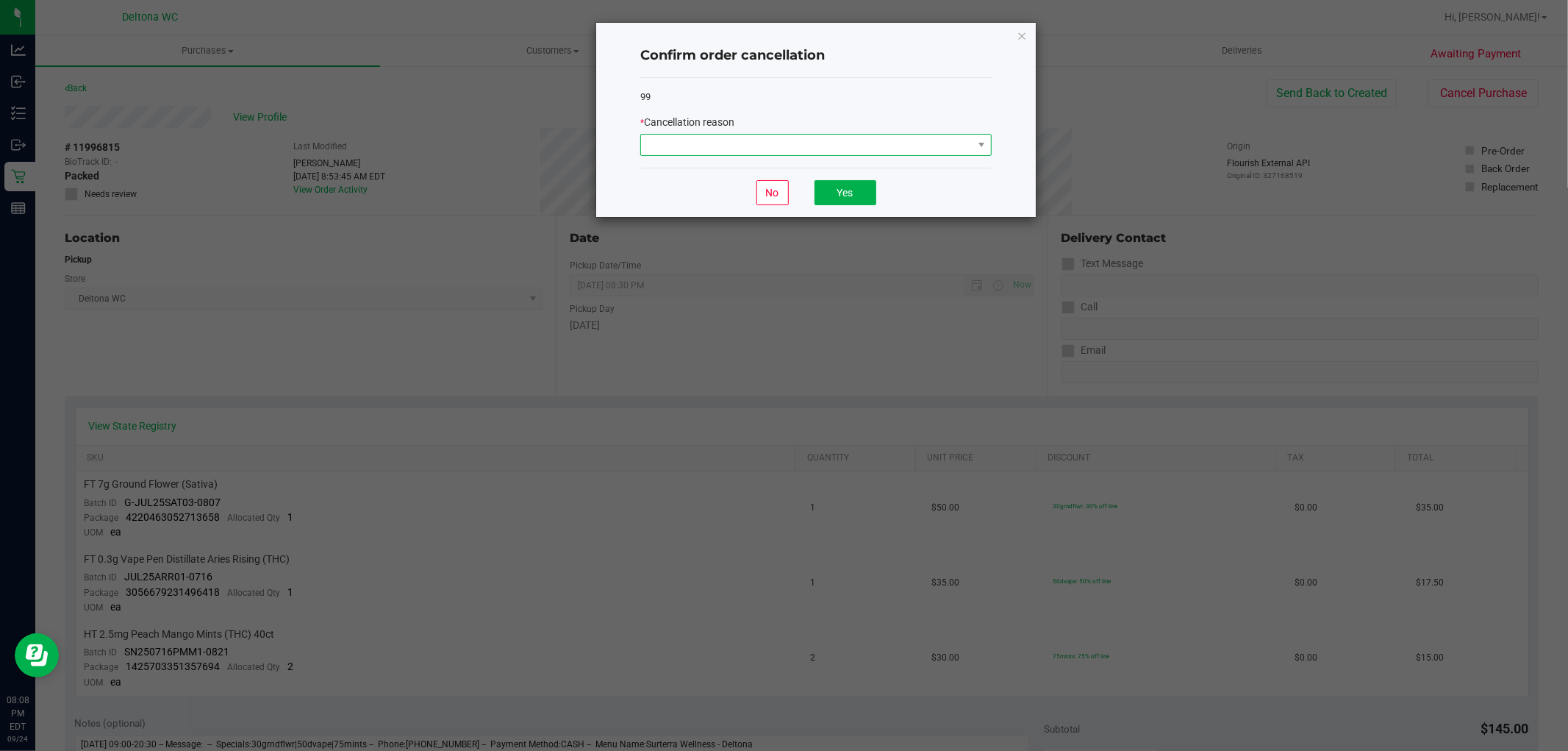
click at [932, 150] on span at bounding box center [807, 144] width 331 height 21
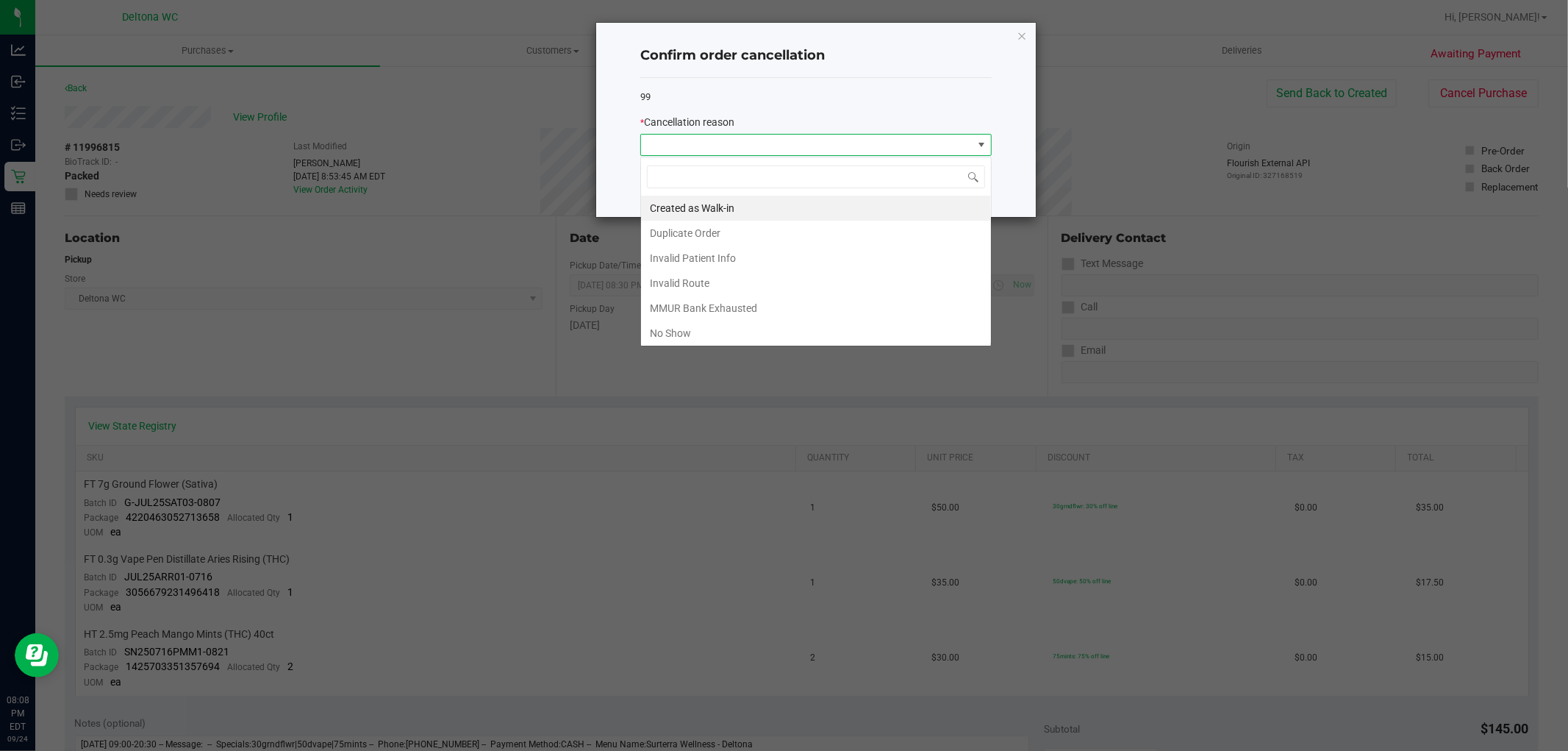
scroll to position [22, 351]
drag, startPoint x: 691, startPoint y: 340, endPoint x: 737, endPoint y: 307, distance: 56.6
click at [692, 340] on li "No Show" at bounding box center [816, 333] width 350 height 25
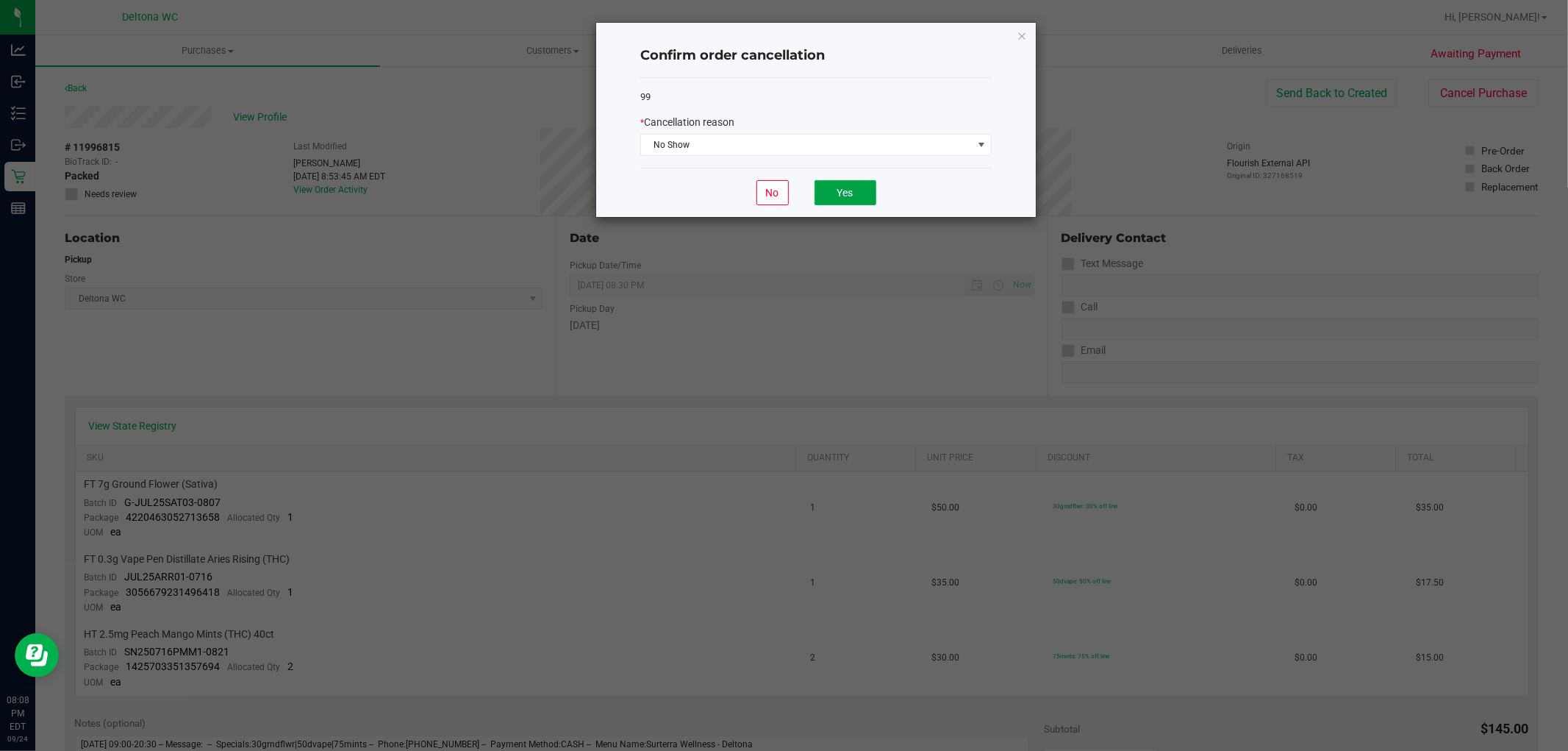
click at [840, 191] on button "Yes" at bounding box center [845, 193] width 62 height 25
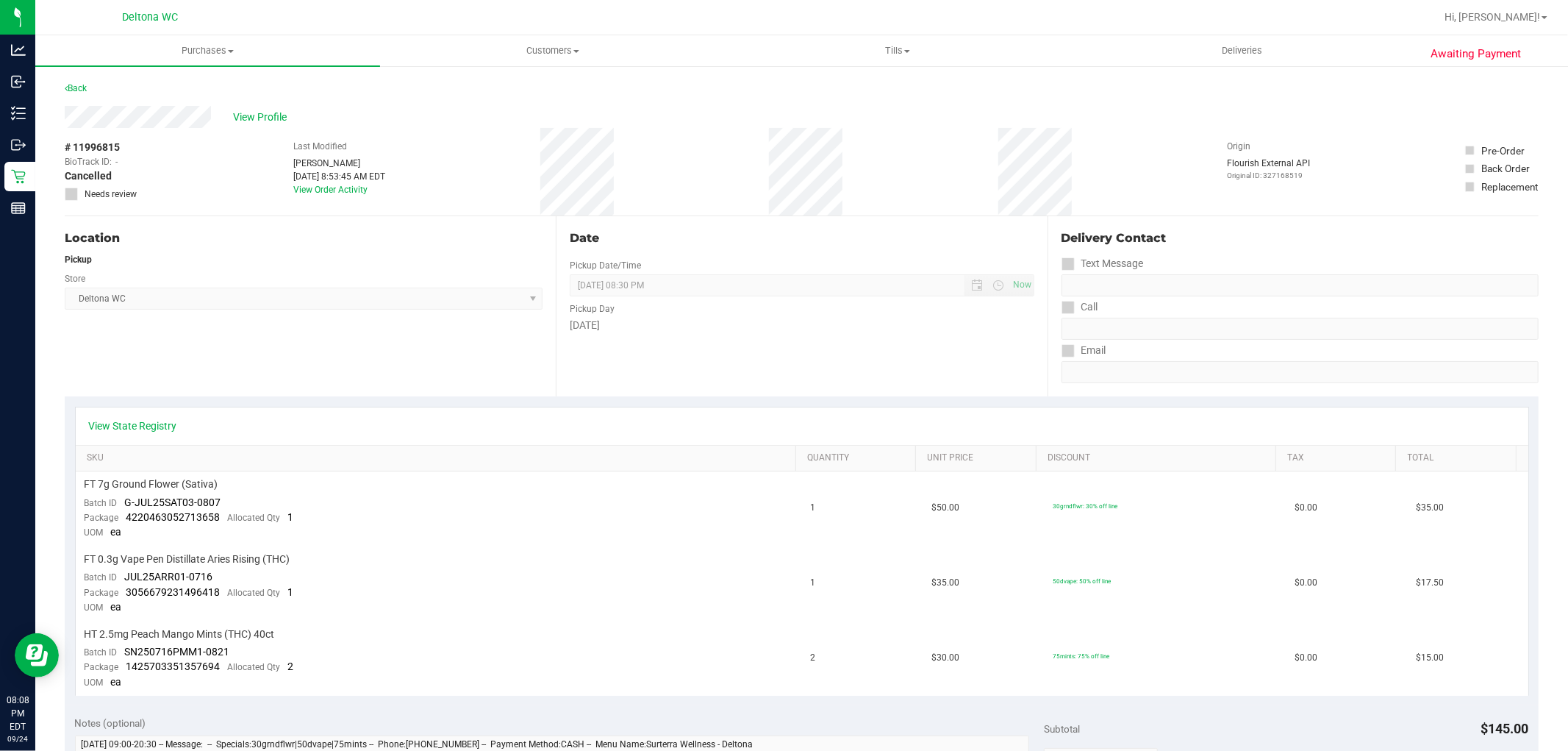
click at [77, 77] on div "Awaiting Payment Back View Profile # 11996815 BioTrack ID: - Cancelled Needs re…" at bounding box center [802, 704] width 1533 height 1278
click at [77, 82] on div "Back" at bounding box center [76, 87] width 22 height 17
click at [77, 83] on link "Back" at bounding box center [76, 88] width 22 height 10
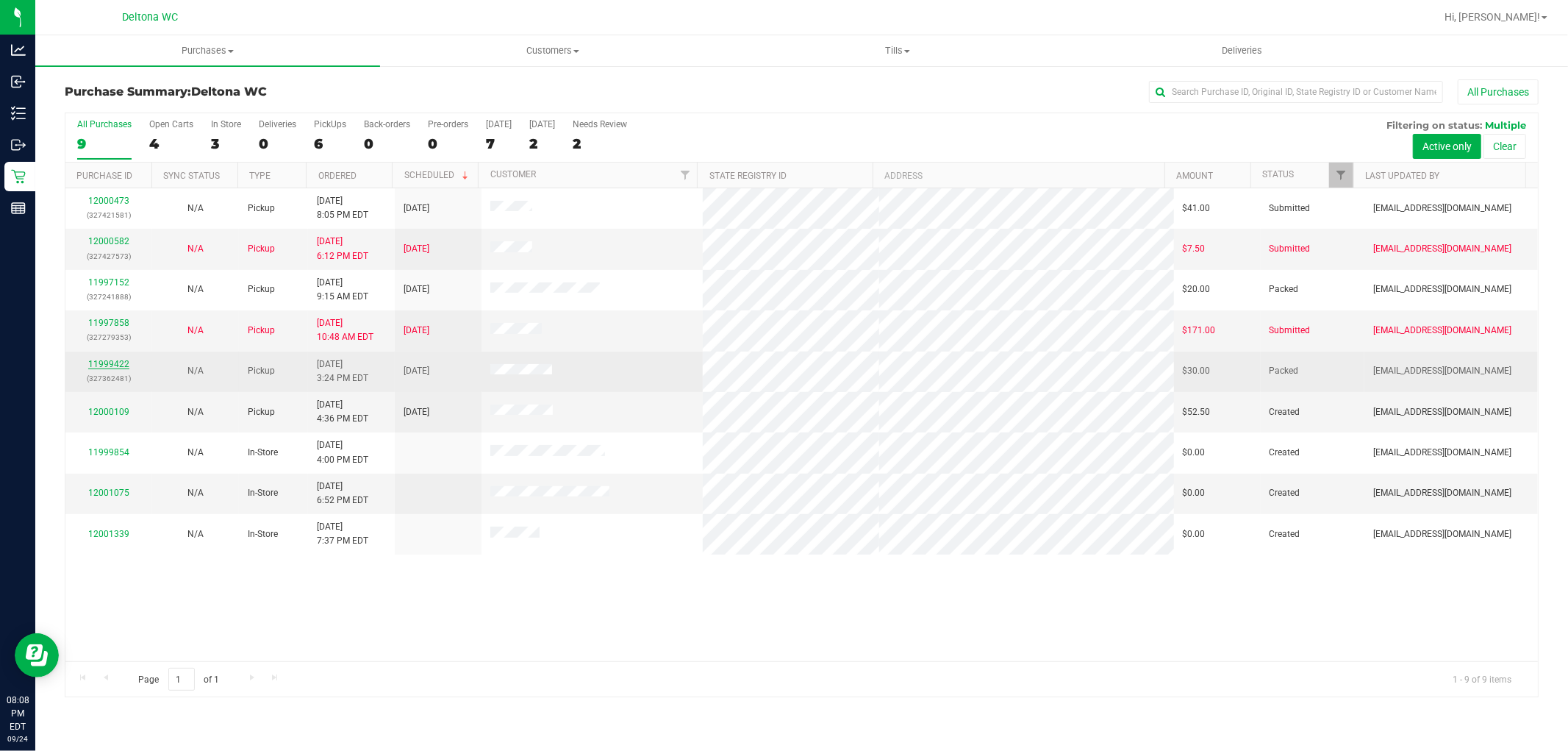
click at [100, 363] on link "11999422" at bounding box center [109, 364] width 41 height 10
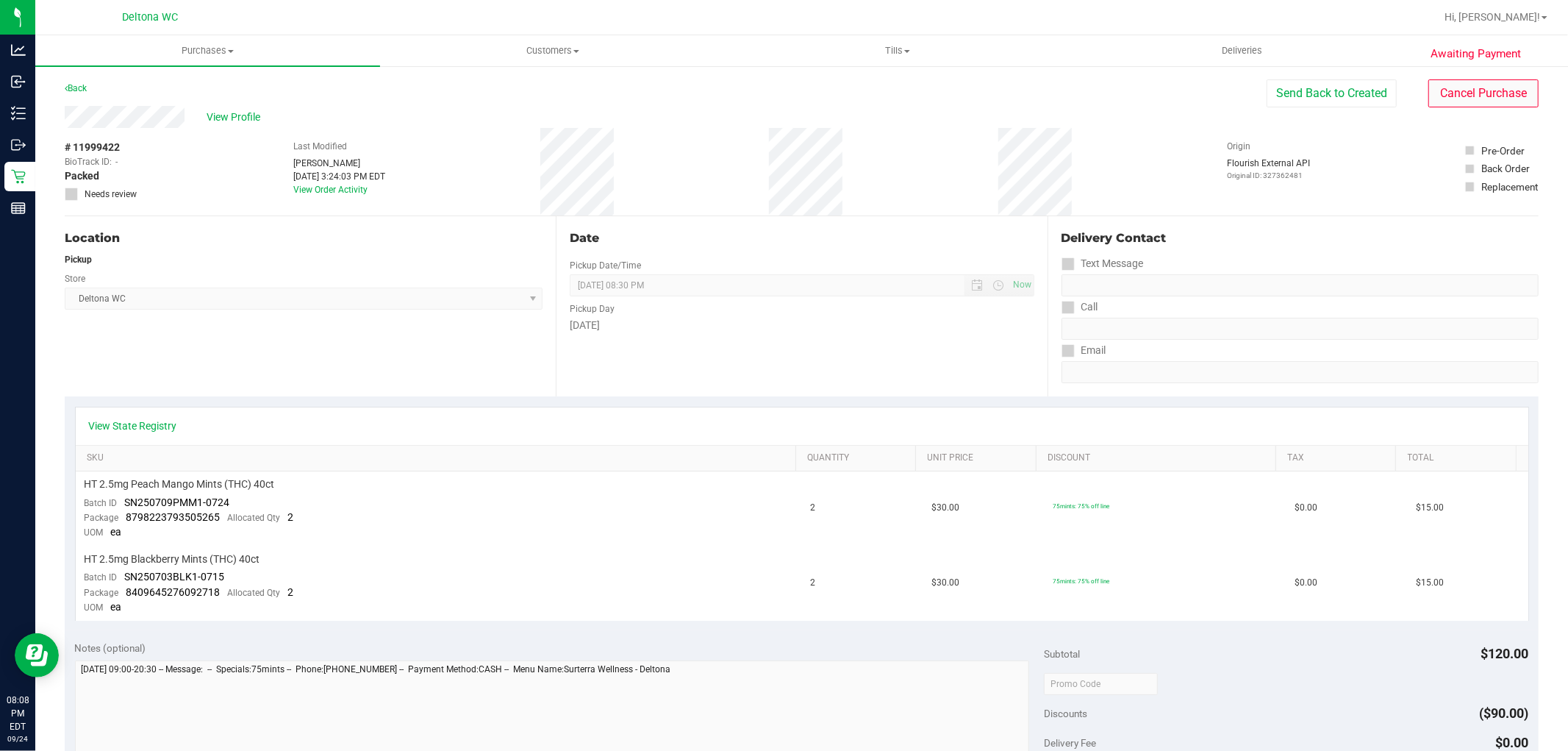
drag, startPoint x: 1498, startPoint y: 112, endPoint x: 1492, endPoint y: 100, distance: 13.4
click at [1495, 106] on purchase-details "Back Send Back to Created Cancel Purchase View Profile # 11999422 BioTrack ID: …" at bounding box center [802, 658] width 1474 height 1158
click at [1492, 99] on button "Cancel Purchase" at bounding box center [1483, 93] width 110 height 28
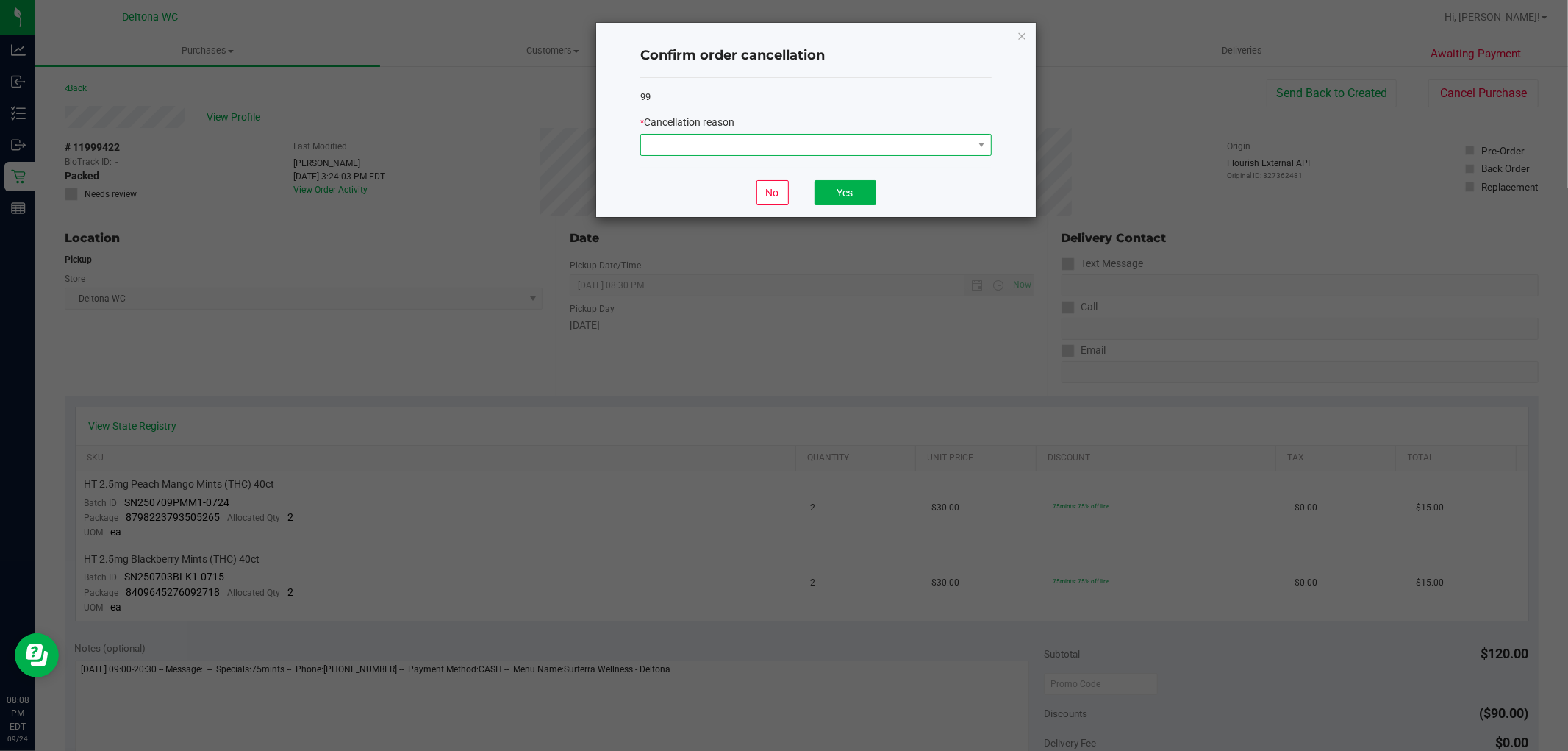
click at [715, 134] on span at bounding box center [807, 144] width 331 height 21
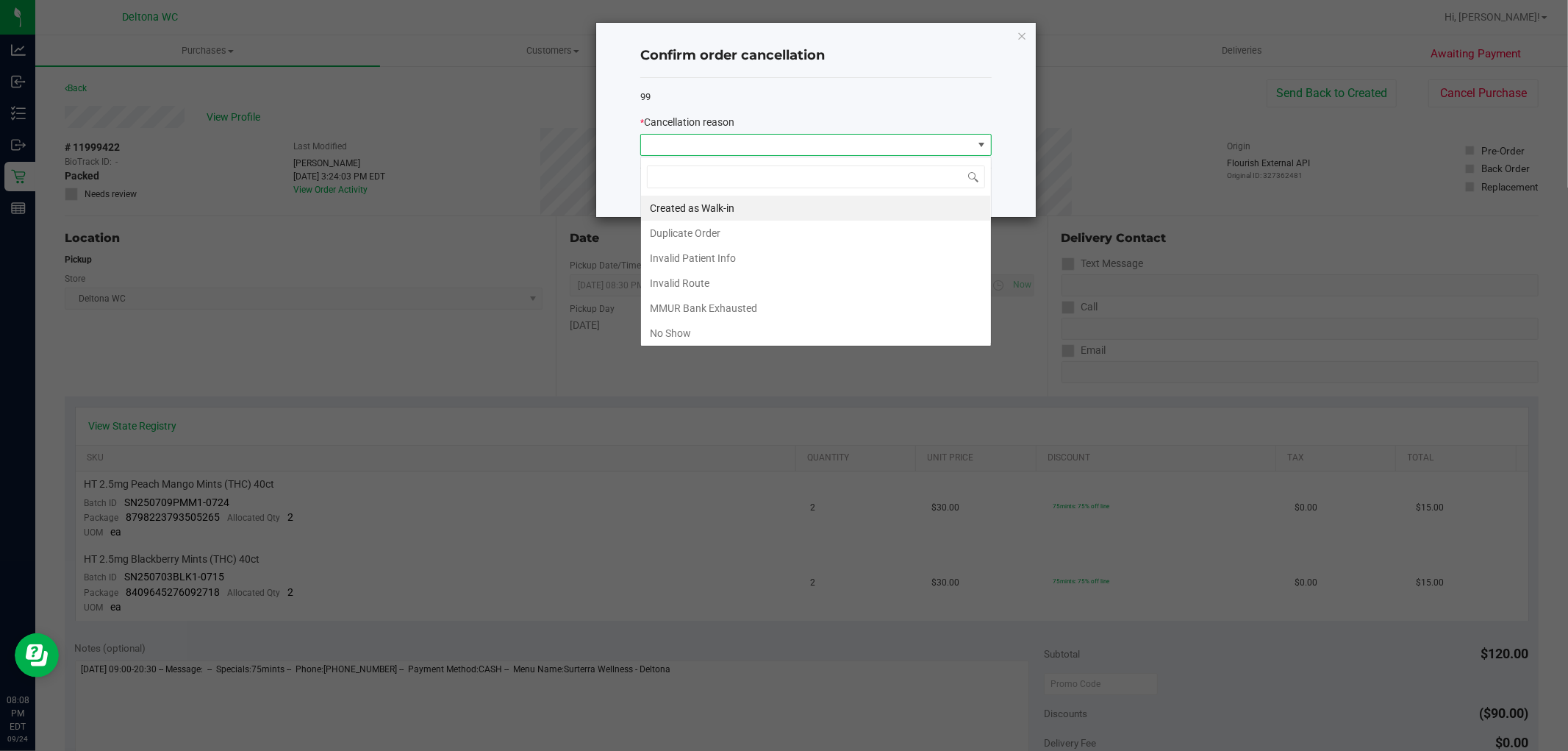
scroll to position [22, 351]
click at [715, 134] on span at bounding box center [807, 144] width 331 height 21
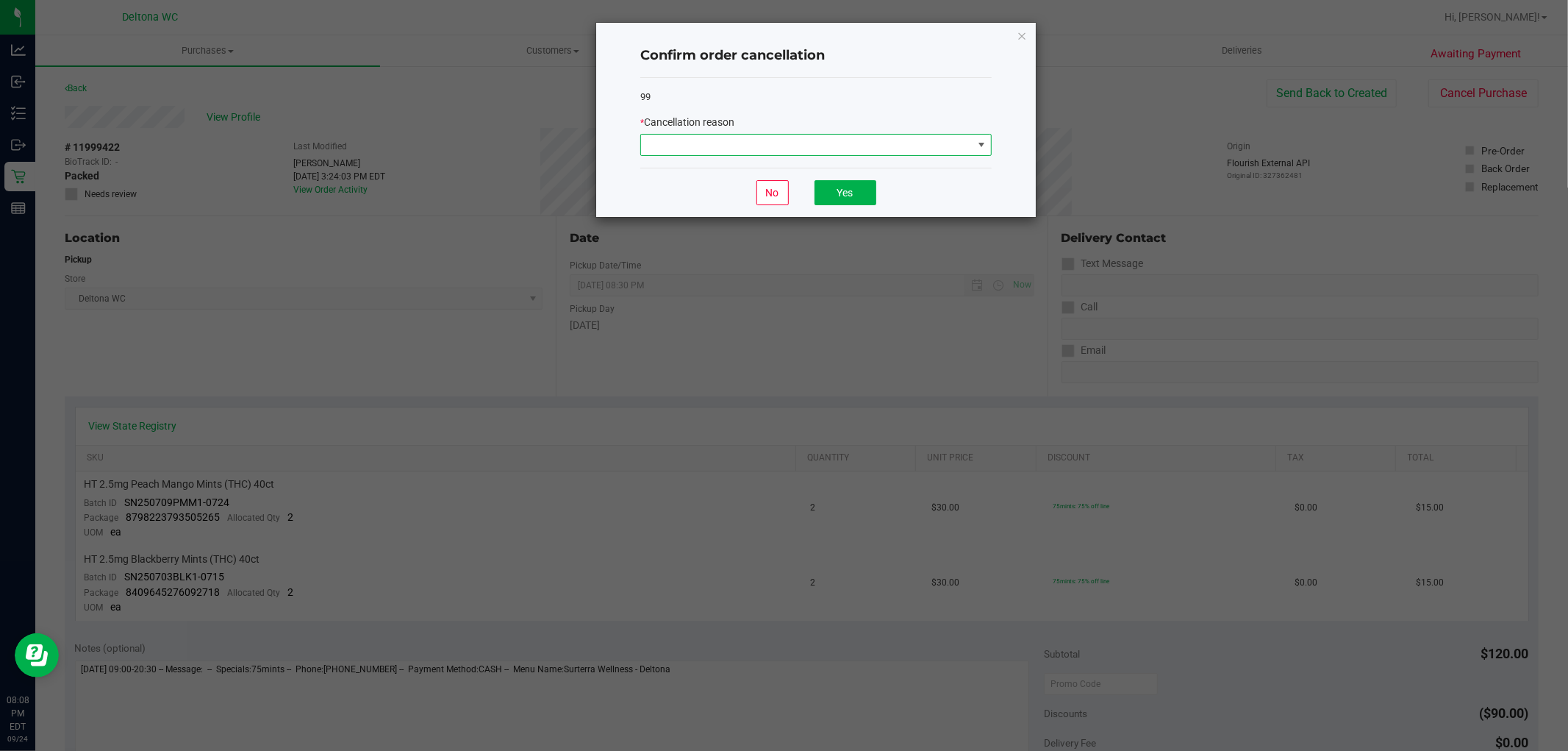
click at [715, 134] on span at bounding box center [807, 144] width 331 height 21
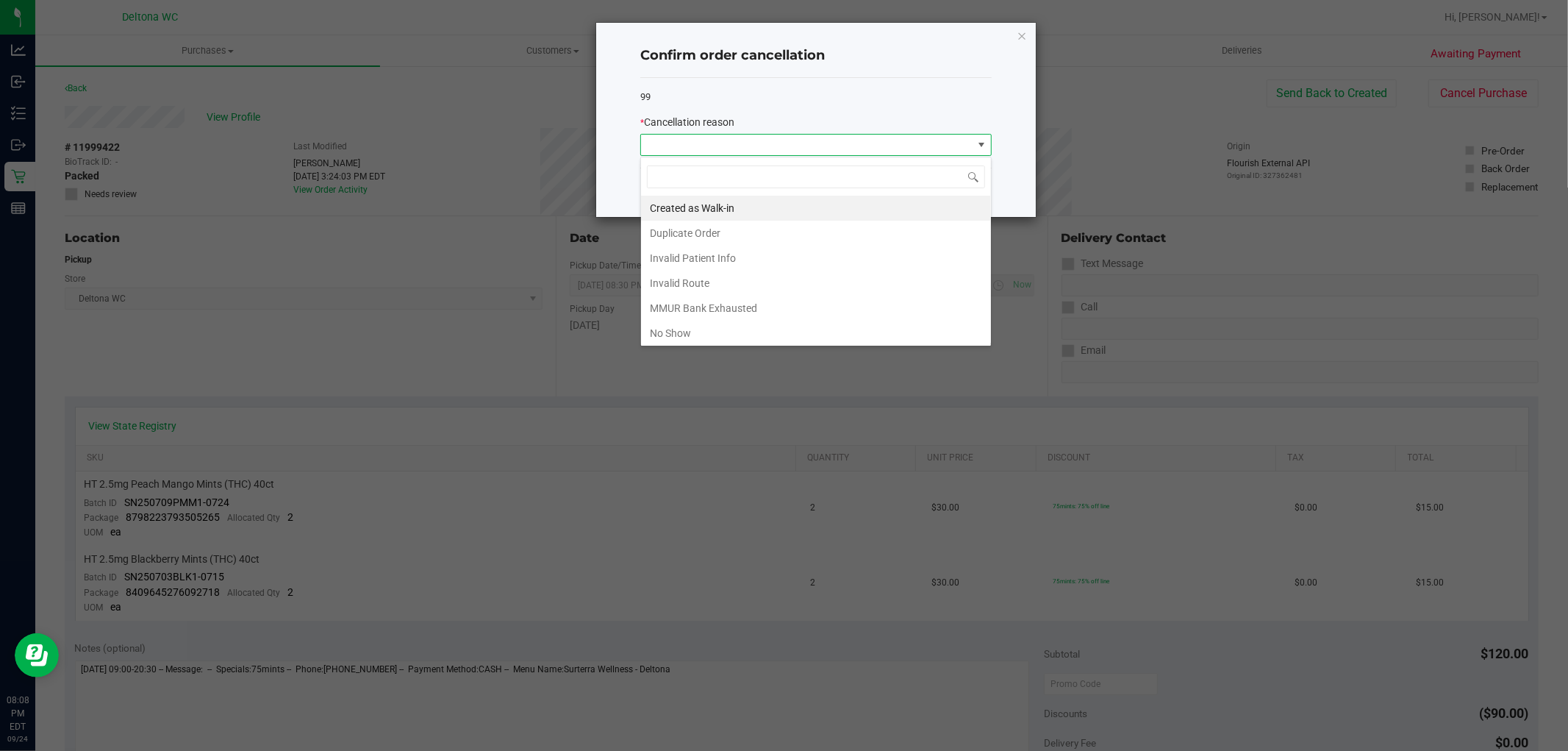
click at [687, 326] on li "No Show" at bounding box center [816, 333] width 350 height 25
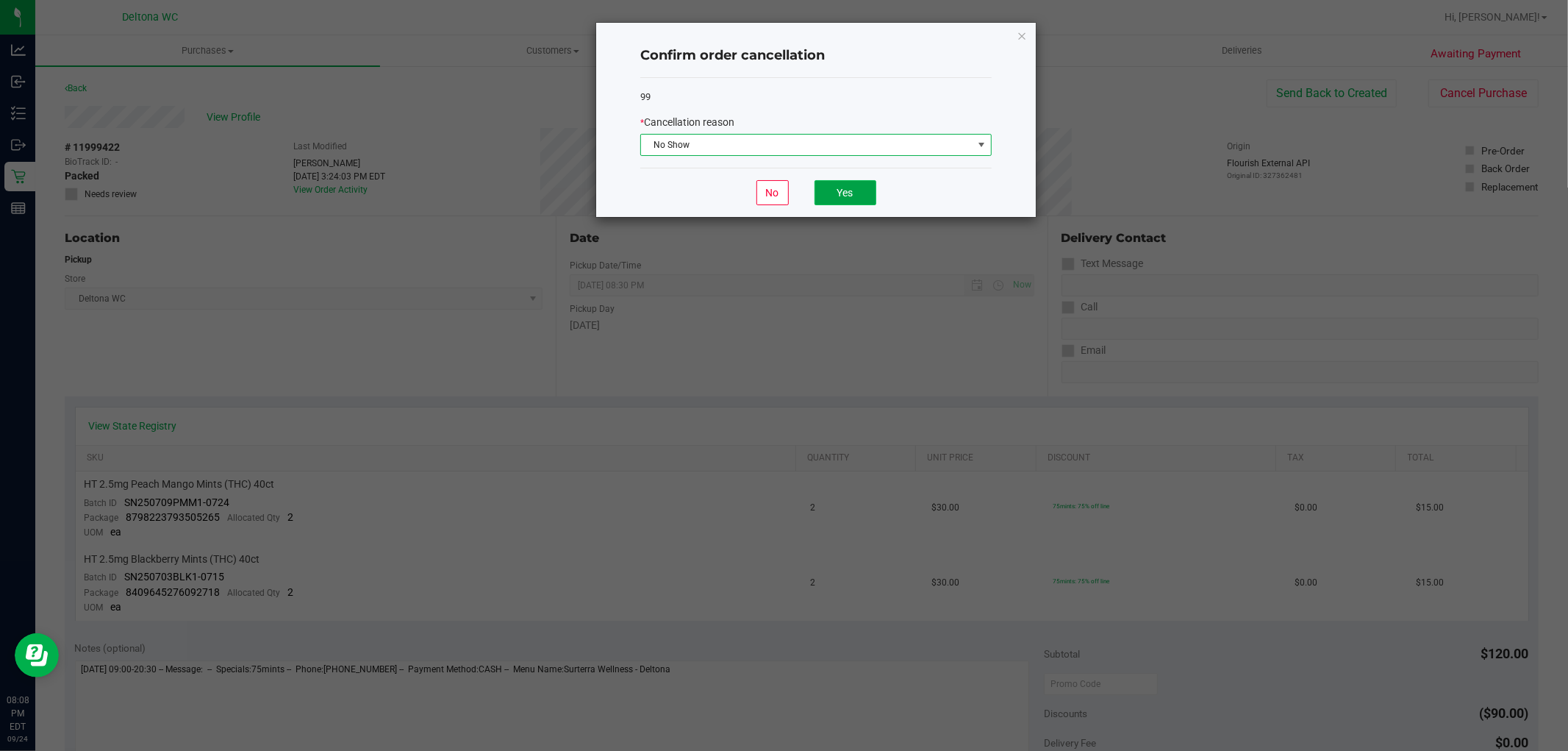
click at [841, 189] on button "Yes" at bounding box center [845, 193] width 62 height 25
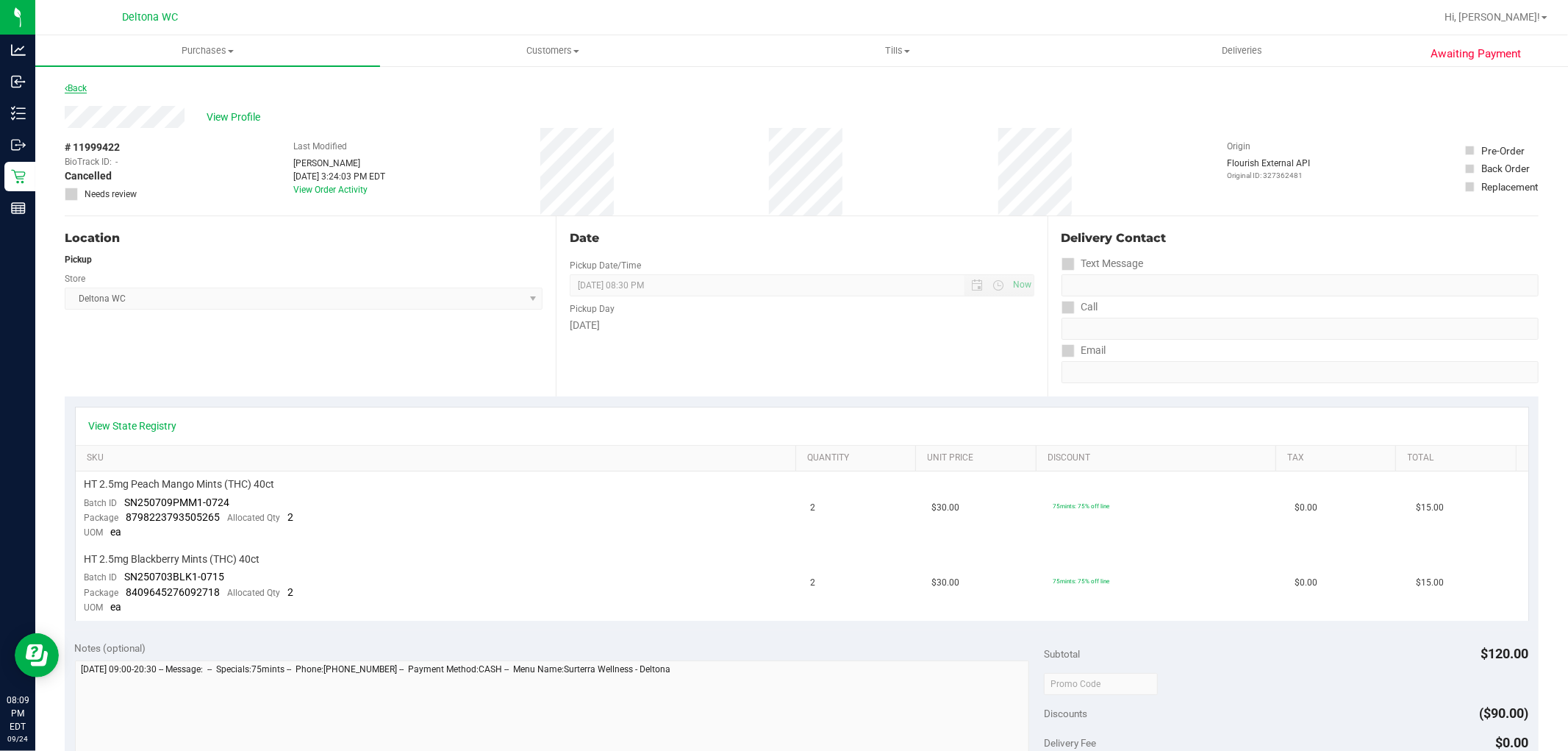
click at [78, 85] on link "Back" at bounding box center [76, 88] width 22 height 10
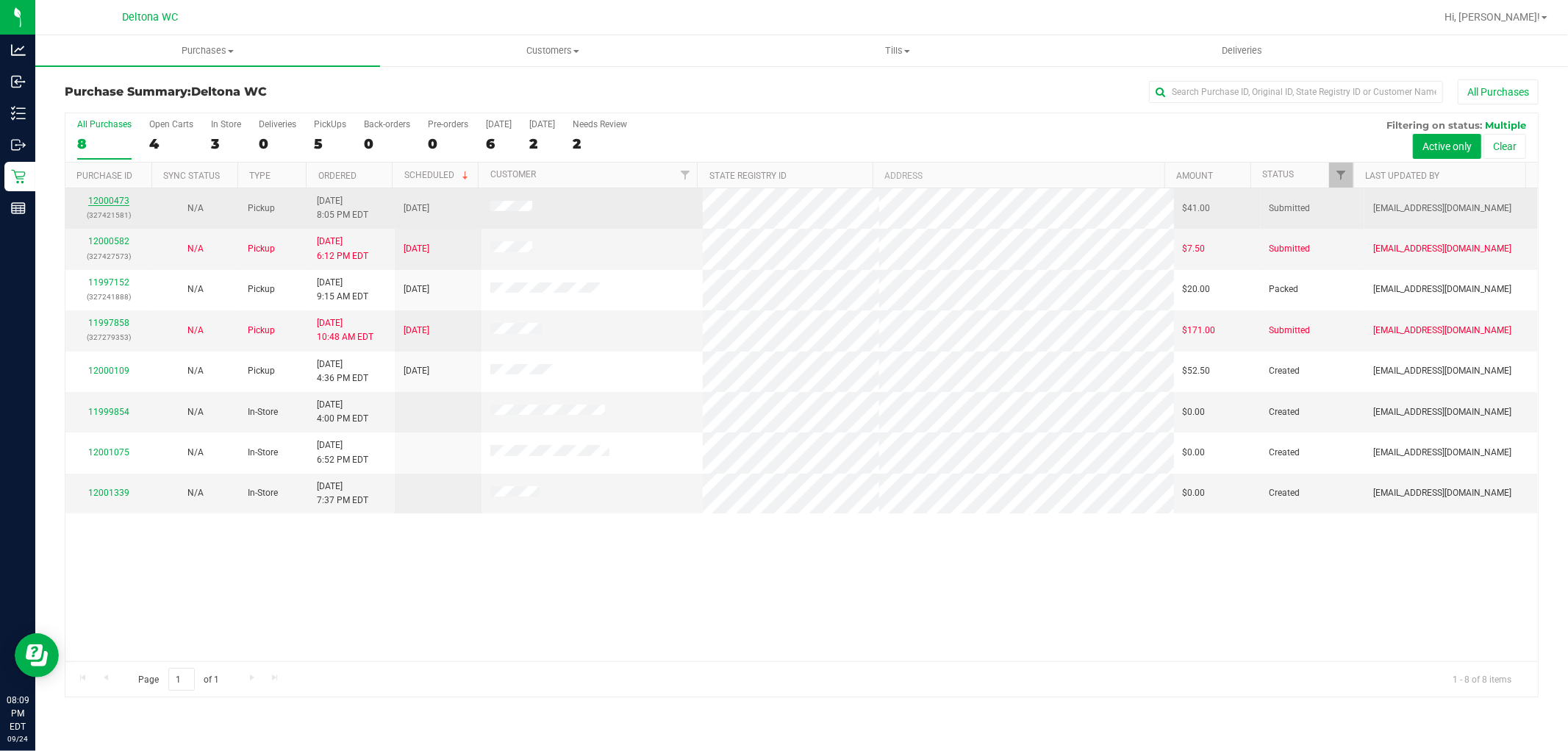
click at [111, 206] on link "12000473" at bounding box center [109, 200] width 41 height 10
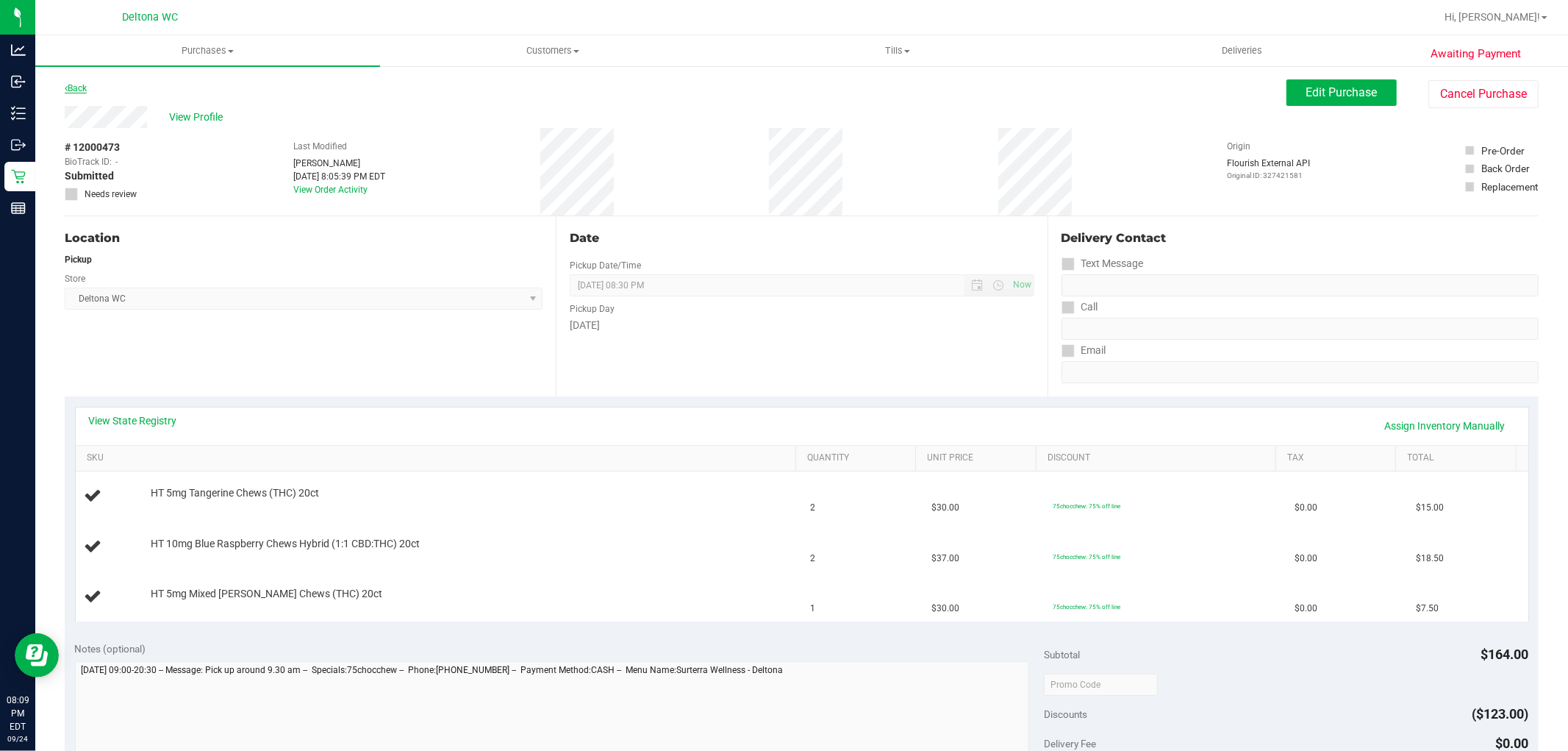
click at [83, 85] on link "Back" at bounding box center [76, 88] width 22 height 10
